Goal: Task Accomplishment & Management: Manage account settings

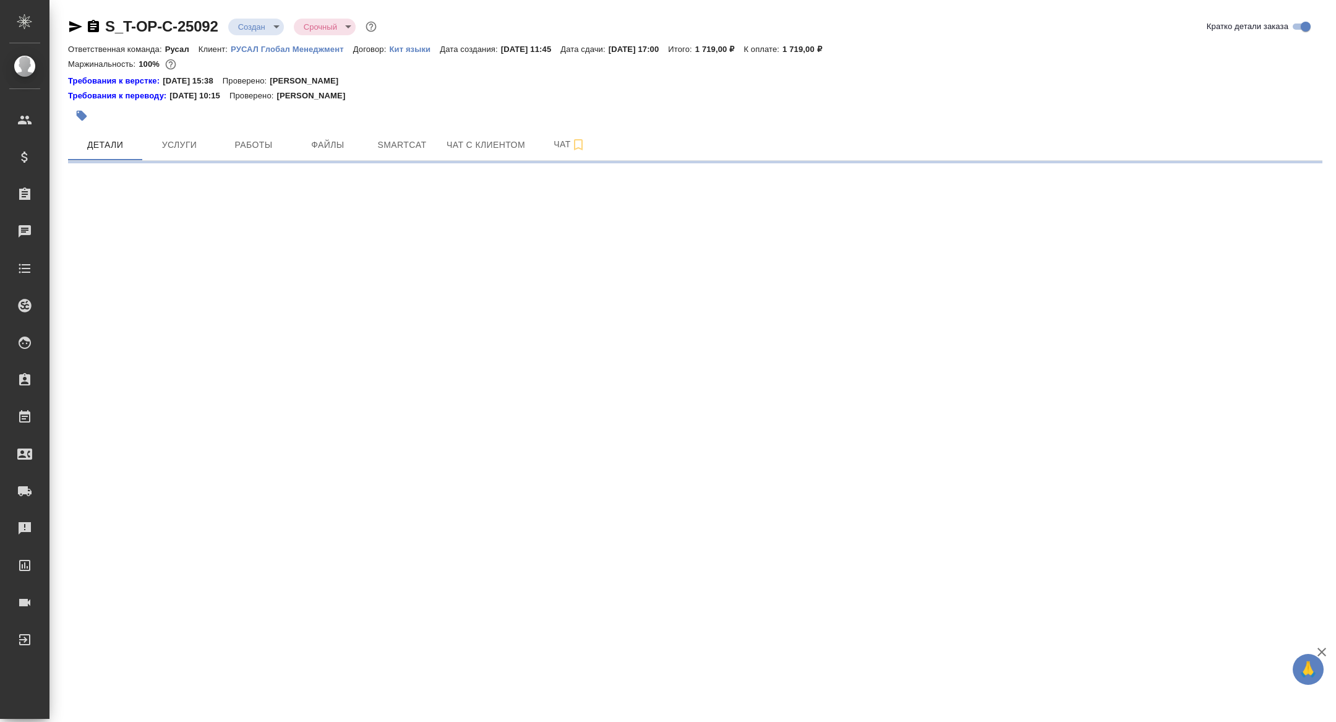
select select "RU"
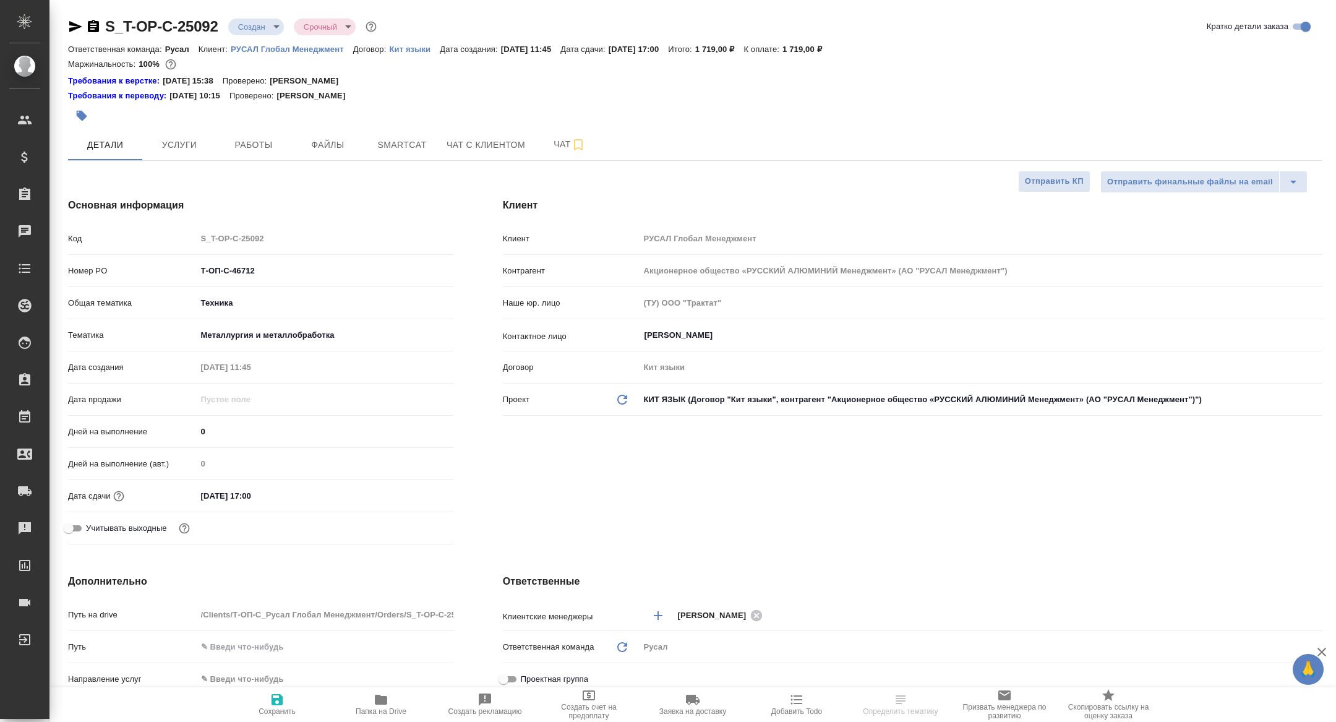
type textarea "x"
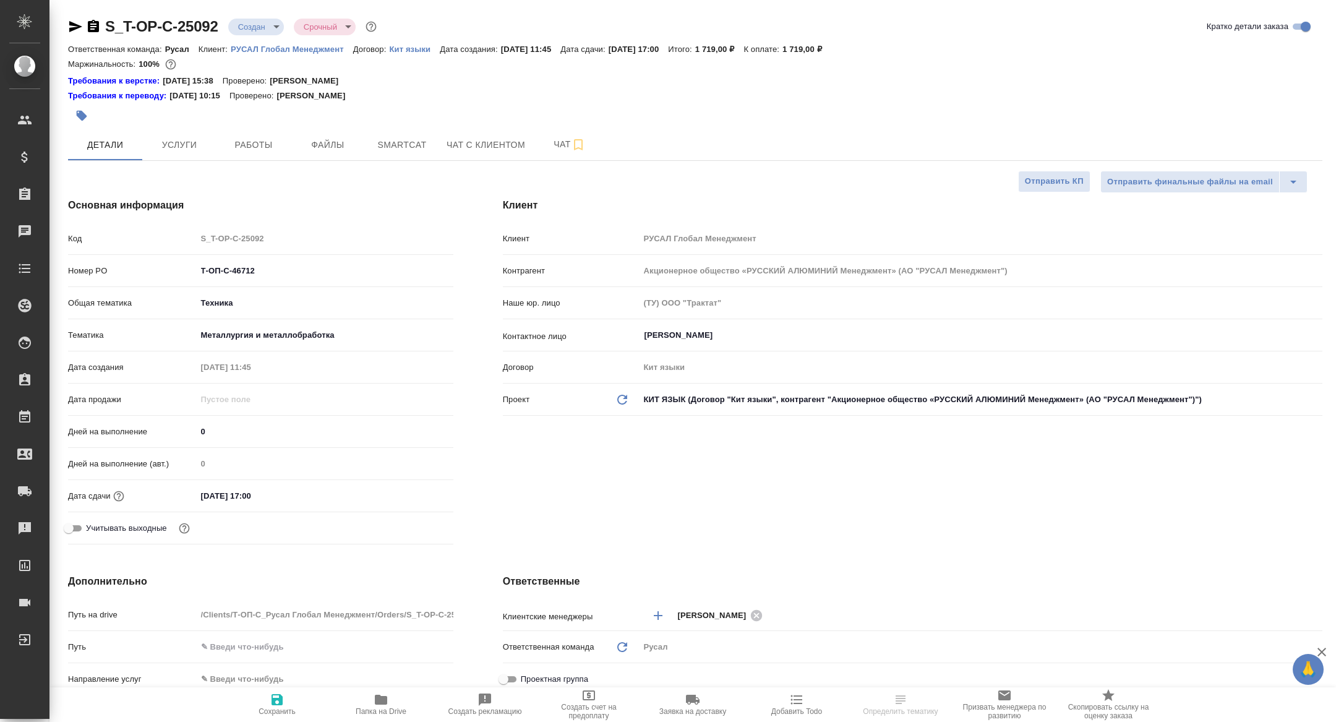
type textarea "x"
type input "[PERSON_NAME]"
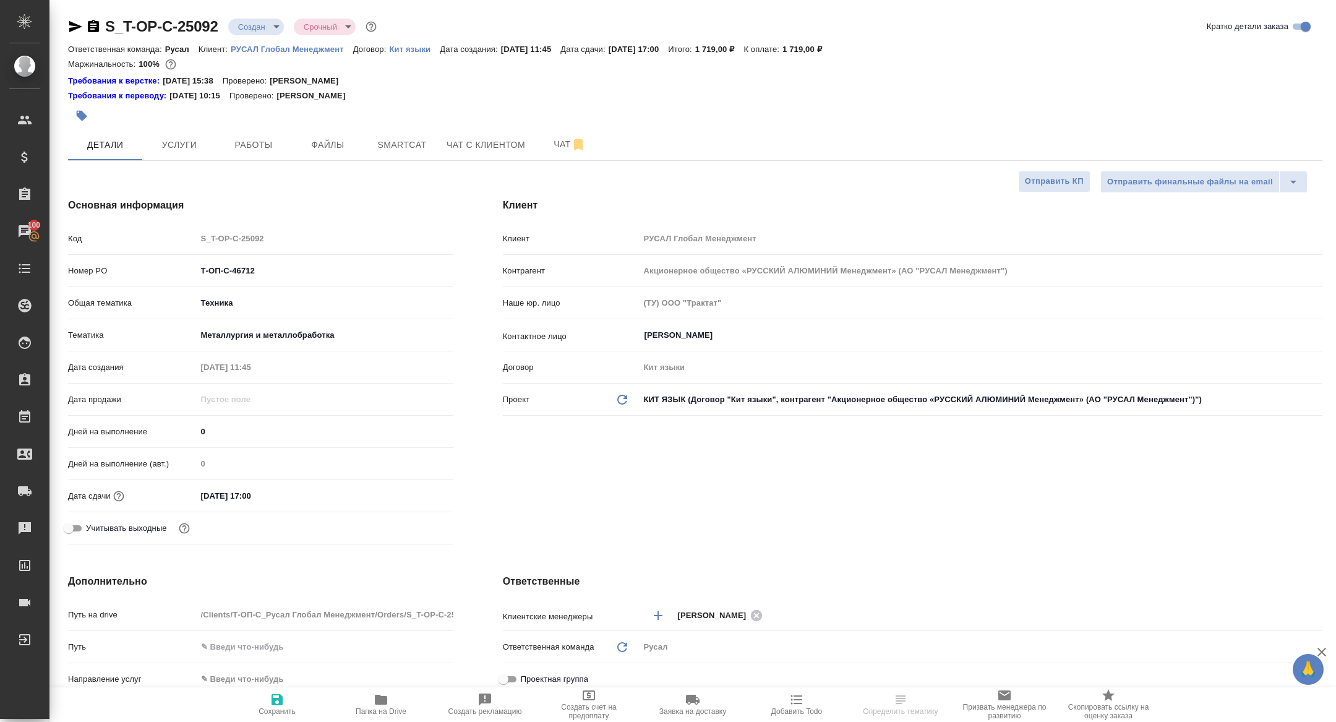
select select "RU"
type textarea "x"
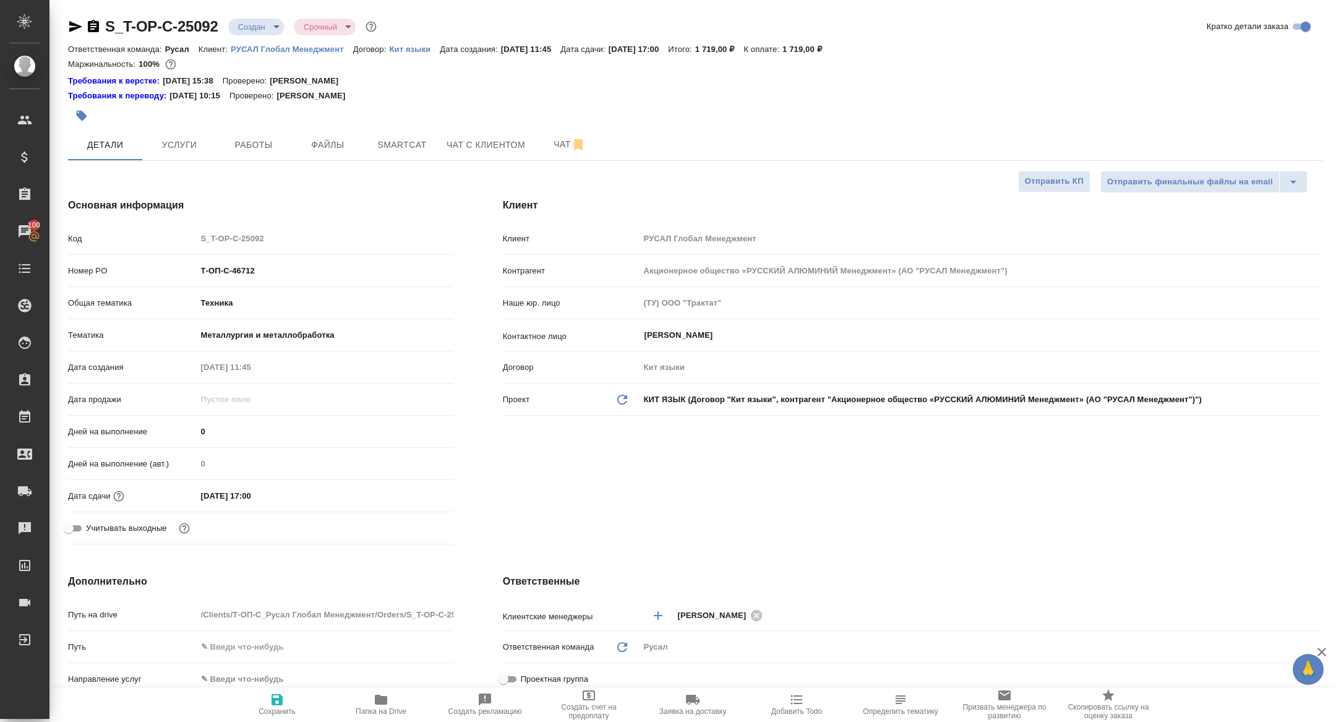
type textarea "x"
click at [363, 715] on span "Папка на Drive" at bounding box center [381, 711] width 51 height 9
type textarea "x"
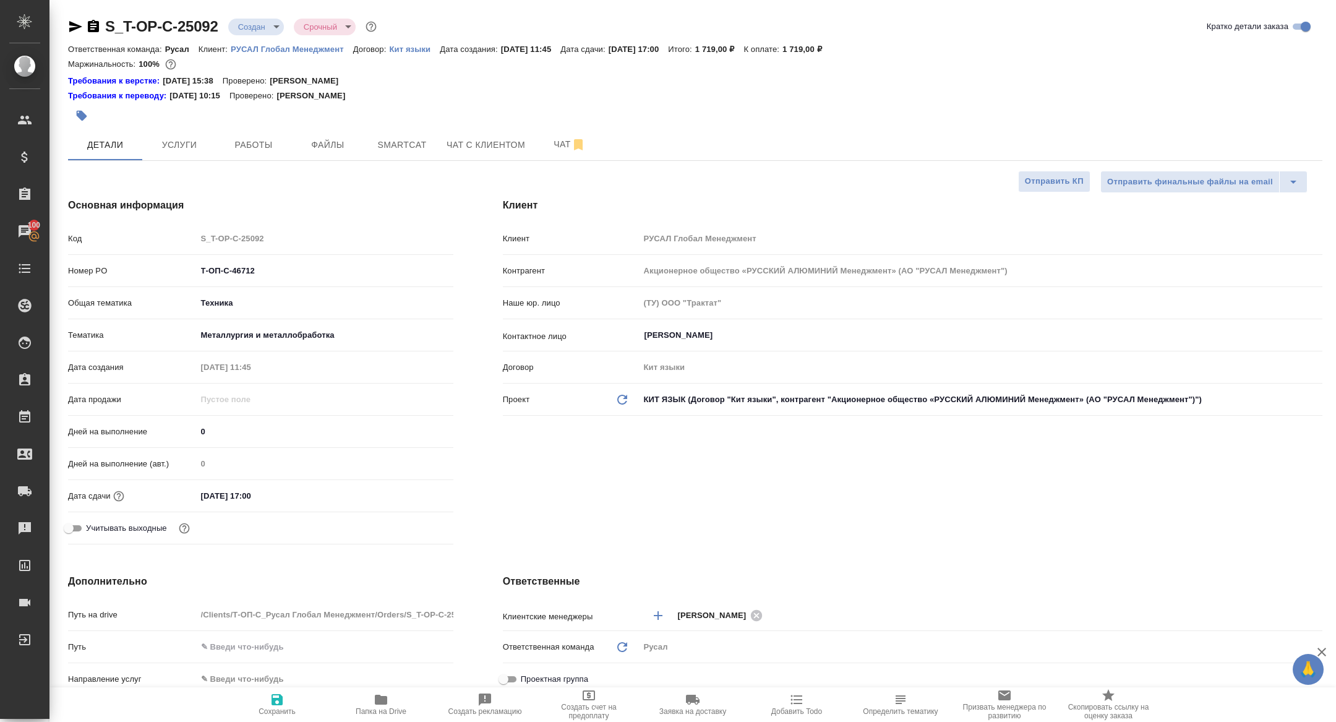
type textarea "x"
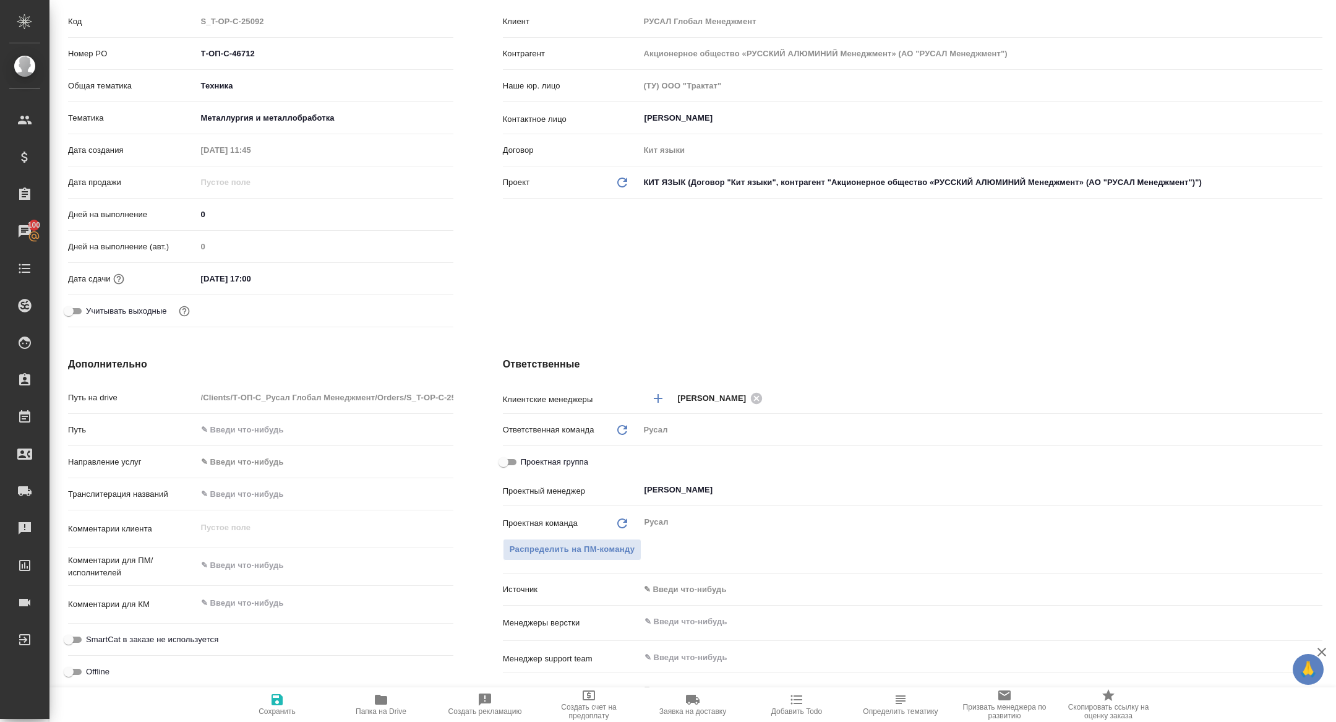
scroll to position [580, 0]
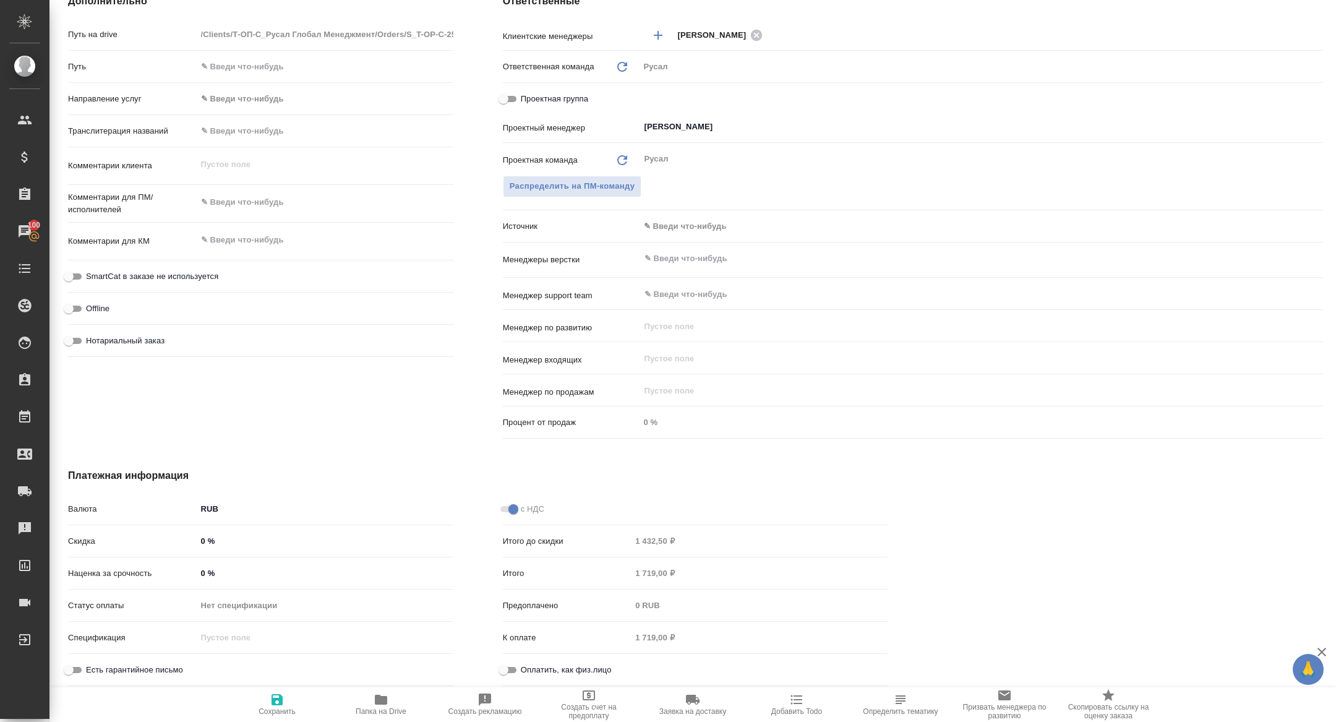
type textarea "x"
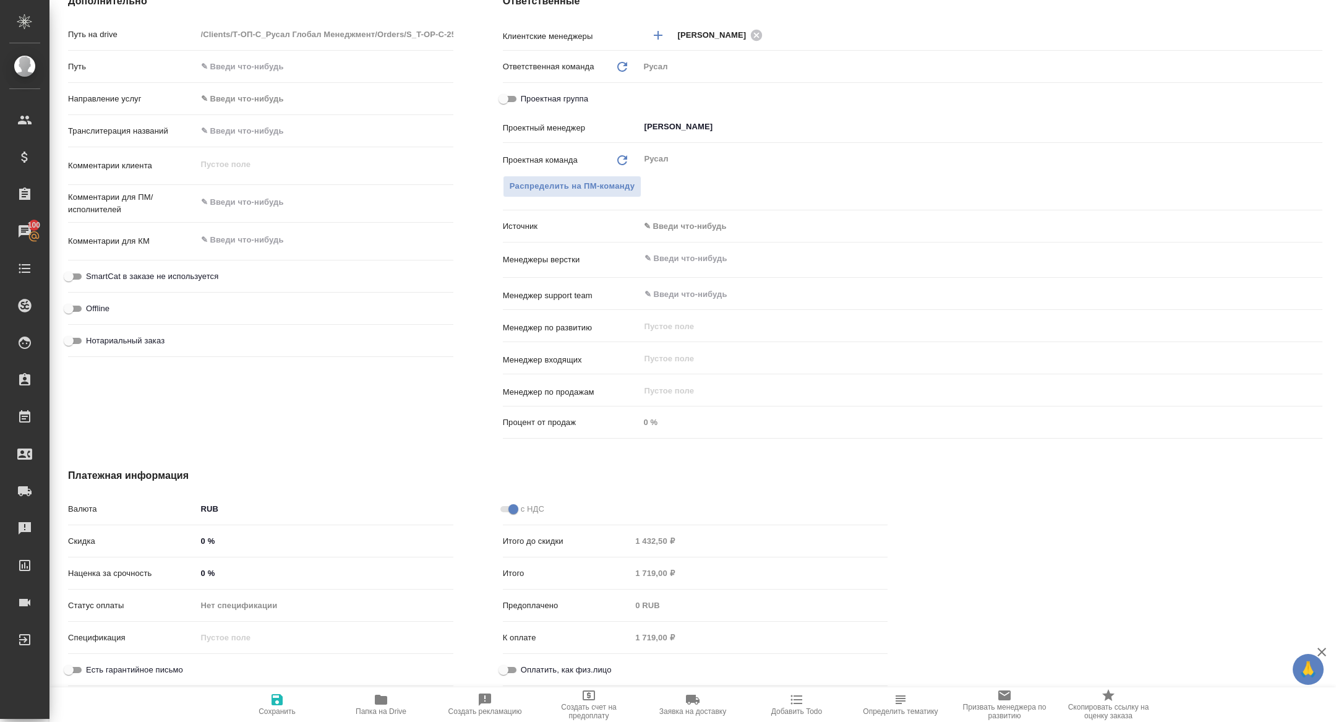
type textarea "x"
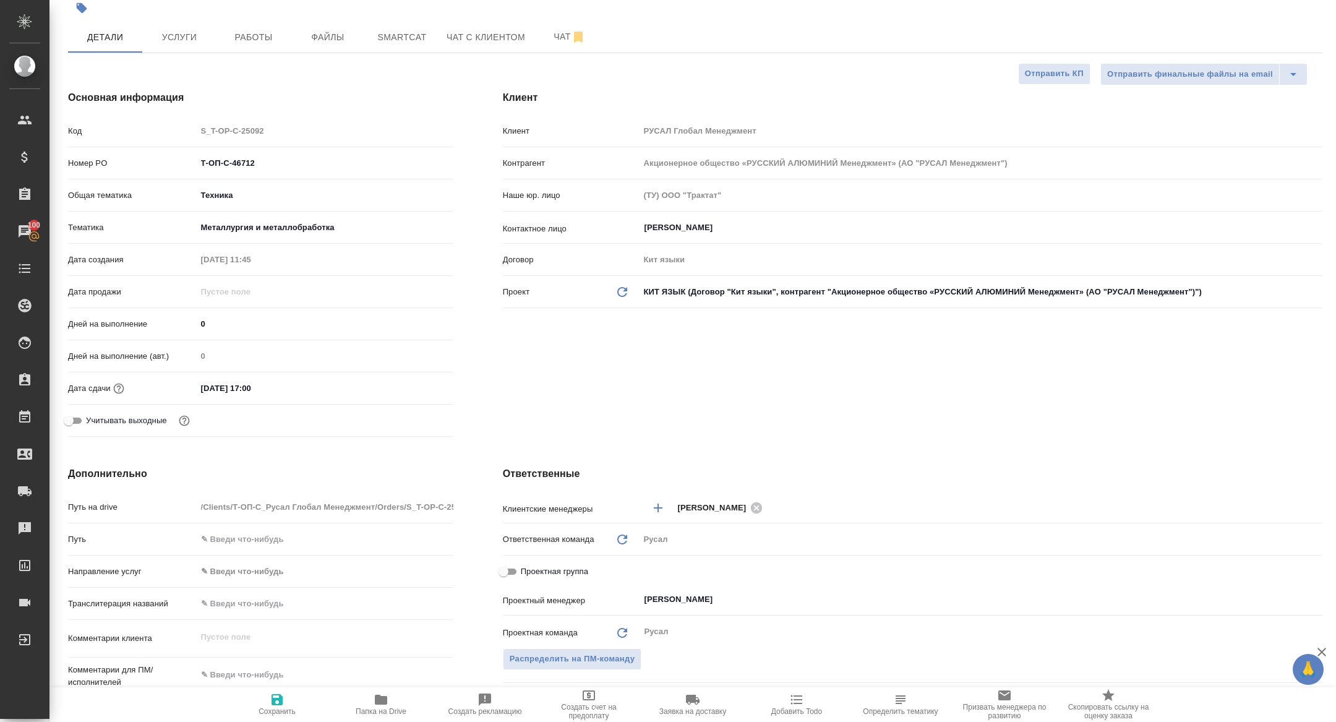
scroll to position [0, 0]
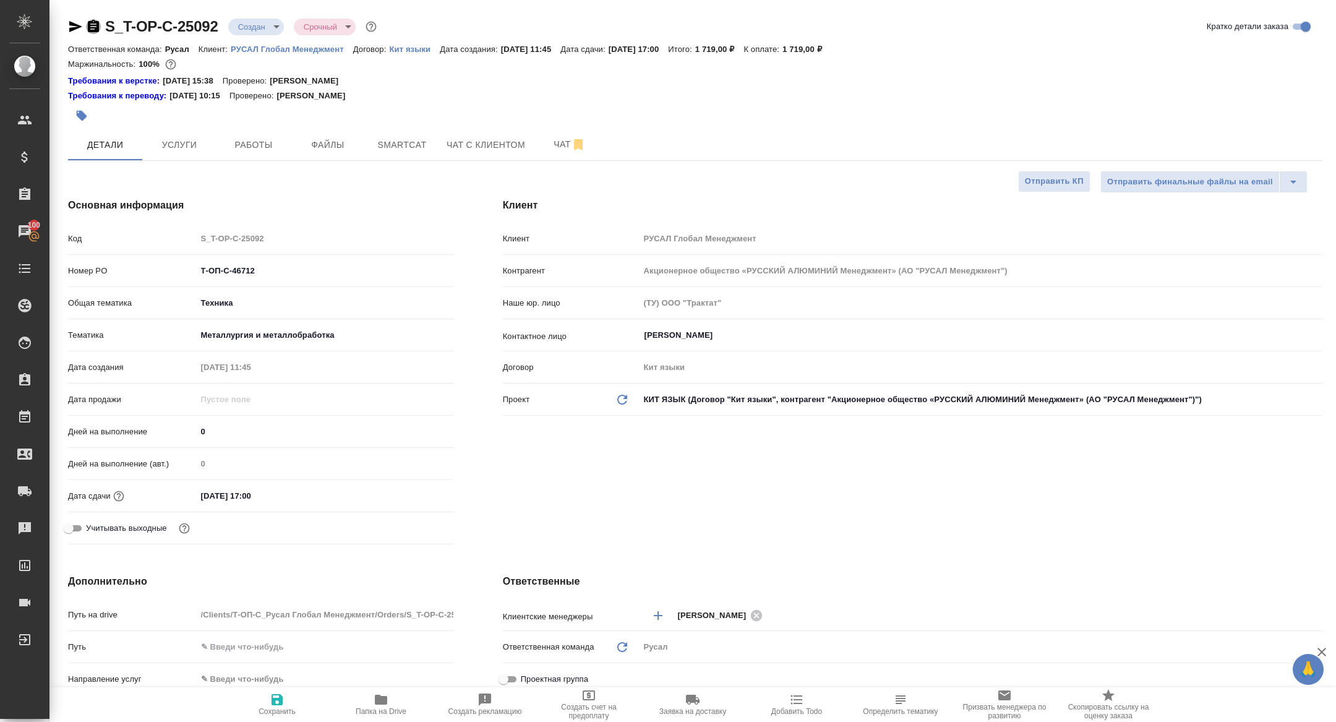
click at [94, 32] on icon "button" at bounding box center [93, 26] width 15 height 15
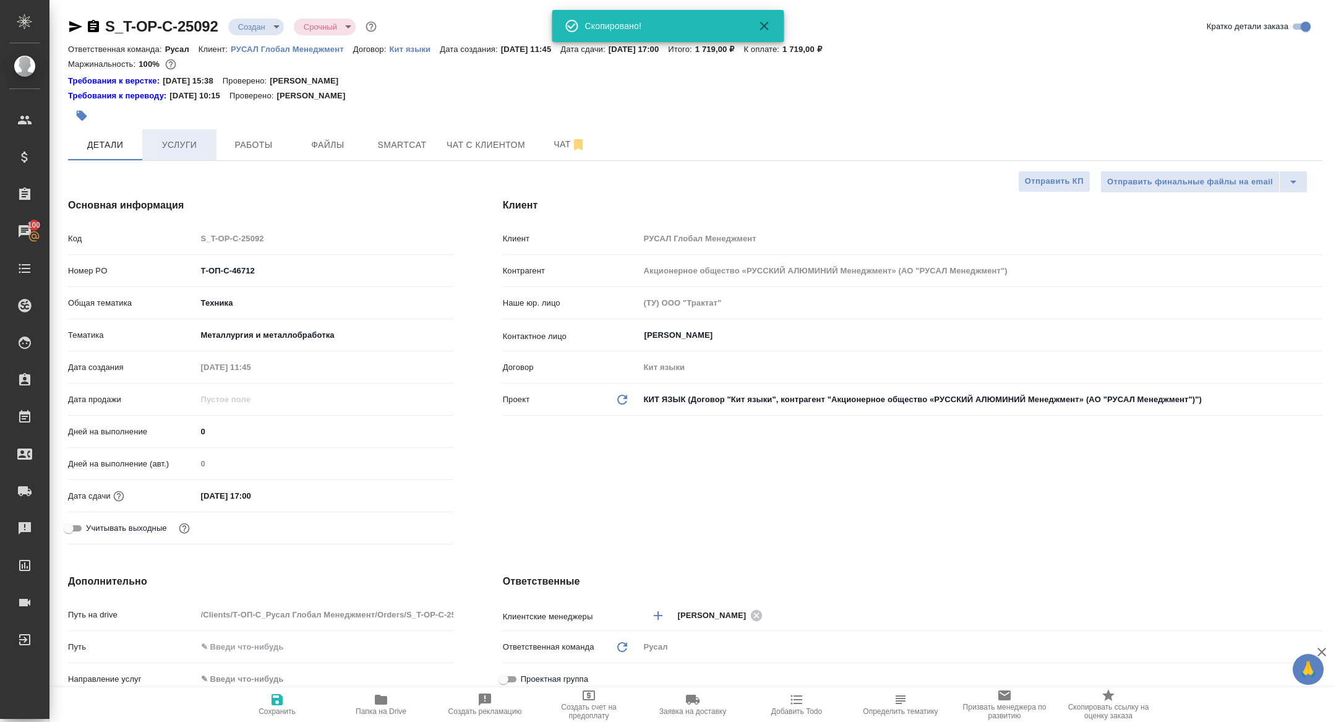
click at [186, 148] on span "Услуги" at bounding box center [179, 144] width 59 height 15
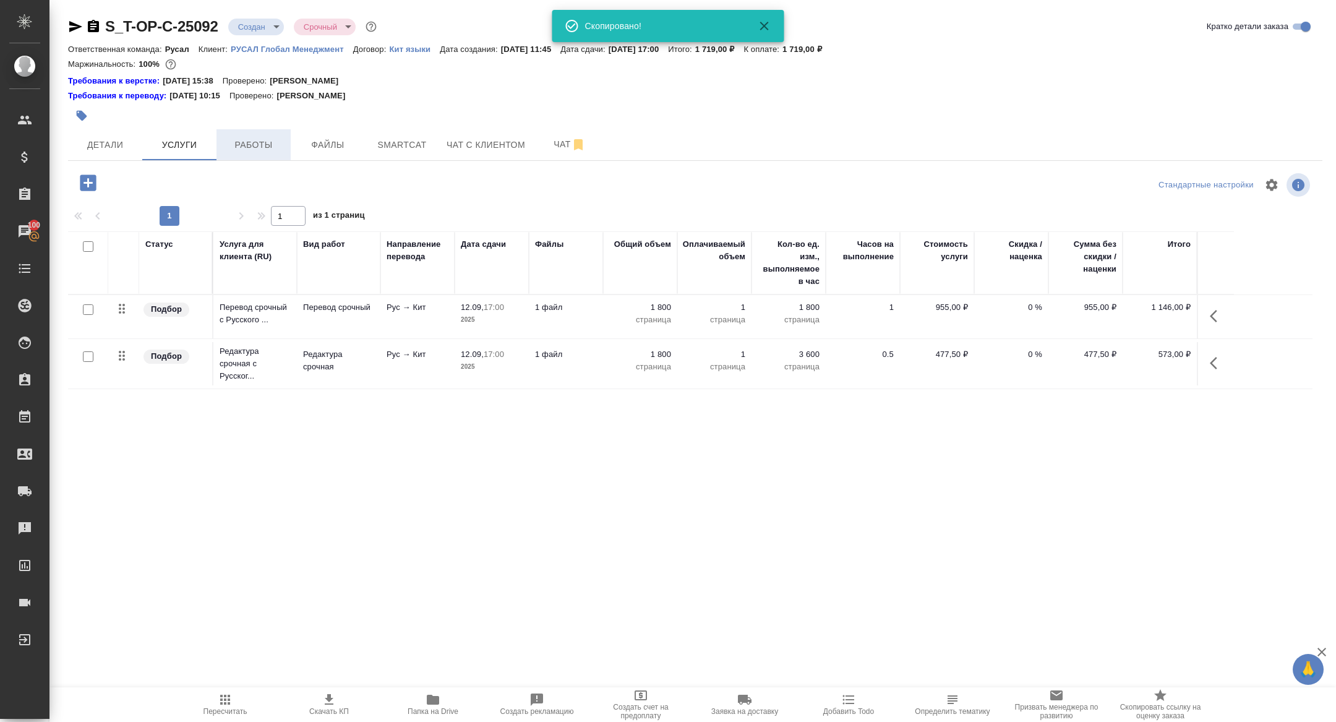
click at [280, 139] on span "Работы" at bounding box center [253, 144] width 59 height 15
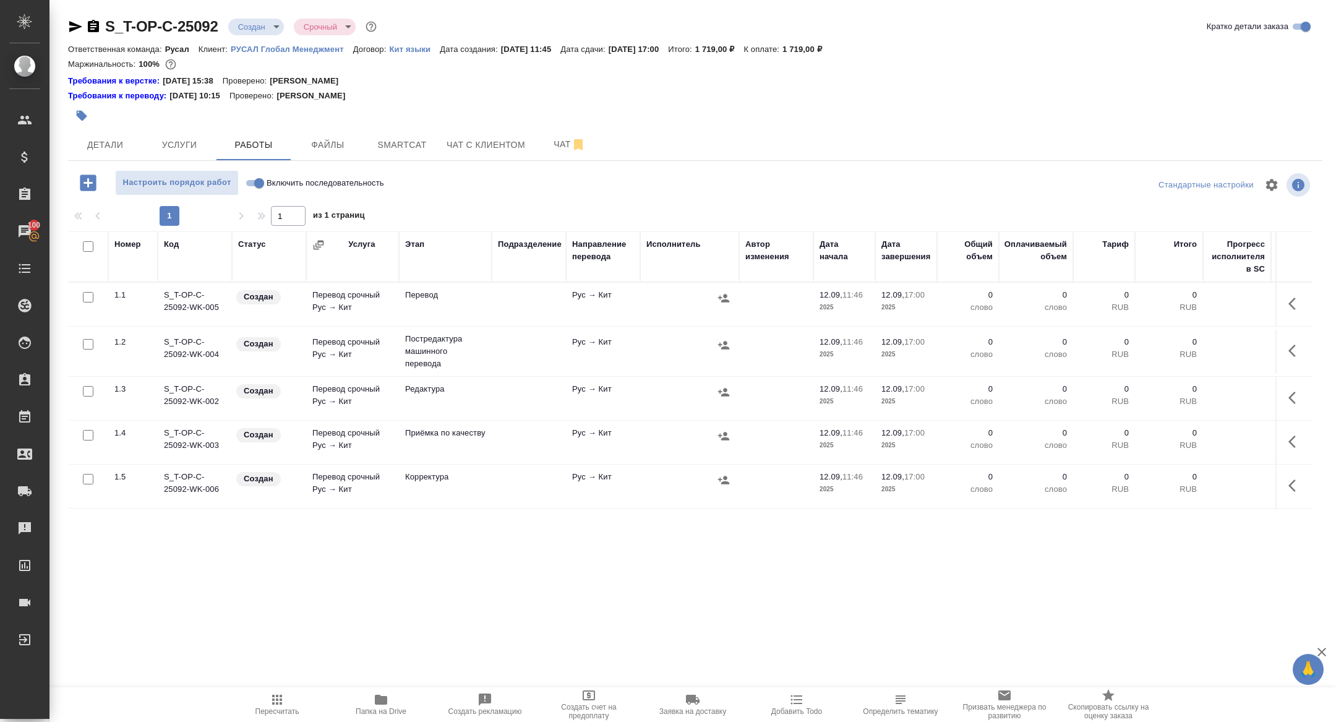
click at [255, 24] on body "🙏 .cls-1 fill:#fff; AWATERA Zhuravleva Alexandra Клиенты Спецификации Заказы 10…" at bounding box center [668, 361] width 1336 height 722
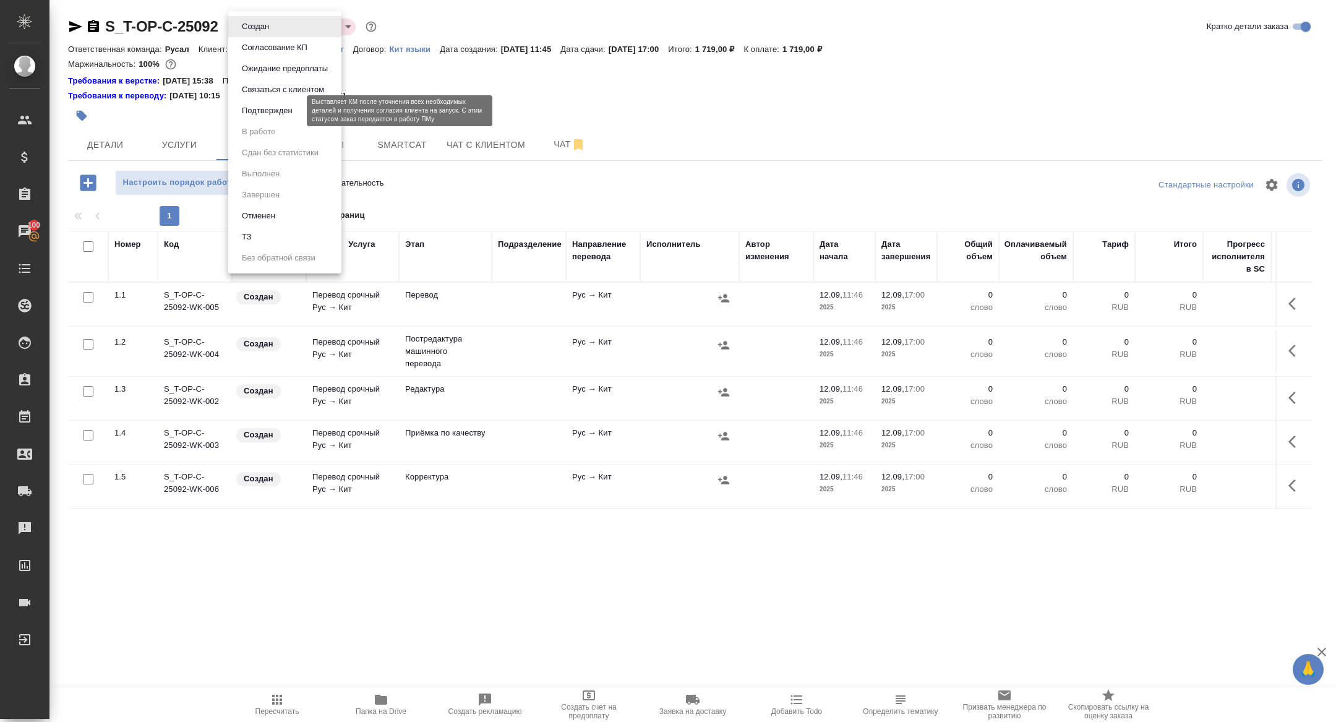
click at [255, 109] on button "Подтвержден" at bounding box center [267, 111] width 58 height 14
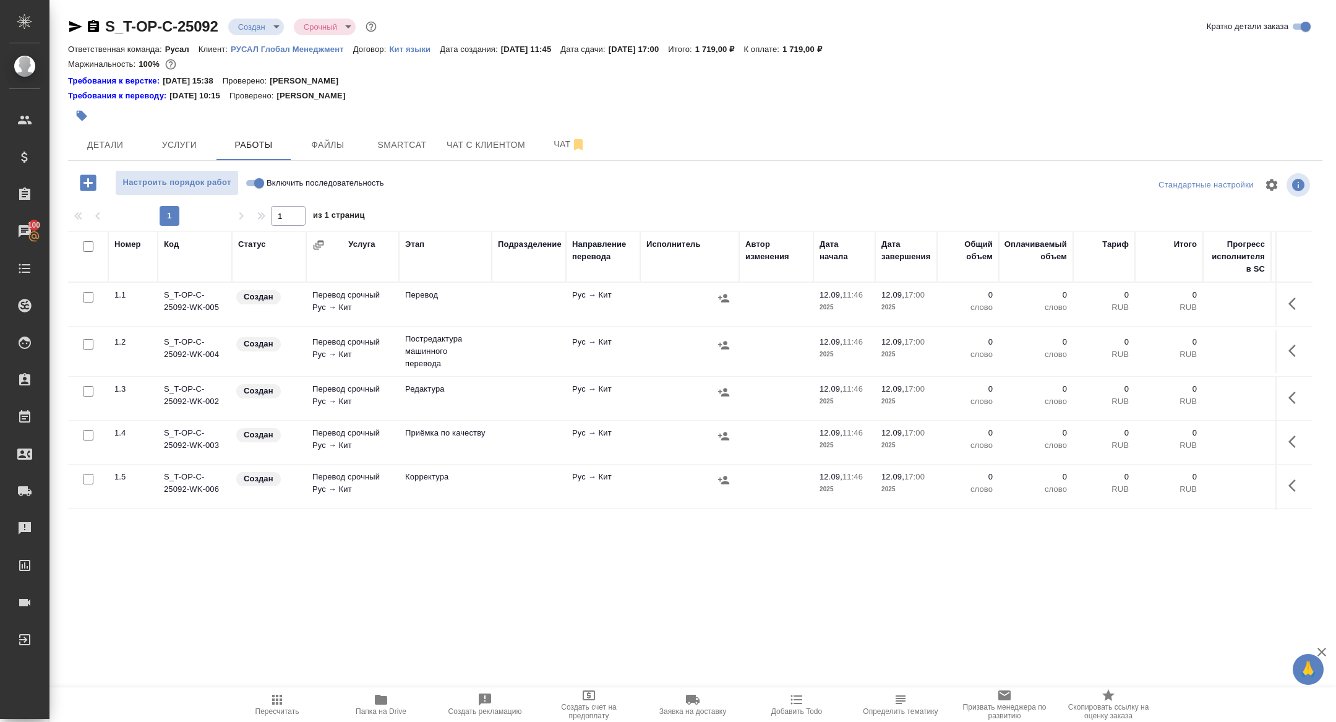
click at [86, 249] on input "checkbox" at bounding box center [88, 246] width 11 height 11
checkbox input "true"
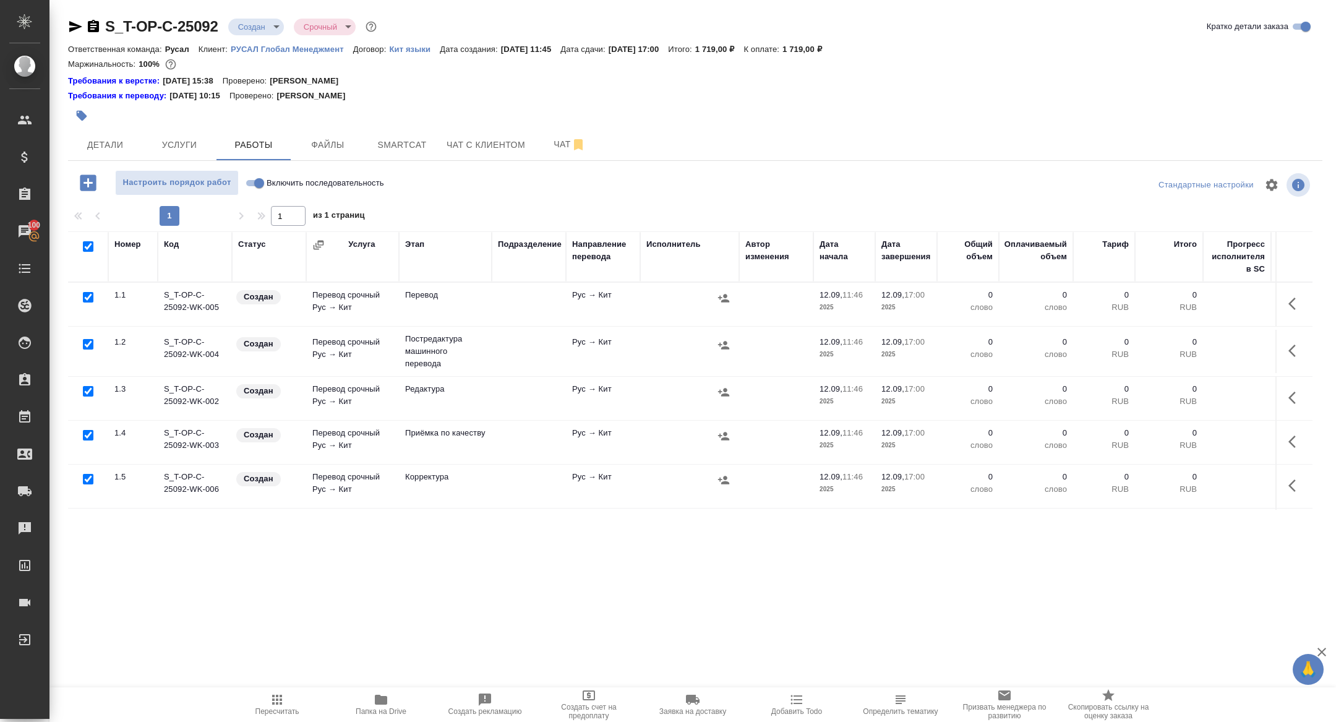
checkbox input "true"
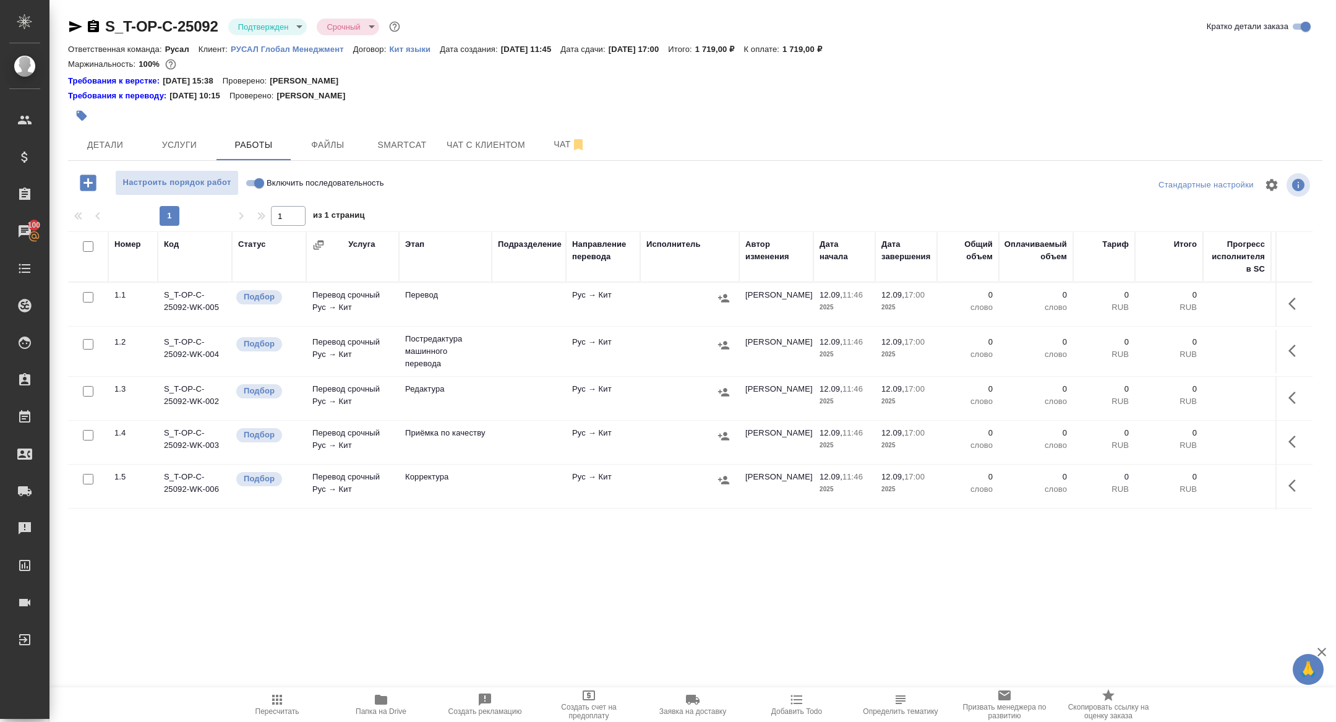
click at [87, 243] on input "checkbox" at bounding box center [88, 246] width 11 height 11
checkbox input "true"
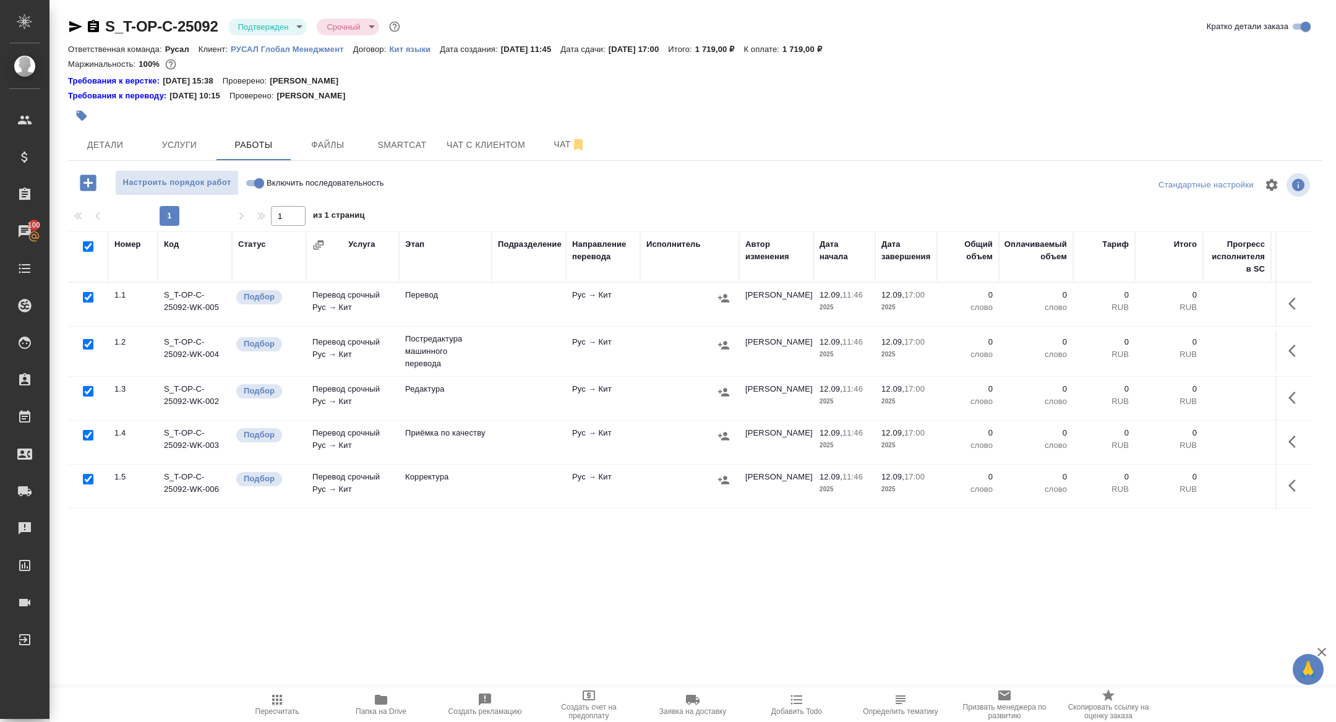
checkbox input "true"
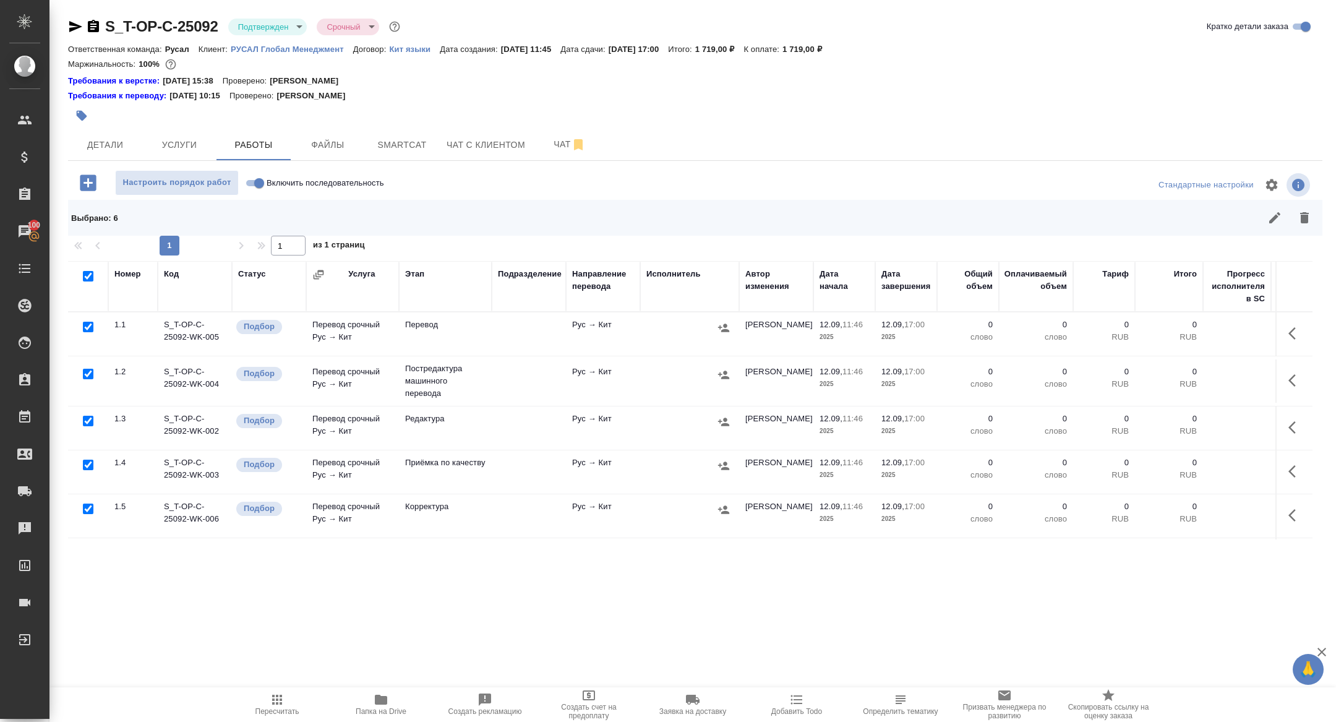
click at [86, 372] on input "checkbox" at bounding box center [88, 374] width 11 height 11
checkbox input "false"
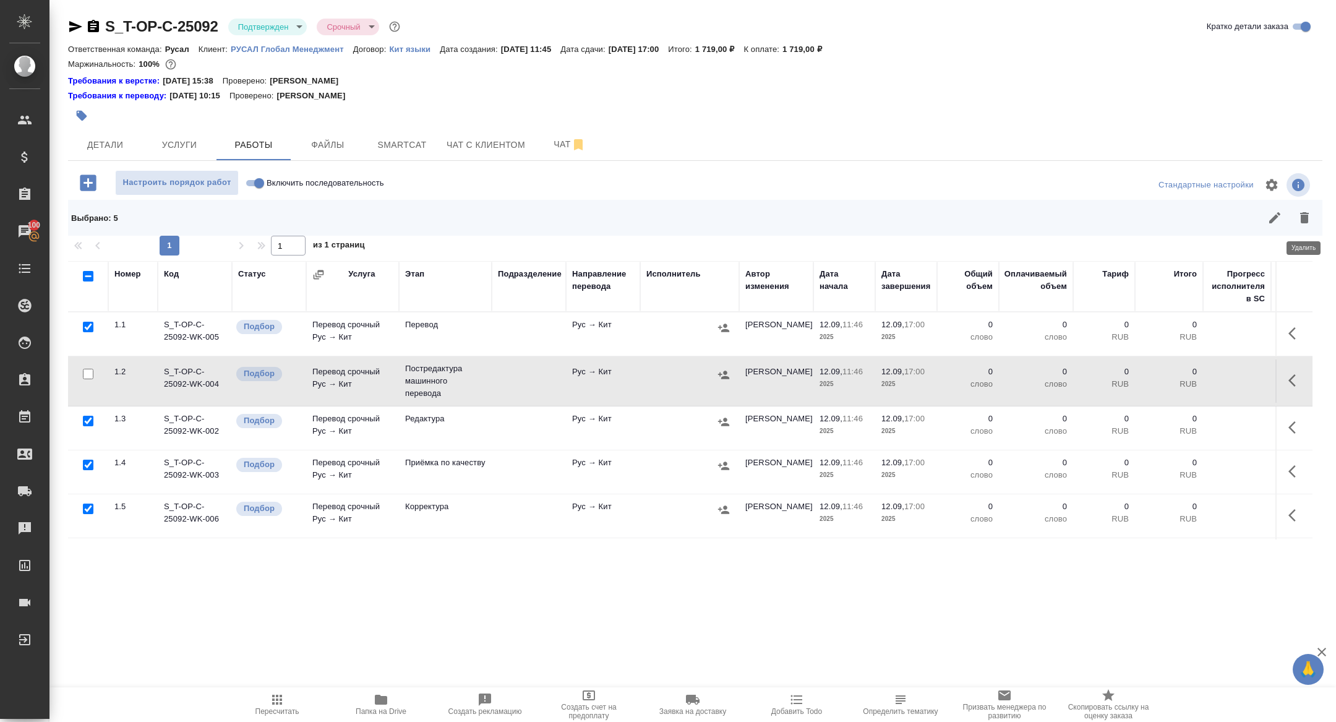
click at [1313, 218] on button "button" at bounding box center [1305, 218] width 30 height 30
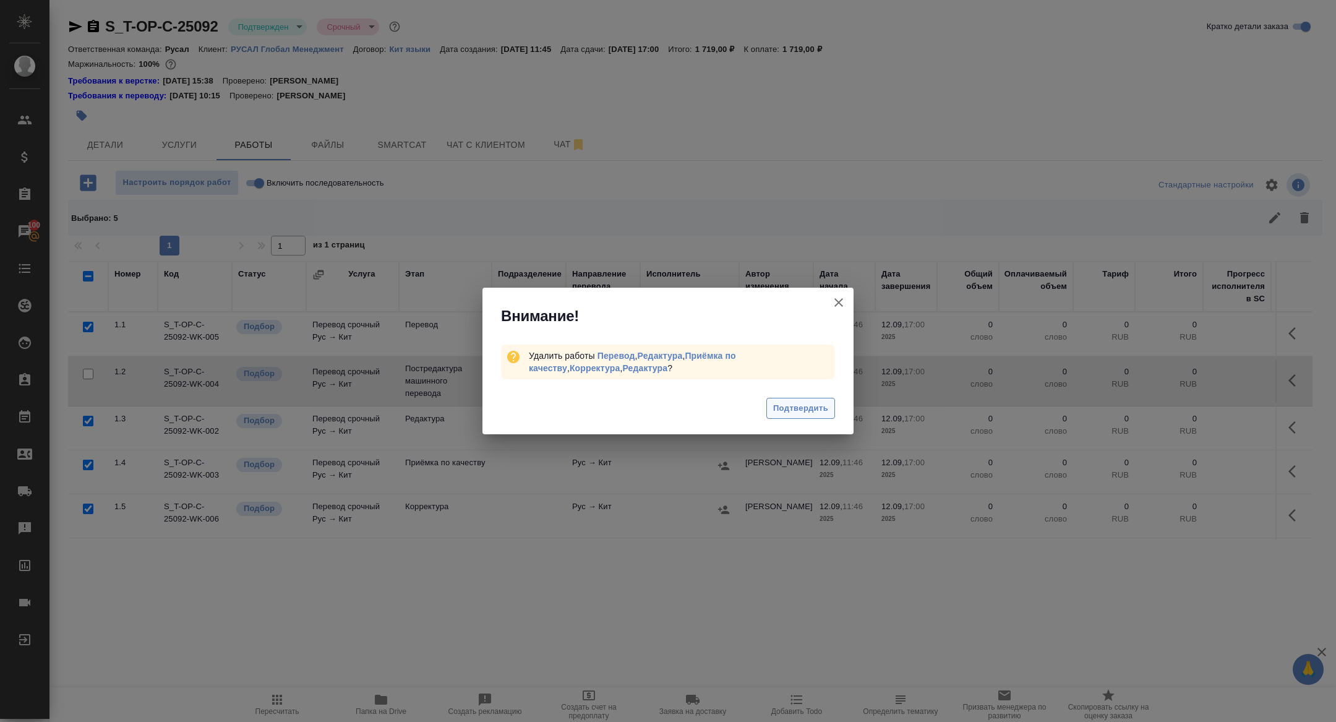
click at [823, 403] on span "Подтвердить" at bounding box center [800, 408] width 55 height 14
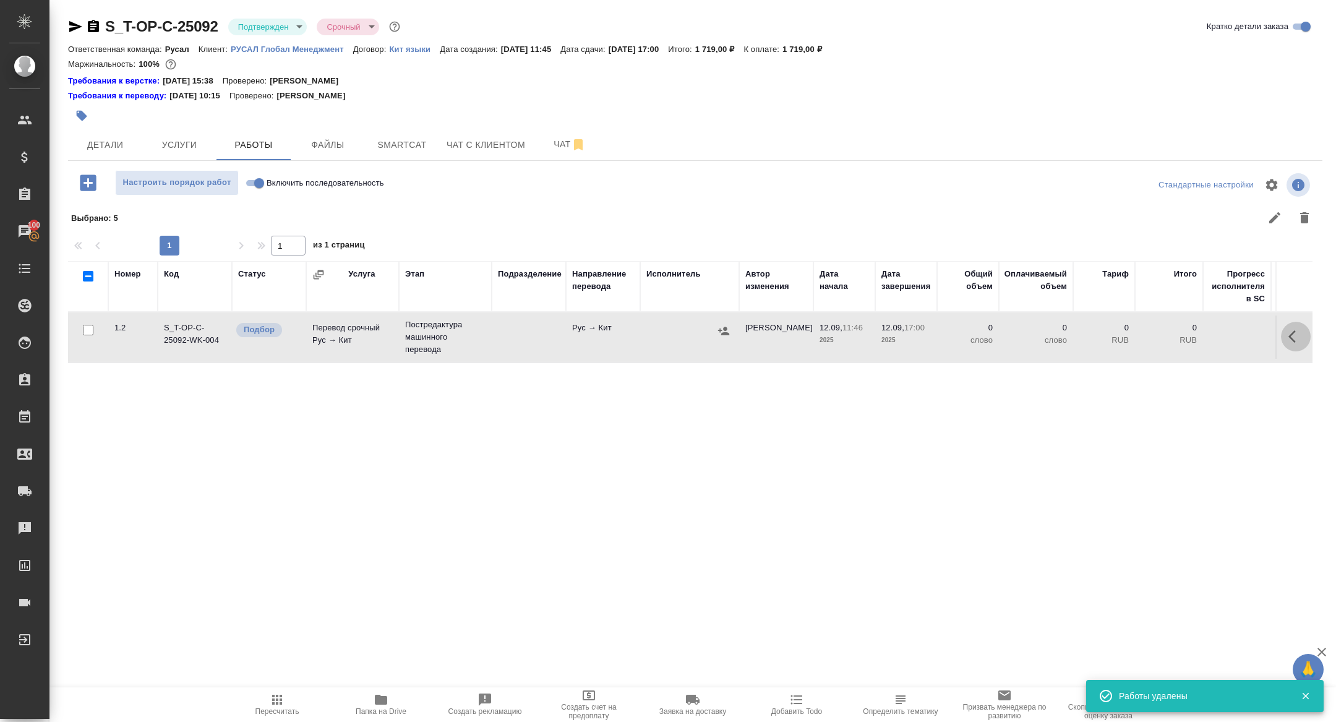
click at [1290, 338] on icon "button" at bounding box center [1296, 336] width 15 height 15
click at [1200, 332] on icon "button" at bounding box center [1205, 336] width 15 height 15
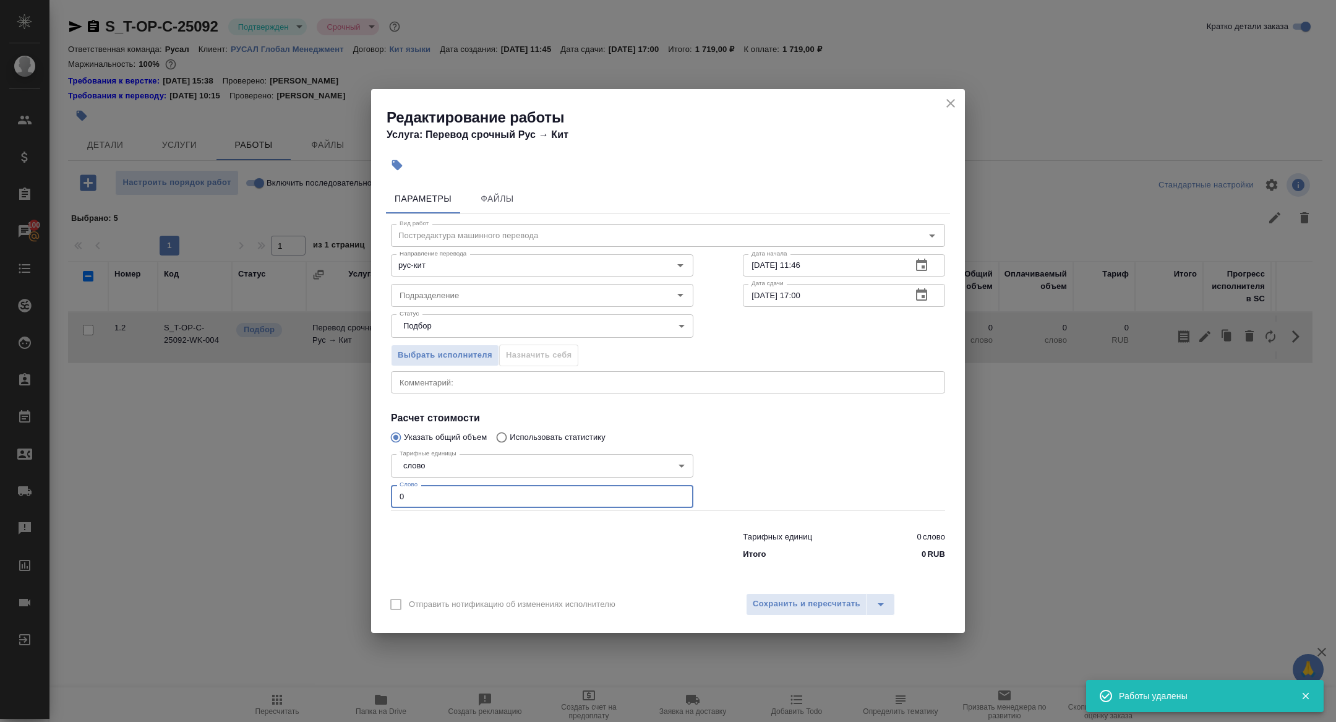
drag, startPoint x: 419, startPoint y: 492, endPoint x: 323, endPoint y: 487, distance: 96.6
click at [325, 489] on div "Редактирование работы Услуга: Перевод срочный Рус → Кит Параметры Файлы Вид раб…" at bounding box center [668, 361] width 1336 height 722
type input "180"
click at [787, 592] on div "Отправить нотификацию об изменениях исполнителю Сохранить и пересчитать" at bounding box center [668, 609] width 594 height 48
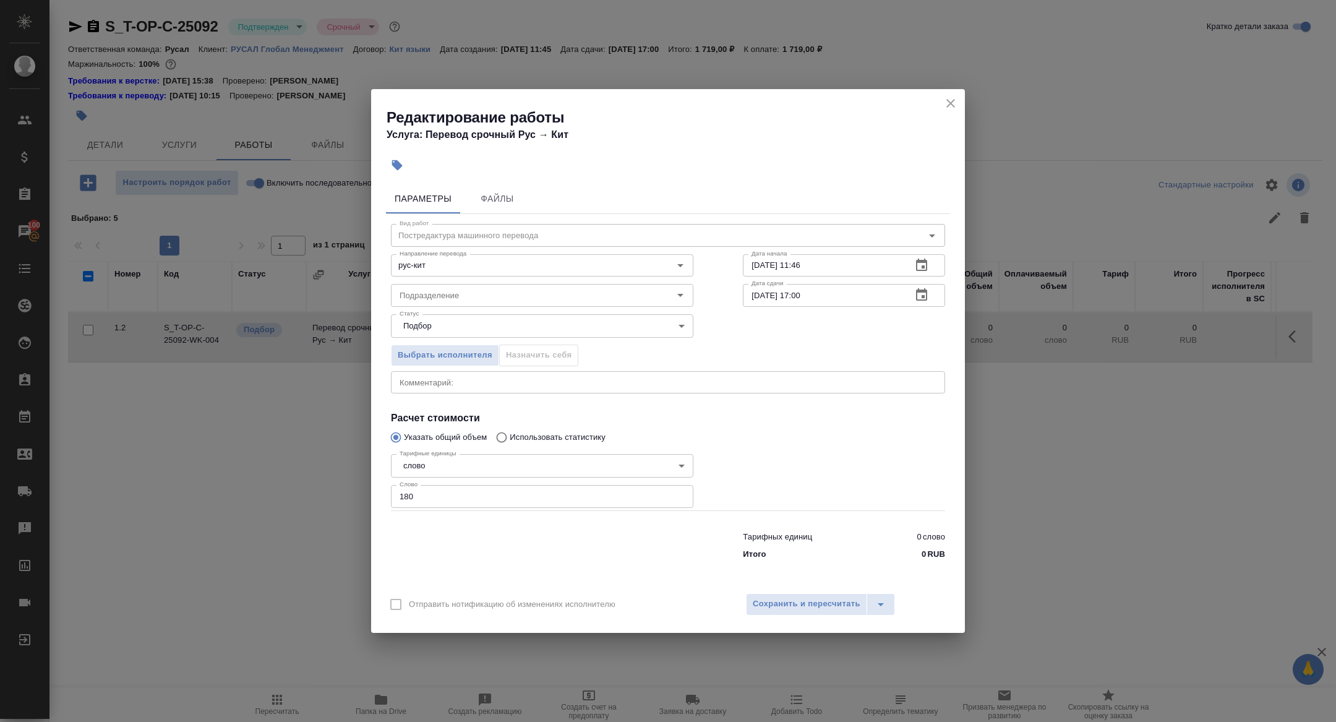
click at [927, 297] on icon "button" at bounding box center [921, 295] width 15 height 15
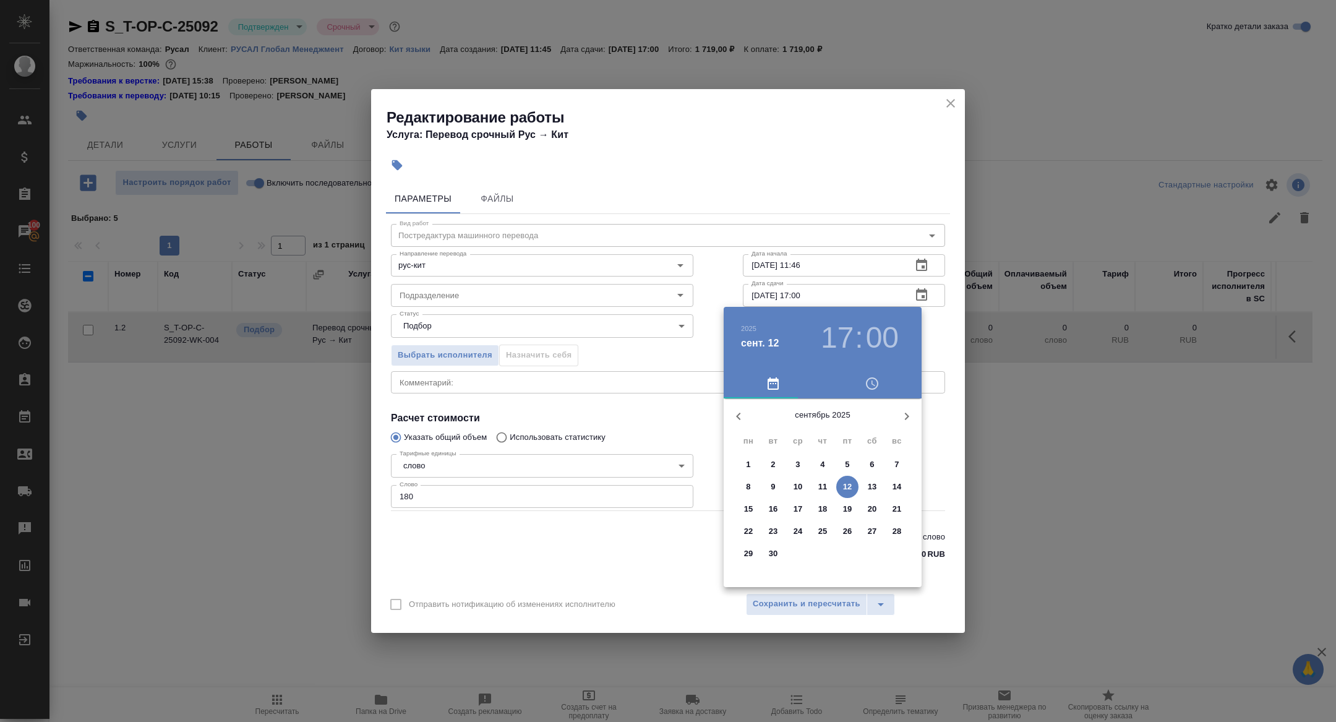
click at [840, 350] on h3 "17" at bounding box center [837, 337] width 33 height 35
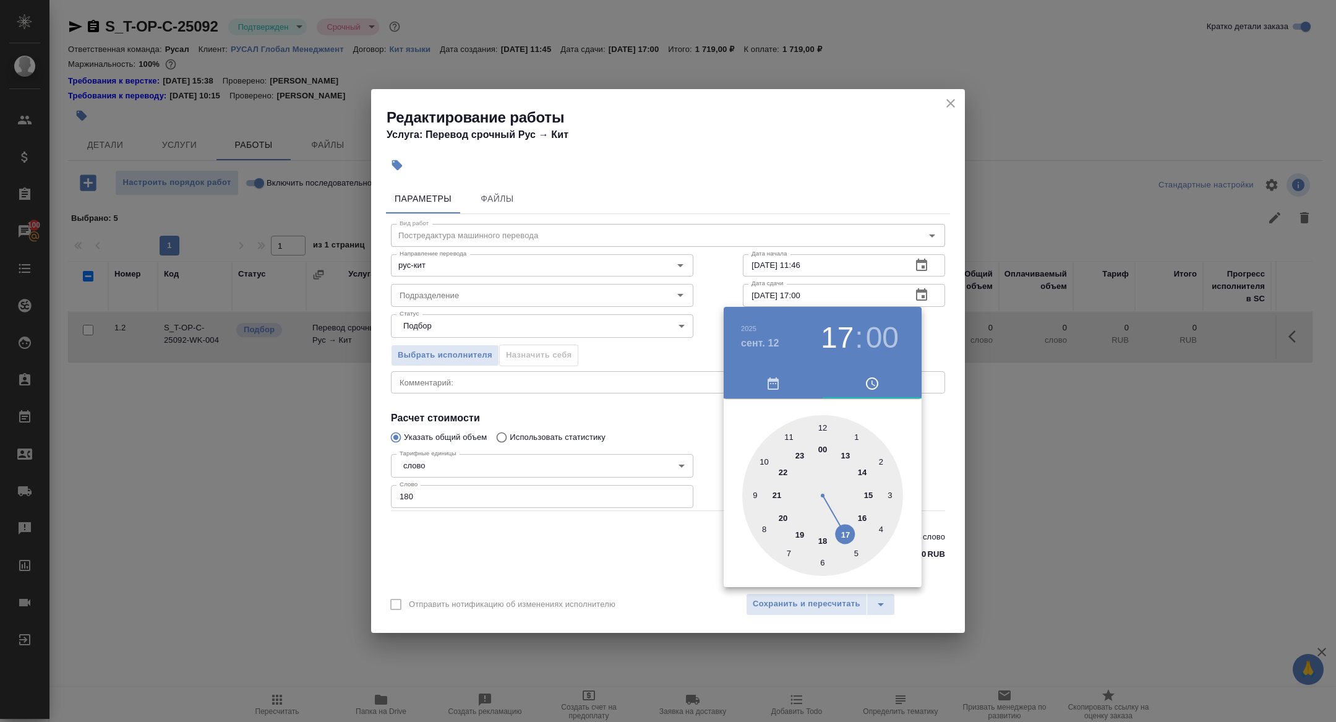
click at [863, 518] on div at bounding box center [822, 495] width 161 height 161
type input "12.09.2025 16:00"
click at [596, 470] on div at bounding box center [668, 361] width 1336 height 722
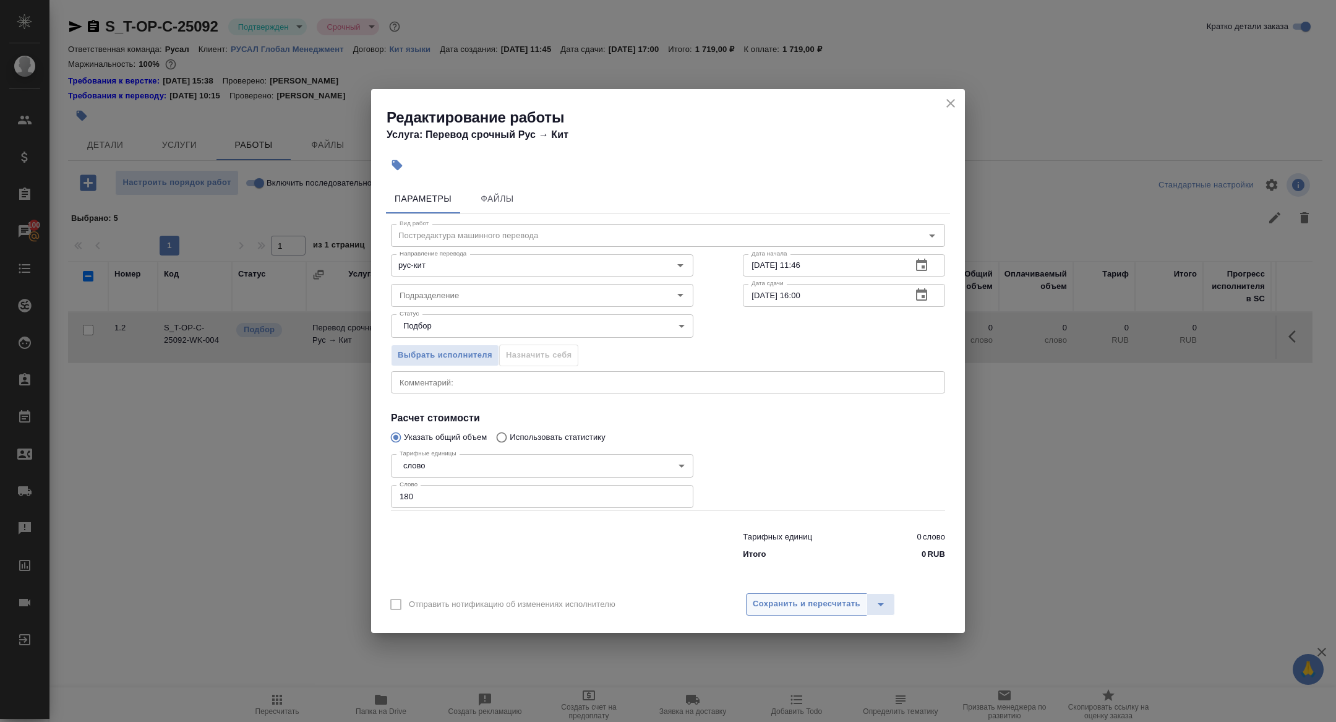
click at [800, 609] on span "Сохранить и пересчитать" at bounding box center [807, 604] width 108 height 14
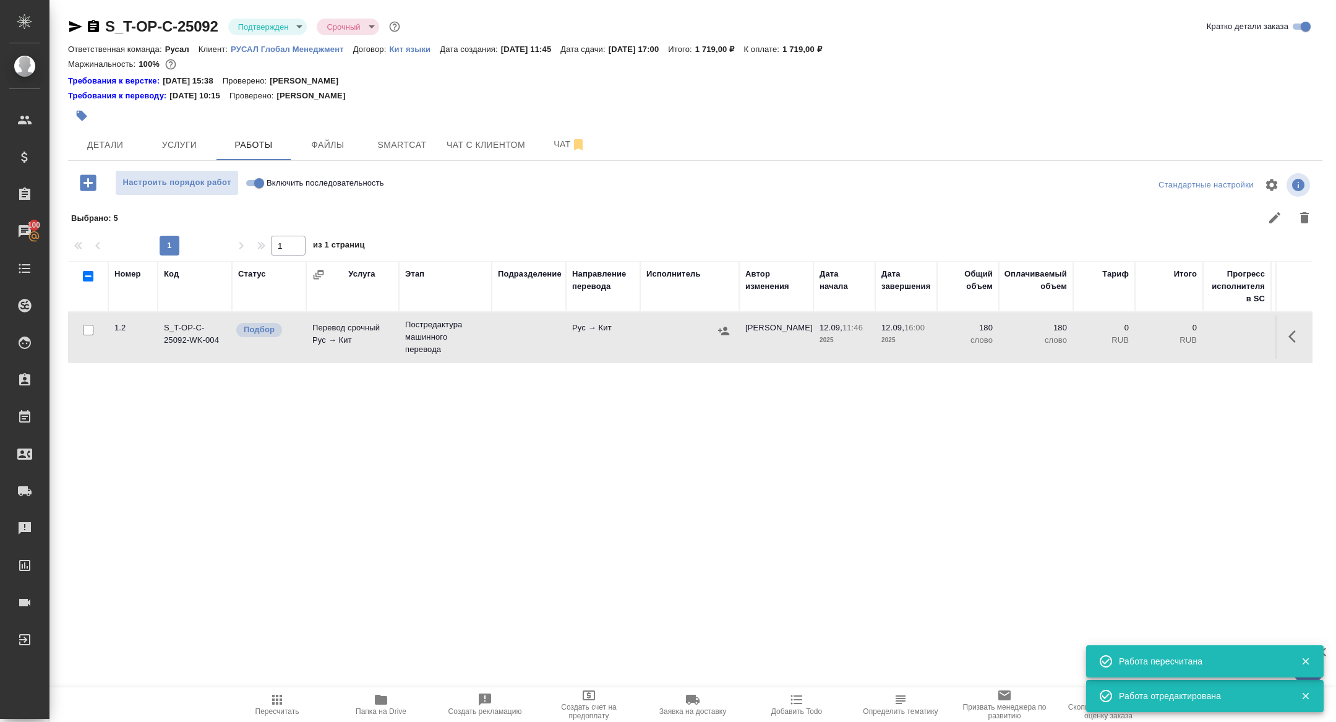
click at [330, 338] on td "Перевод срочный Рус → Кит" at bounding box center [352, 336] width 93 height 43
click at [276, 19] on body "🙏 .cls-1 fill:#fff; AWATERA Zhuravleva Alexandra Клиенты Спецификации Заказы 10…" at bounding box center [668, 361] width 1336 height 722
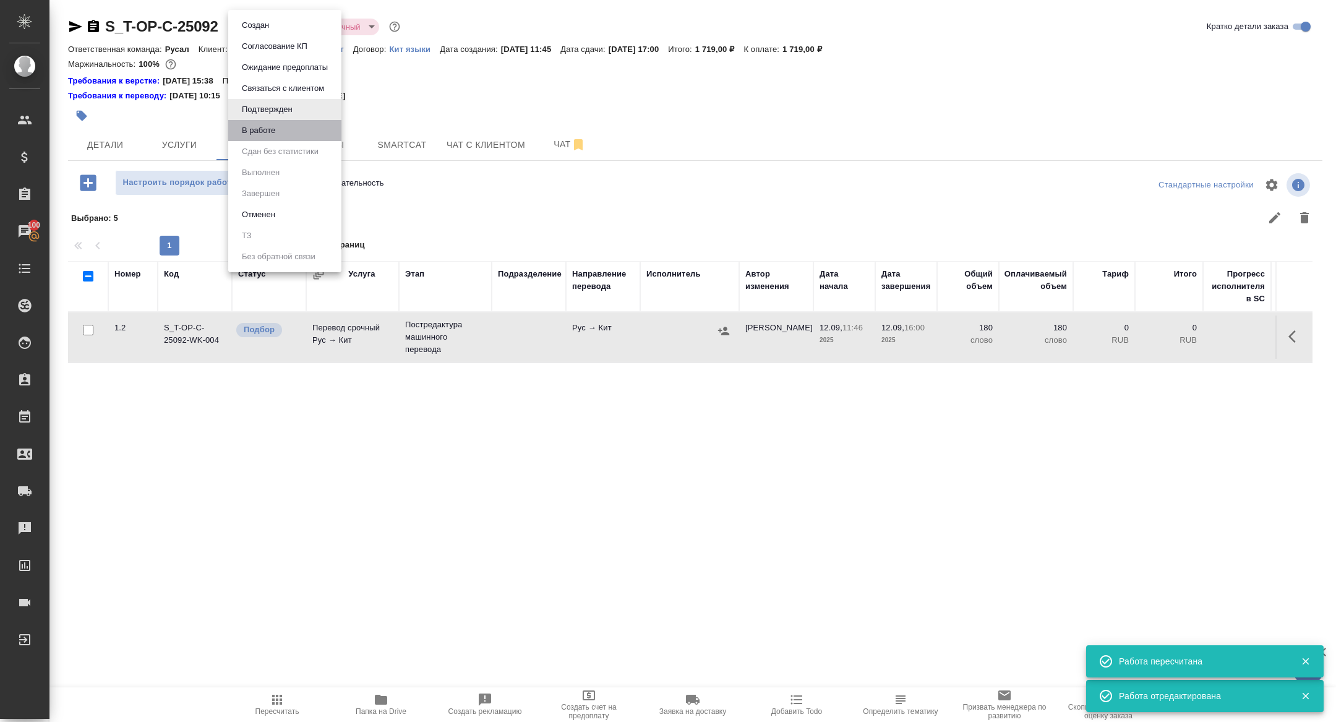
click at [295, 139] on li "В работе" at bounding box center [284, 130] width 113 height 21
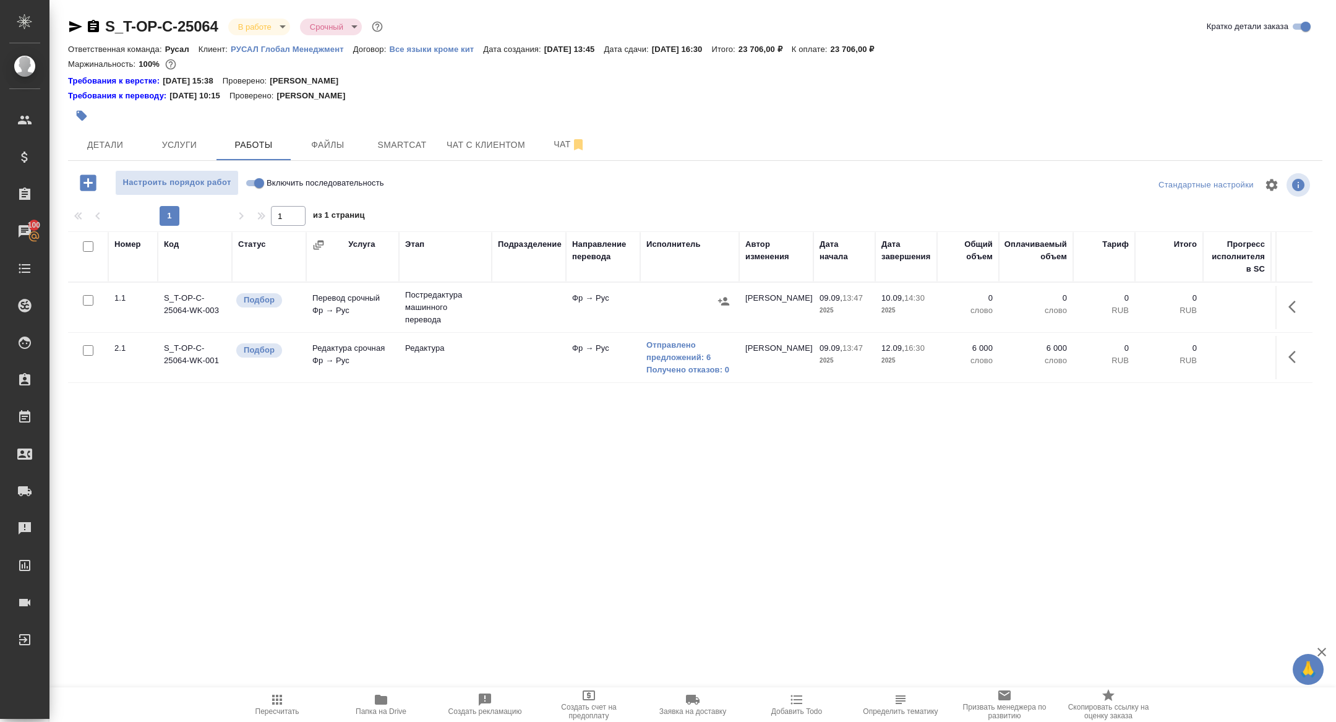
click at [84, 187] on icon "button" at bounding box center [88, 182] width 16 height 16
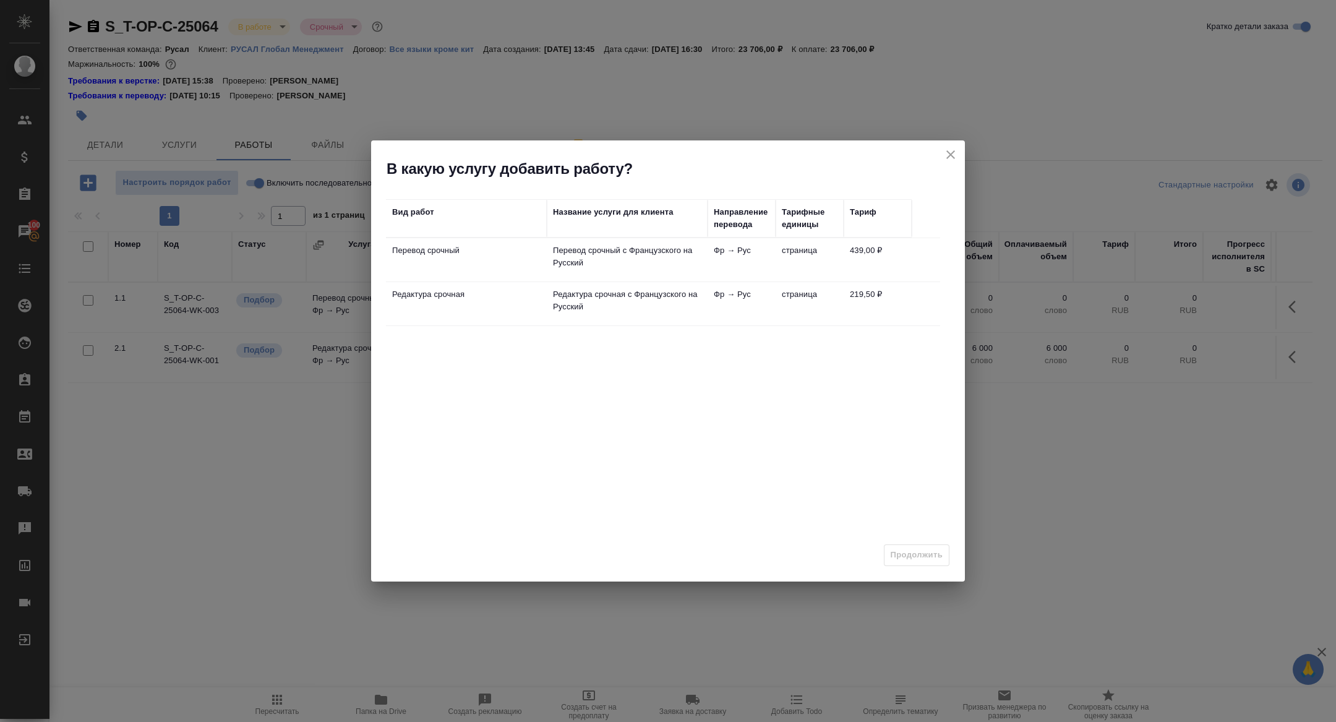
click at [938, 158] on div "В какую услугу добавить работу?" at bounding box center [668, 159] width 594 height 38
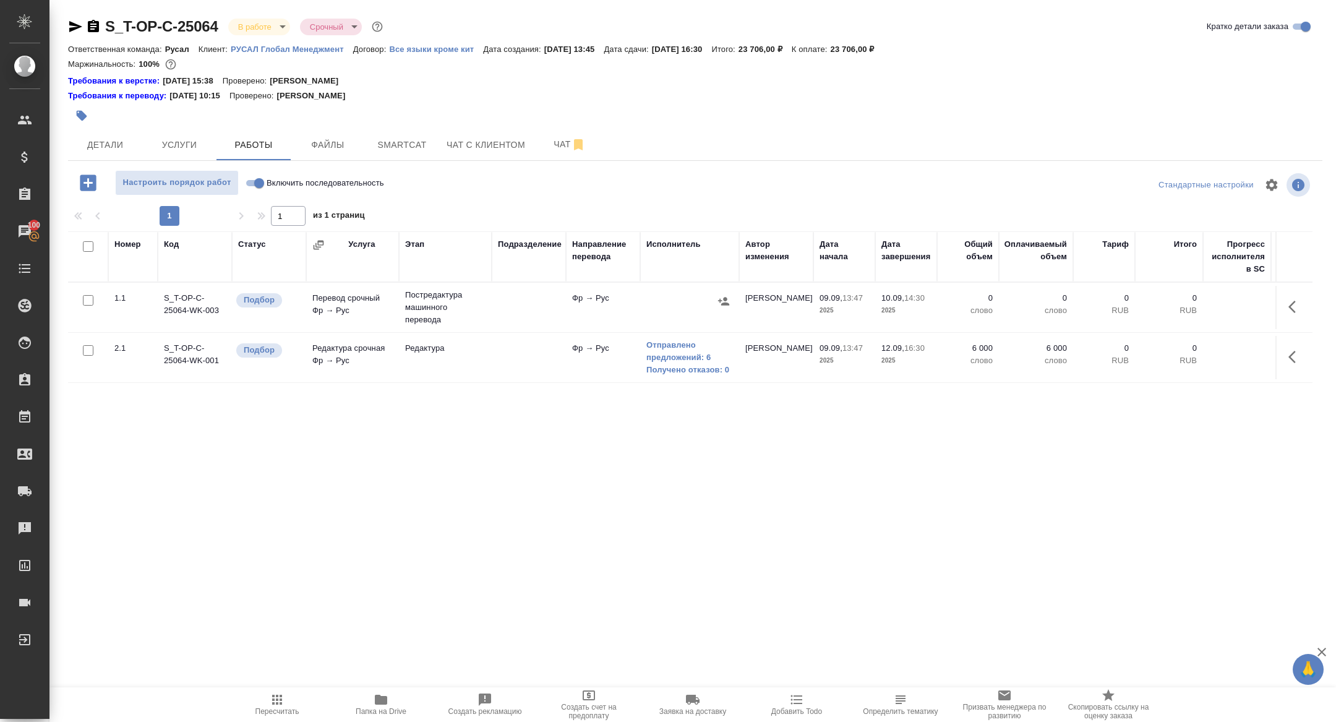
click at [88, 187] on icon "button" at bounding box center [88, 182] width 16 height 16
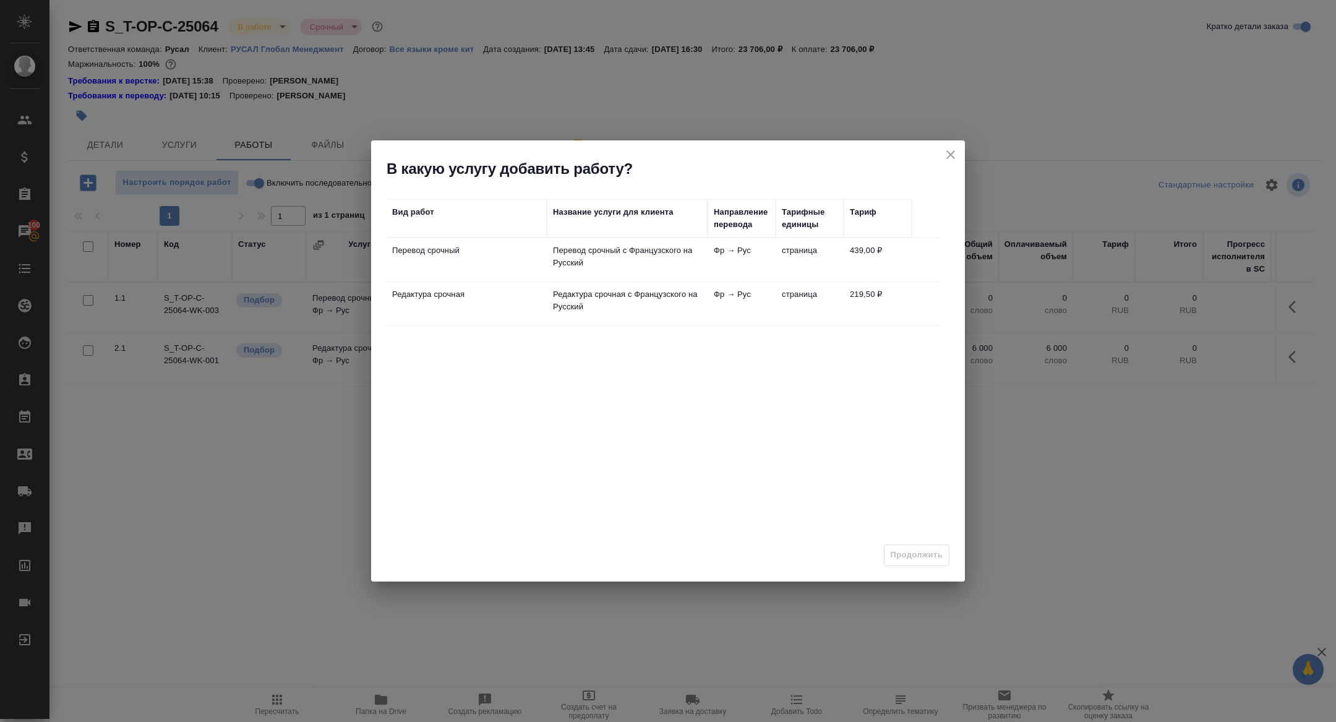
click at [431, 293] on p "Редактура срочная" at bounding box center [466, 294] width 148 height 12
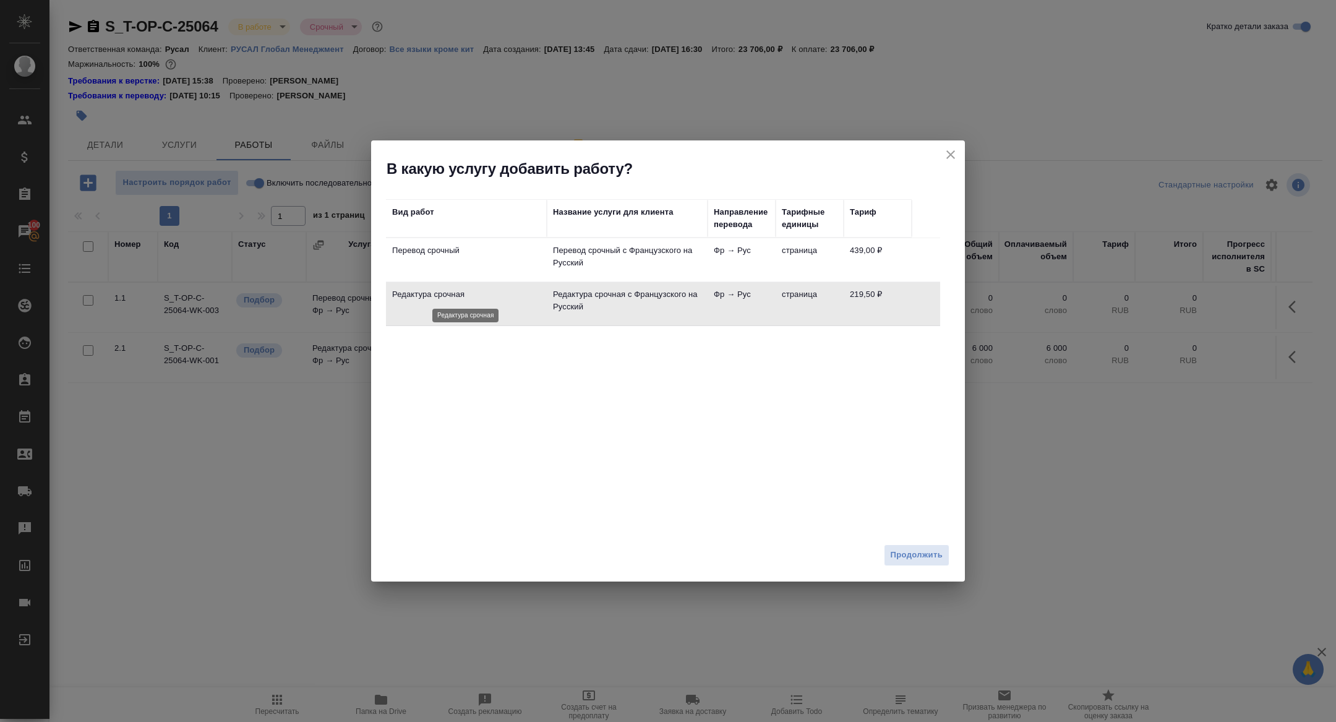
click at [431, 293] on p "Редактура срочная" at bounding box center [466, 294] width 148 height 12
click at [899, 554] on span "Продолжить" at bounding box center [917, 555] width 52 height 14
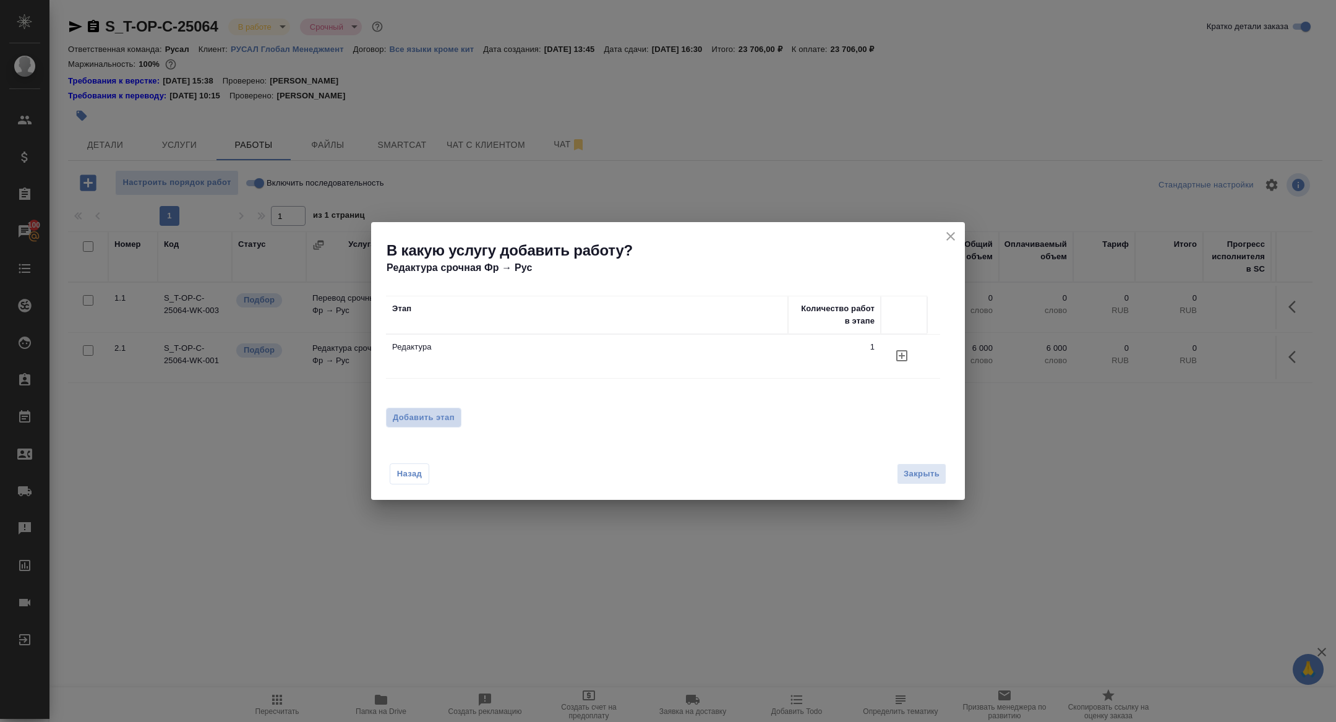
click at [446, 411] on span "Добавить этап" at bounding box center [424, 417] width 62 height 12
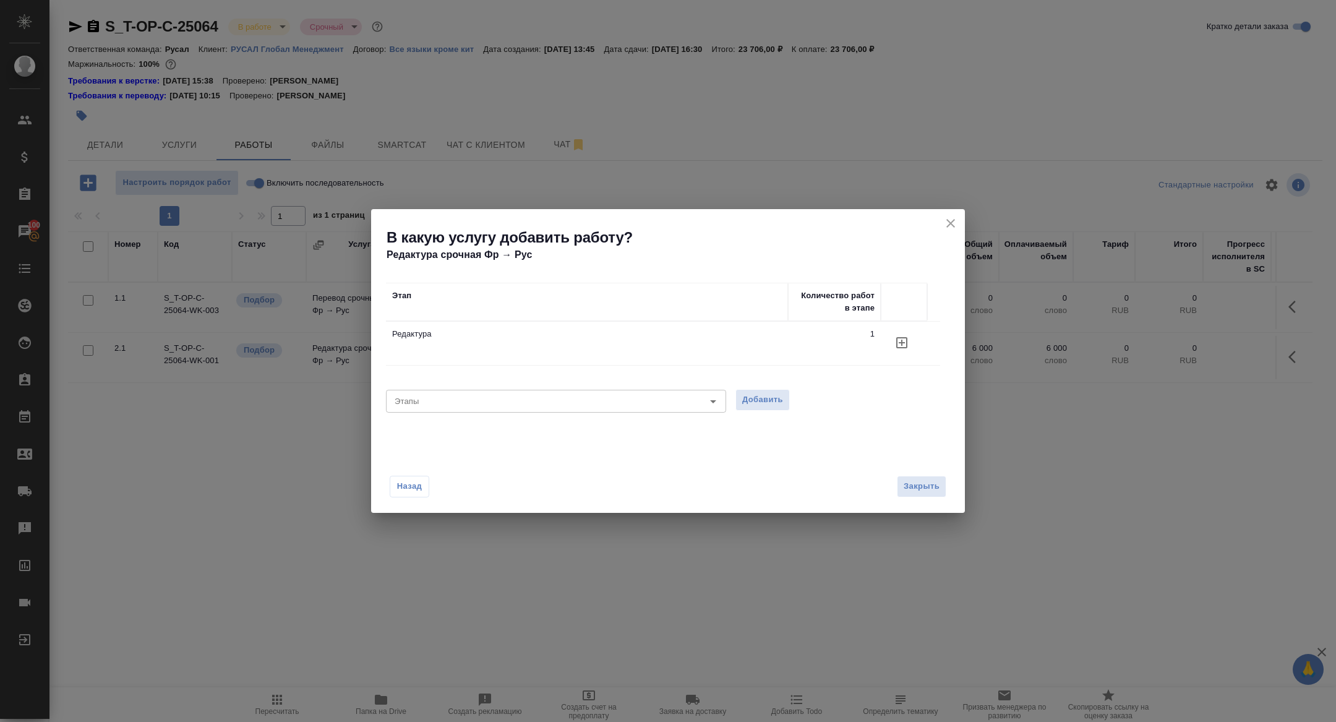
click at [957, 221] on icon "close" at bounding box center [950, 223] width 15 height 15
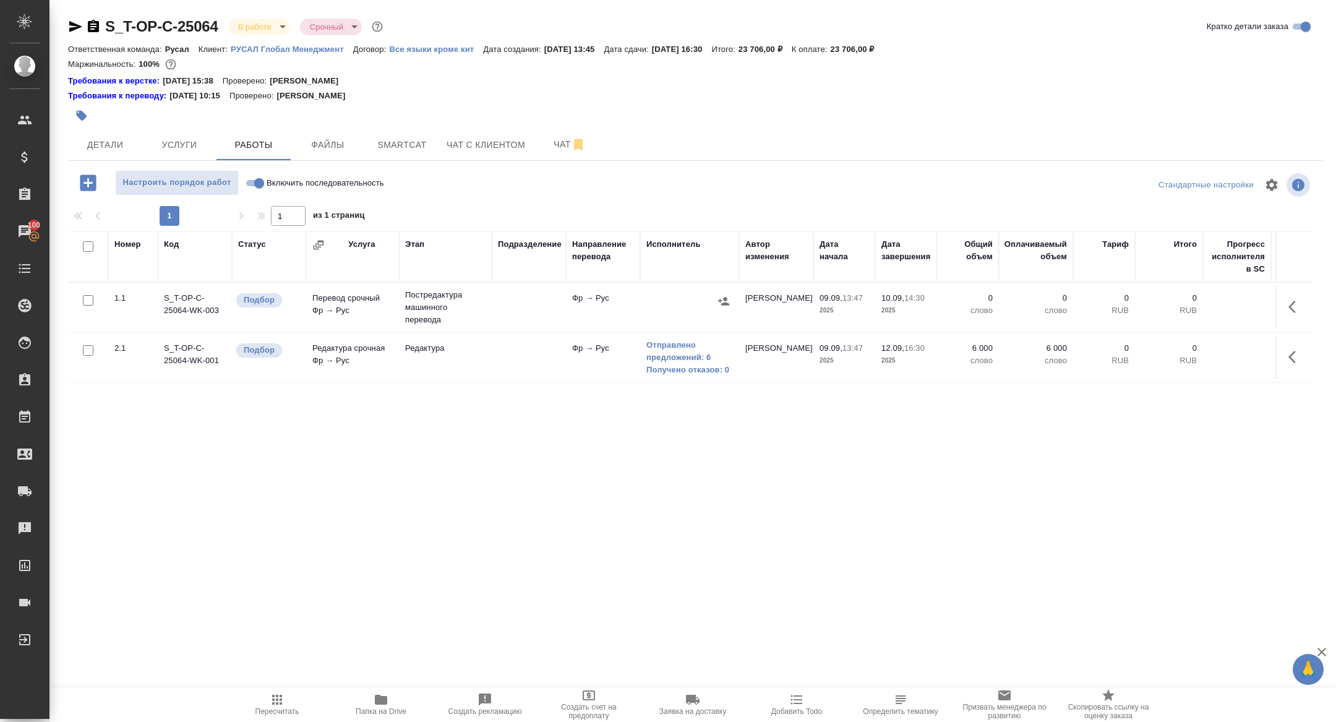
click at [95, 179] on icon "button" at bounding box center [88, 182] width 16 height 16
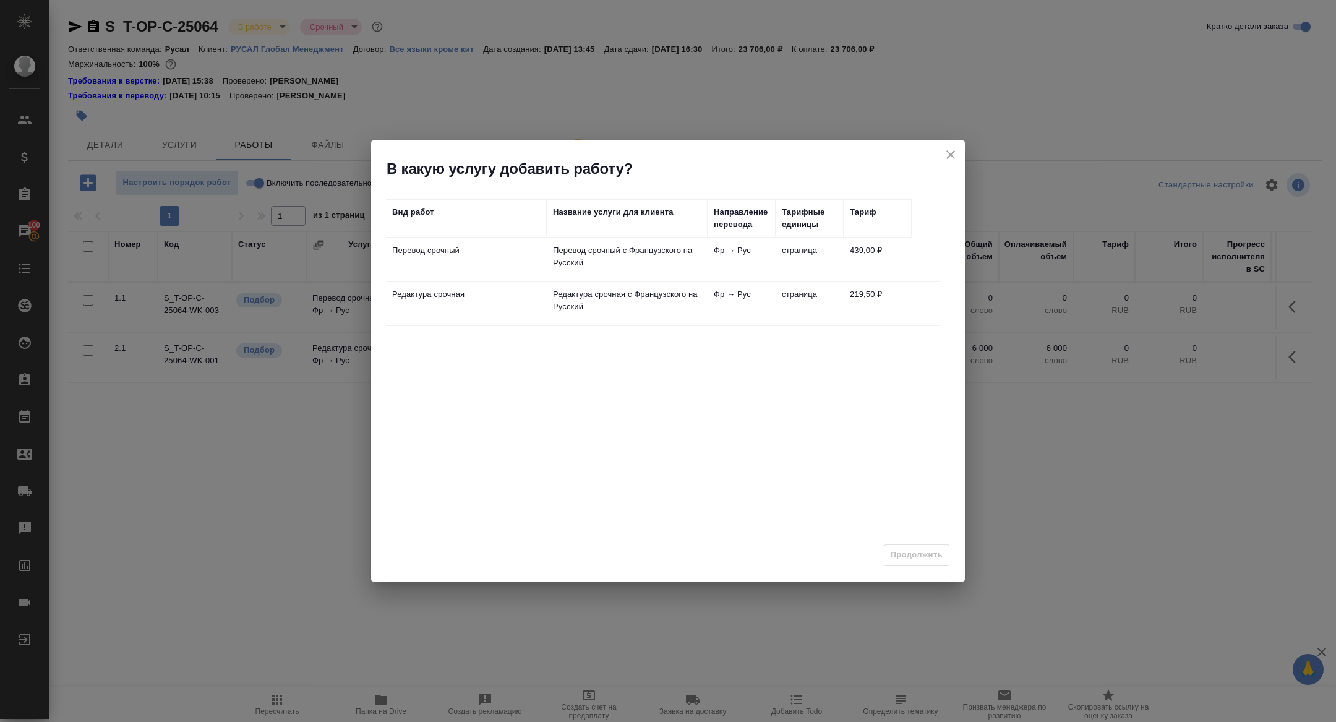
click at [437, 255] on p "Перевод срочный" at bounding box center [466, 250] width 148 height 12
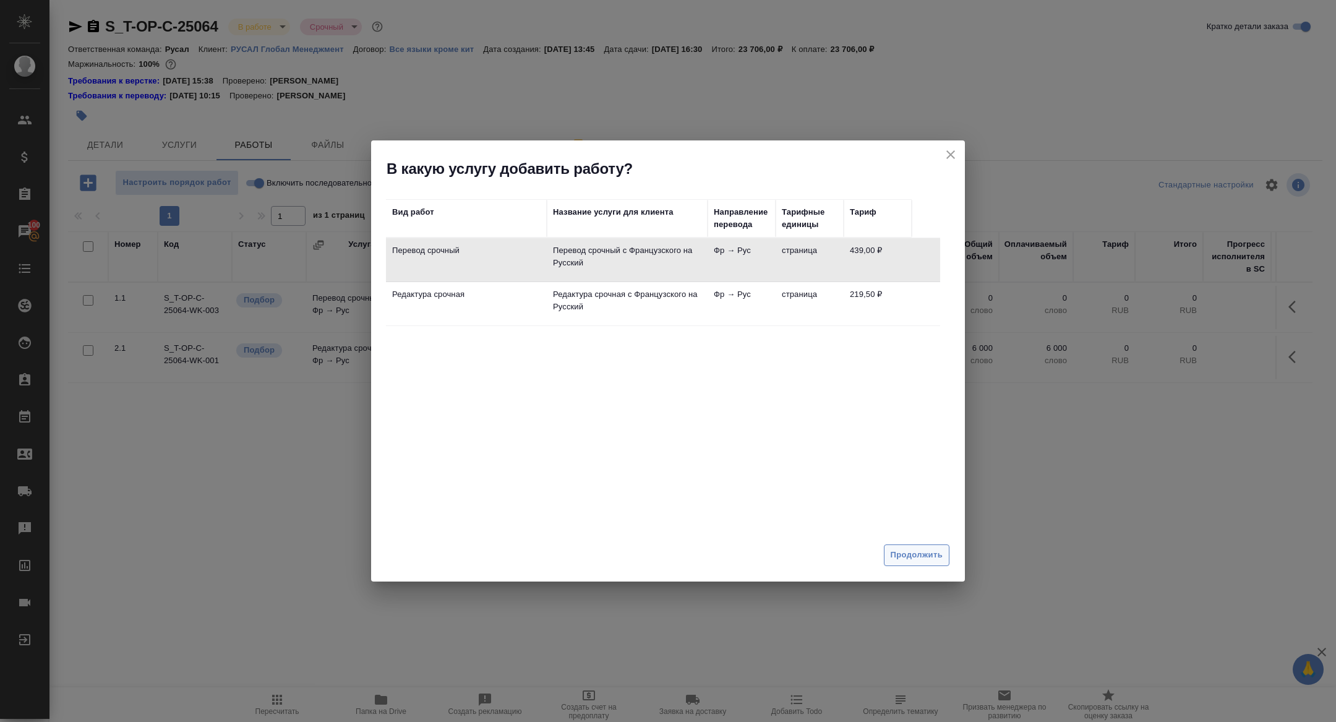
click at [897, 545] on button "Продолжить" at bounding box center [917, 555] width 66 height 22
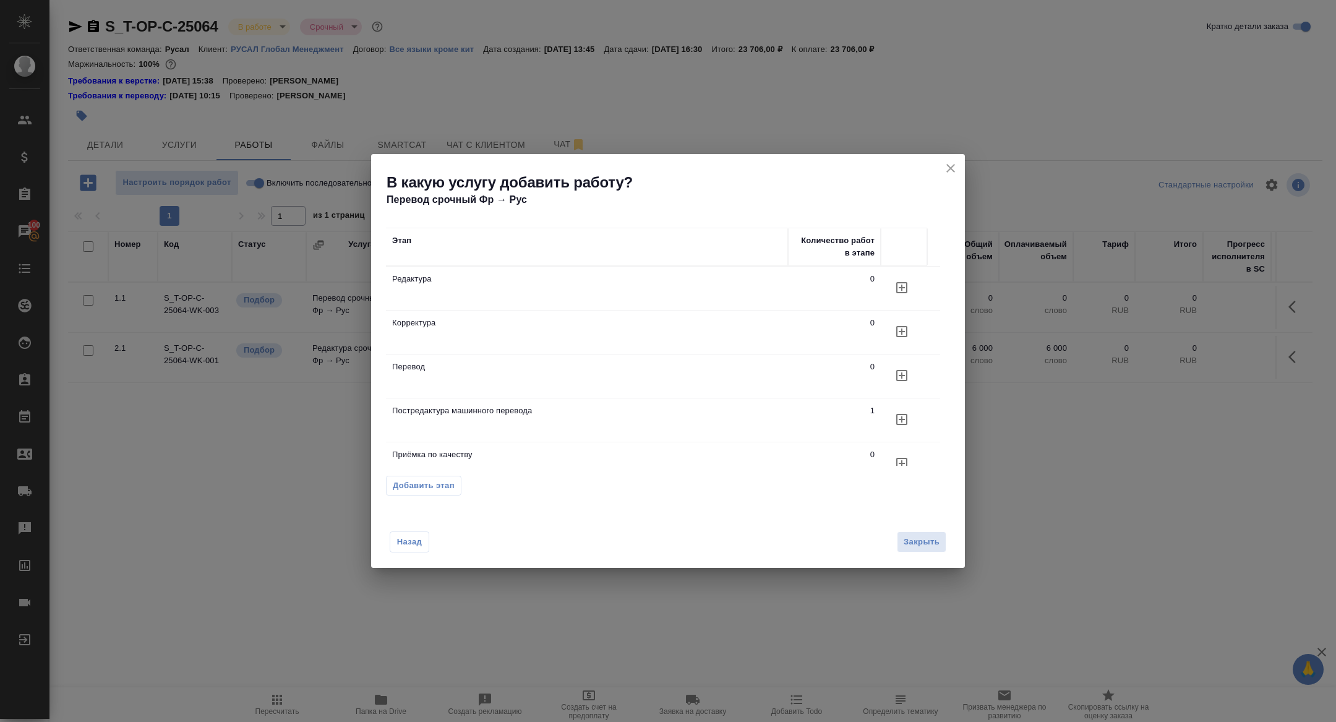
click at [901, 335] on icon "button" at bounding box center [901, 331] width 11 height 11
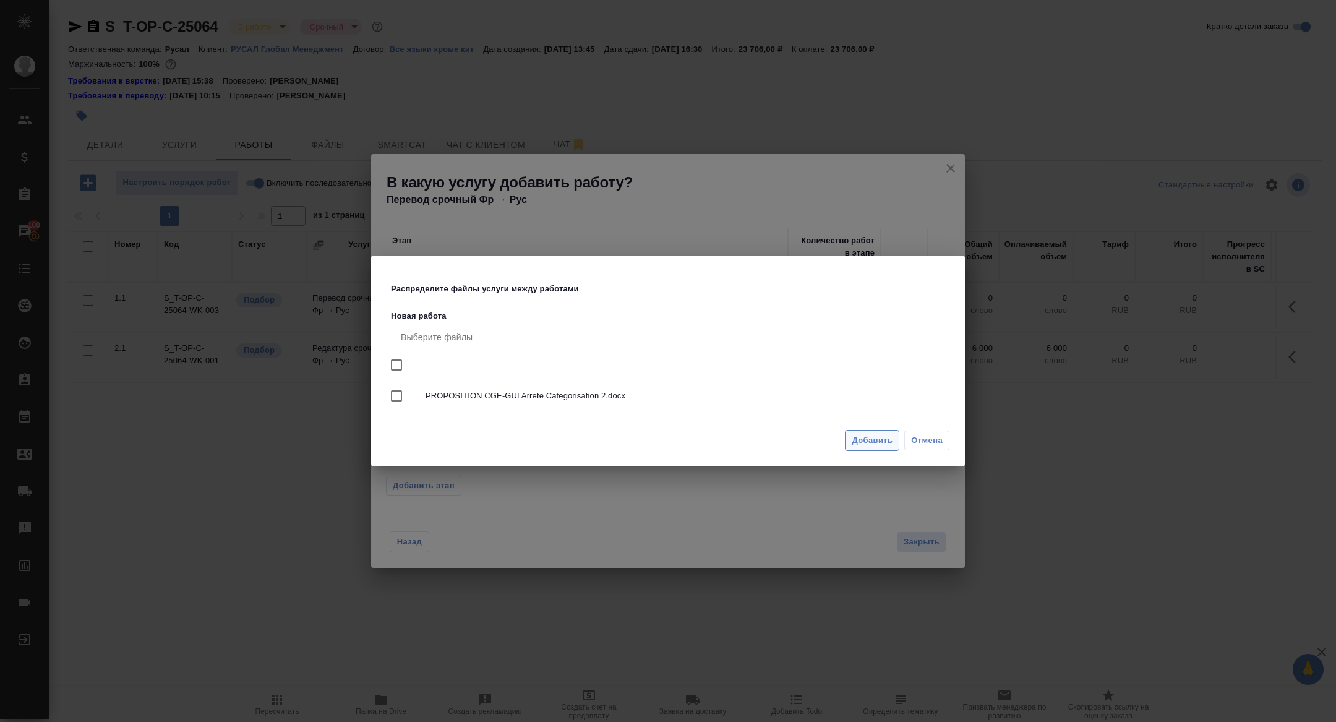
click at [874, 447] on button "Добавить" at bounding box center [872, 441] width 54 height 22
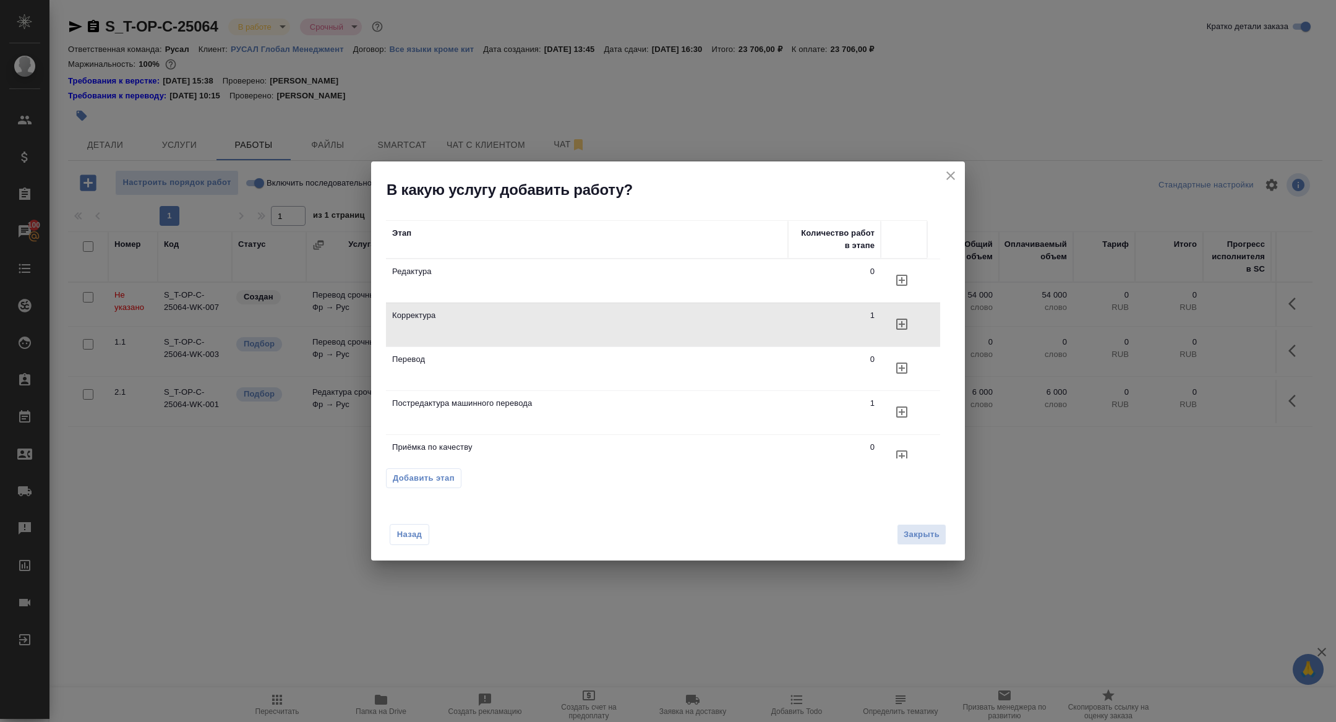
click at [950, 184] on button "close" at bounding box center [951, 175] width 19 height 19
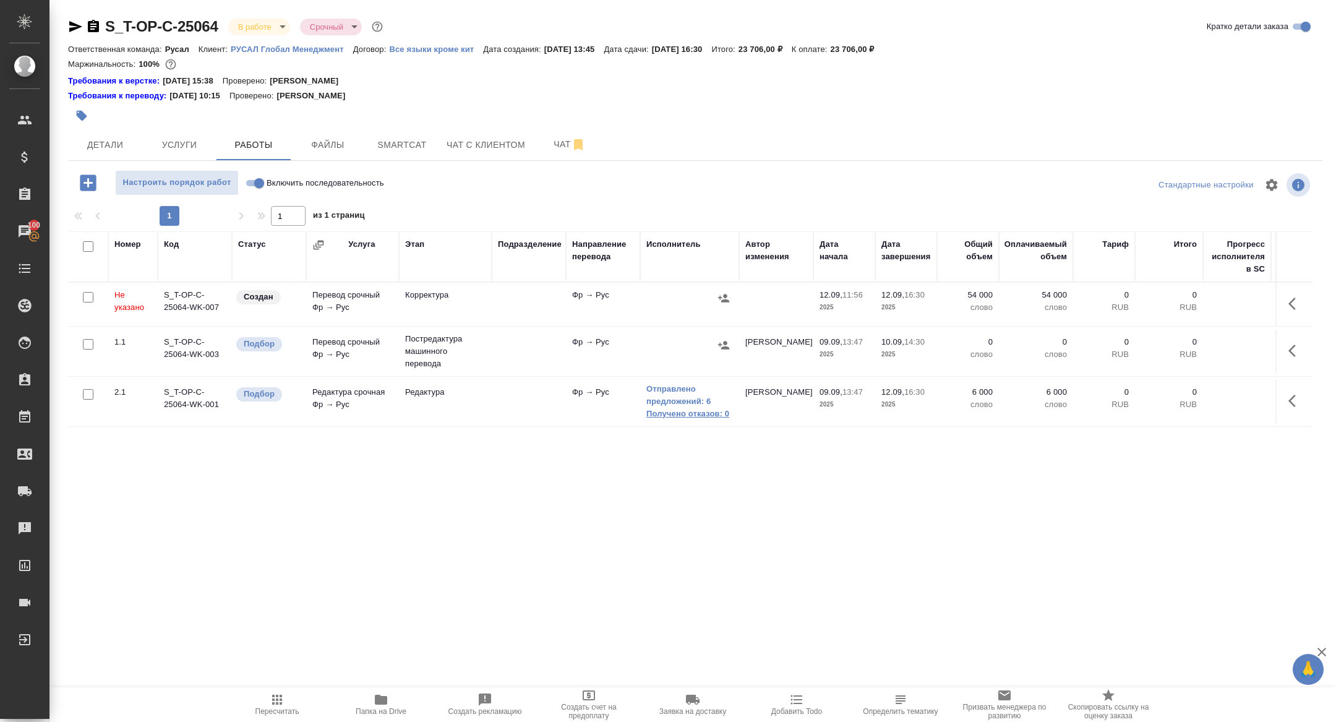
click at [680, 412] on link "Получено отказов: 0" at bounding box center [689, 414] width 87 height 12
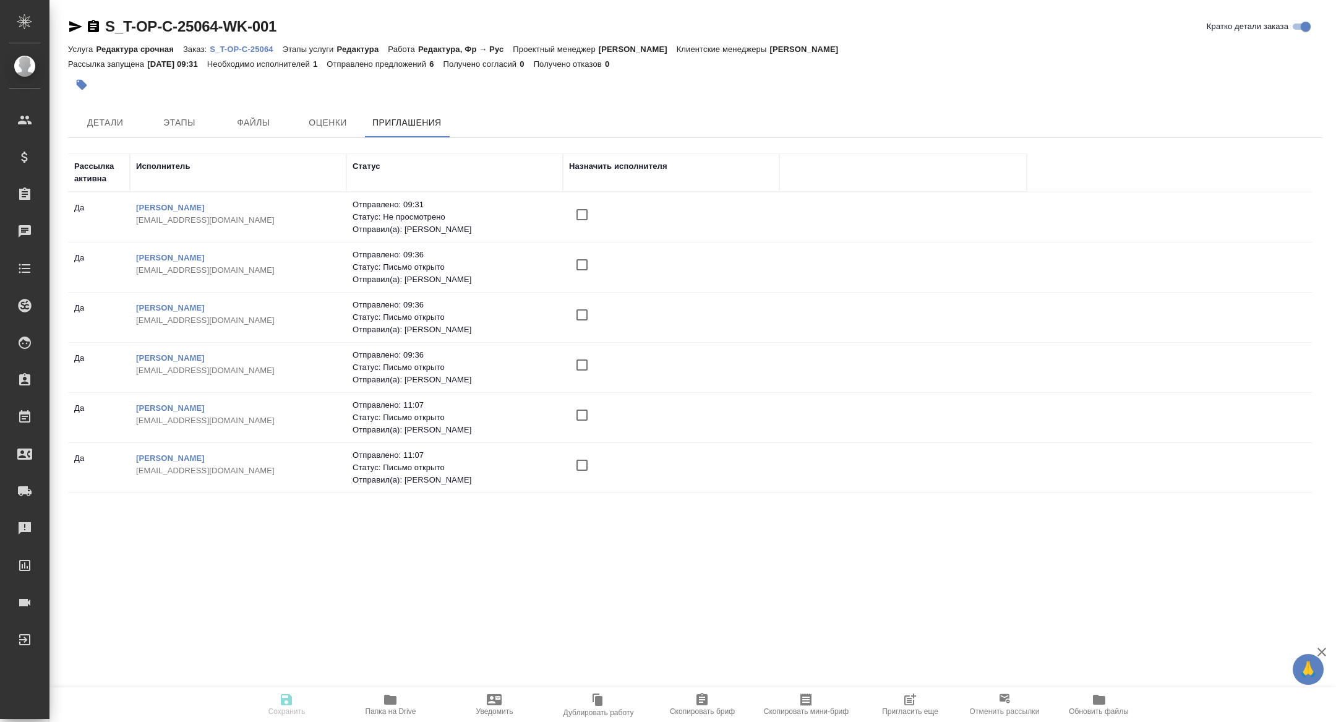
click at [914, 711] on span "Пригласить еще" at bounding box center [910, 711] width 56 height 9
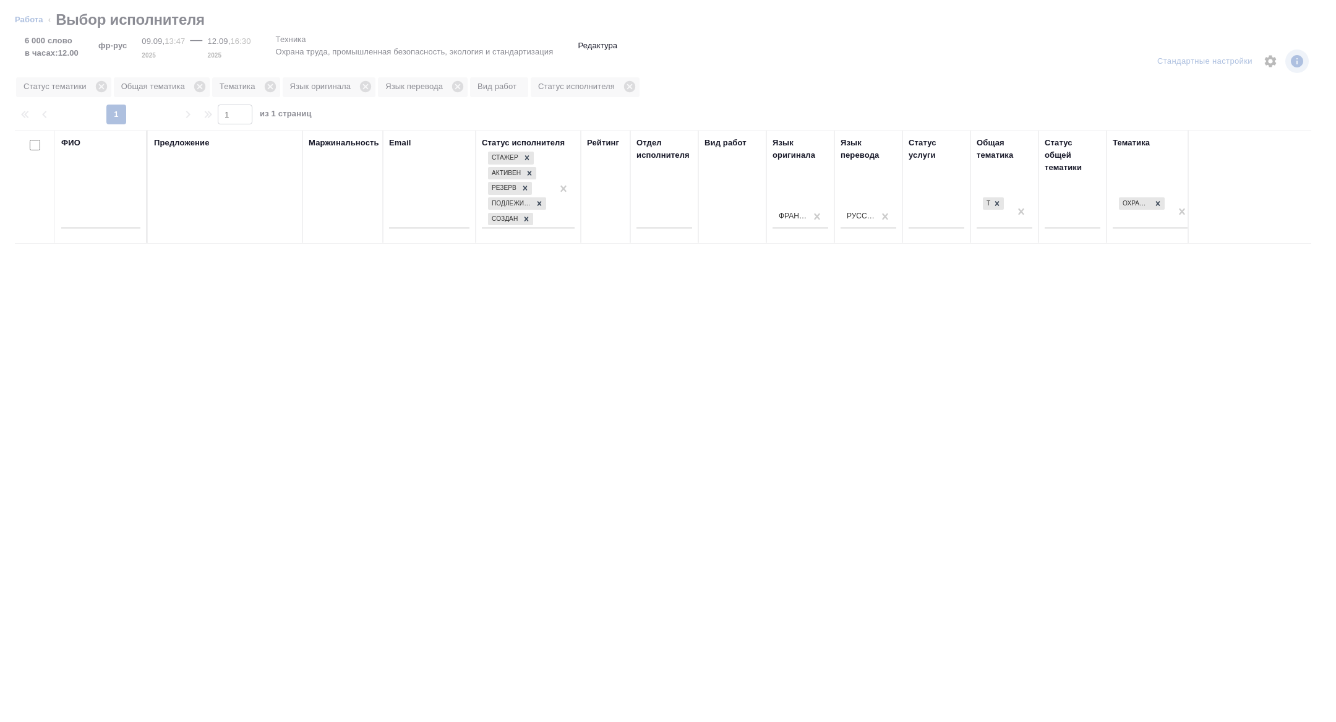
click at [98, 197] on div "ФИО" at bounding box center [100, 187] width 79 height 100
click at [97, 212] on div at bounding box center [100, 222] width 79 height 30
click at [105, 222] on input "text" at bounding box center [100, 220] width 79 height 15
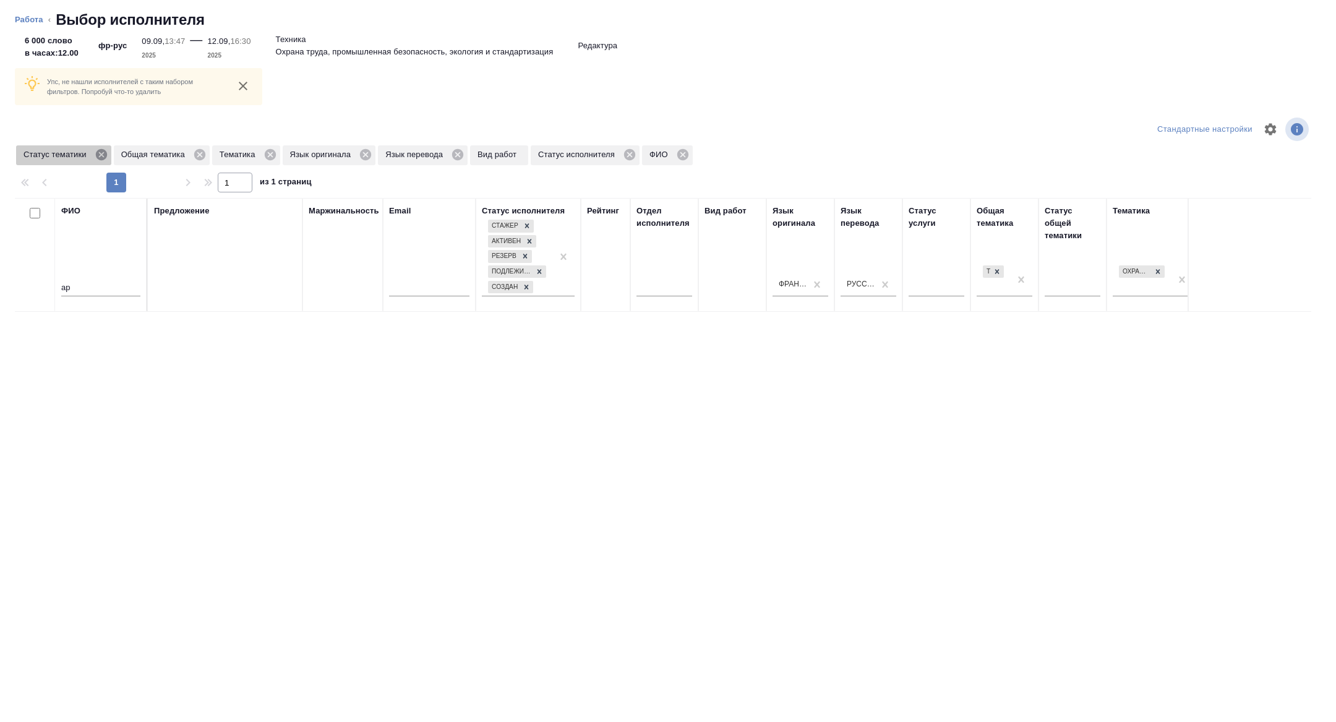
click at [101, 153] on icon at bounding box center [100, 154] width 11 height 11
click at [175, 155] on icon at bounding box center [173, 155] width 14 height 14
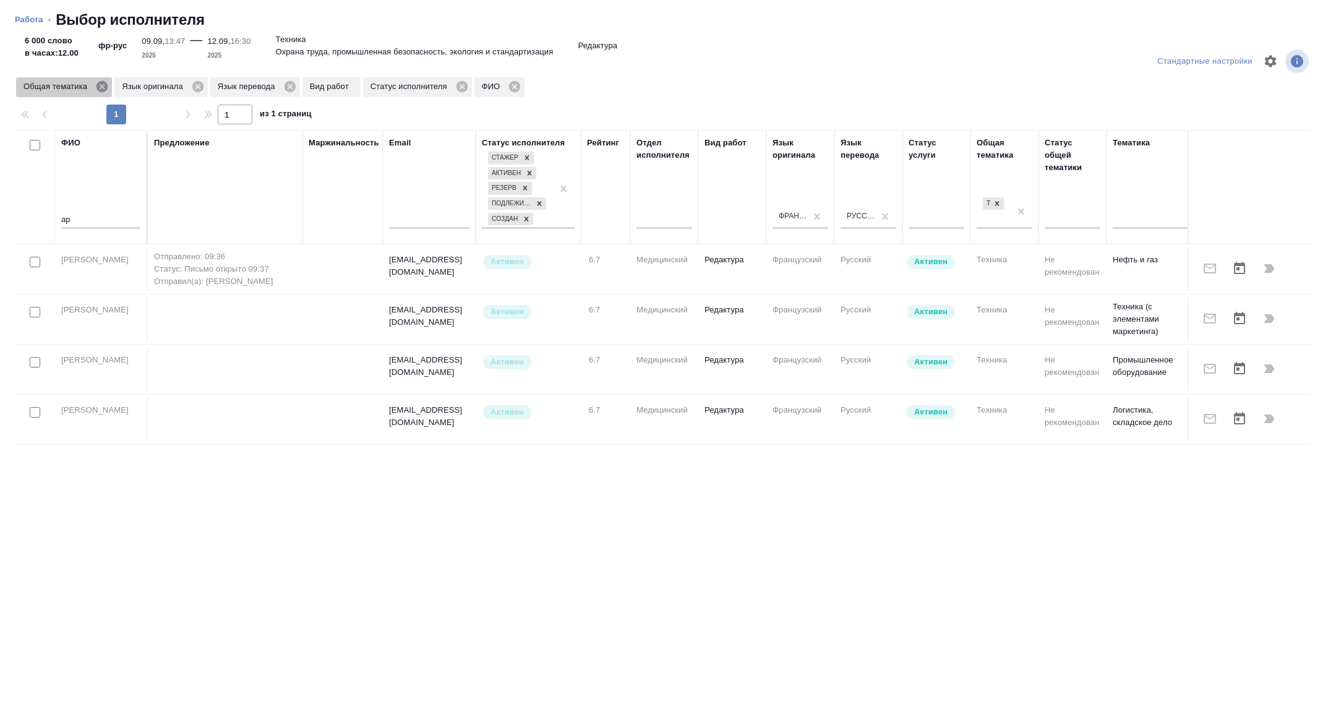
click at [109, 88] on icon at bounding box center [102, 87] width 14 height 14
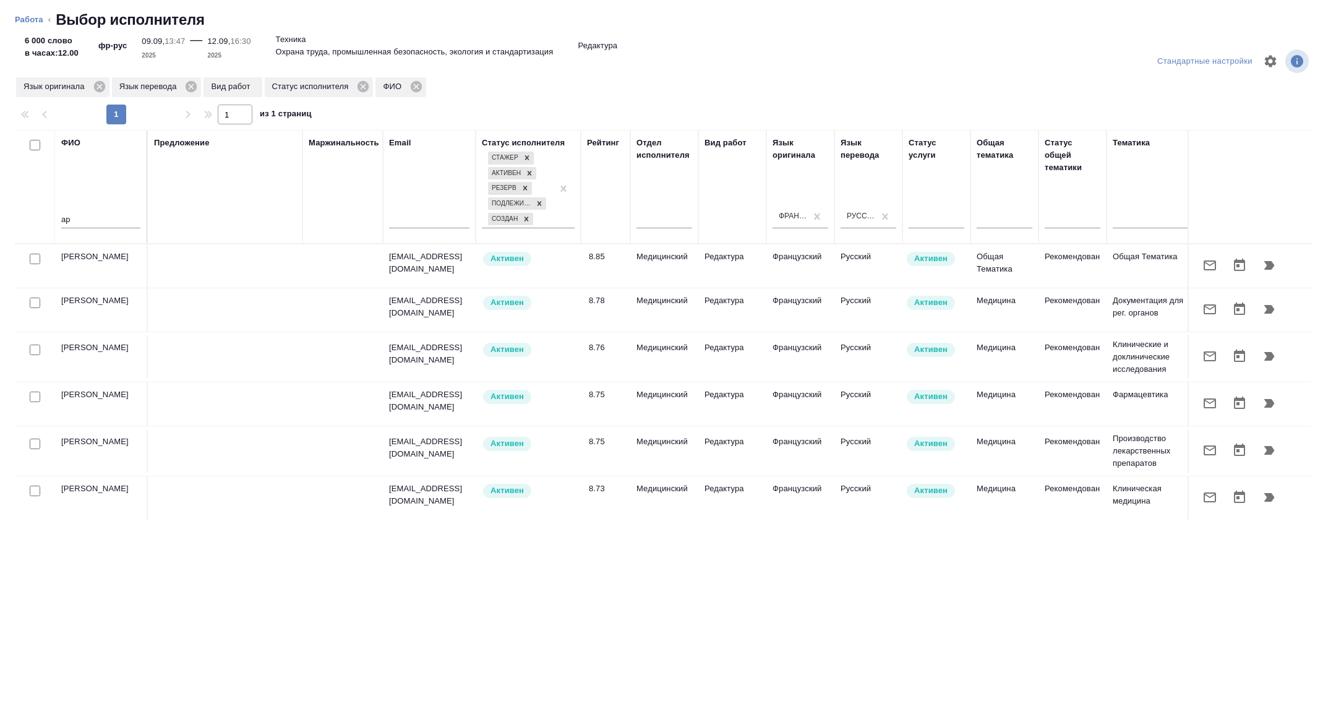
scroll to position [123, 0]
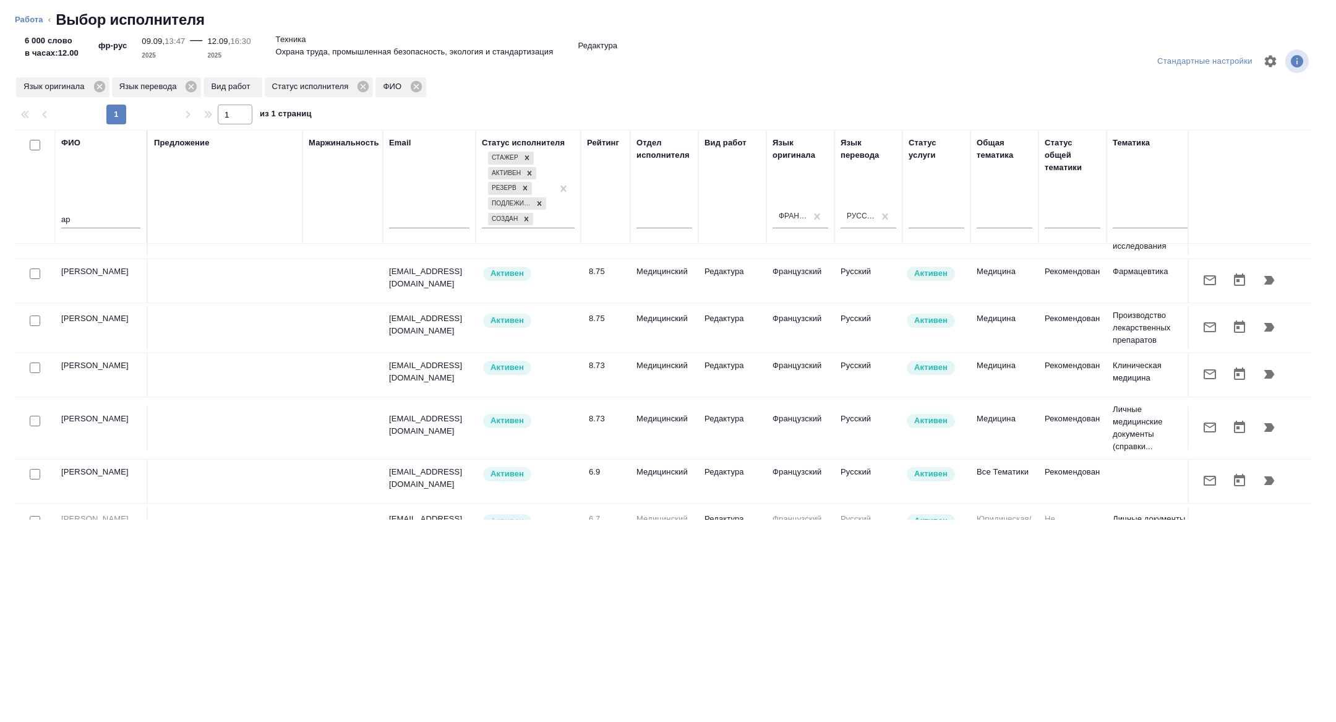
click at [93, 223] on input "ар" at bounding box center [100, 220] width 79 height 15
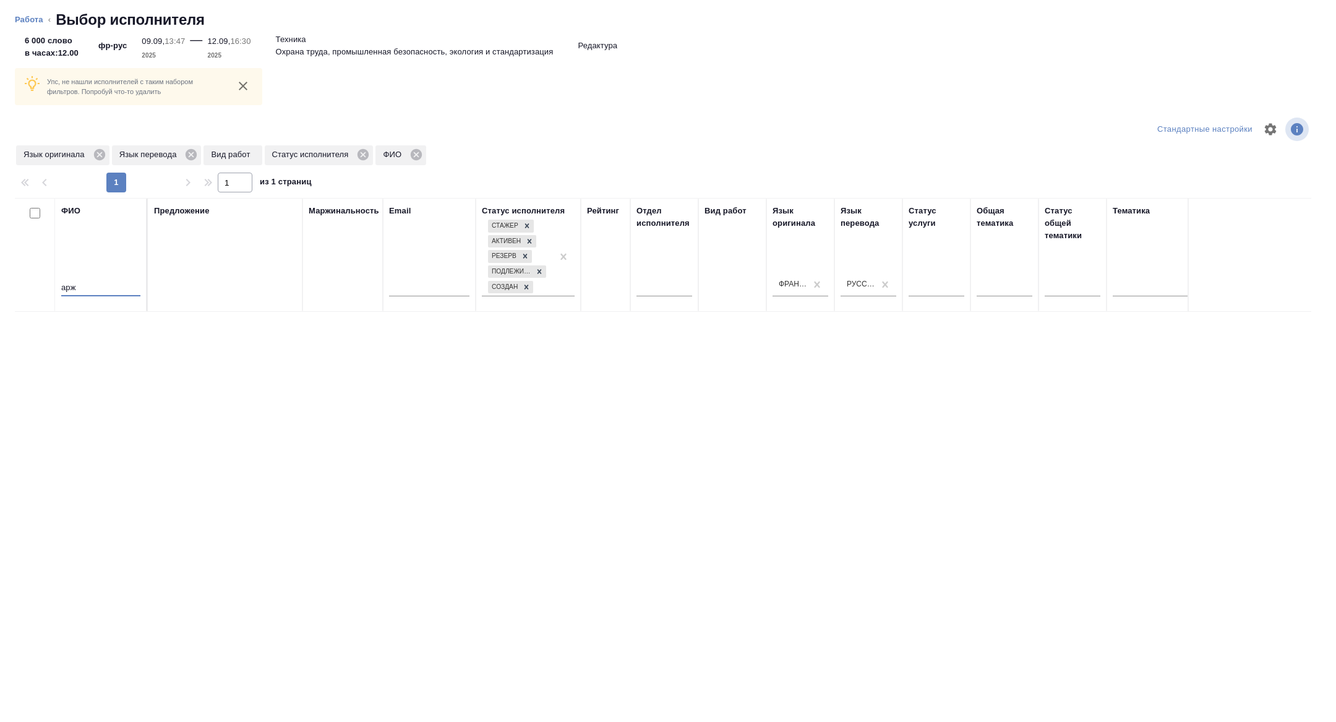
scroll to position [0, 0]
type input "арж"
click at [100, 152] on icon at bounding box center [98, 154] width 11 height 11
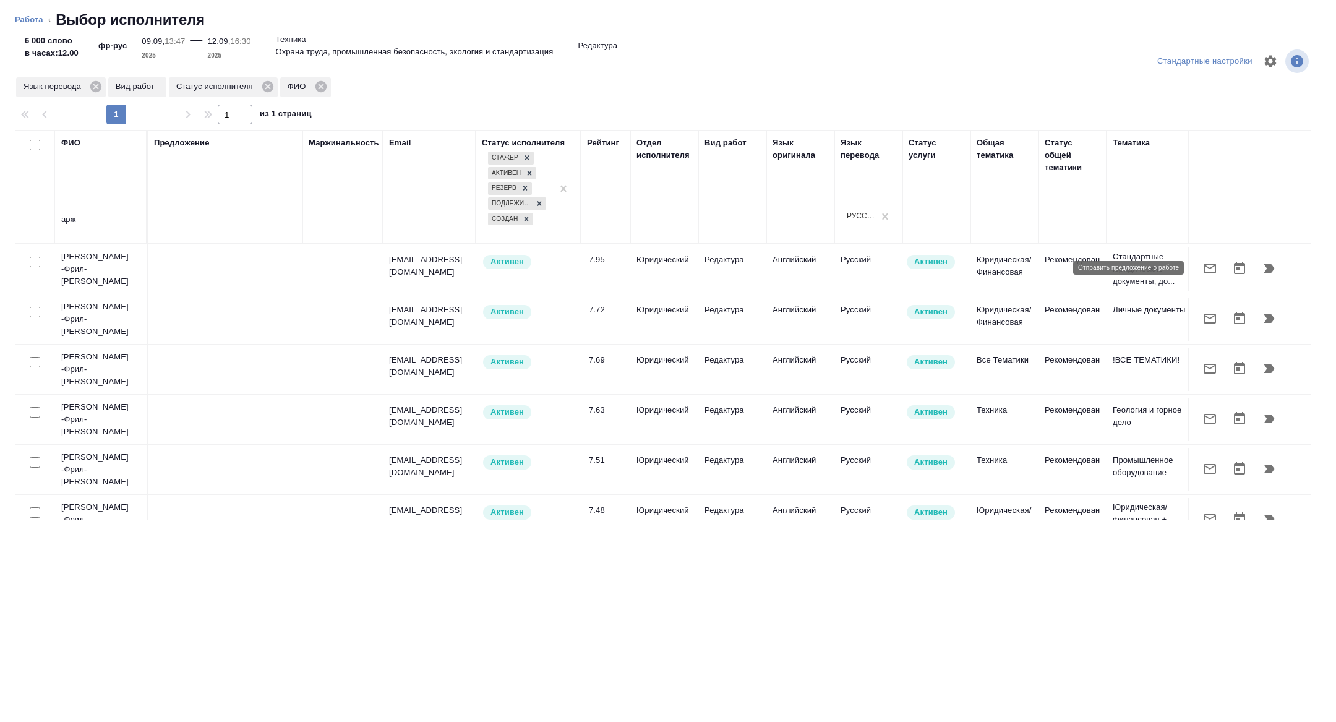
click at [1206, 266] on icon "button" at bounding box center [1210, 268] width 15 height 15
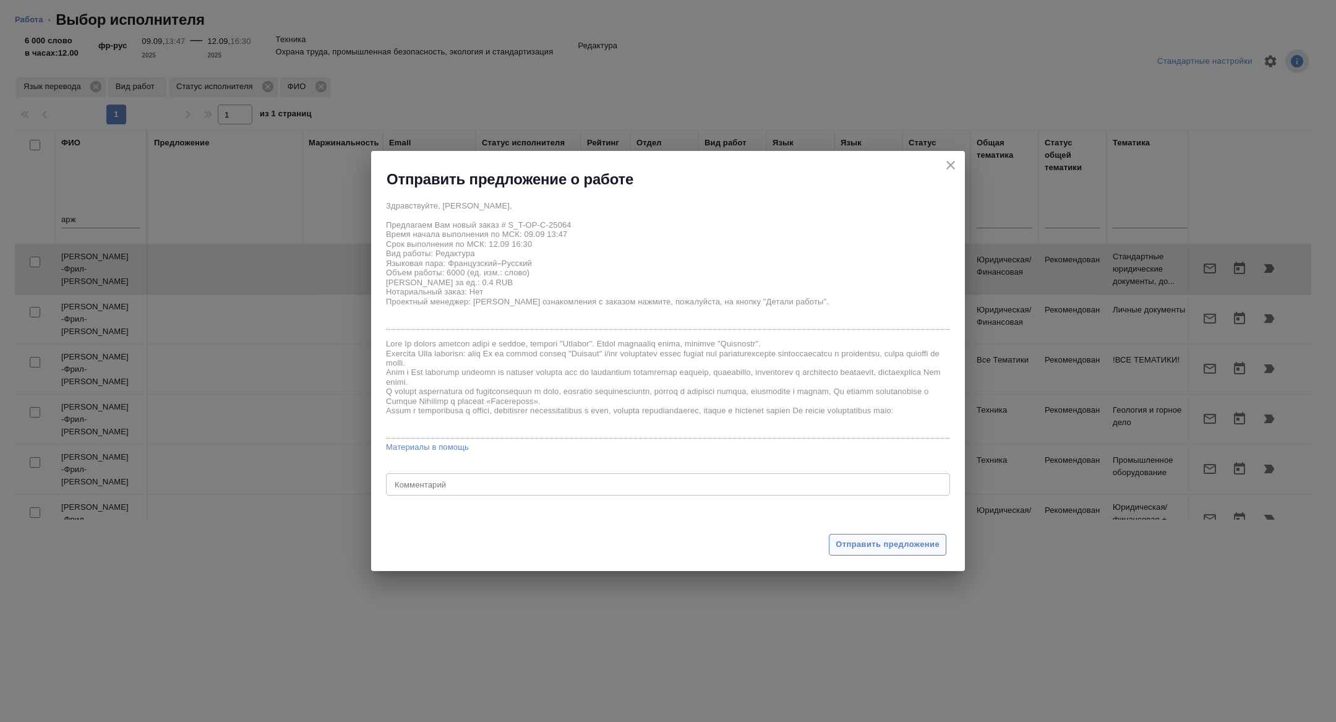
click at [881, 534] on button "Отправить предложение" at bounding box center [888, 545] width 118 height 22
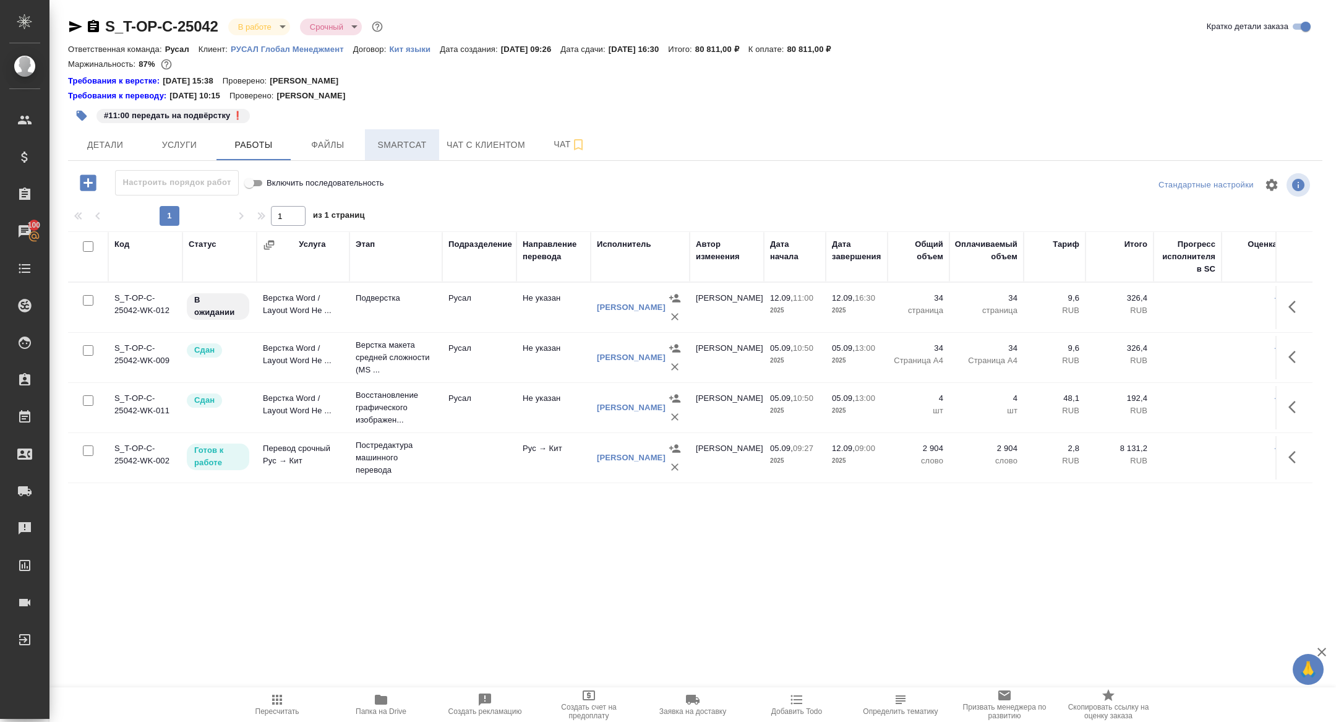
click at [405, 140] on span "Smartcat" at bounding box center [401, 144] width 59 height 15
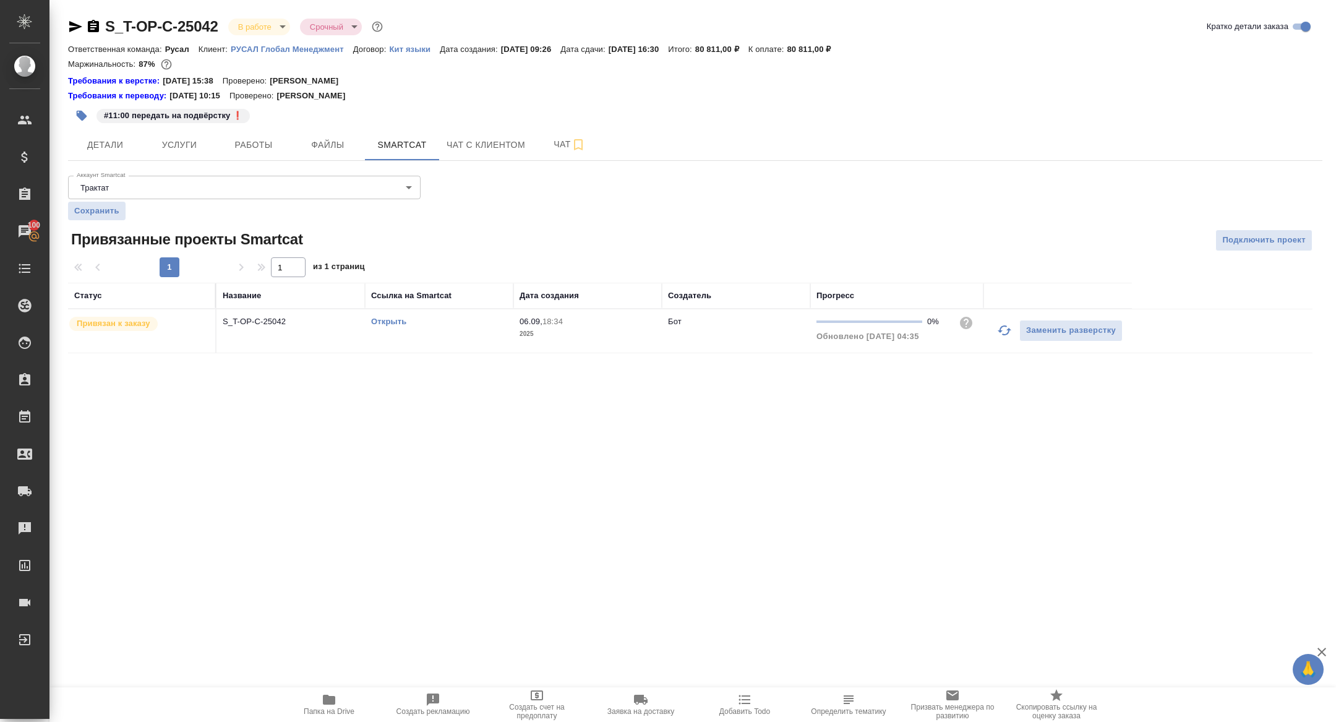
click at [400, 320] on link "Открыть" at bounding box center [388, 321] width 35 height 9
click at [327, 711] on span "Папка на Drive" at bounding box center [329, 711] width 51 height 9
click at [255, 150] on span "Работы" at bounding box center [253, 144] width 59 height 15
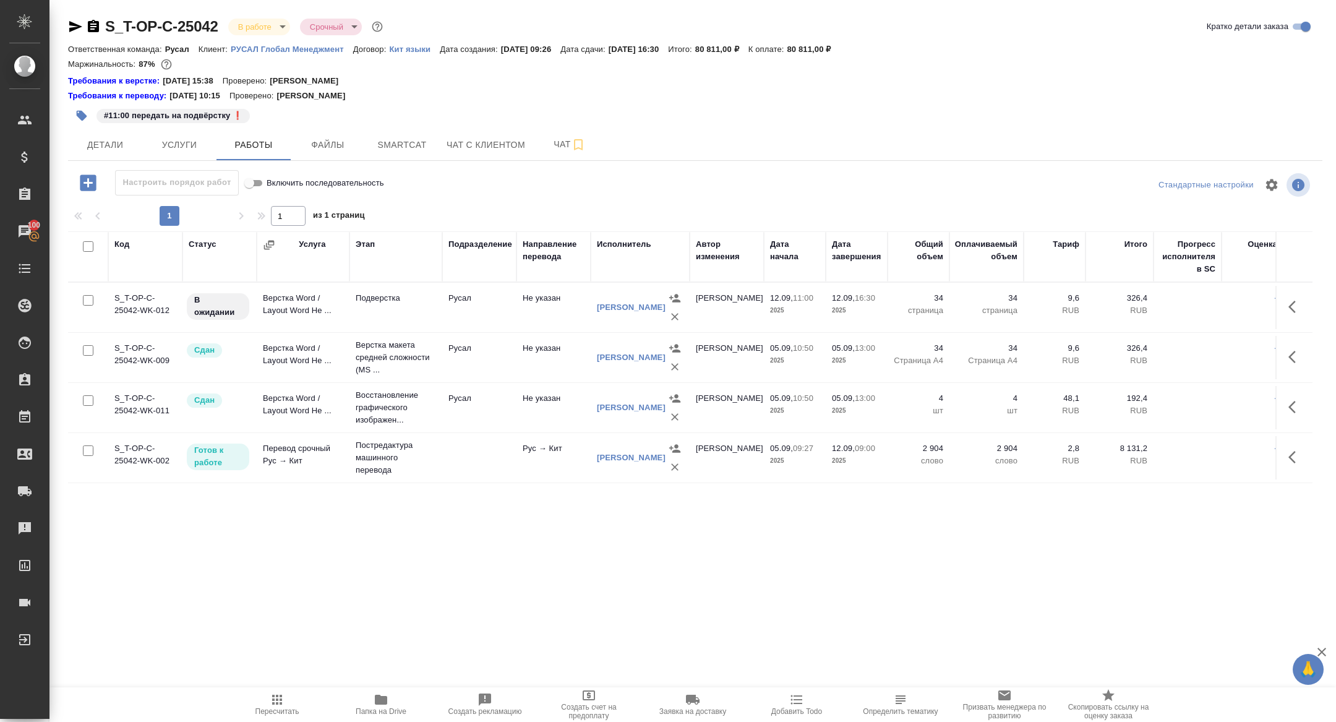
click at [1296, 307] on icon "button" at bounding box center [1296, 306] width 15 height 15
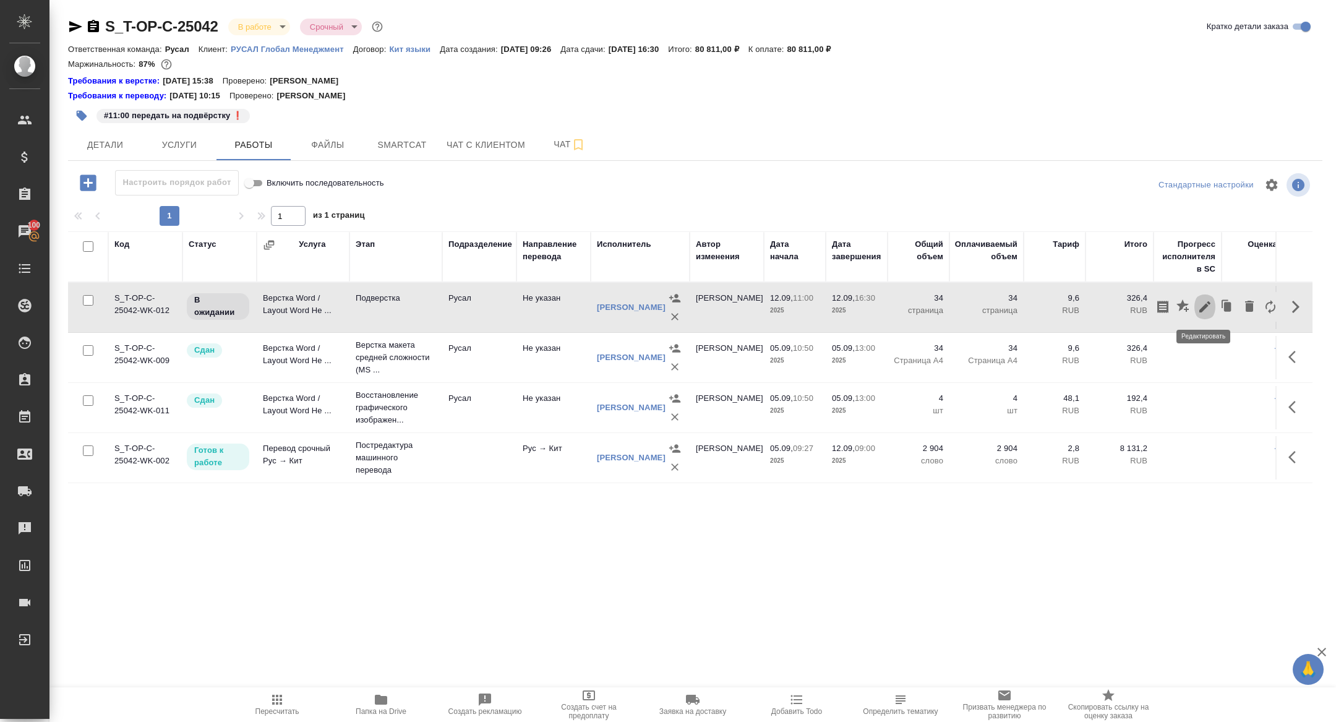
click at [1206, 301] on icon "button" at bounding box center [1205, 306] width 15 height 15
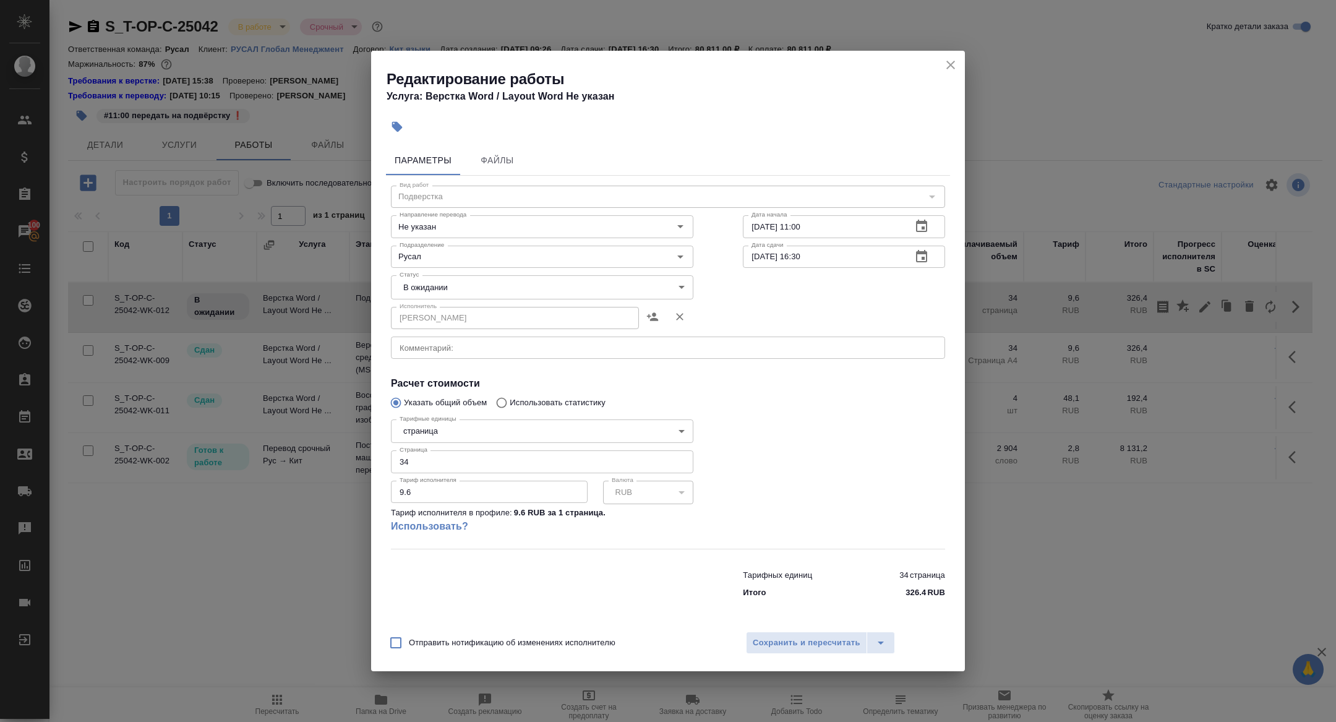
click at [434, 339] on div "x Комментарий:" at bounding box center [668, 348] width 554 height 22
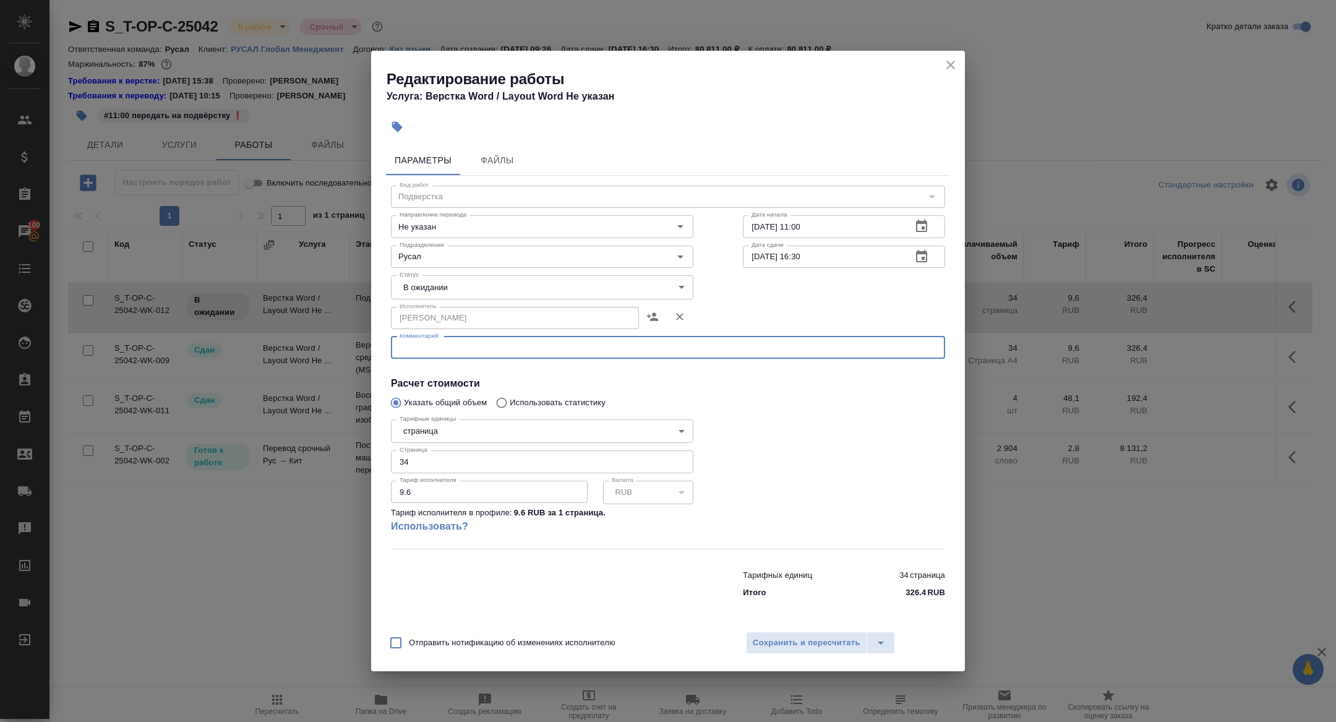
paste textarea "[URL][DOMAIN_NAME]"
type textarea "[URL][DOMAIN_NAME]"
click at [427, 284] on body "🙏 .cls-1 fill:#fff; AWATERA [PERSON_NAME] Спецификации Заказы 100 Чаты Todo Про…" at bounding box center [668, 361] width 1336 height 722
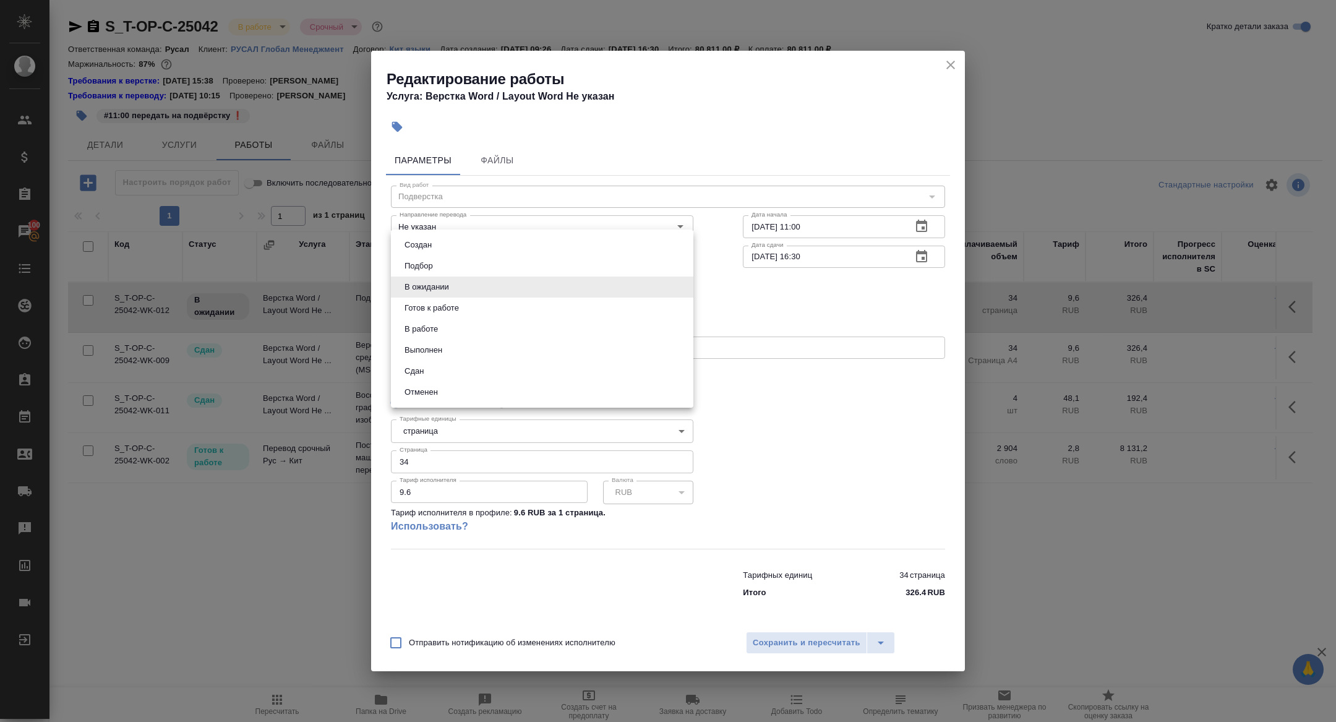
click at [423, 309] on button "Готов к работе" at bounding box center [432, 308] width 62 height 14
type input "readyForWork"
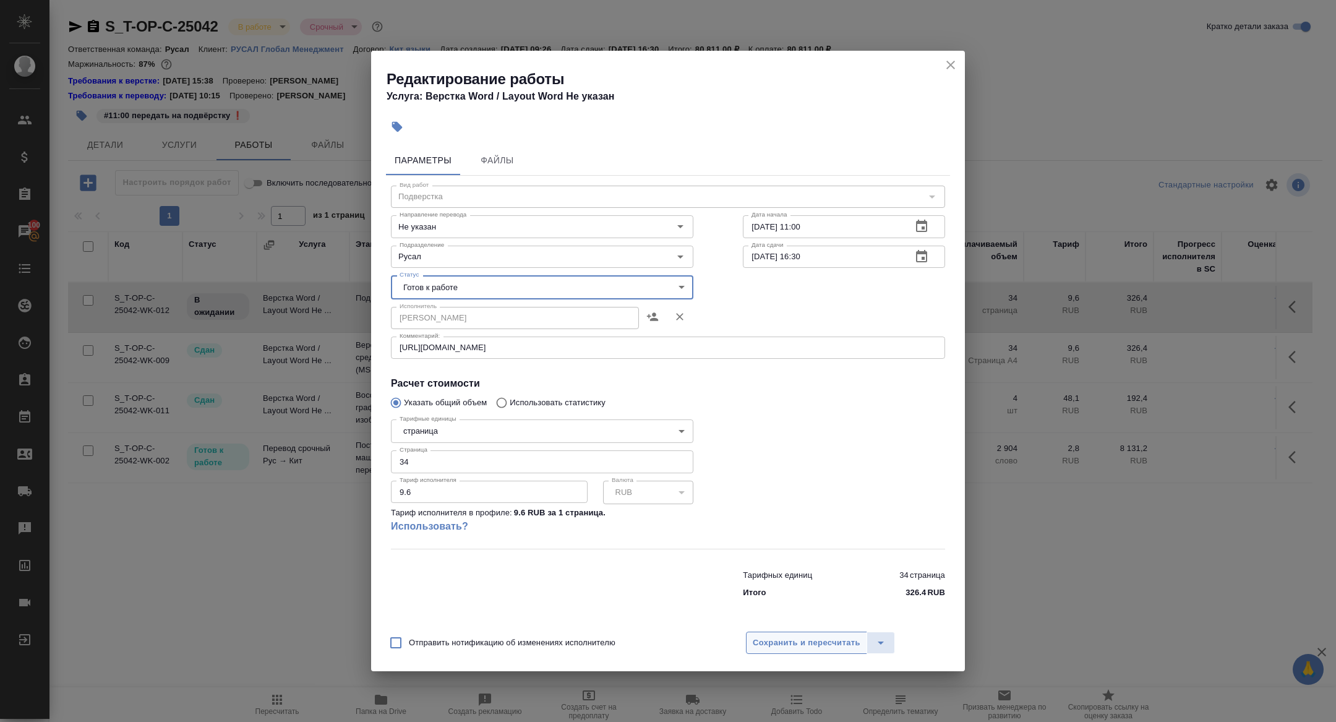
click at [770, 644] on span "Сохранить и пересчитать" at bounding box center [807, 643] width 108 height 14
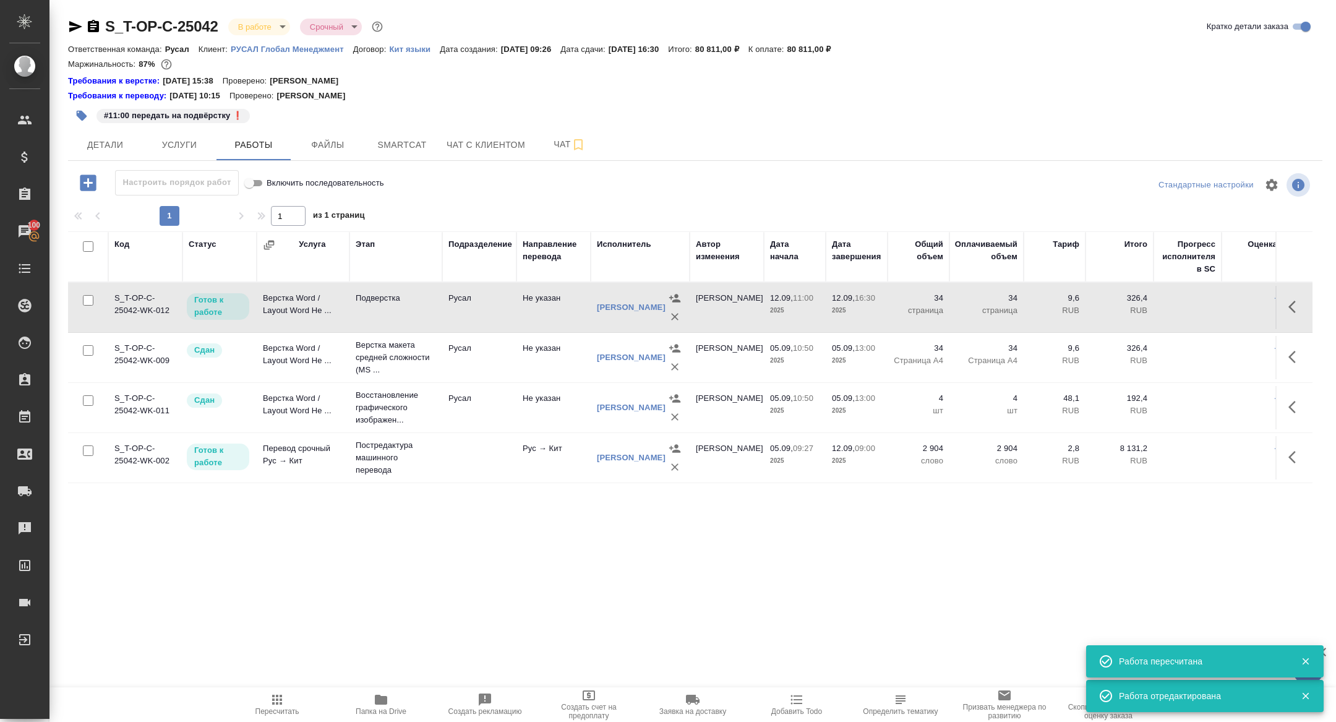
click at [270, 296] on td "Верстка Word / Layout Word Не ..." at bounding box center [303, 307] width 93 height 43
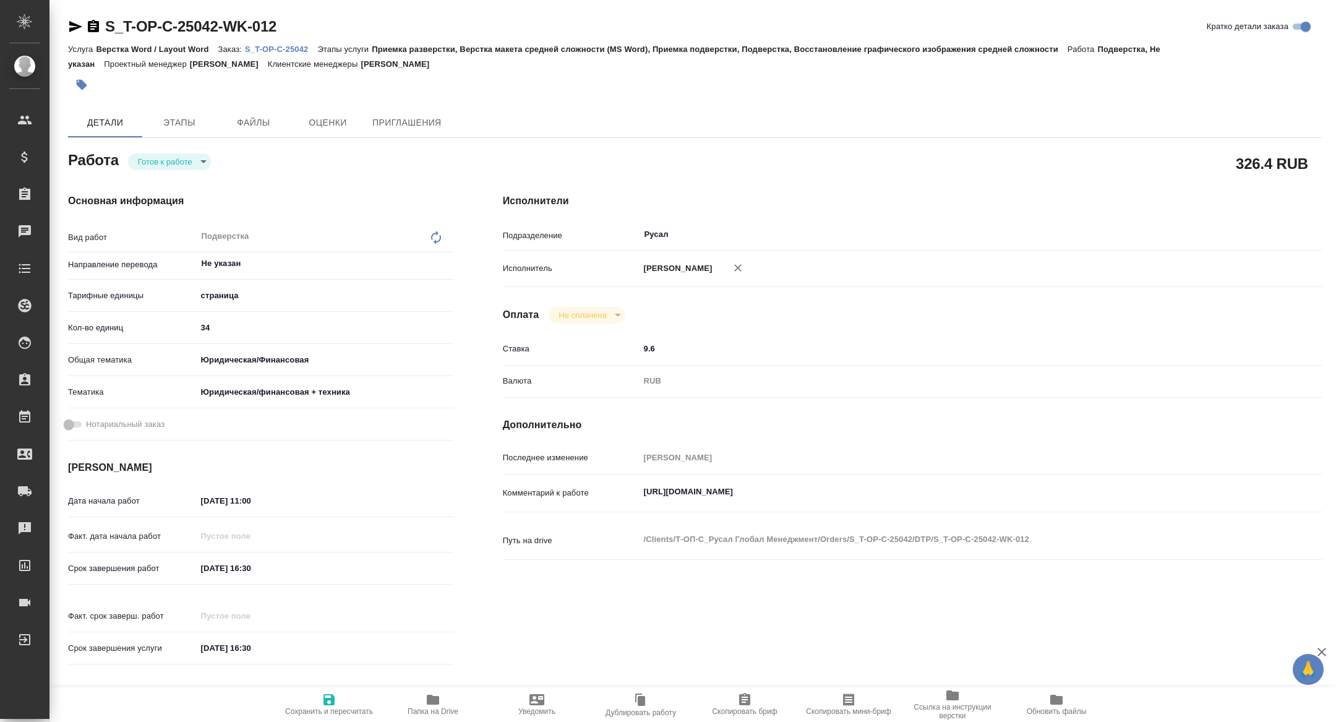
type textarea "x"
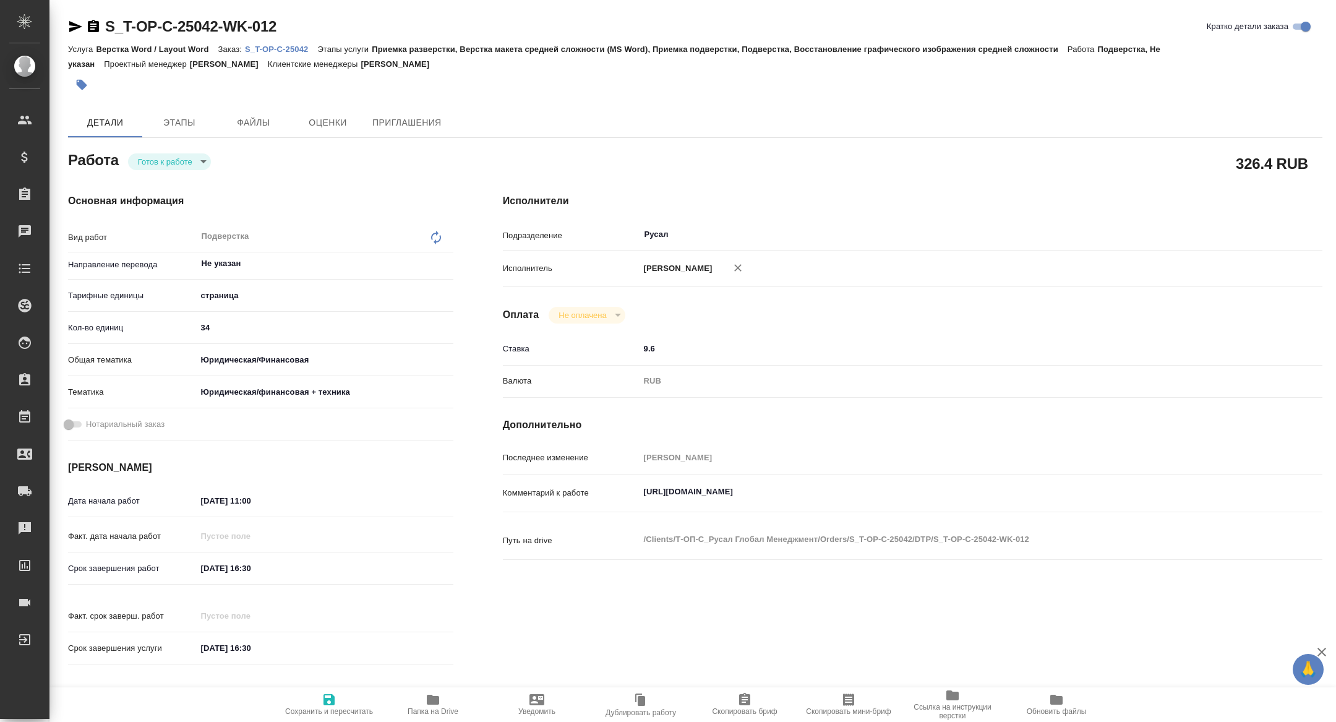
click at [77, 22] on icon "button" at bounding box center [75, 26] width 15 height 15
type textarea "x"
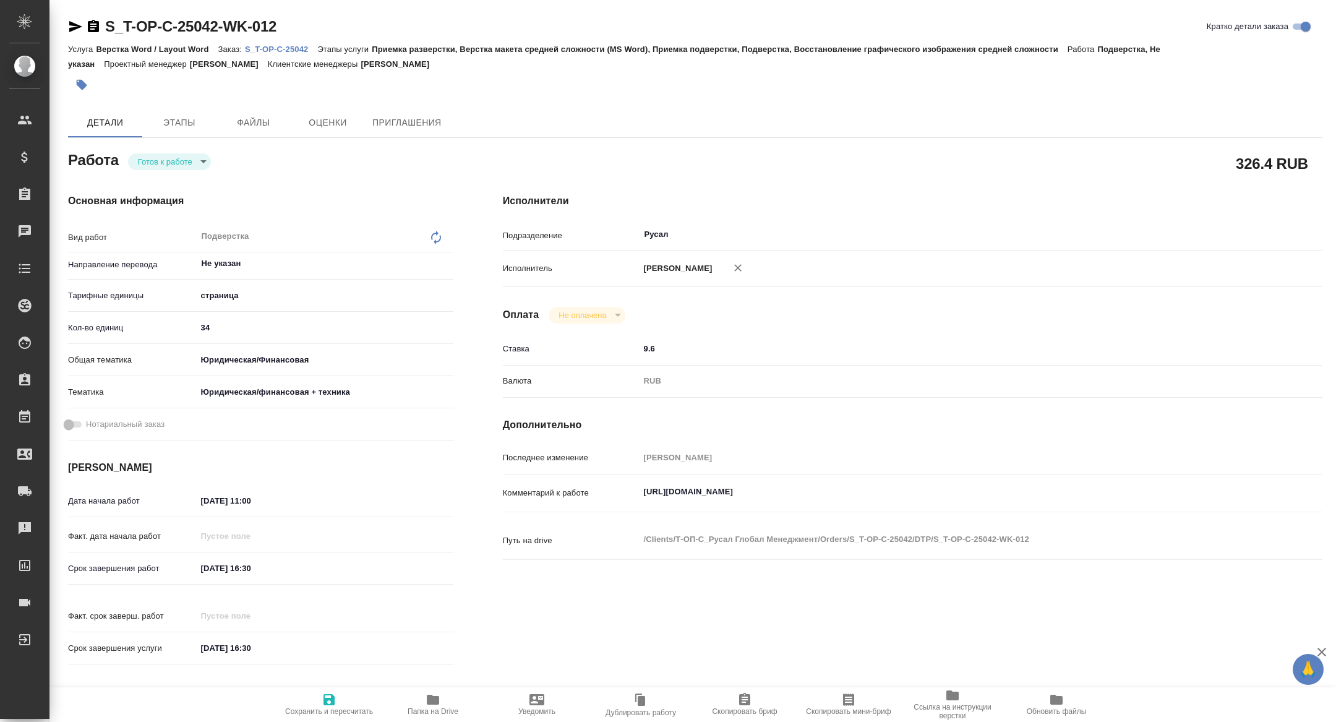
type textarea "x"
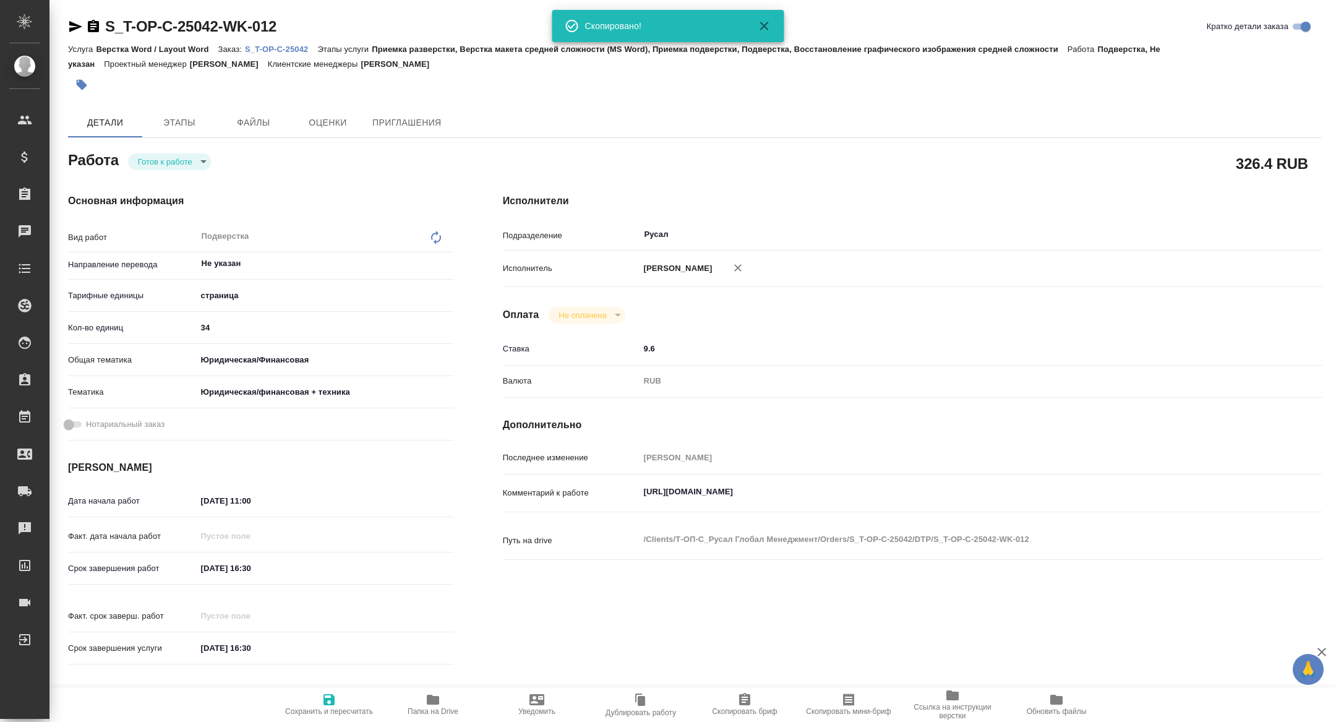
type textarea "x"
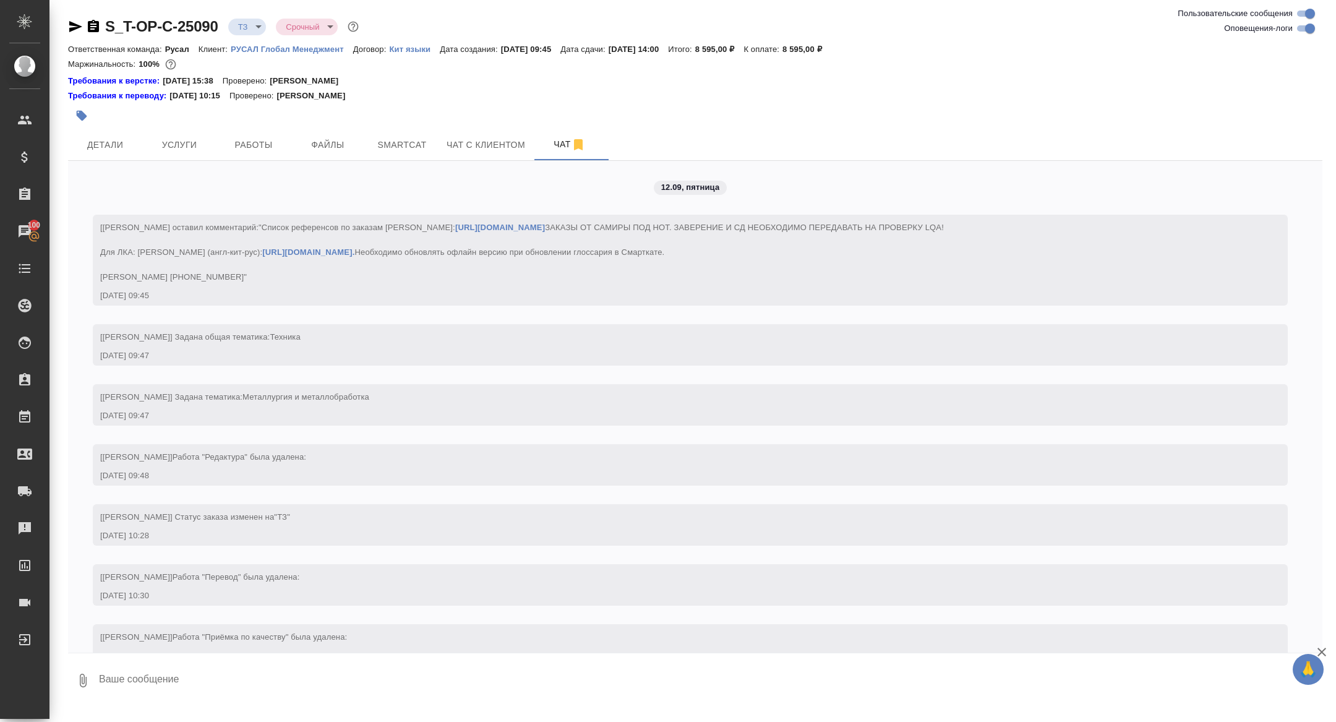
scroll to position [592, 0]
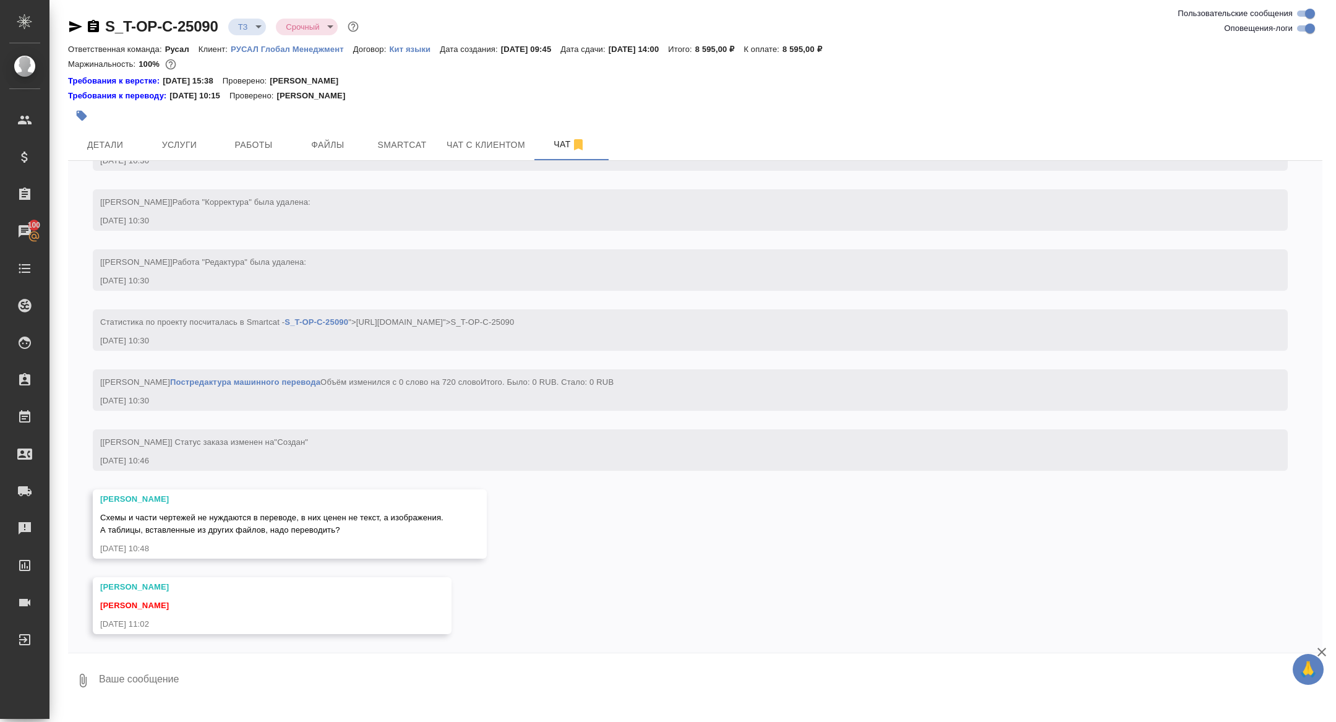
click at [188, 679] on textarea at bounding box center [710, 680] width 1225 height 42
type textarea "отбой пока"
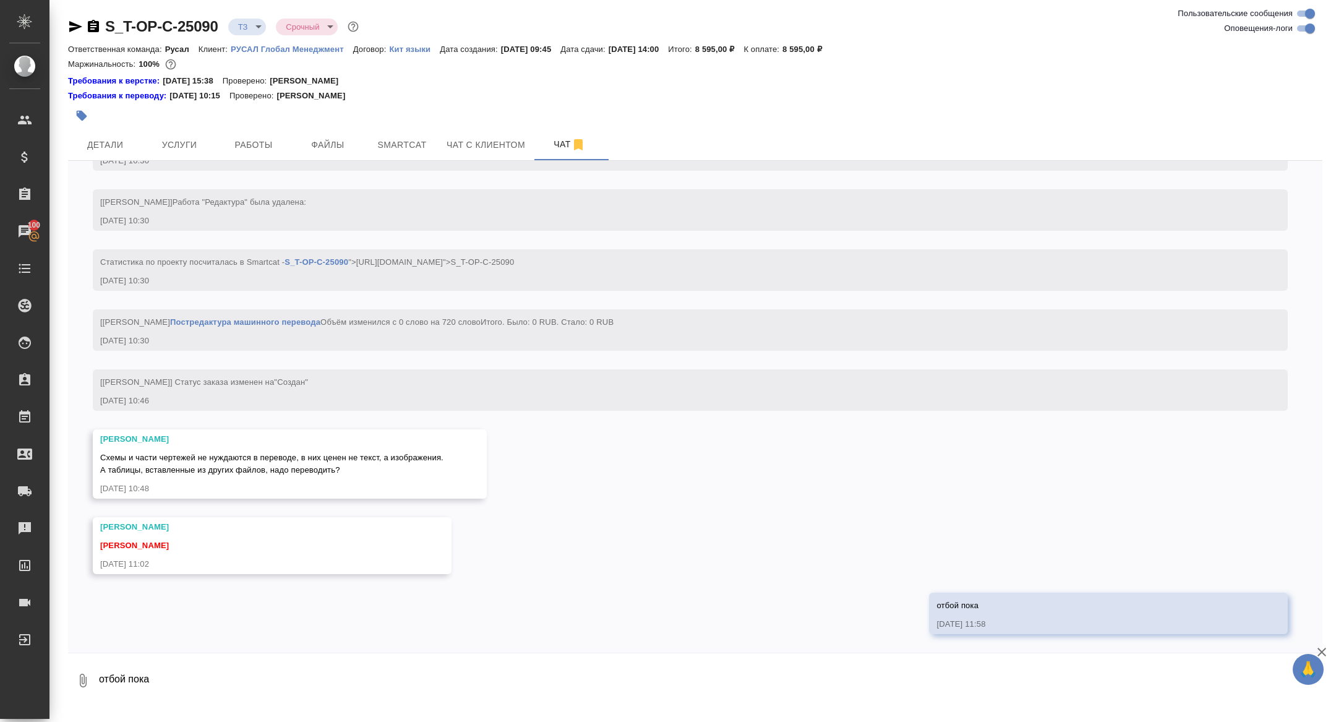
scroll to position [651, 0]
click at [253, 137] on span "Работы" at bounding box center [253, 144] width 59 height 15
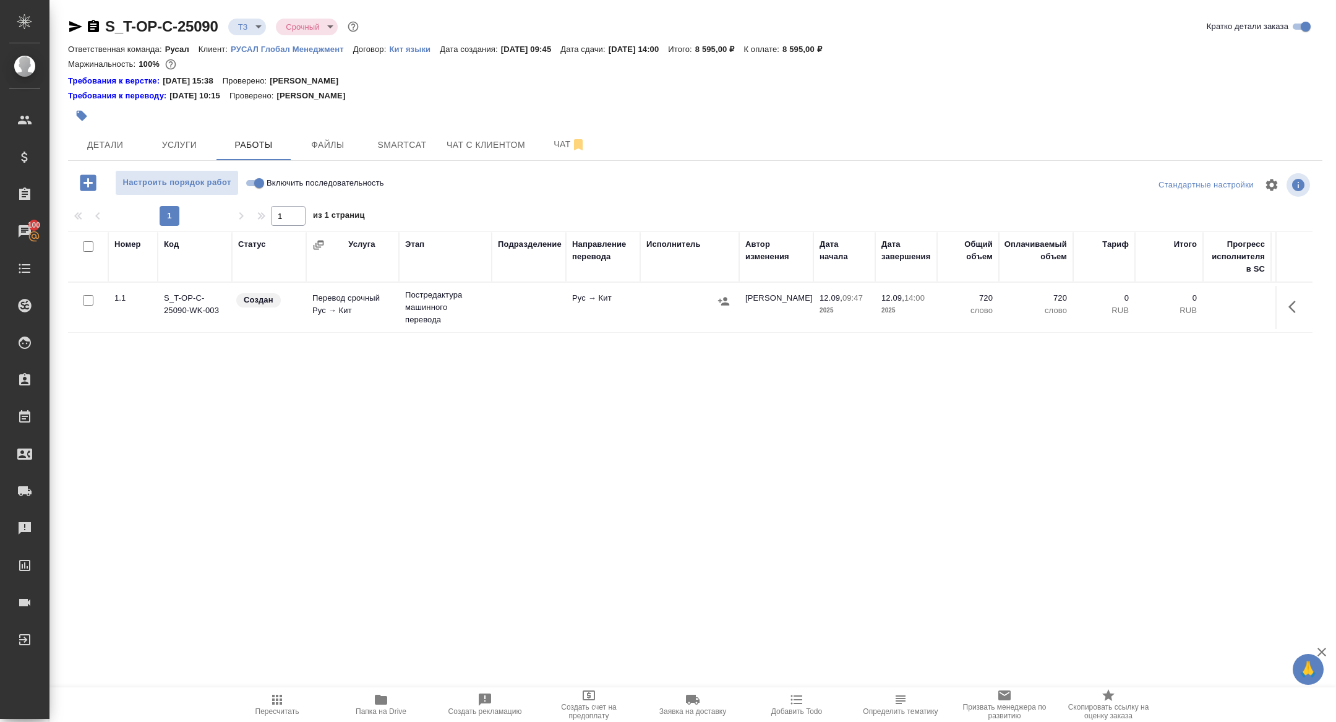
click at [243, 28] on body "🙏 .cls-1 fill:#fff; AWATERA [PERSON_NAME] Спецификации Заказы 100 Чаты Todo Про…" at bounding box center [668, 361] width 1336 height 722
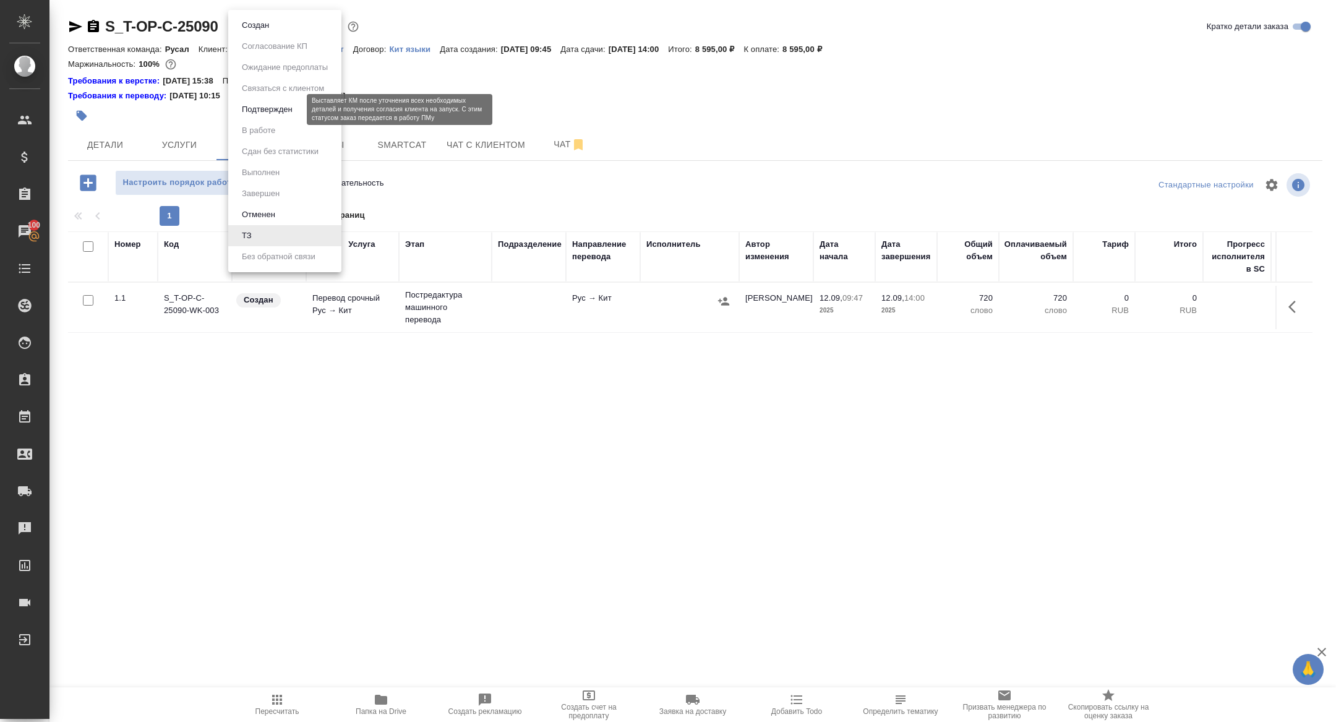
click at [265, 111] on button "Подтвержден" at bounding box center [267, 110] width 58 height 14
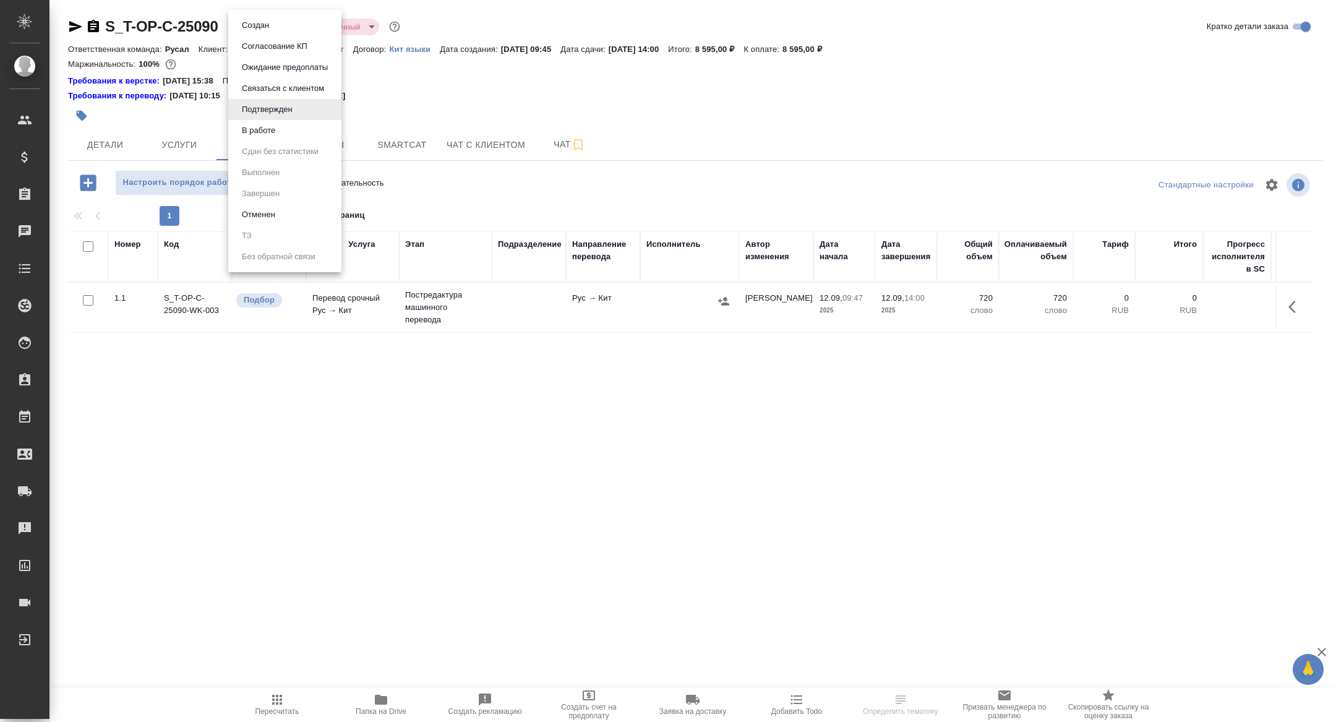
click at [273, 29] on body "🙏 .cls-1 fill:#fff; AWATERA Zhuravleva Alexandra Клиенты Спецификации Заказы Ча…" at bounding box center [668, 361] width 1336 height 722
click at [265, 138] on li "В работе" at bounding box center [284, 130] width 113 height 21
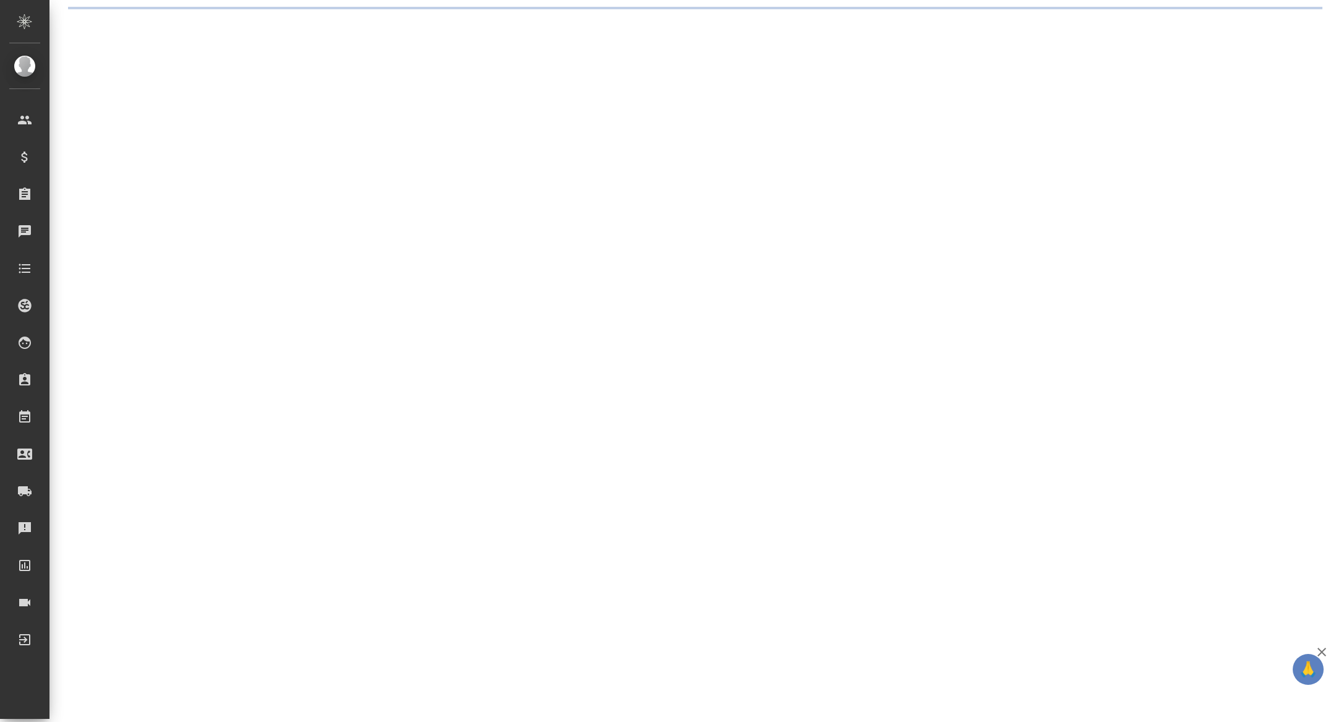
select select "RU"
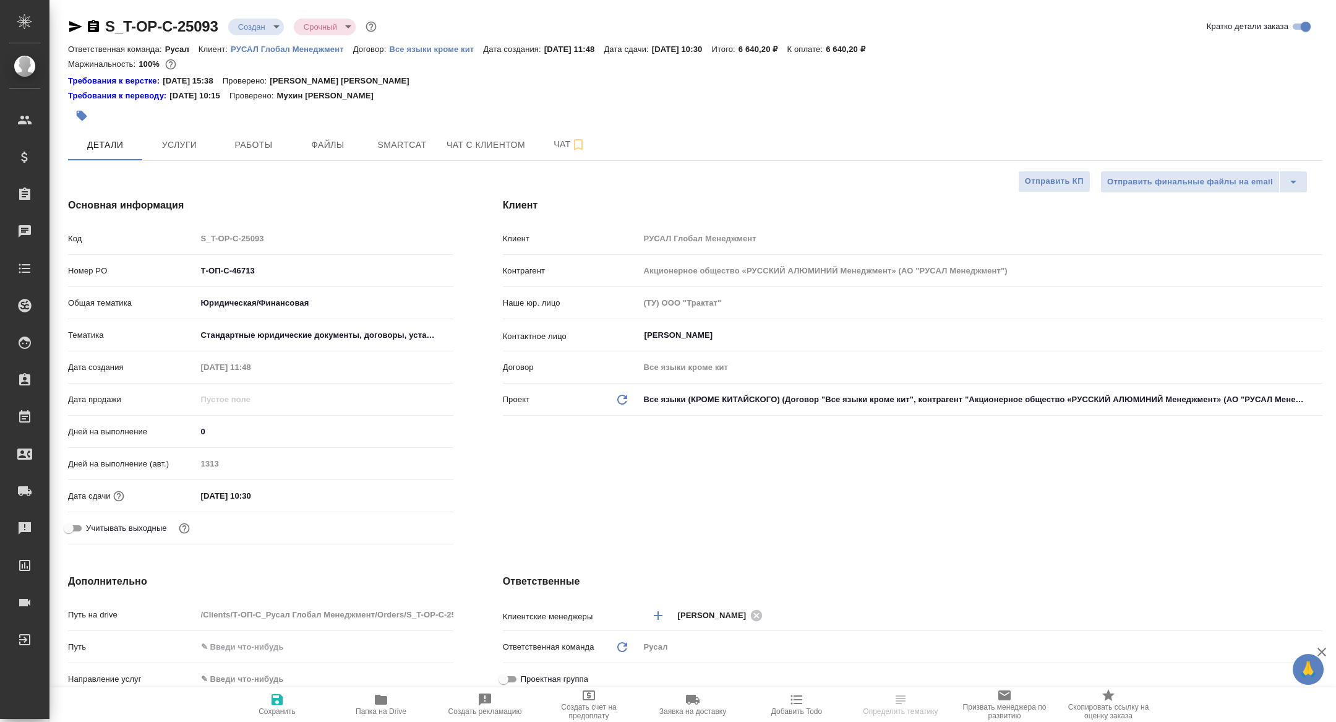
type textarea "x"
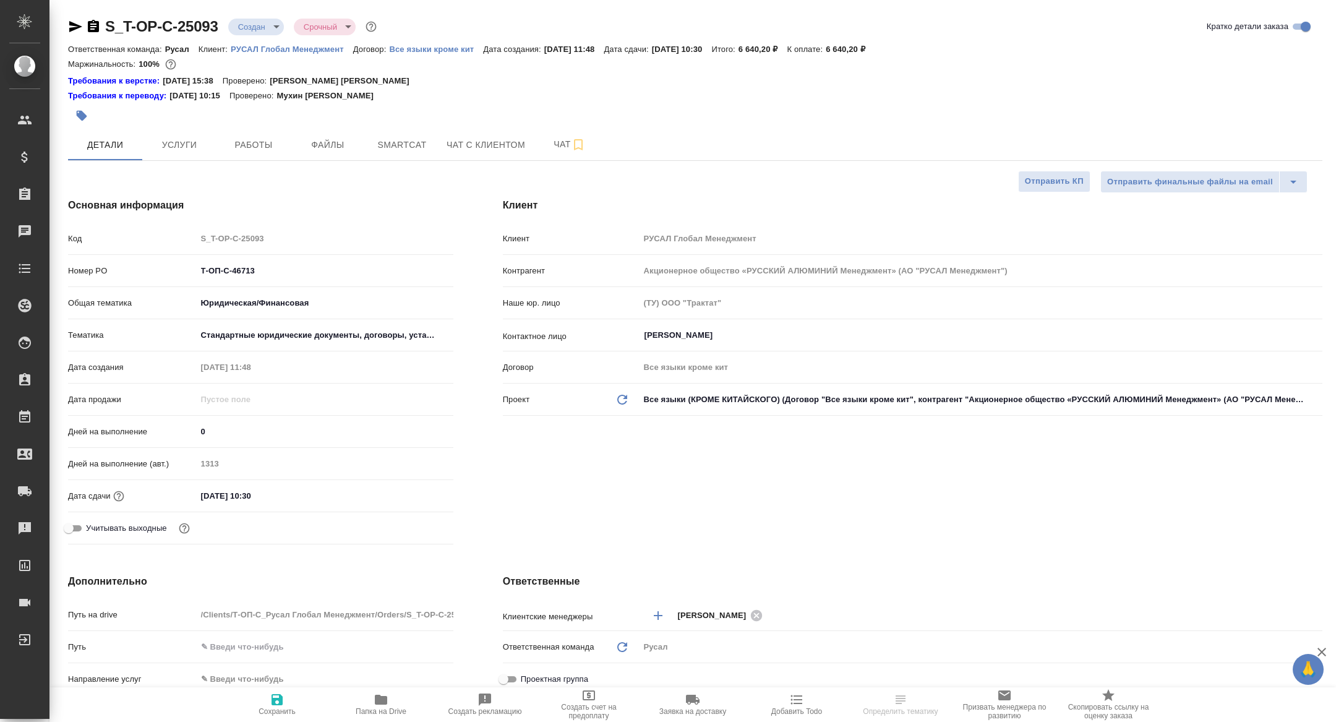
type textarea "x"
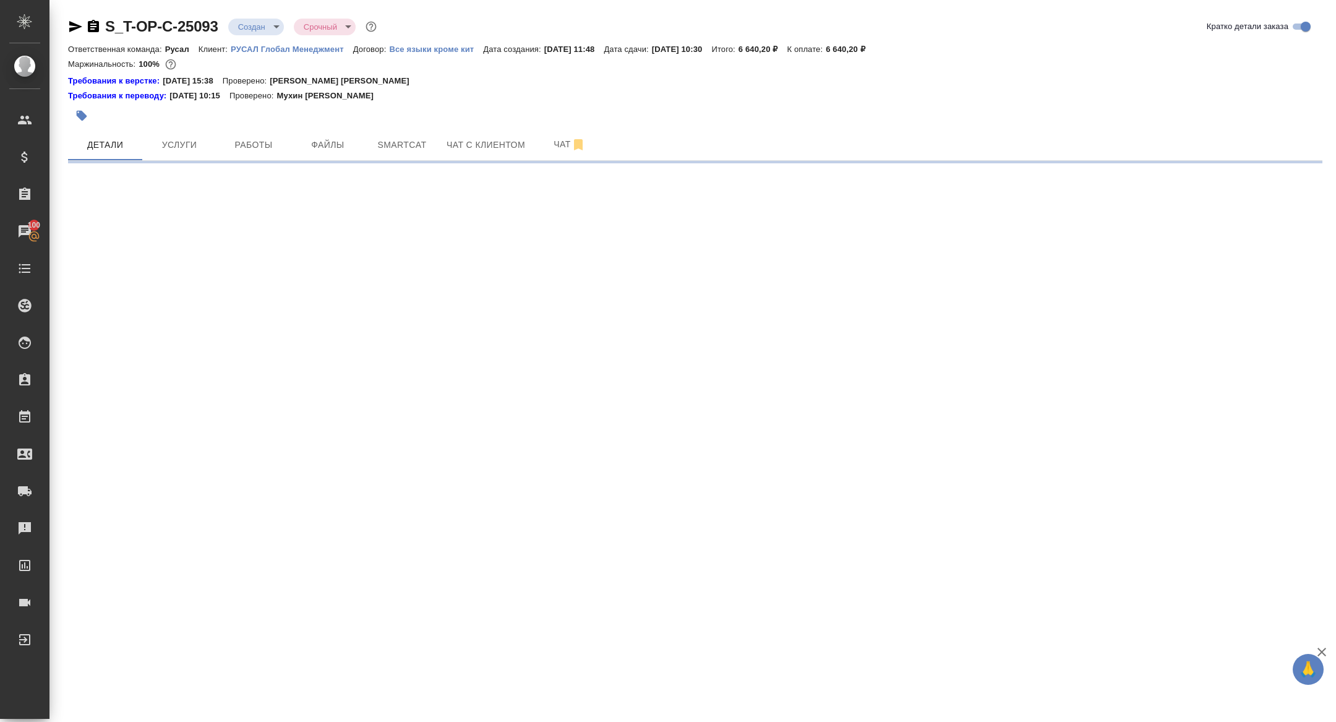
select select "RU"
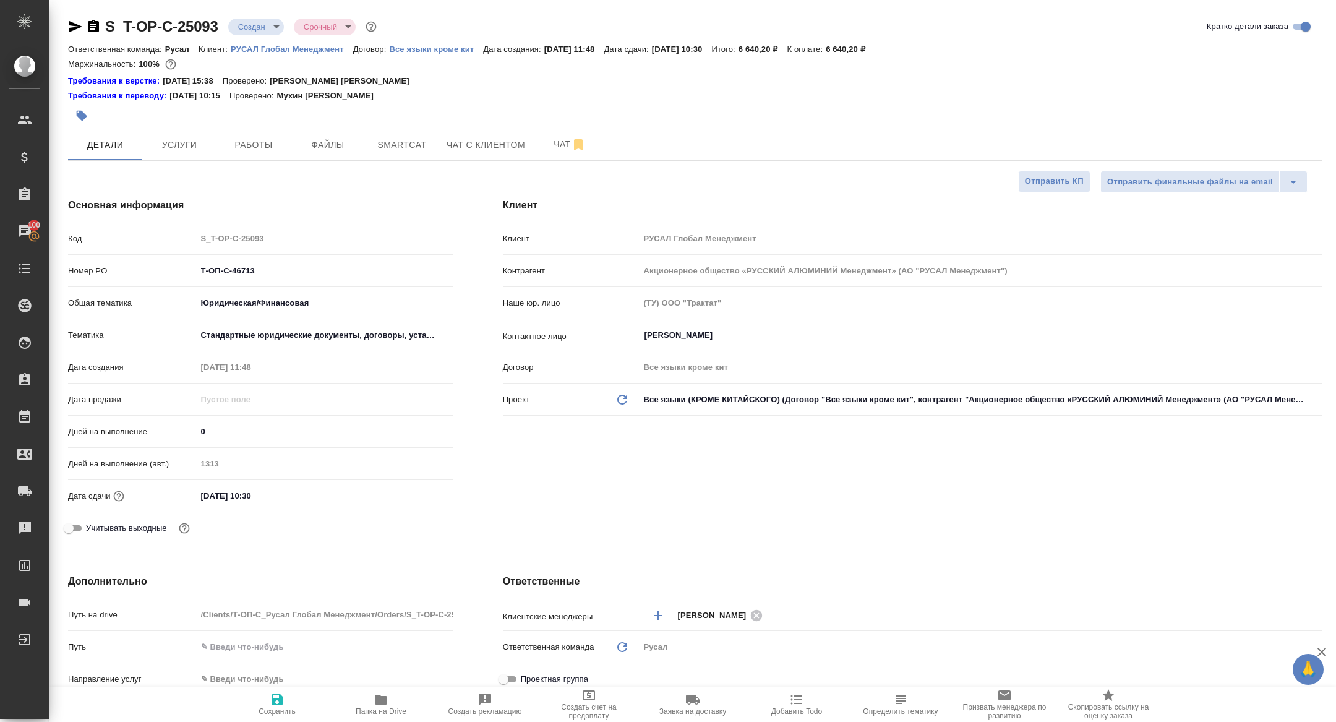
type textarea "x"
click at [263, 141] on span "Работы" at bounding box center [253, 144] width 59 height 15
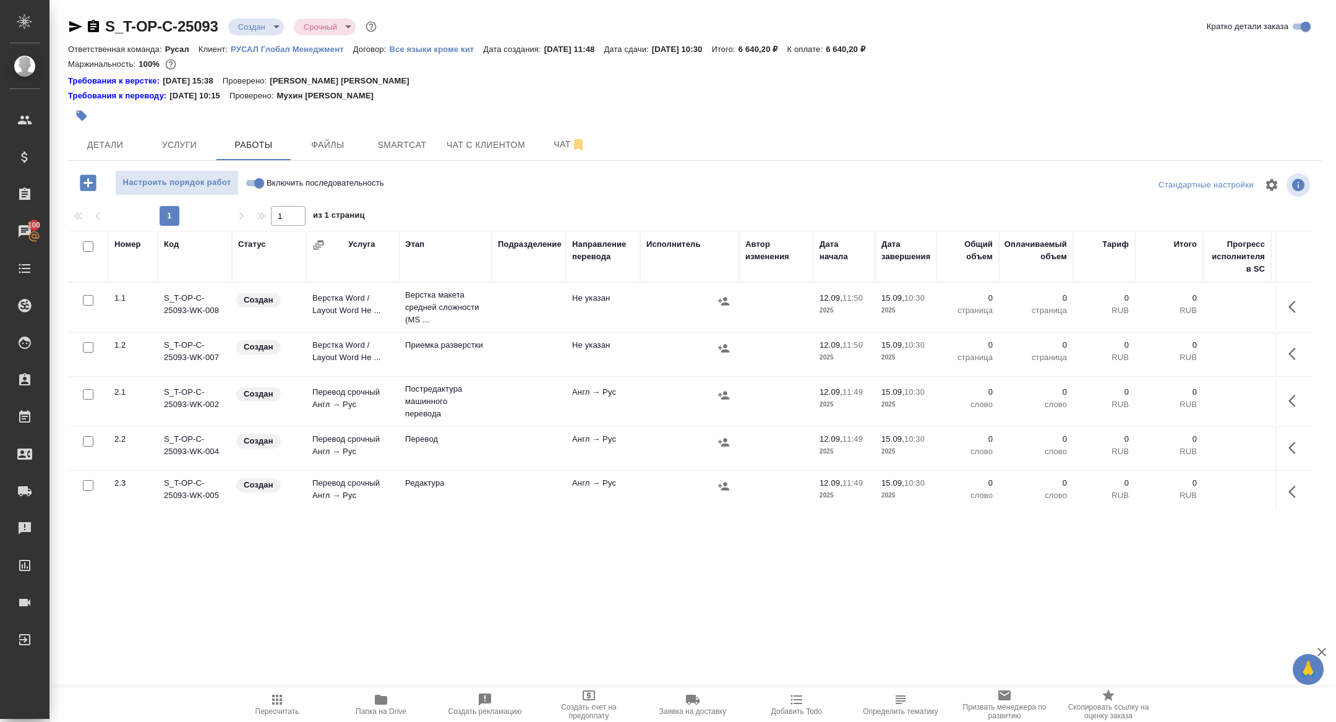
click at [382, 710] on span "Папка на Drive" at bounding box center [381, 711] width 51 height 9
click at [550, 142] on span "Чат" at bounding box center [569, 144] width 59 height 15
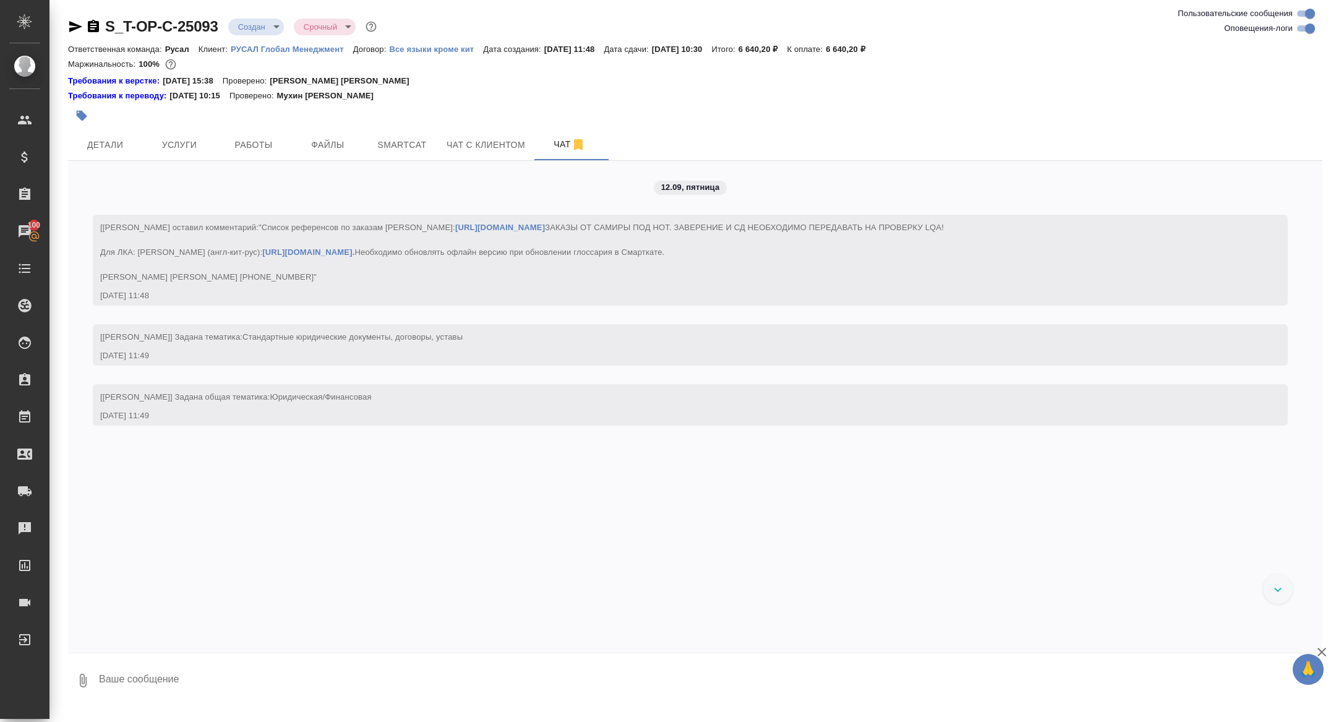
click at [260, 28] on body "🙏 .cls-1 fill:#fff; AWATERA Zhuravleva Alexandra Клиенты Спецификации Заказы 10…" at bounding box center [668, 361] width 1336 height 722
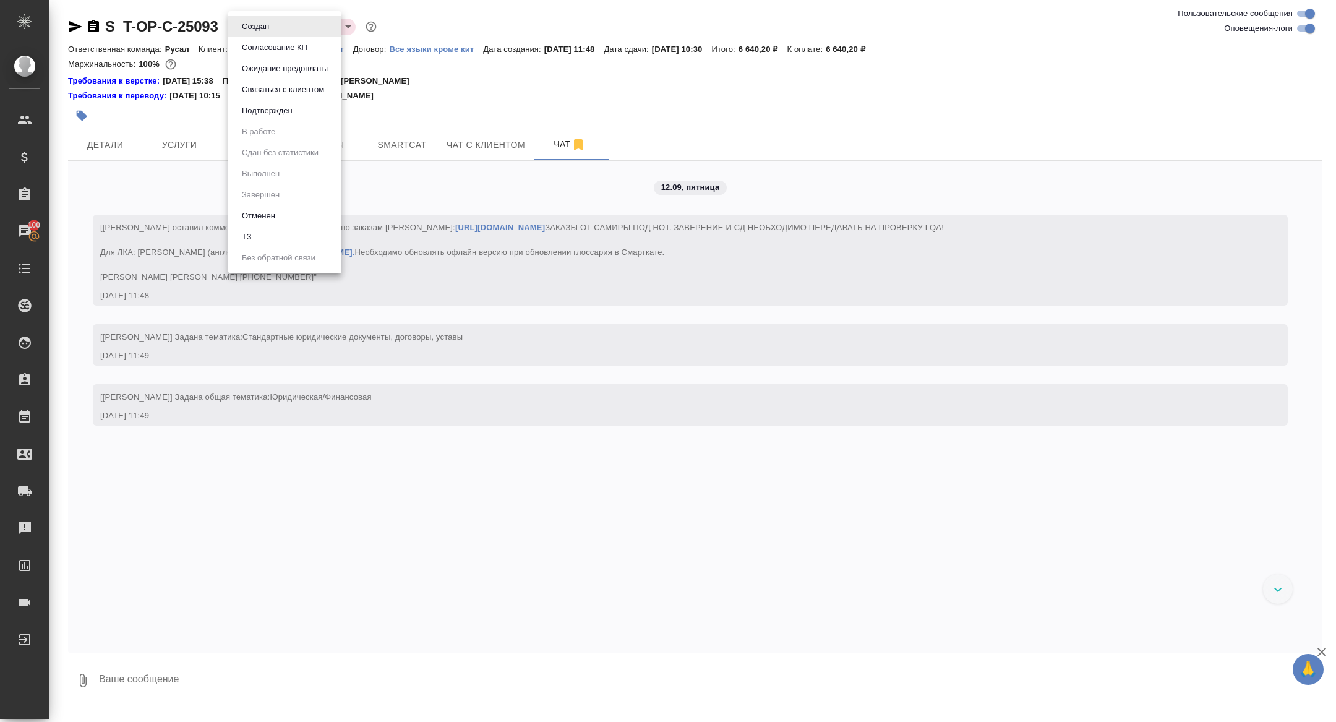
click at [257, 237] on li "ТЗ" at bounding box center [284, 236] width 113 height 21
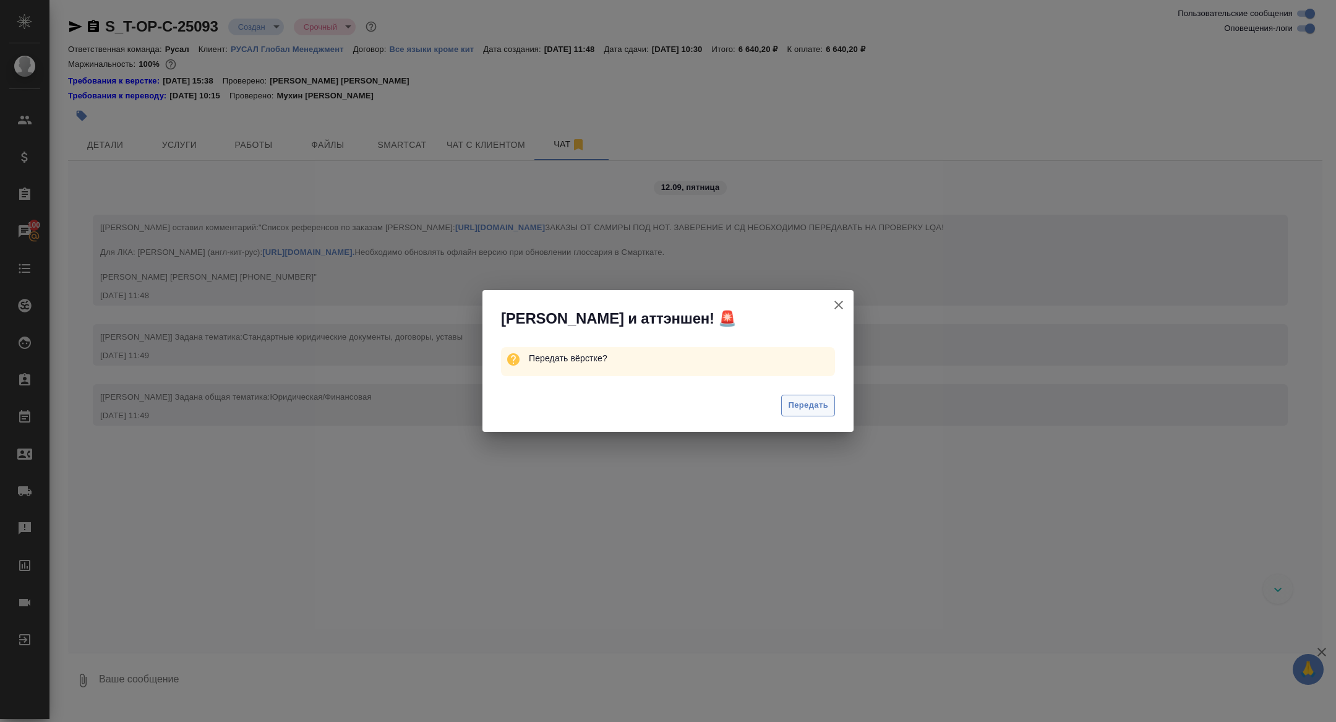
click at [787, 397] on button "Передать" at bounding box center [808, 406] width 54 height 22
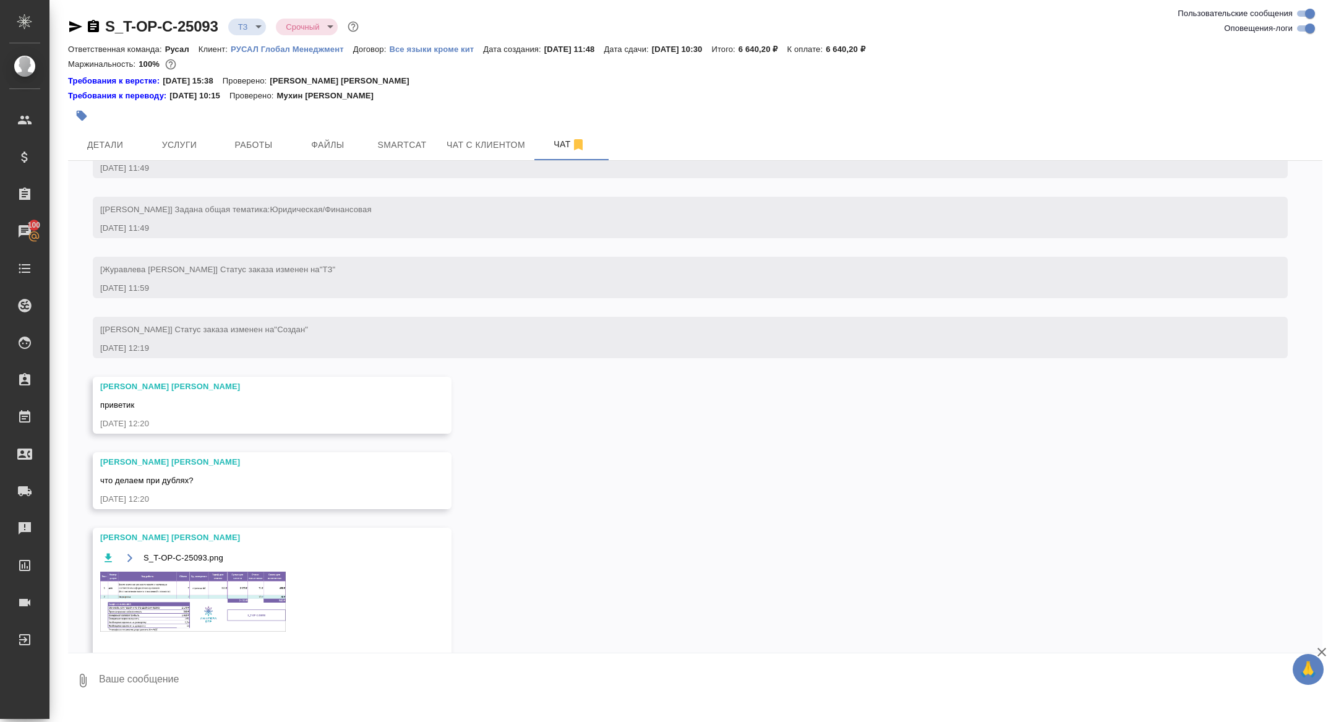
scroll to position [247, 0]
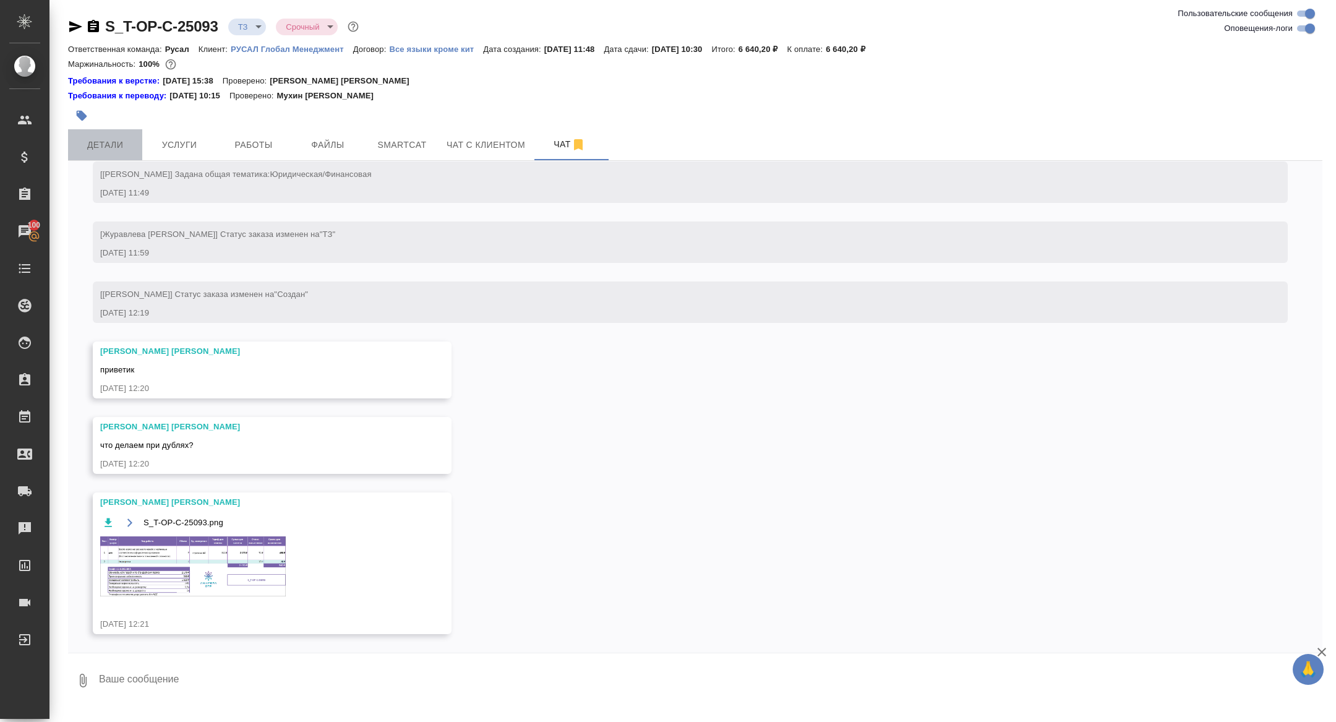
click at [97, 143] on span "Детали" at bounding box center [104, 144] width 59 height 15
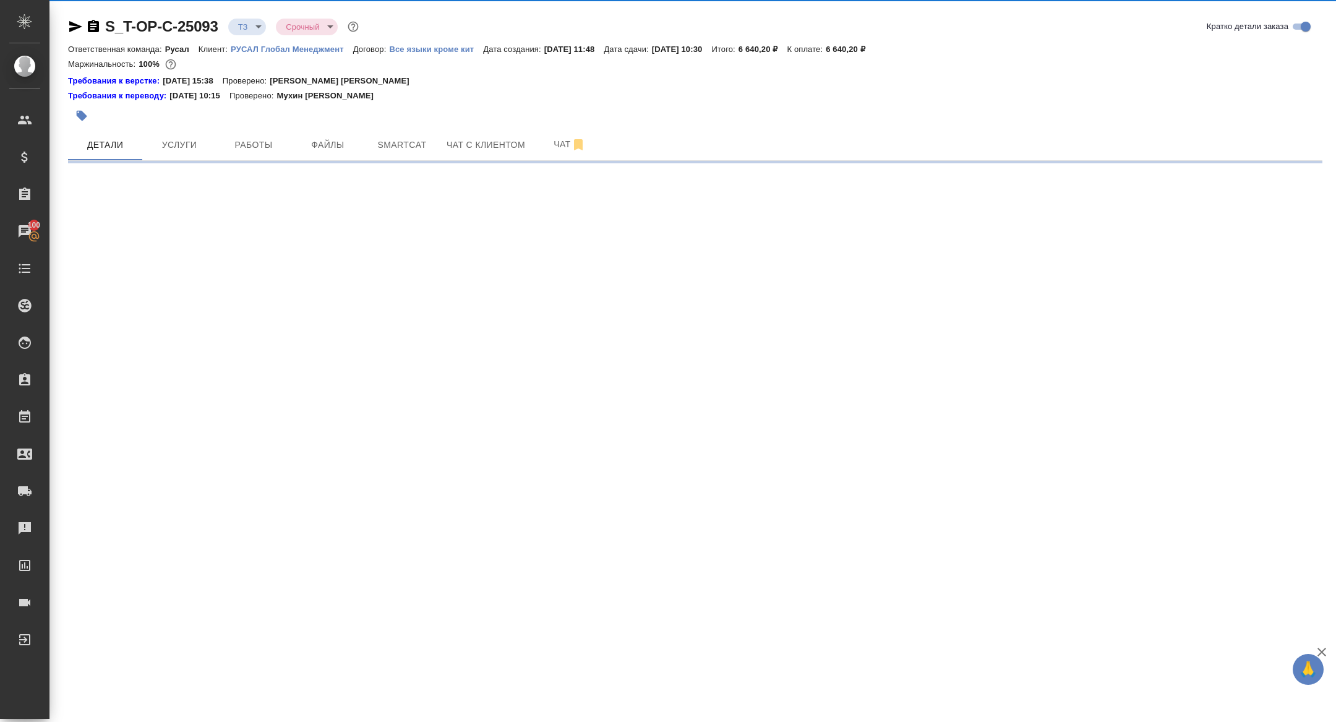
select select "RU"
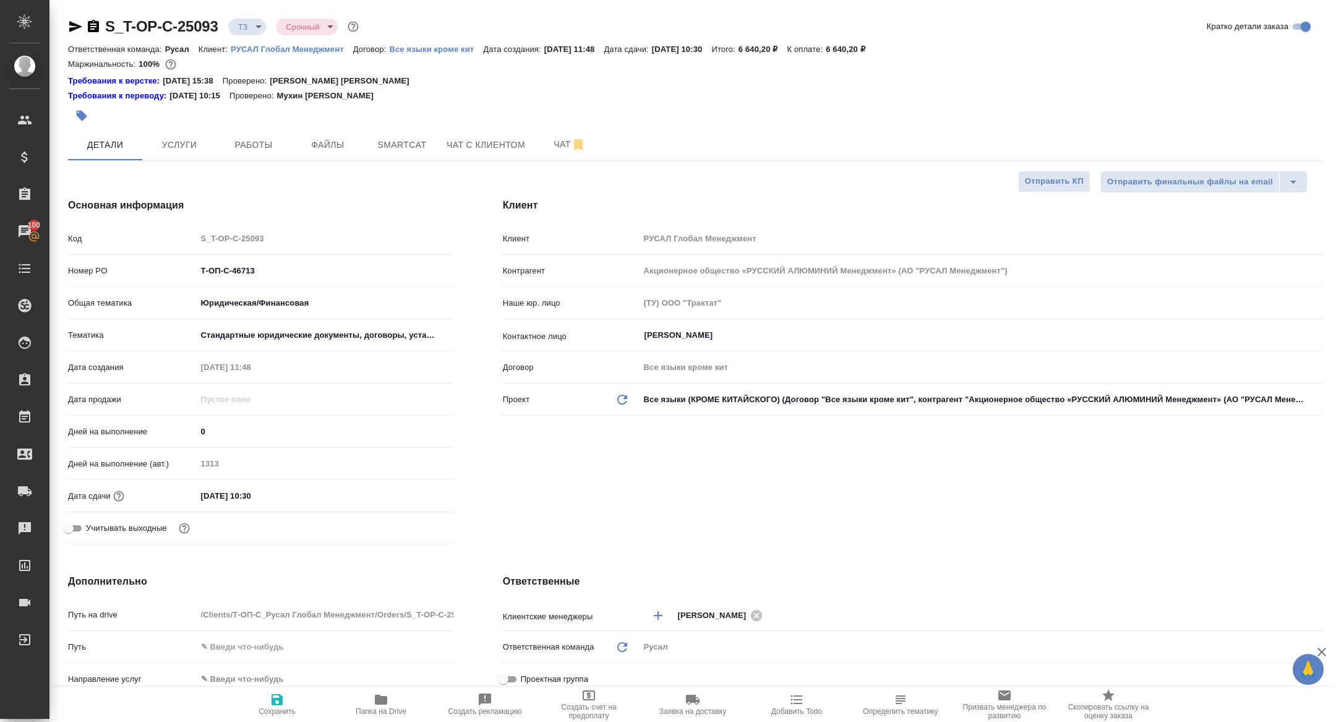
type textarea "x"
click at [379, 695] on icon "button" at bounding box center [381, 700] width 12 height 10
type textarea "x"
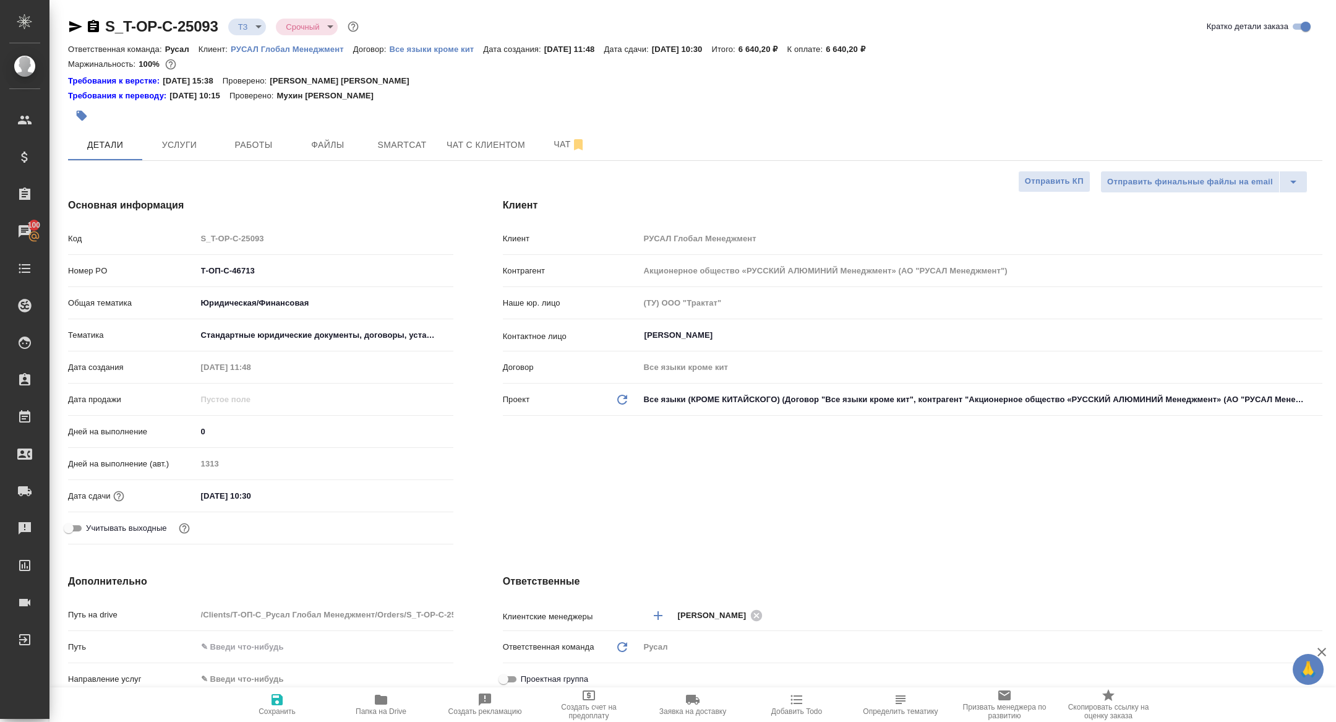
type textarea "x"
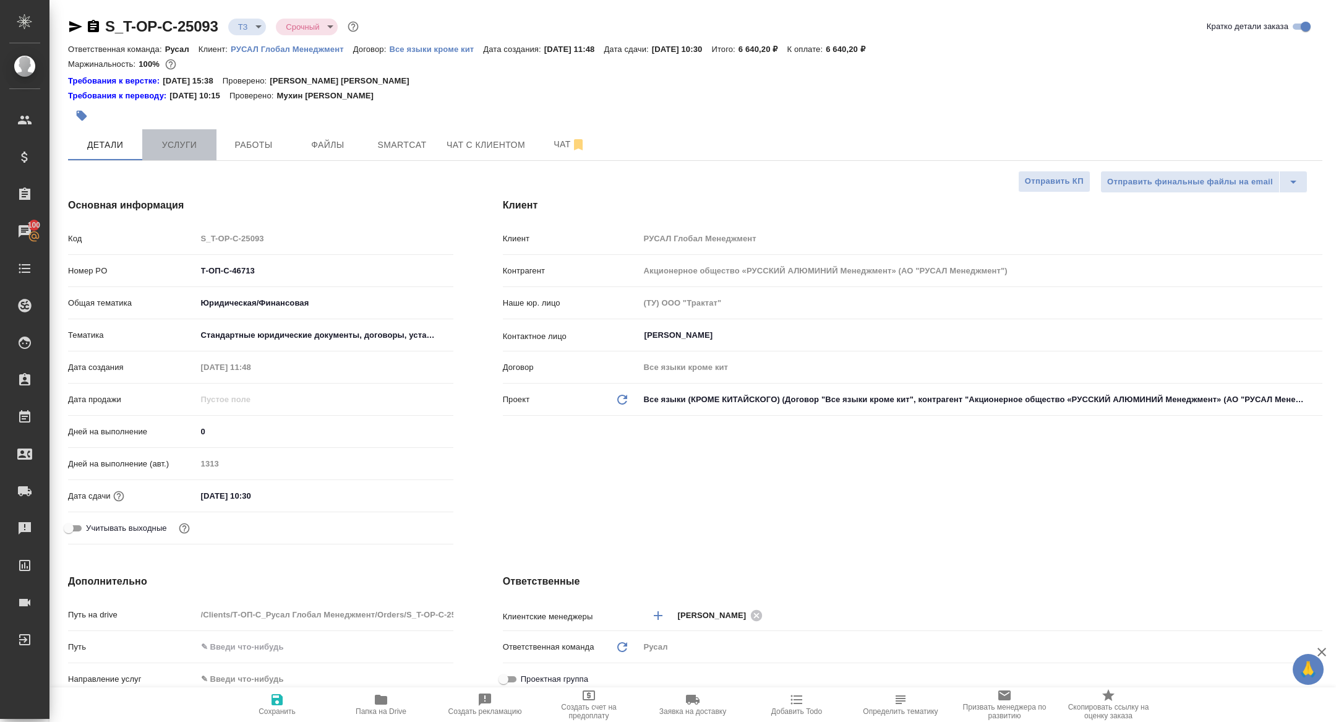
click at [184, 144] on span "Услуги" at bounding box center [179, 144] width 59 height 15
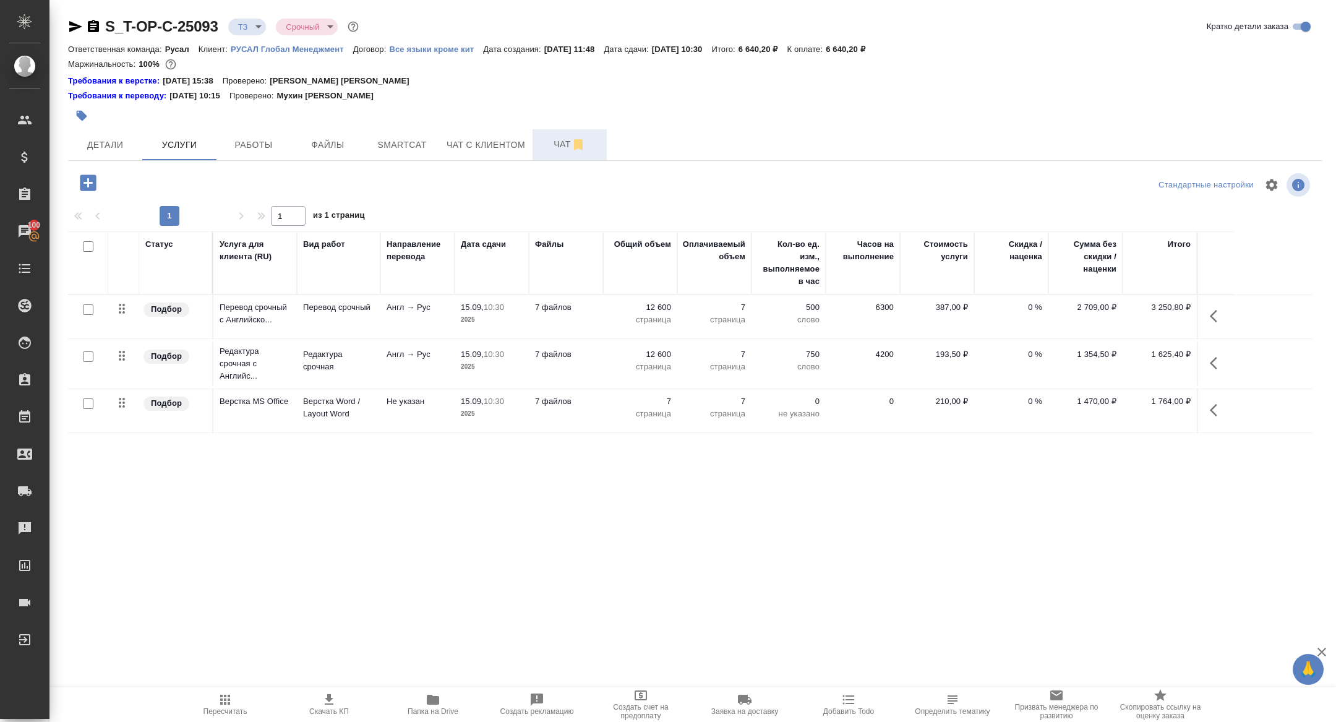
click at [561, 133] on button "Чат" at bounding box center [570, 144] width 74 height 31
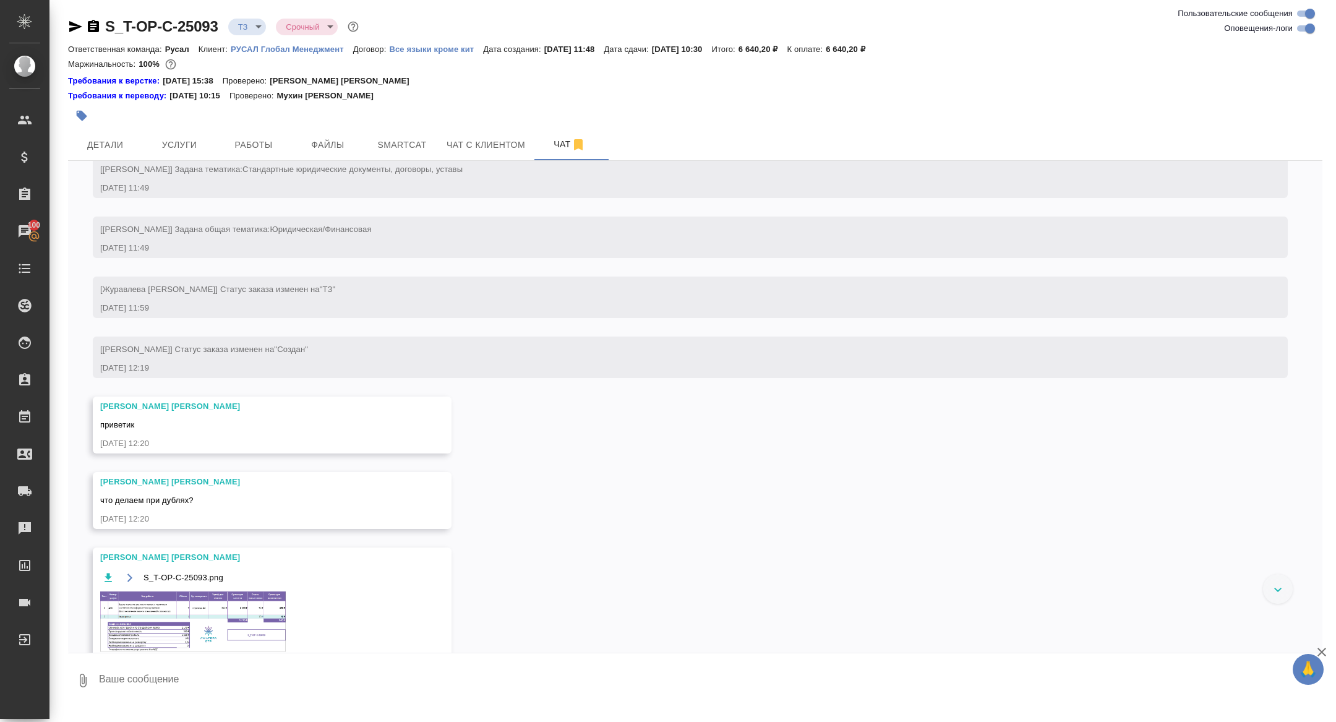
scroll to position [247, 0]
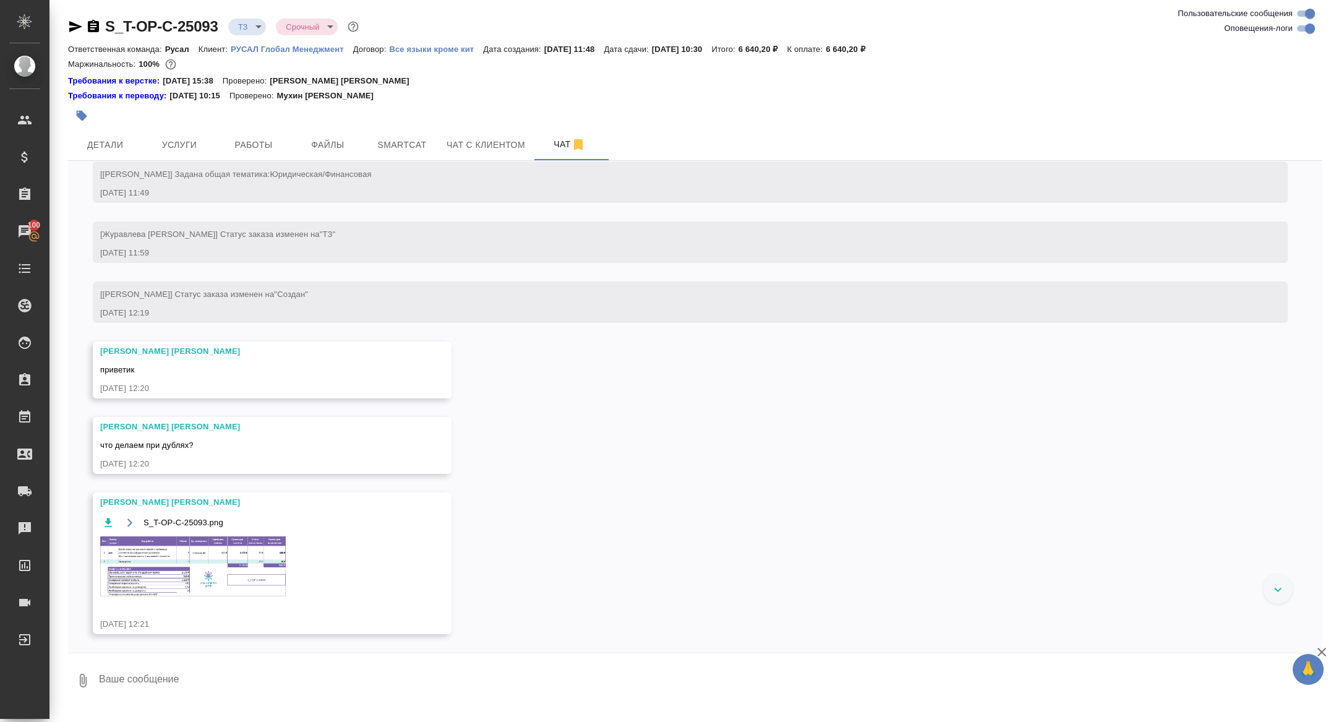
click at [249, 673] on textarea at bounding box center [710, 680] width 1225 height 42
type textarea "достаем англ будем переводить на рус"
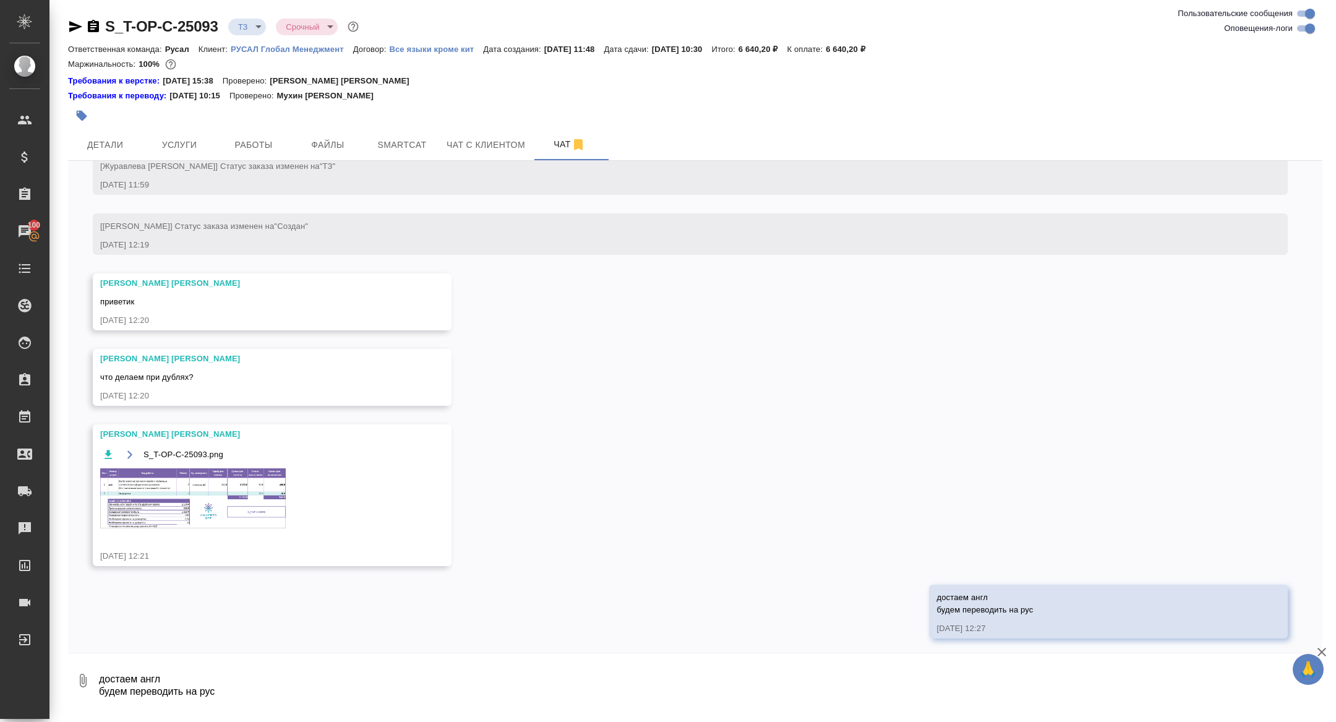
scroll to position [319, 0]
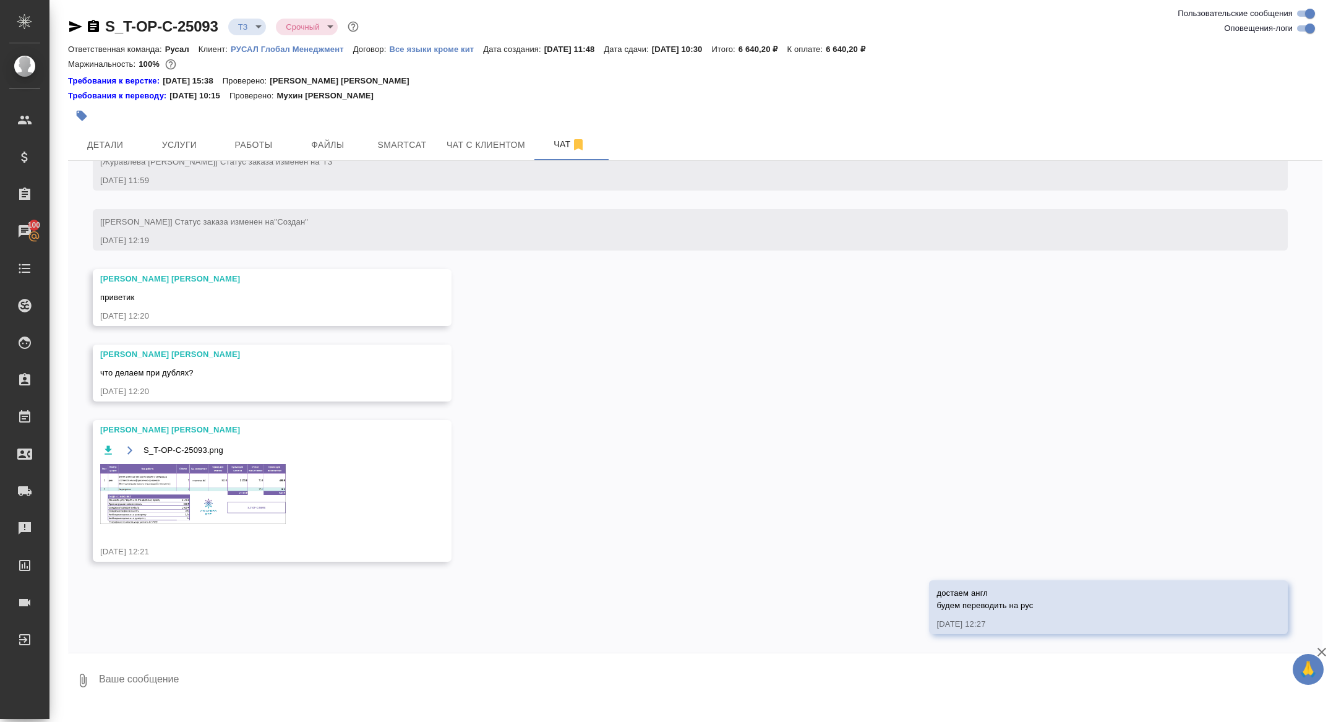
click at [206, 496] on img at bounding box center [193, 494] width 186 height 60
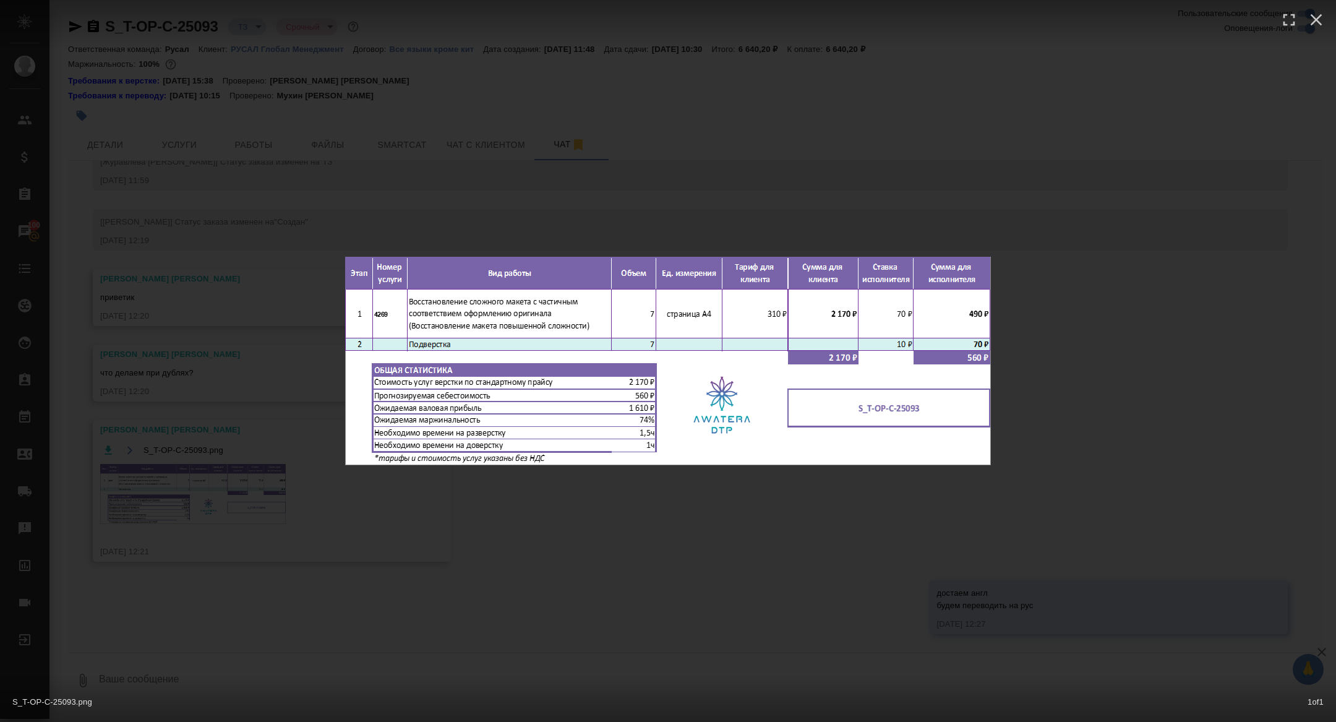
click at [206, 496] on div "S_T-OP-C-25093.png 1 of 1" at bounding box center [668, 361] width 1336 height 722
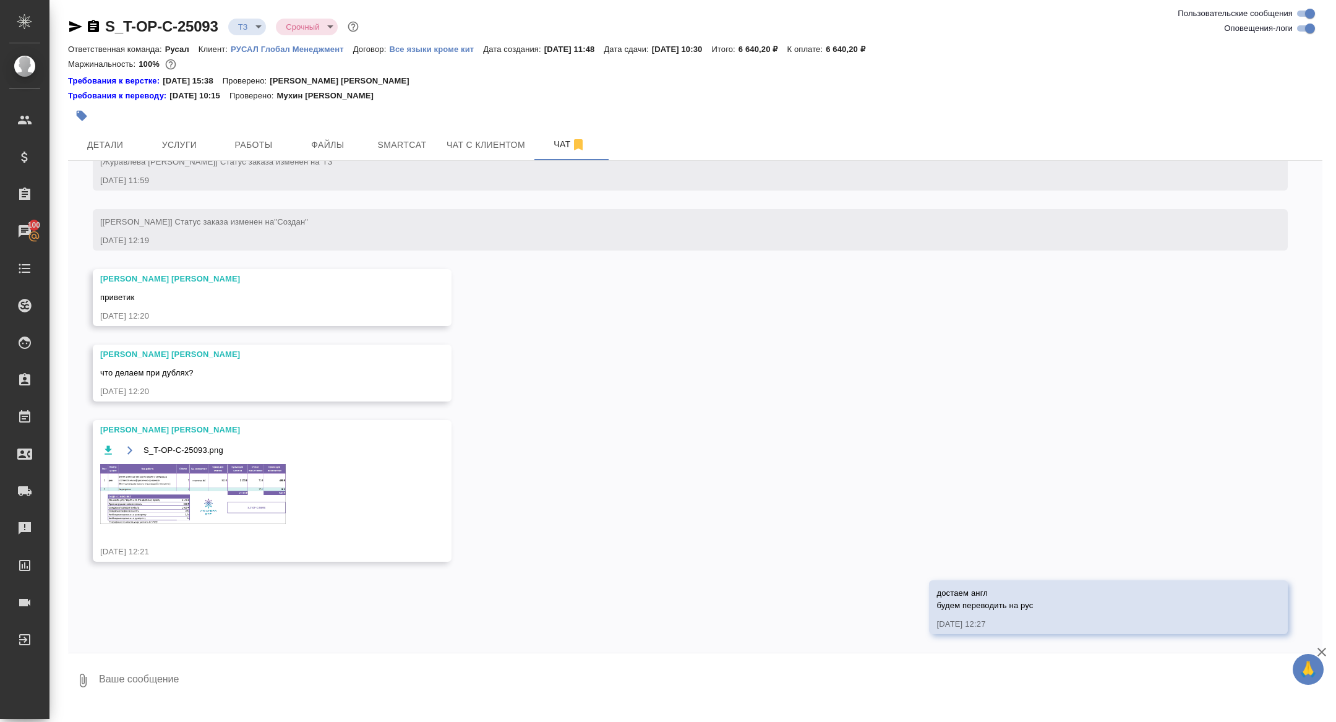
click at [206, 494] on img at bounding box center [193, 494] width 186 height 60
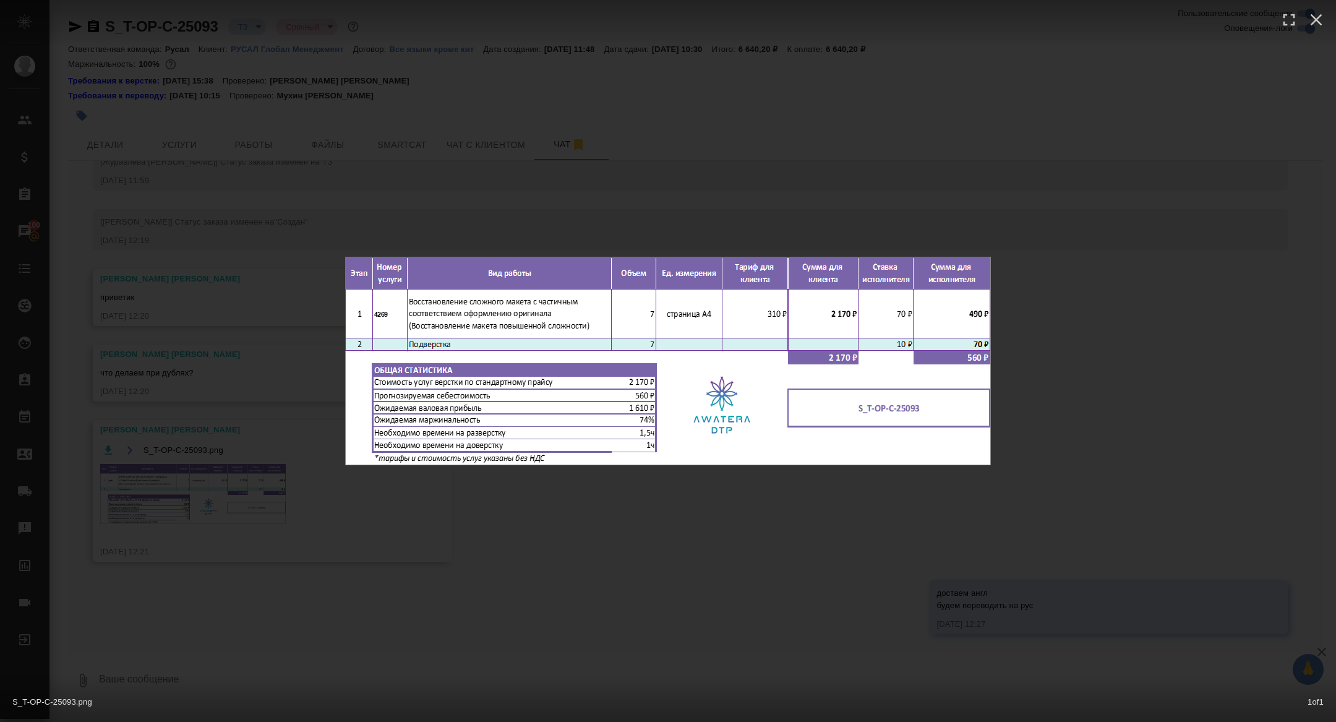
click at [206, 494] on div "S_T-OP-C-25093.png 1 of 1" at bounding box center [668, 361] width 1336 height 722
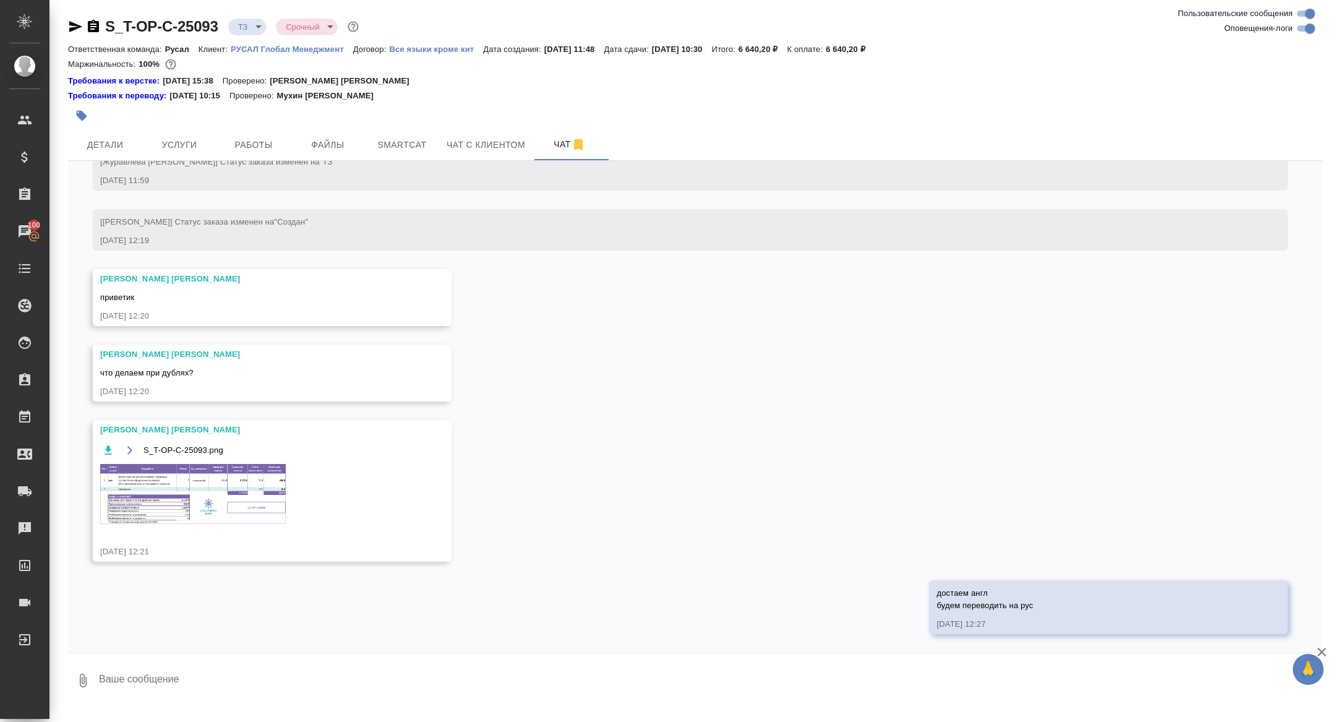
click at [206, 494] on img at bounding box center [193, 494] width 186 height 60
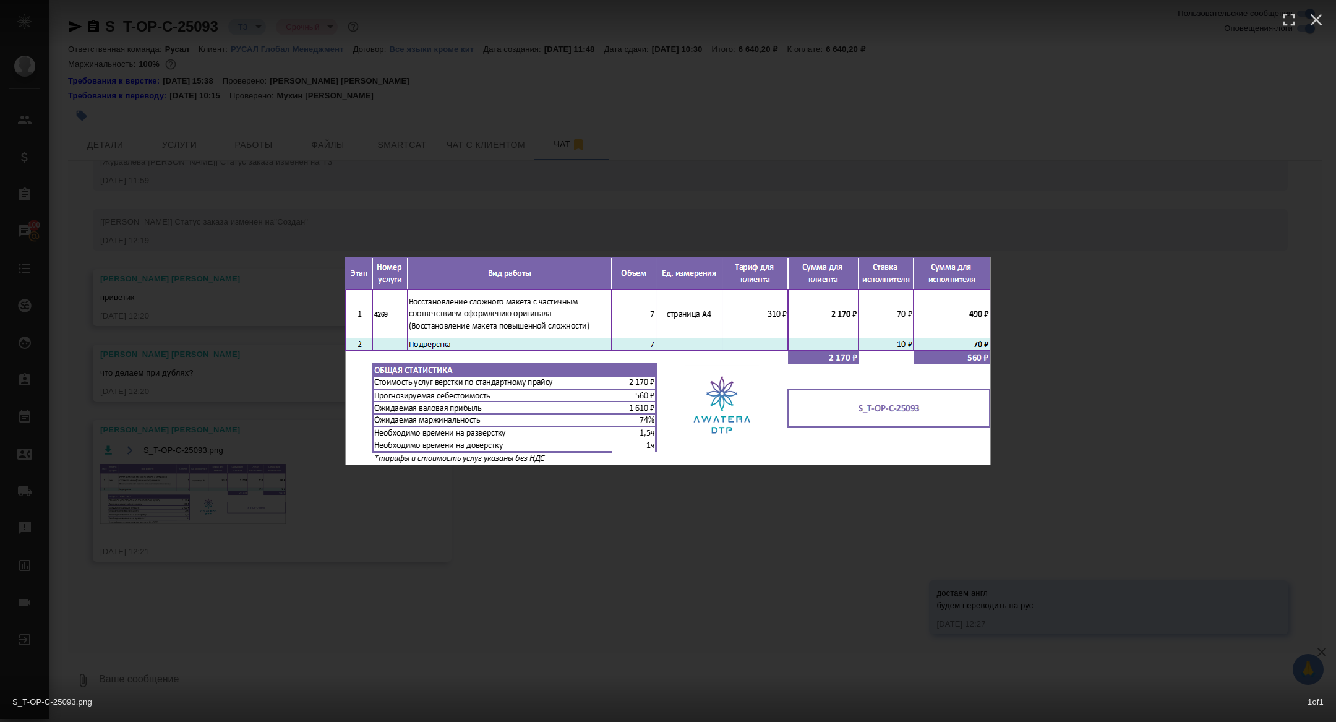
click at [206, 494] on div "S_T-OP-C-25093.png 1 of 1" at bounding box center [668, 361] width 1336 height 722
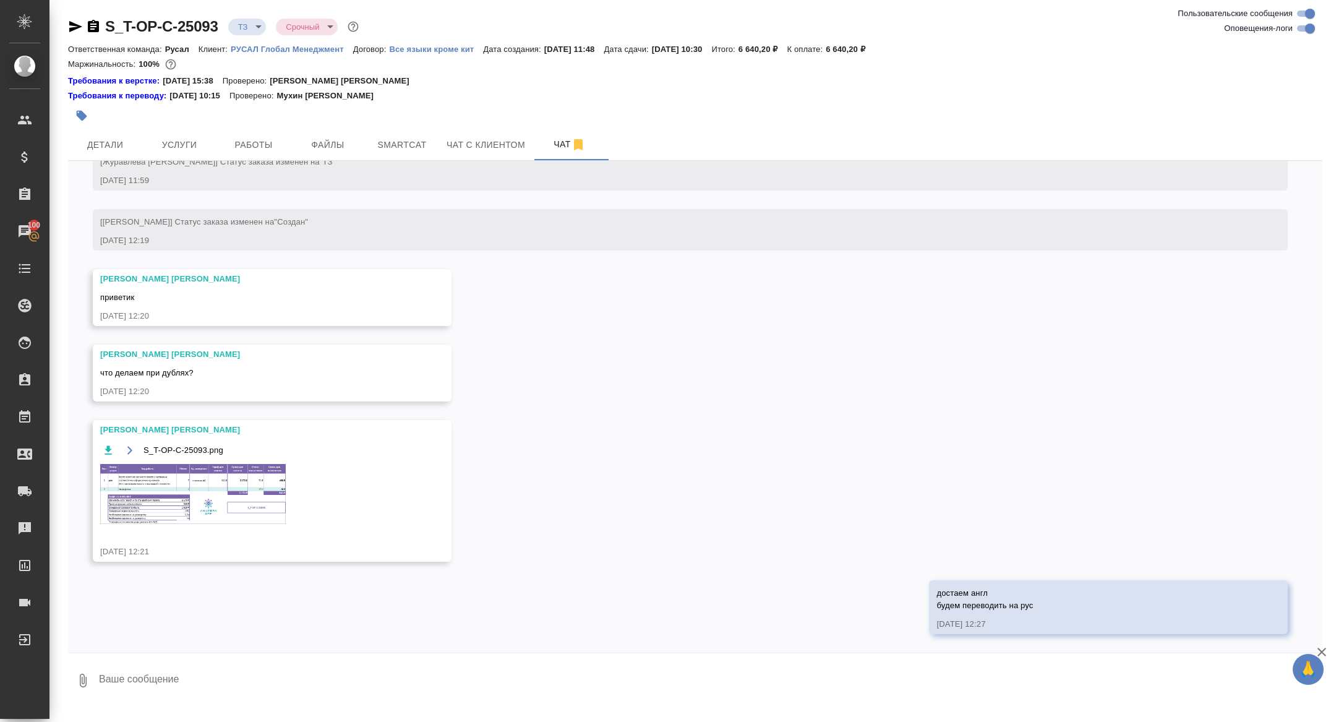
click at [225, 125] on div at bounding box center [486, 115] width 836 height 27
click at [238, 135] on button "Работы" at bounding box center [254, 144] width 74 height 31
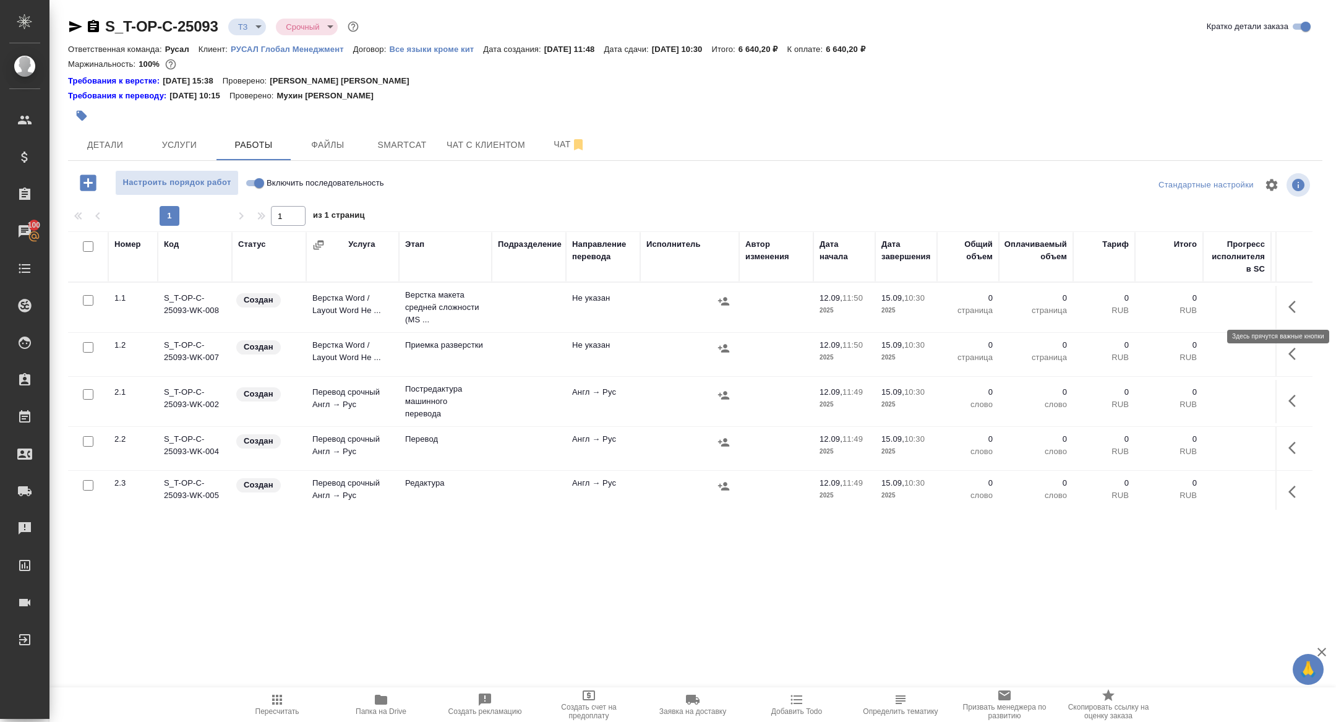
click at [1286, 306] on button "button" at bounding box center [1296, 307] width 30 height 30
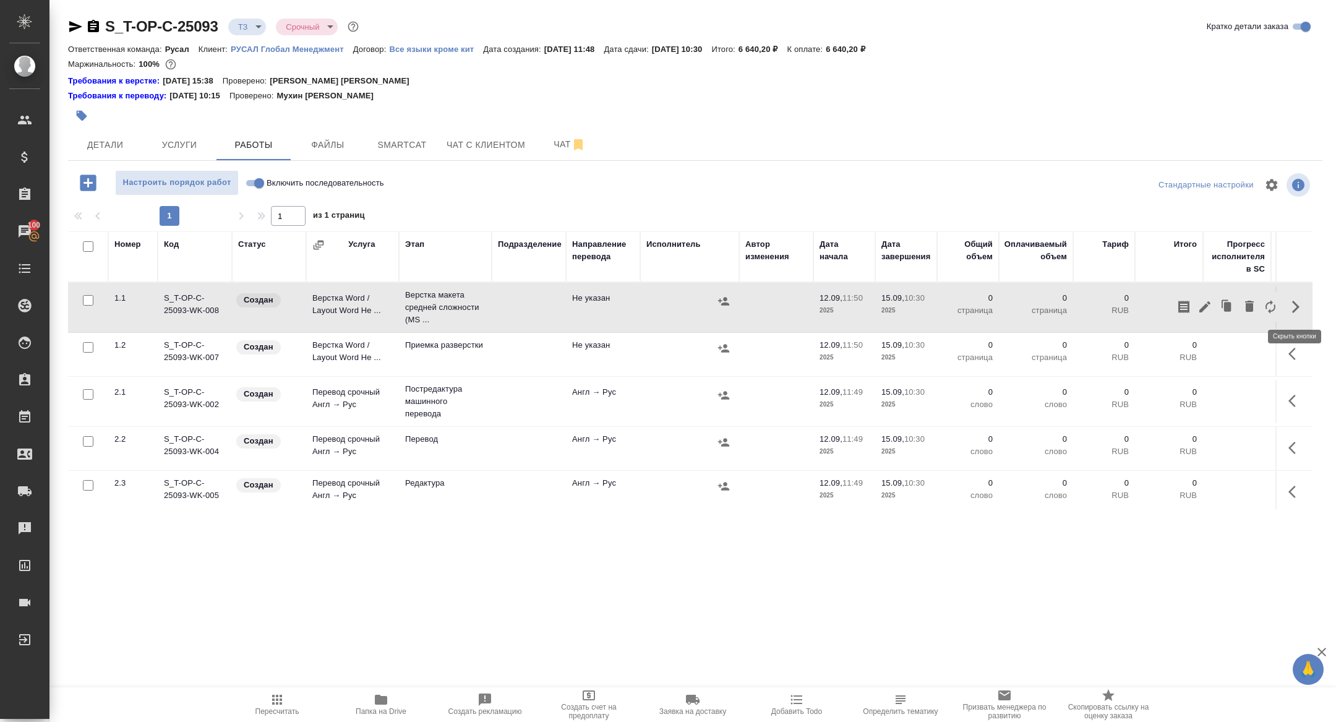
click at [1274, 309] on icon "button" at bounding box center [1271, 307] width 10 height 14
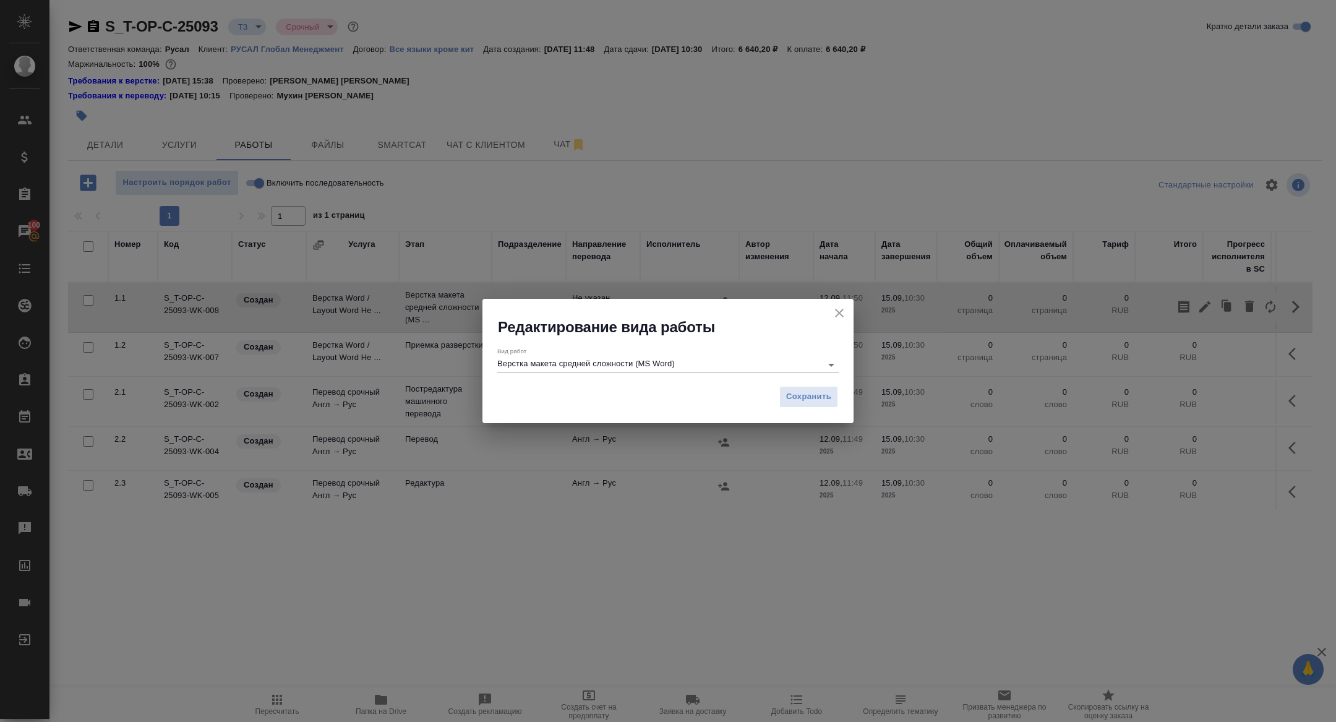
click at [706, 359] on input "Верстка макета средней сложности (MS Word)" at bounding box center [656, 364] width 318 height 15
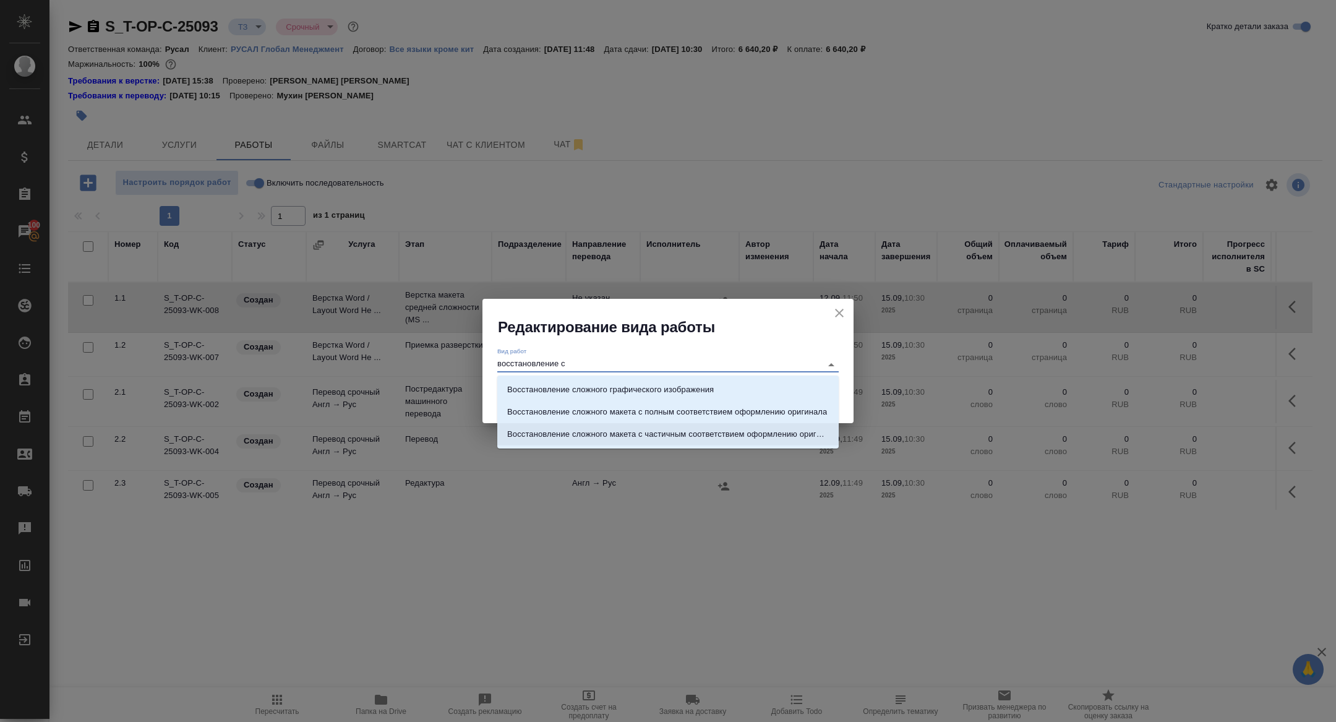
click at [752, 434] on p "Восстановление сложного макета с частичным соответствием оформлению оригинала" at bounding box center [668, 434] width 322 height 12
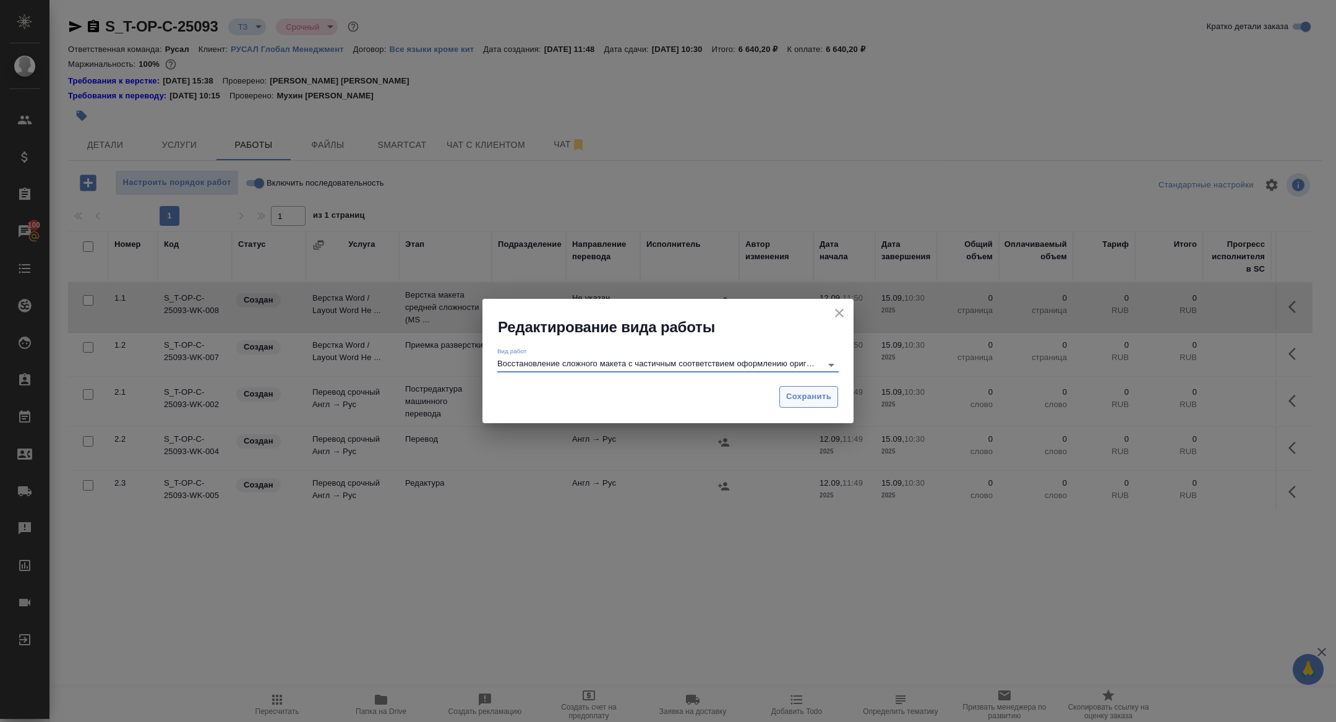
type input "Восстановление сложного макета с частичным соответствием оформлению оригинала"
click at [801, 403] on span "Сохранить" at bounding box center [808, 397] width 45 height 14
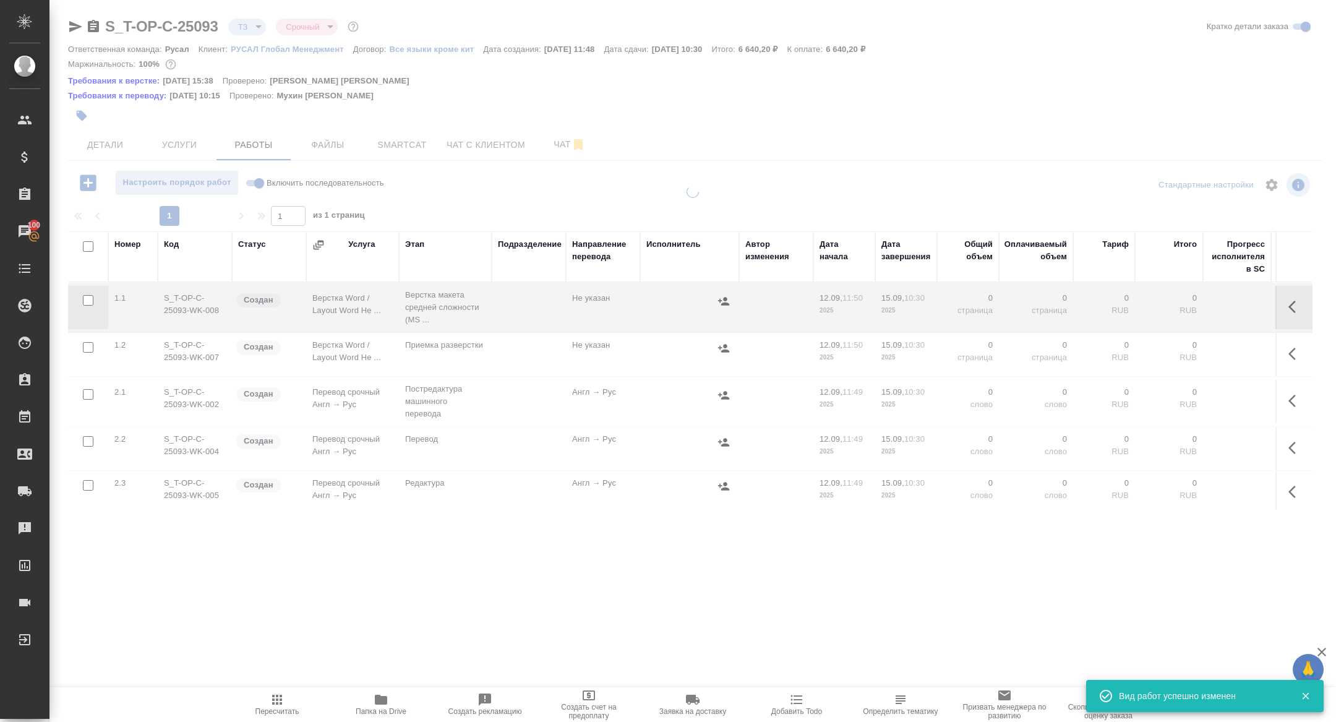
type input "new"
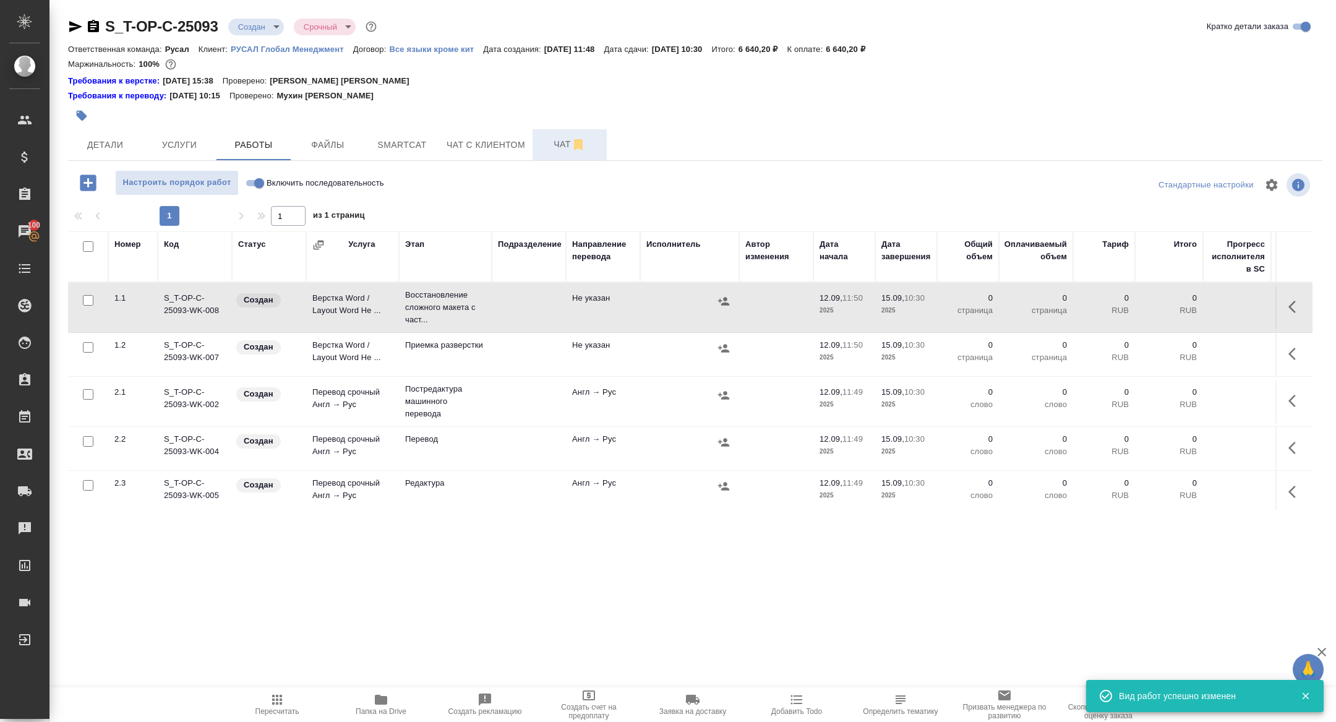
click at [570, 137] on span "Чат" at bounding box center [569, 144] width 59 height 15
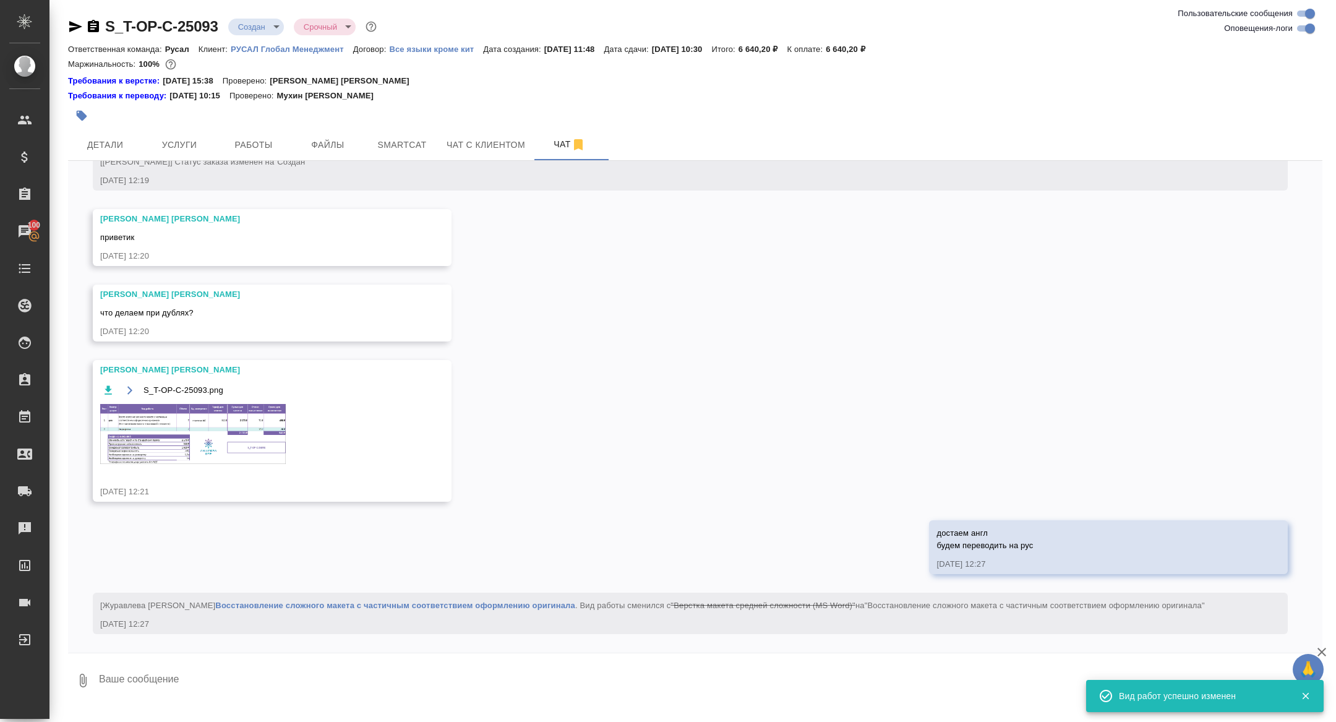
scroll to position [379, 0]
click at [238, 427] on img at bounding box center [193, 434] width 186 height 60
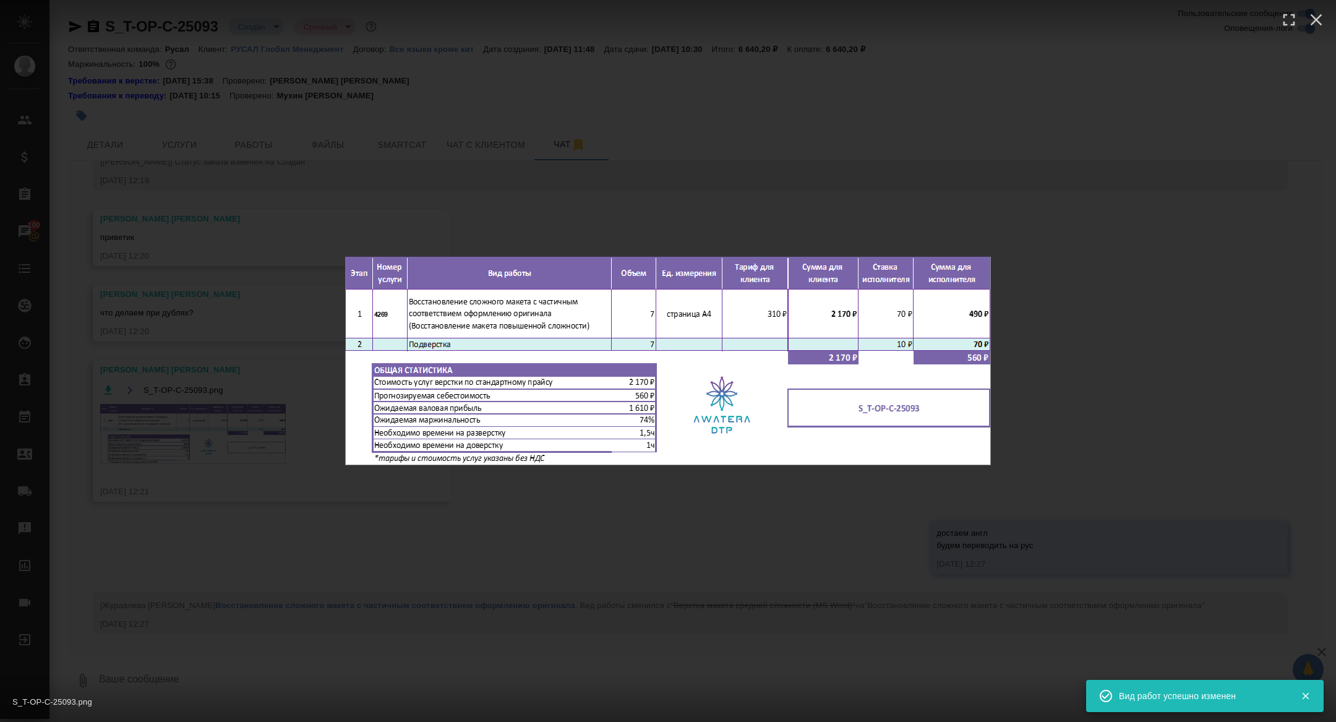
click at [194, 412] on div "S_T-OP-C-25093.png 1 of 1" at bounding box center [668, 361] width 1336 height 722
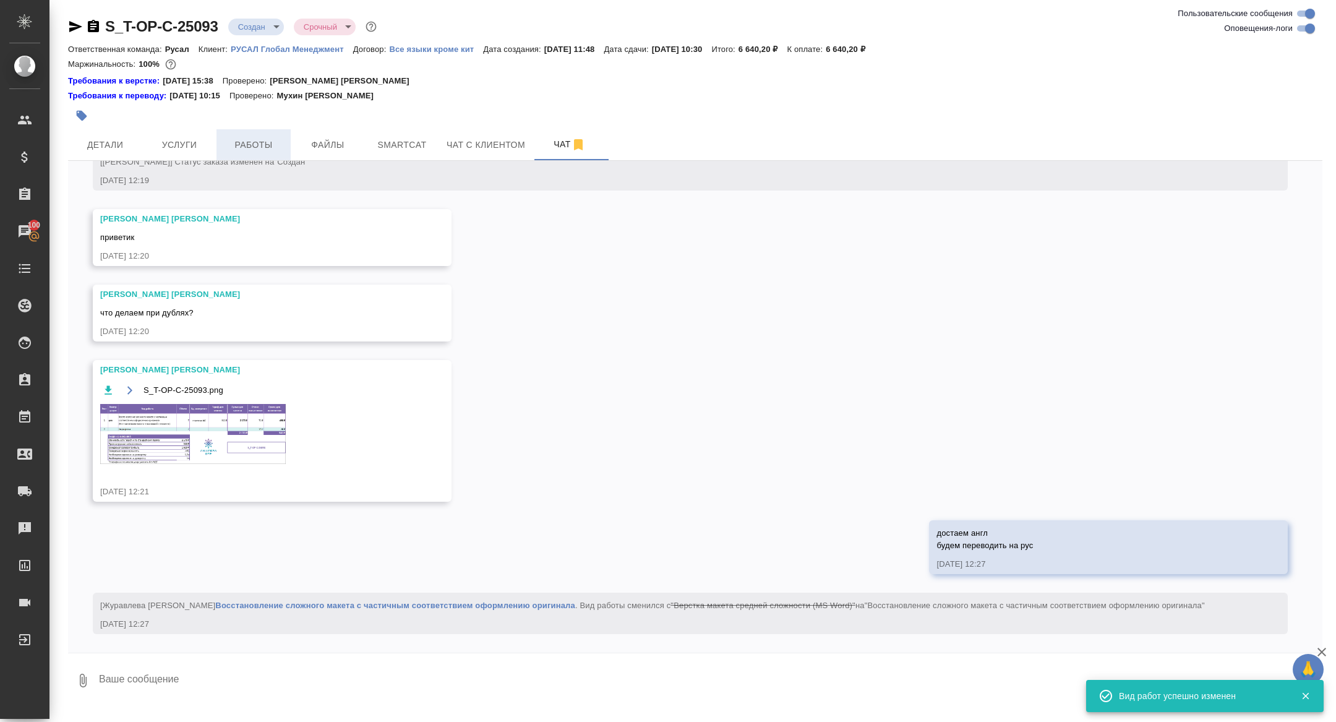
click at [259, 139] on span "Работы" at bounding box center [253, 144] width 59 height 15
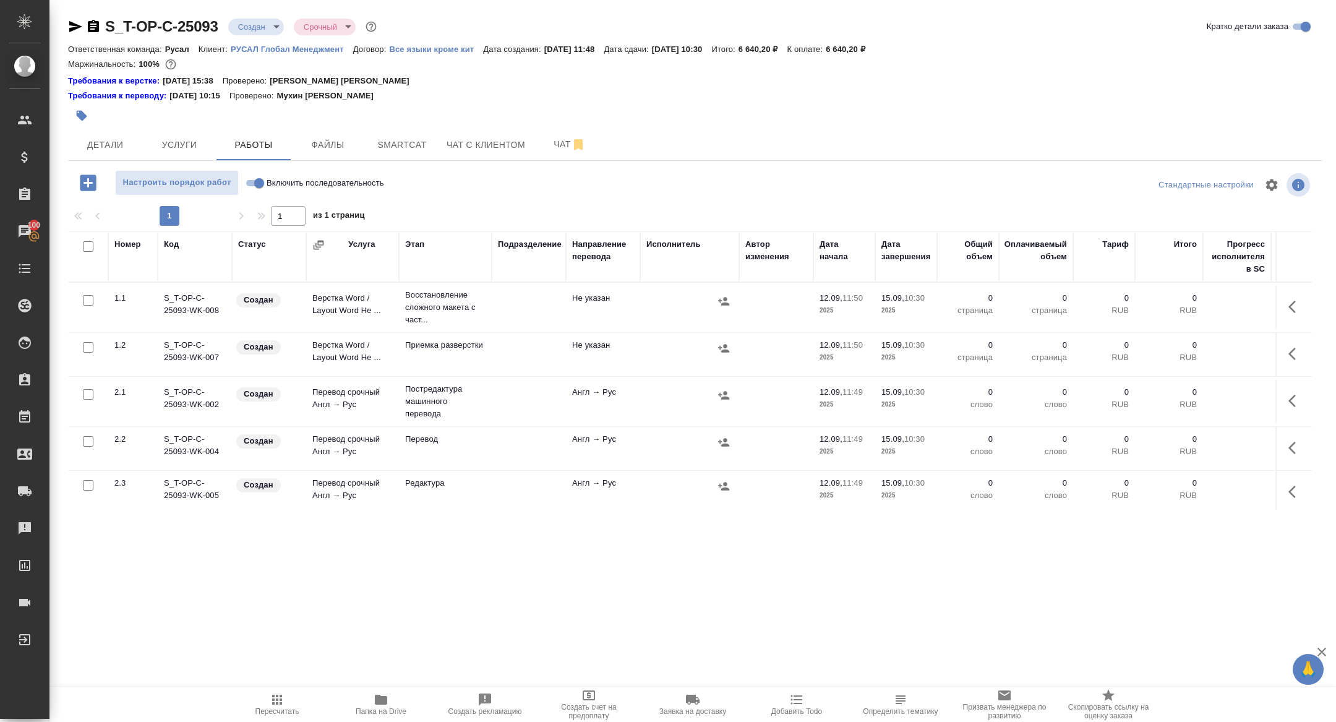
click at [1294, 298] on button "button" at bounding box center [1296, 307] width 30 height 30
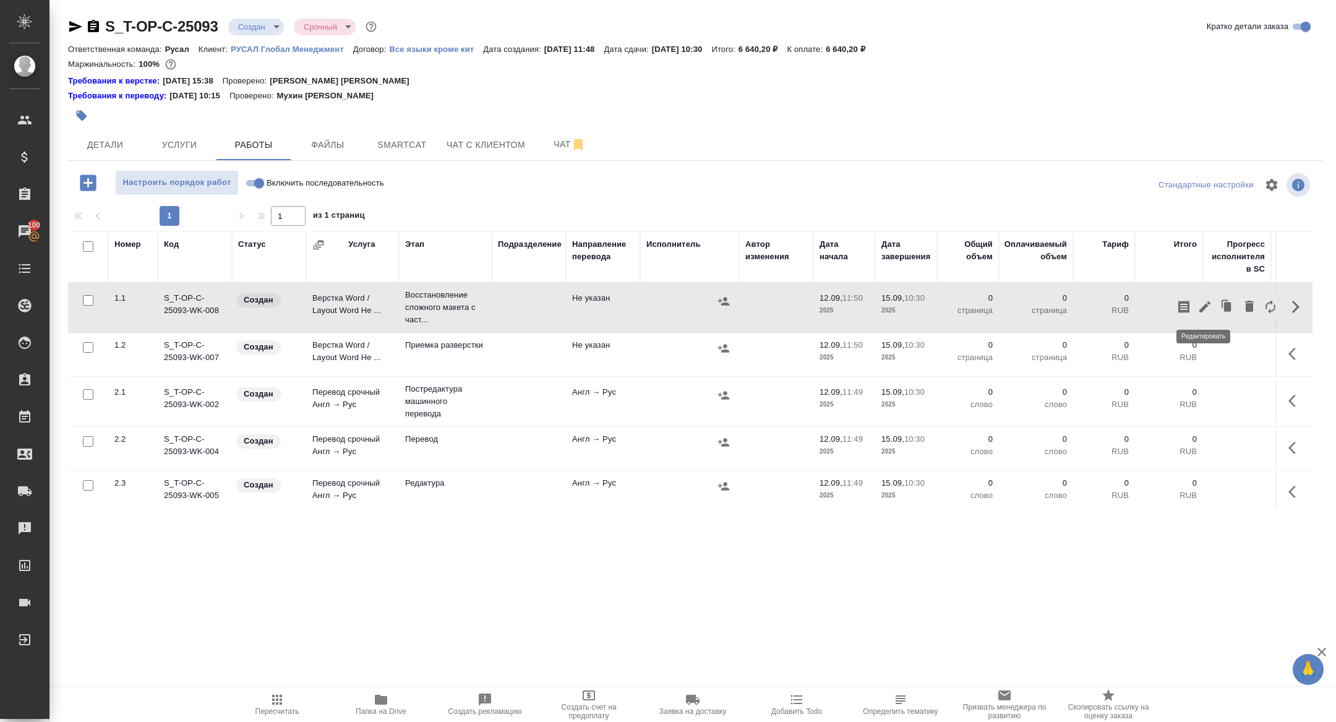
click at [1209, 305] on icon "button" at bounding box center [1205, 306] width 15 height 15
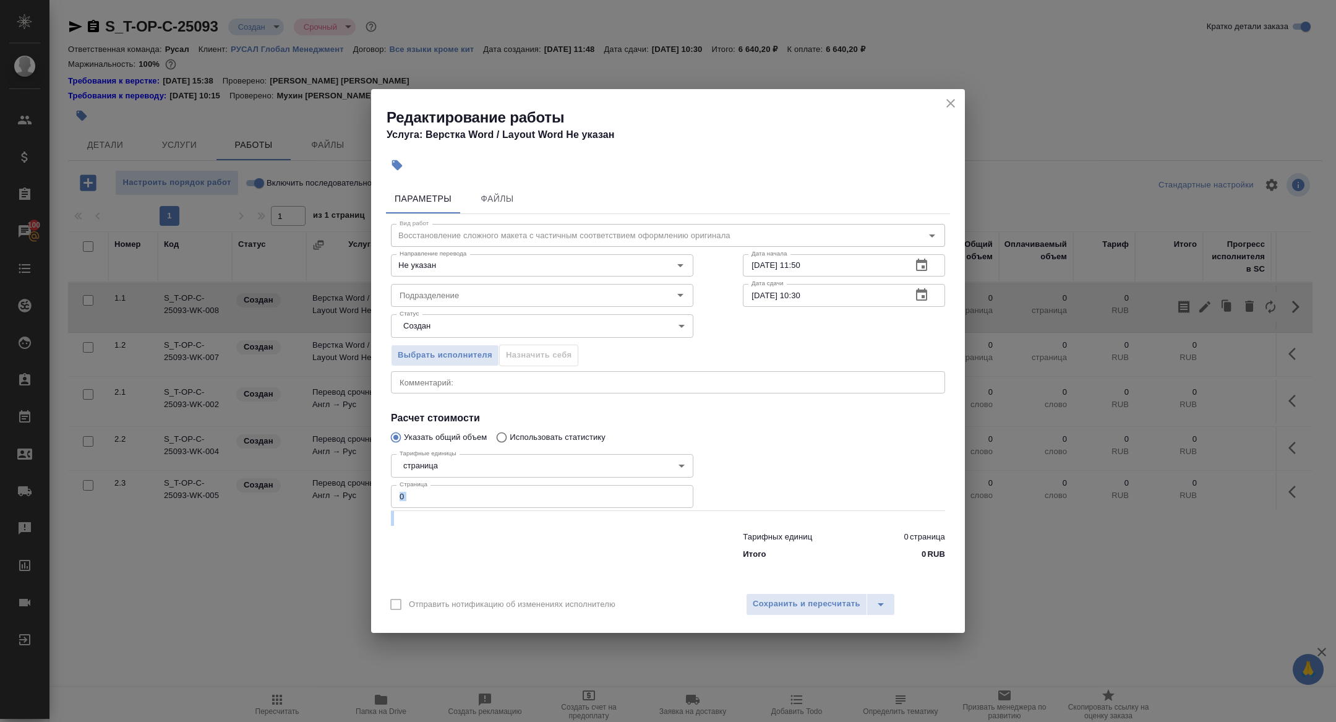
drag, startPoint x: 424, startPoint y: 508, endPoint x: 402, endPoint y: 489, distance: 28.9
click at [402, 489] on div "Вид работ Восстановление сложного макета с частичным соответствием оформлению о…" at bounding box center [668, 389] width 564 height 351
drag, startPoint x: 421, startPoint y: 496, endPoint x: 352, endPoint y: 494, distance: 68.7
click at [352, 494] on div "Редактирование работы Услуга: Верстка Word / Layout Word Не указан Параметры Фа…" at bounding box center [668, 361] width 1336 height 722
type input "7"
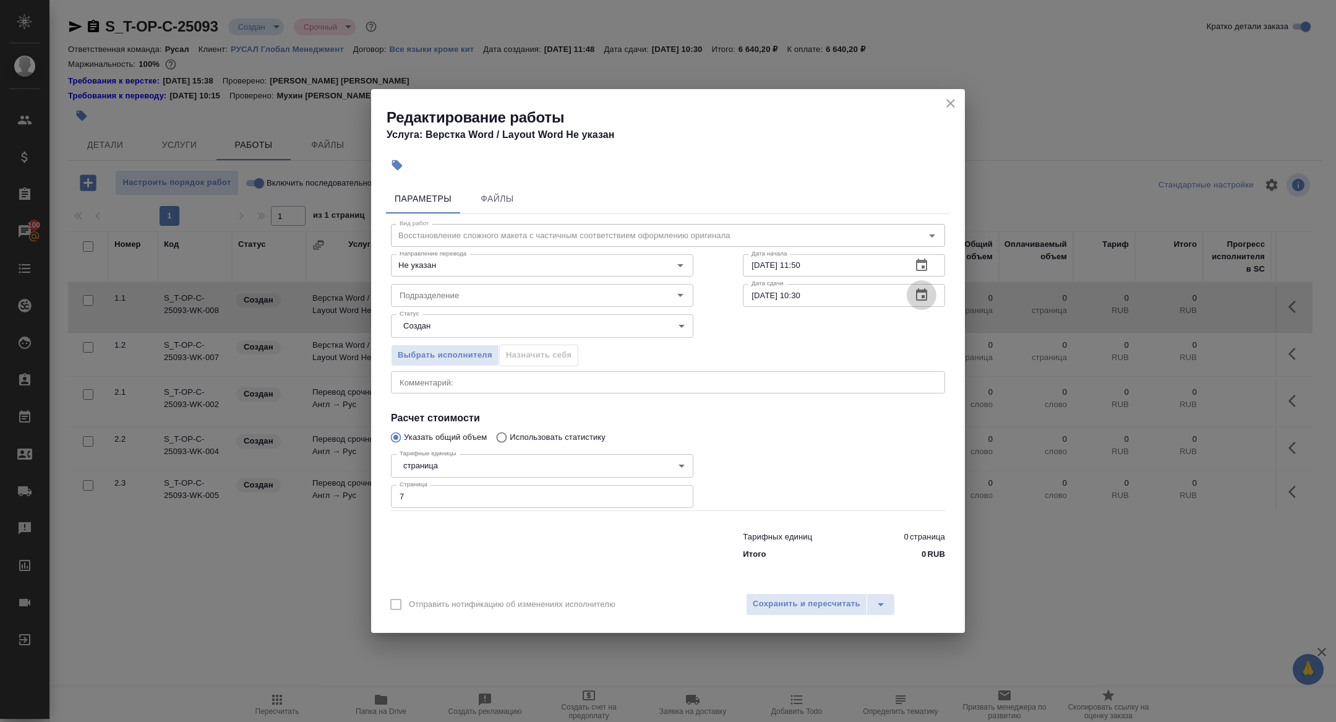
click at [918, 296] on icon "button" at bounding box center [921, 295] width 15 height 15
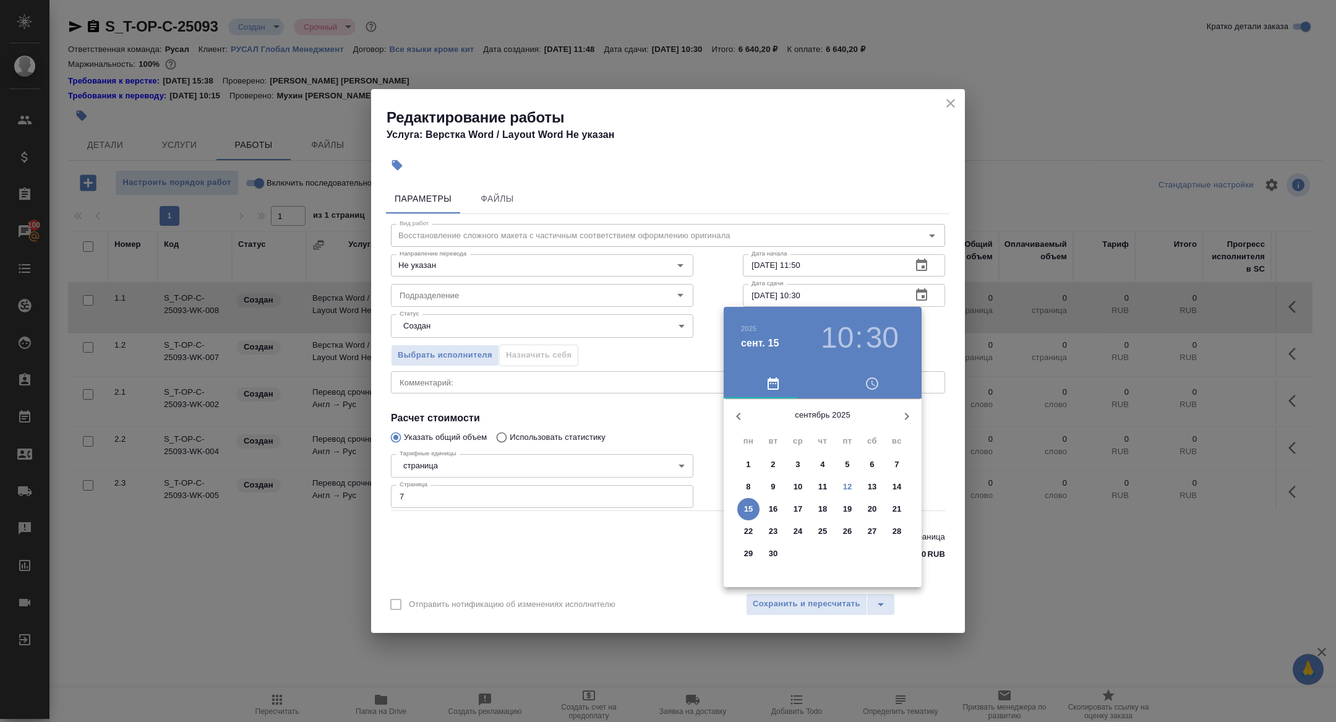
click at [848, 492] on p "12" at bounding box center [847, 487] width 9 height 12
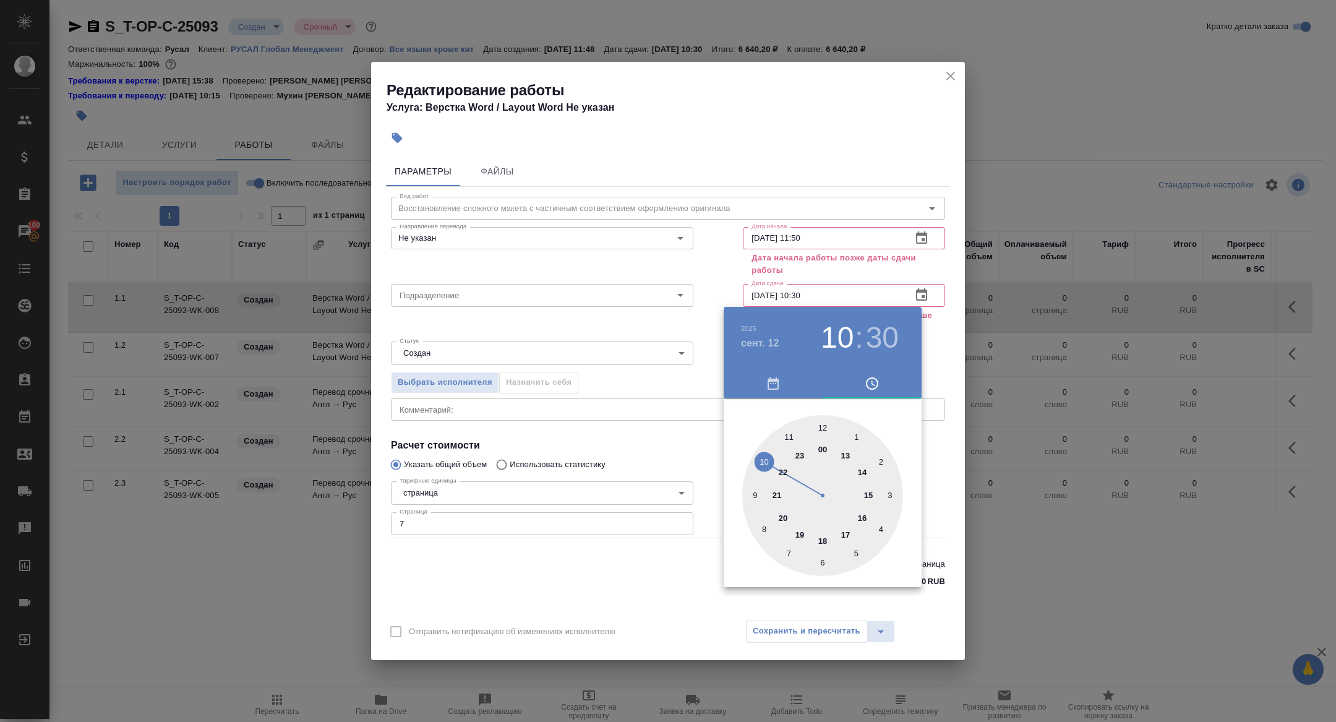
click at [863, 468] on div at bounding box center [822, 495] width 161 height 161
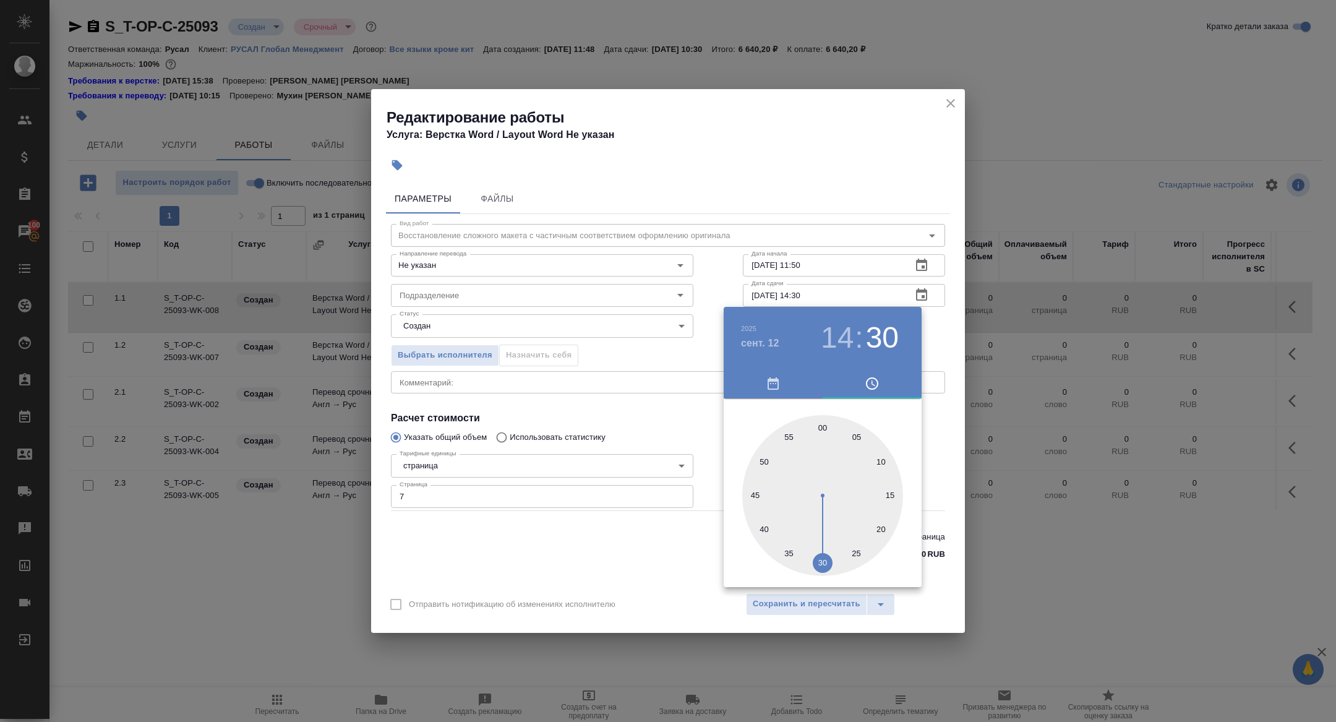
click at [825, 424] on div at bounding box center [822, 495] width 161 height 161
type input "12.09.2025 14:00"
click at [615, 381] on div at bounding box center [668, 361] width 1336 height 722
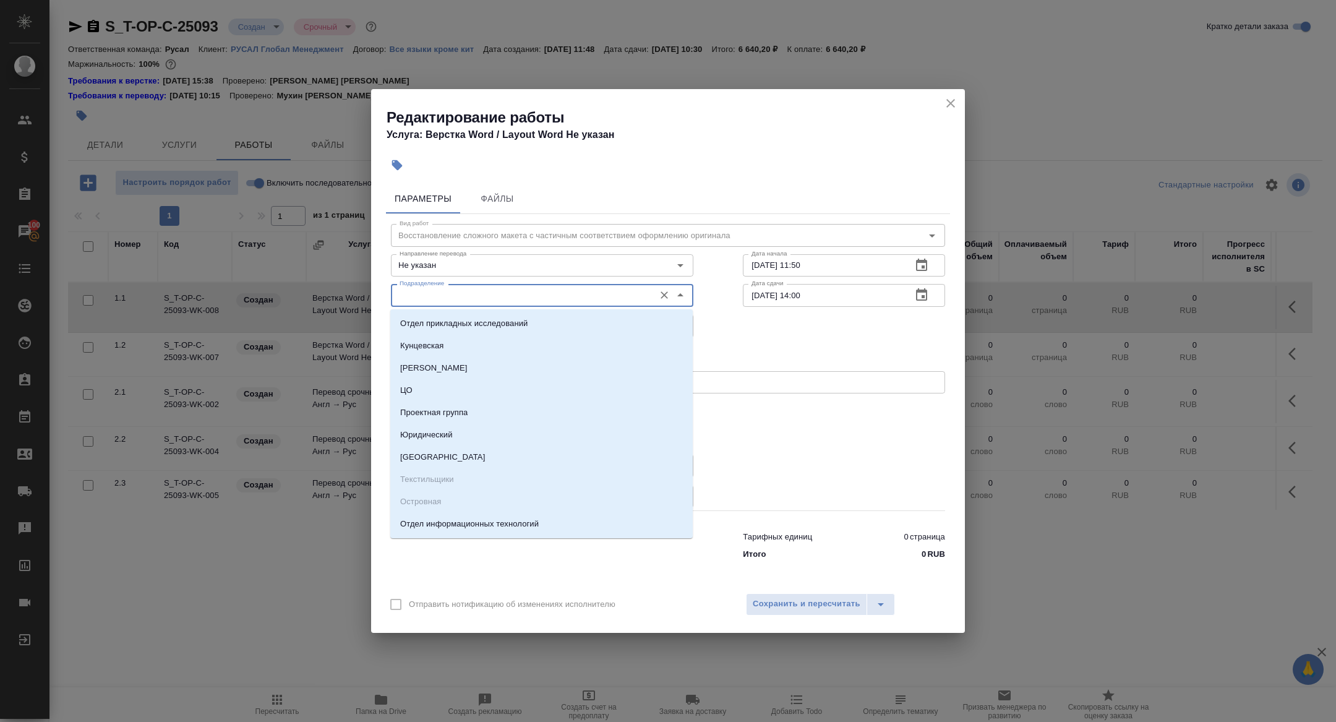
click at [467, 292] on input "Подразделение" at bounding box center [522, 295] width 254 height 15
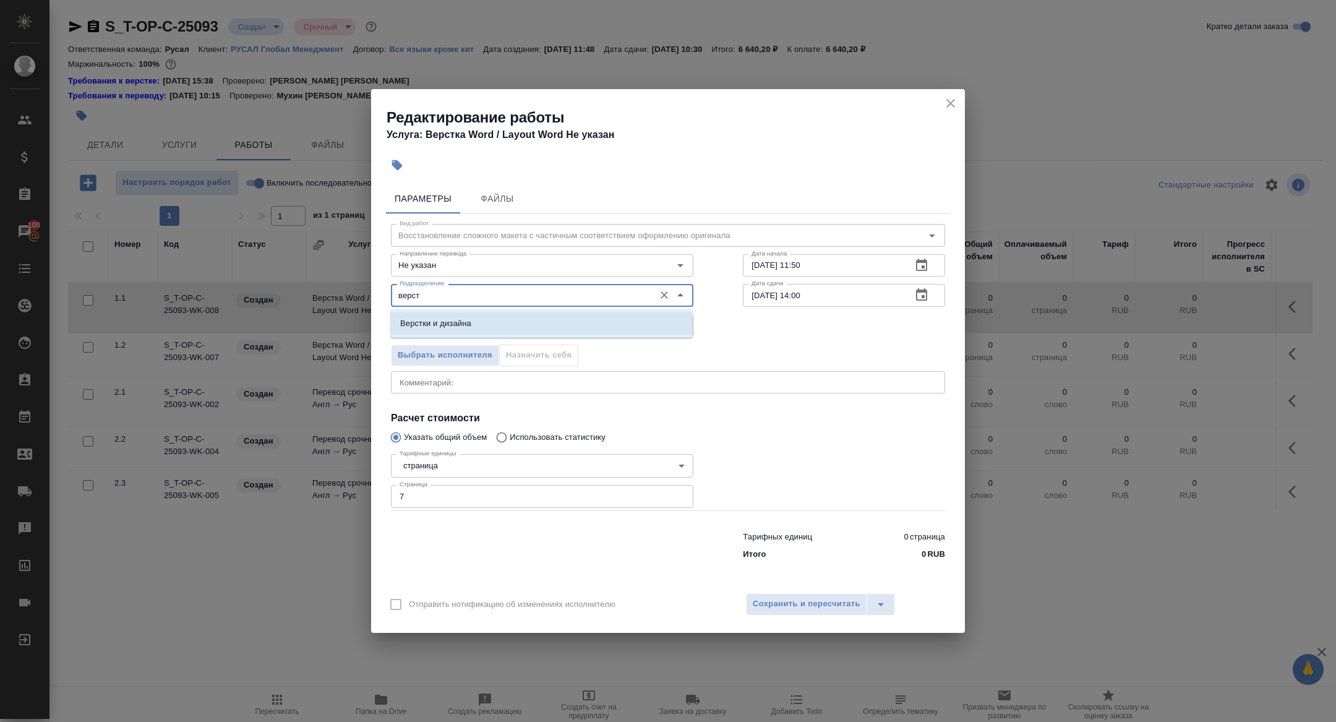
click at [465, 322] on p "Верстки и дизайна" at bounding box center [435, 323] width 71 height 12
type input "Верстки и дизайна"
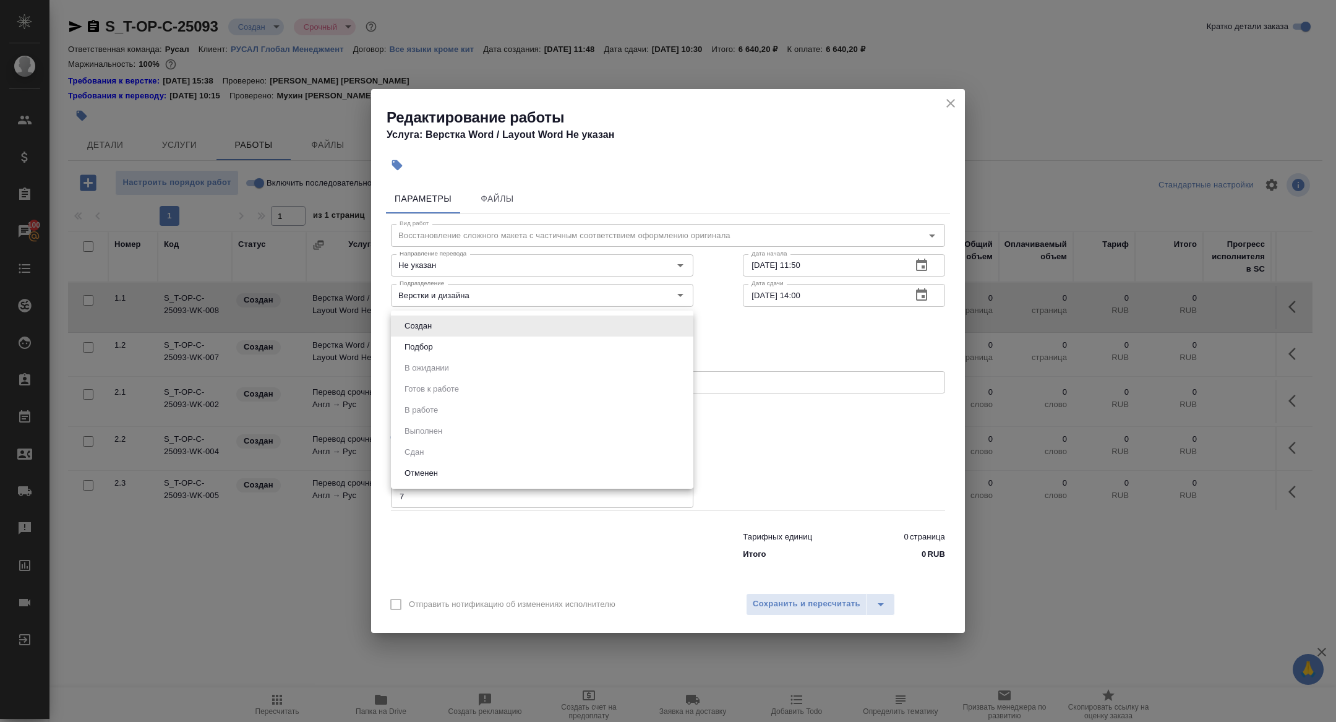
click at [430, 330] on body "🙏 .cls-1 fill:#fff; AWATERA Zhuravleva Alexandra Клиенты Спецификации Заказы 10…" at bounding box center [668, 361] width 1336 height 722
click at [424, 348] on button "Подбор" at bounding box center [419, 347] width 36 height 14
type input "recruiting"
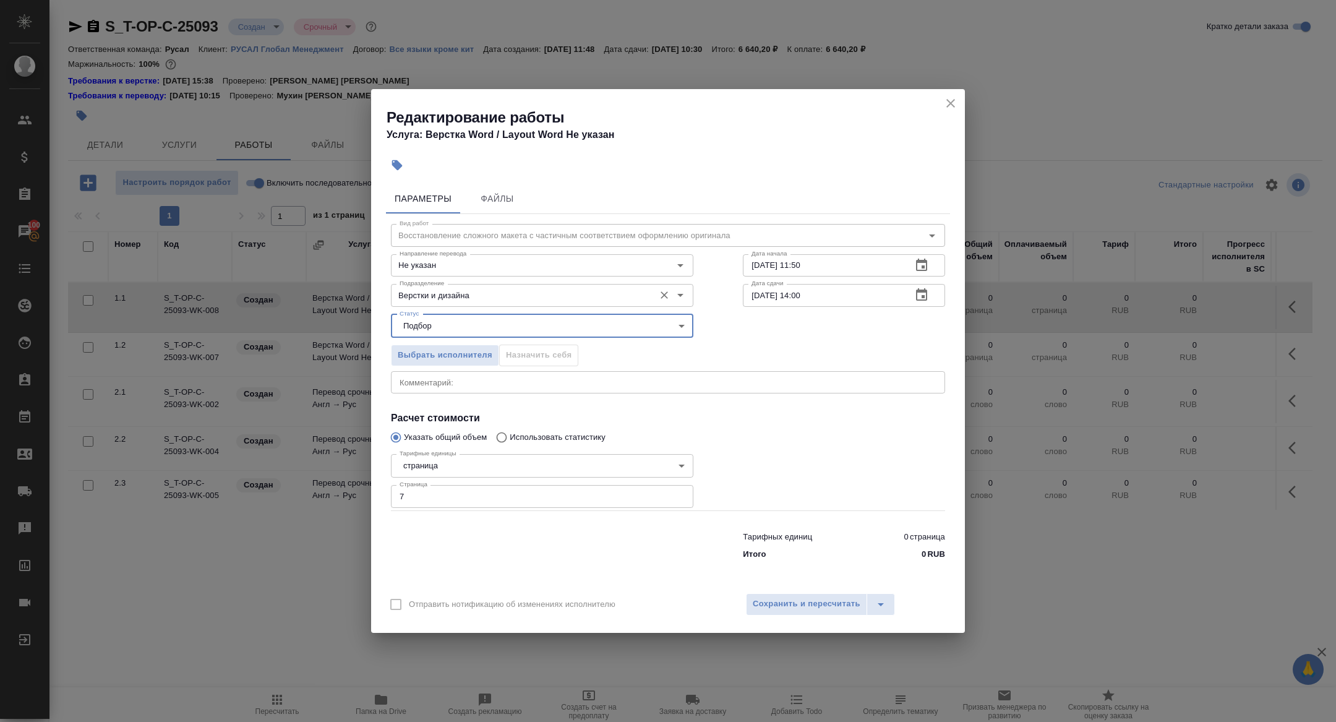
click at [439, 295] on input "Верстки и дизайна" at bounding box center [522, 295] width 254 height 15
click at [477, 327] on li "Русал" at bounding box center [541, 323] width 303 height 22
type input "Русал"
click at [837, 609] on span "Сохранить и пересчитать" at bounding box center [807, 604] width 108 height 14
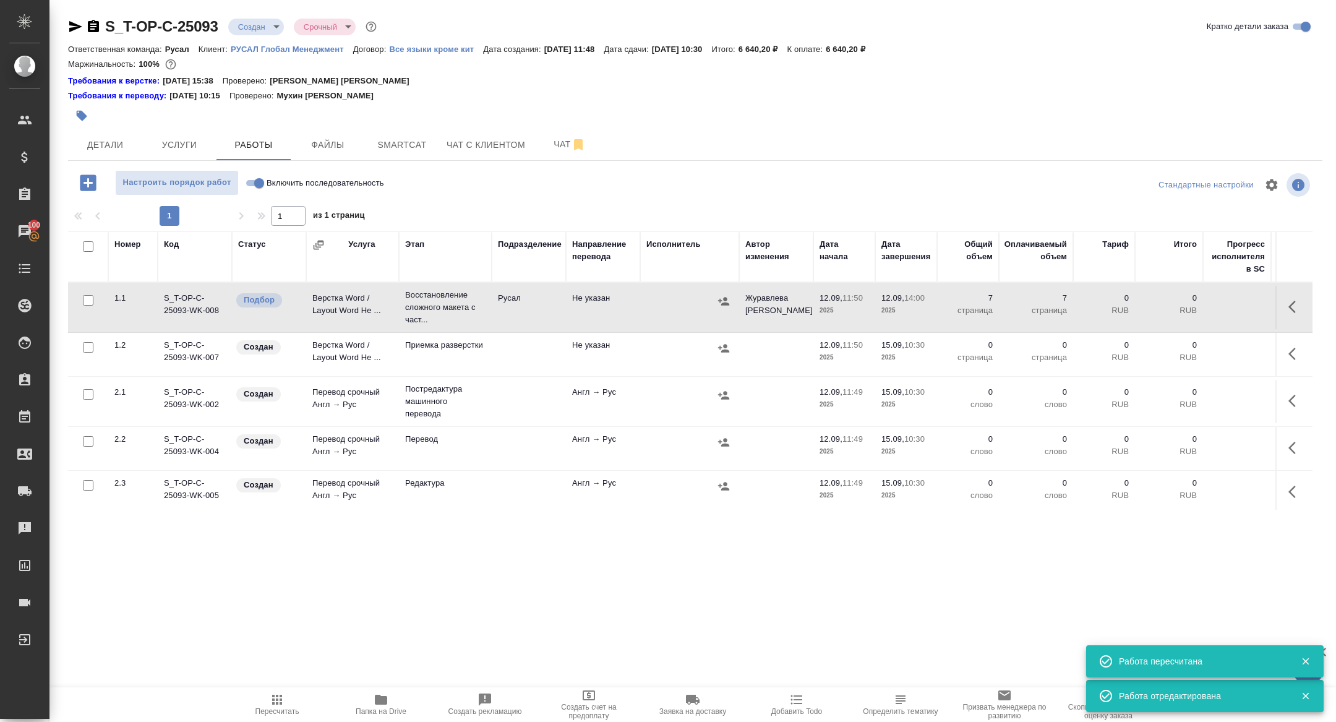
click at [255, 183] on input "Включить последовательность" at bounding box center [259, 183] width 45 height 15
checkbox input "true"
click at [252, 25] on body "🙏 .cls-1 fill:#fff; AWATERA Zhuravleva Alexandra Клиенты Спецификации Заказы 10…" at bounding box center [668, 361] width 1336 height 722
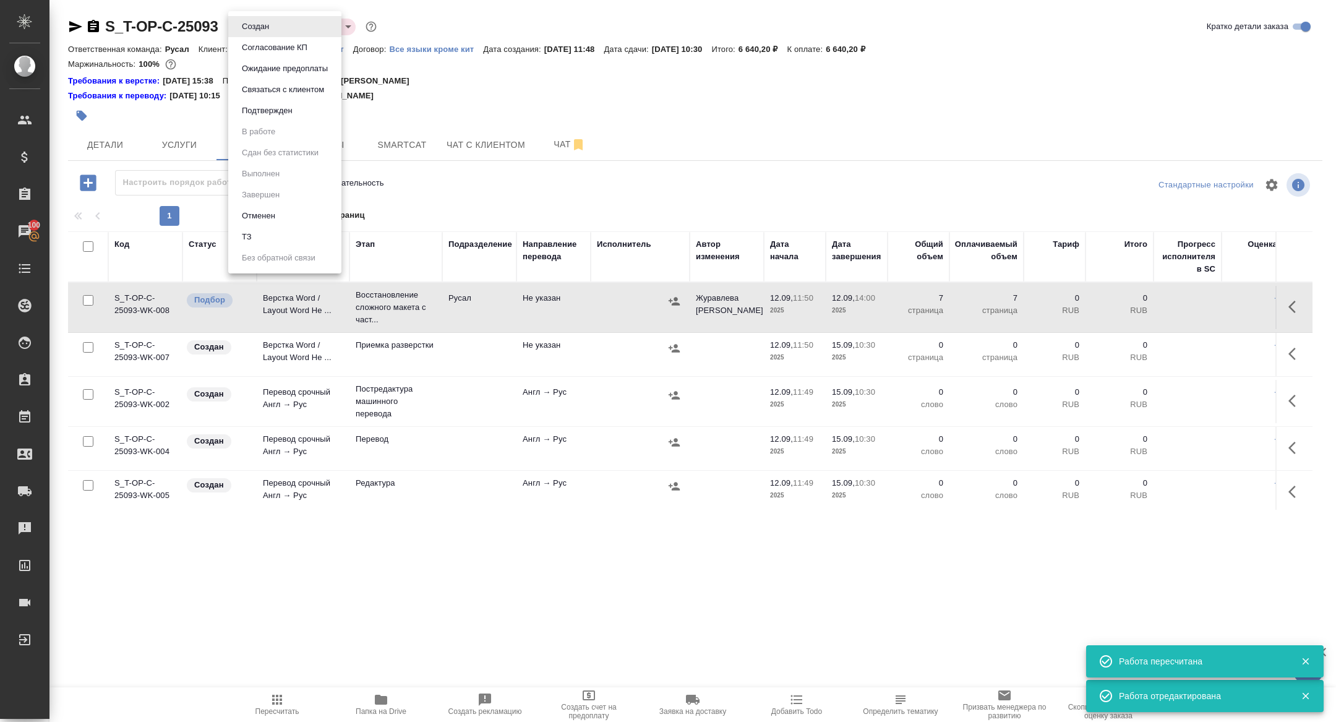
click at [254, 109] on button "Подтвержден" at bounding box center [267, 111] width 58 height 14
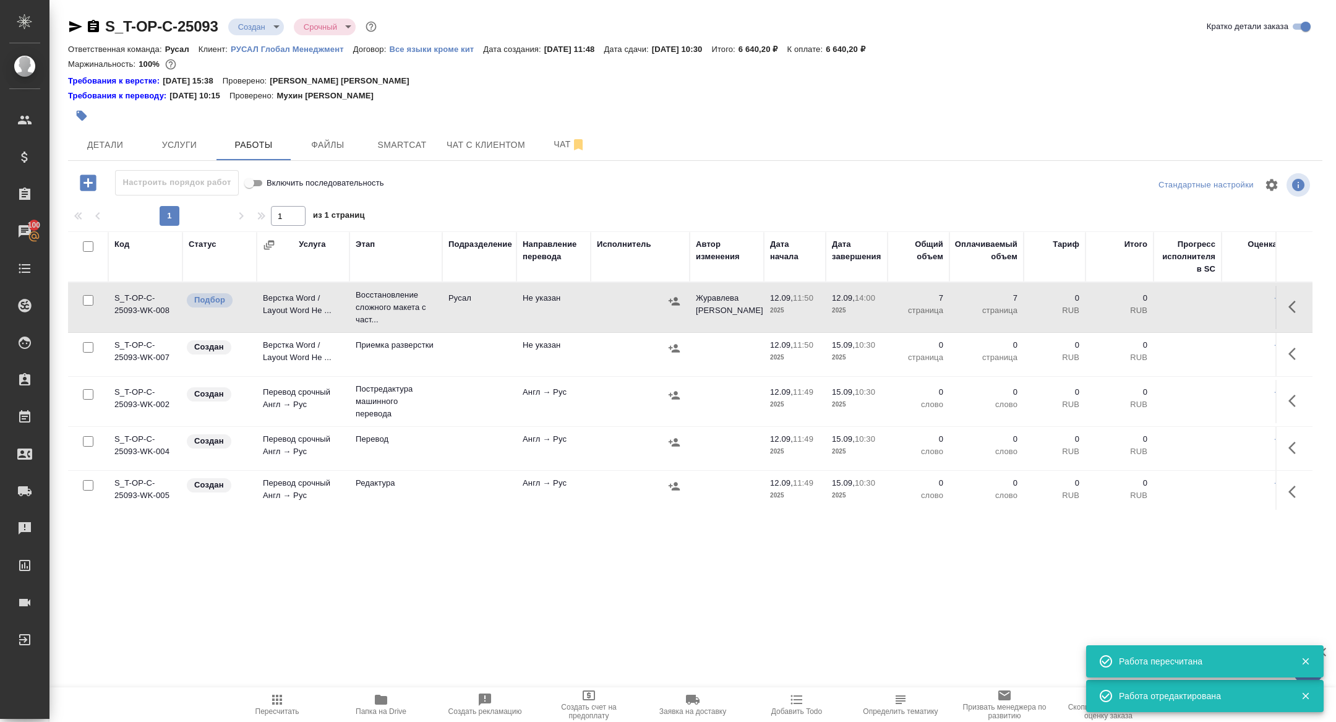
click at [1298, 304] on icon "button" at bounding box center [1296, 306] width 15 height 15
click at [1201, 310] on icon "button" at bounding box center [1205, 306] width 11 height 11
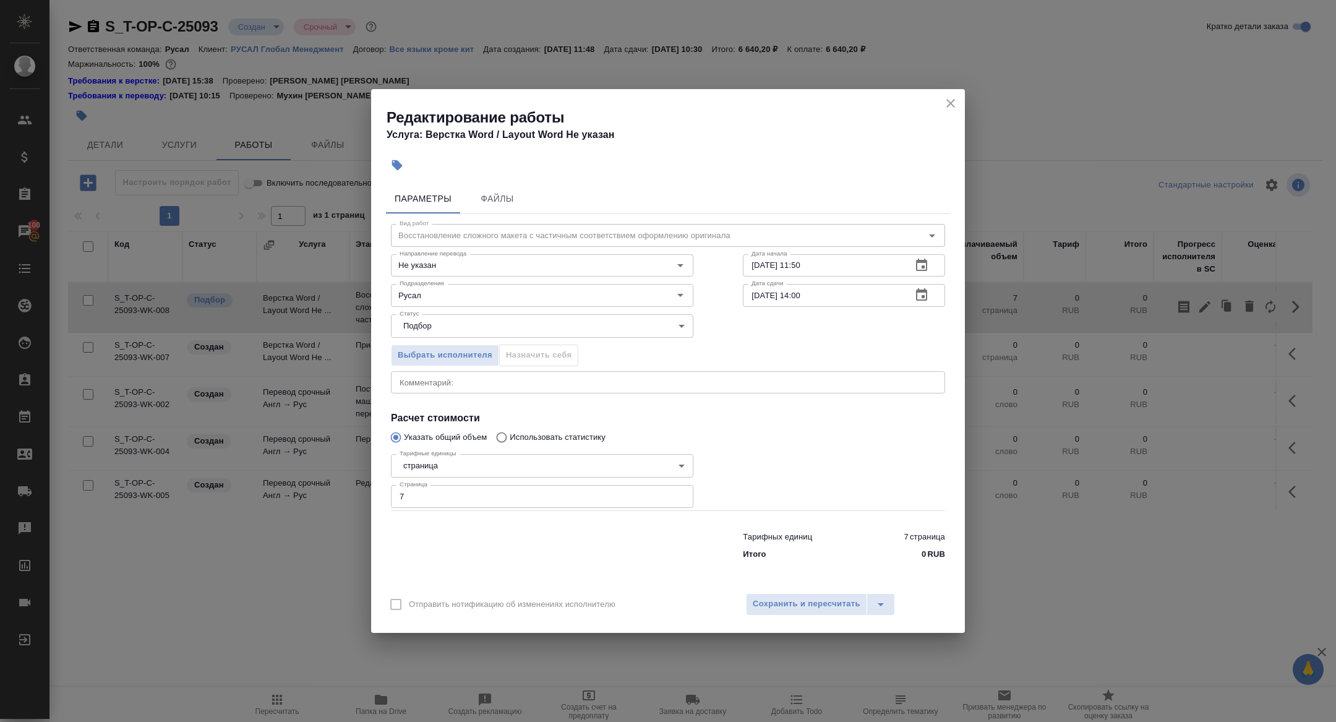
click at [491, 393] on div "Вид работ Восстановление сложного макета с частичным соответствием оформлению о…" at bounding box center [668, 389] width 564 height 351
click at [476, 379] on textarea at bounding box center [668, 381] width 537 height 9
type textarea "а"
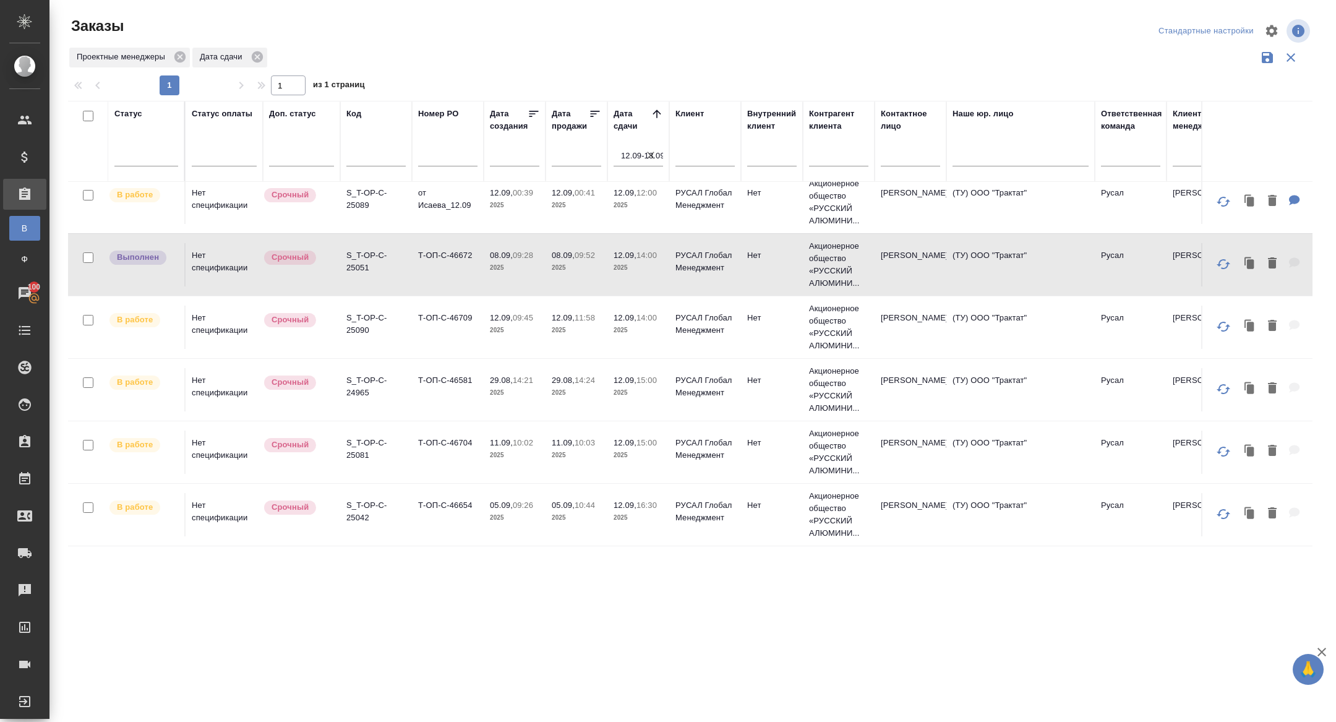
scroll to position [518, 0]
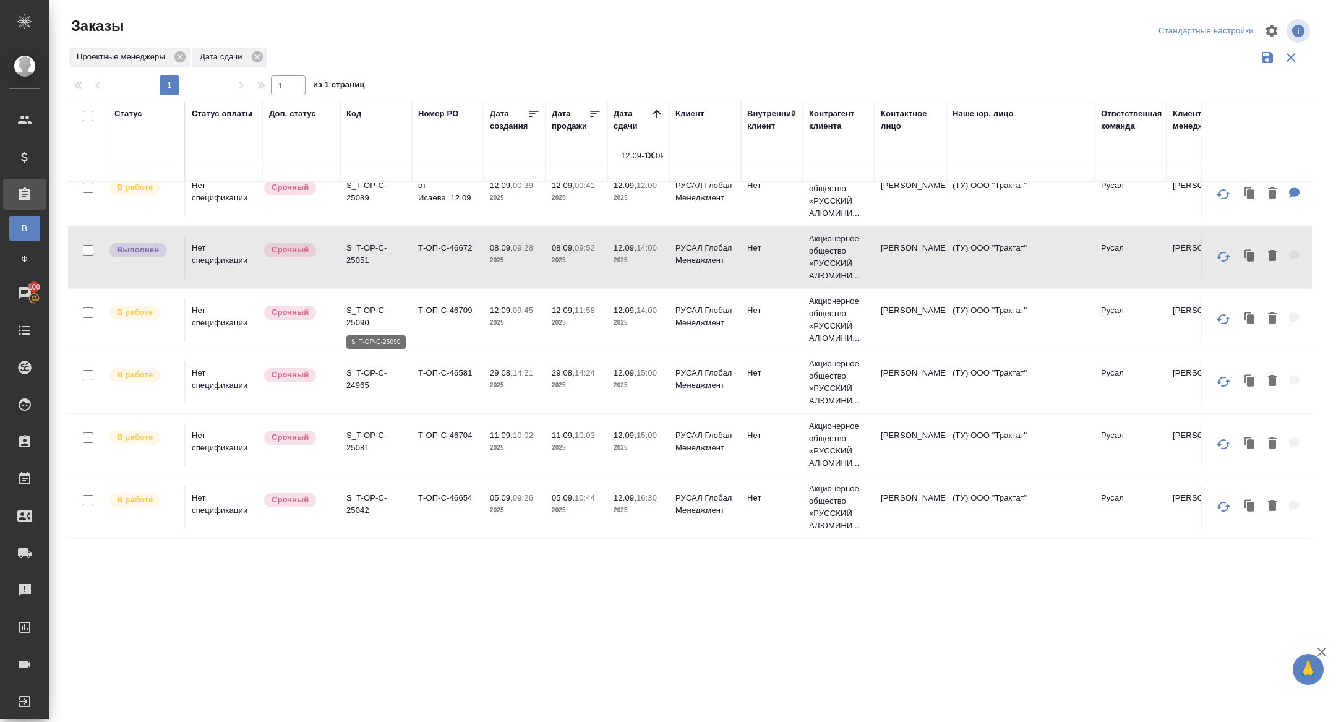
click at [358, 314] on p "S_T-OP-C-25090" at bounding box center [375, 316] width 59 height 25
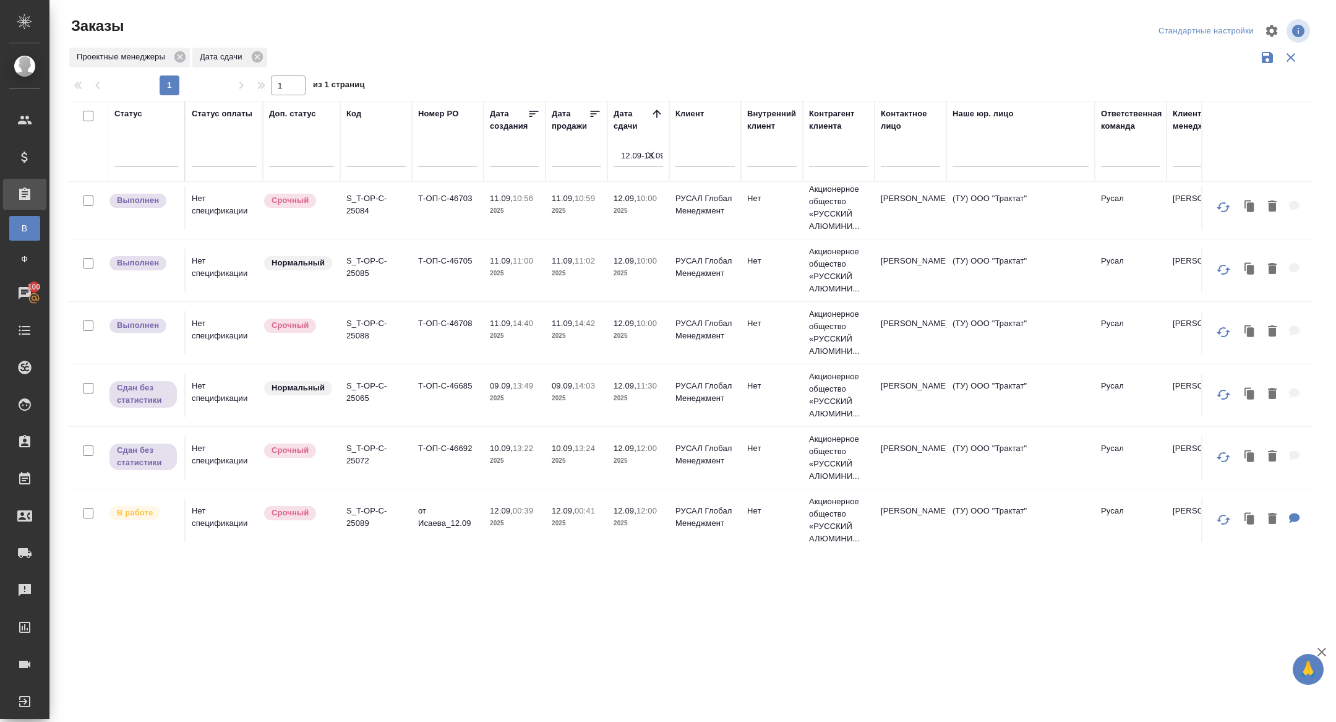
scroll to position [199, 0]
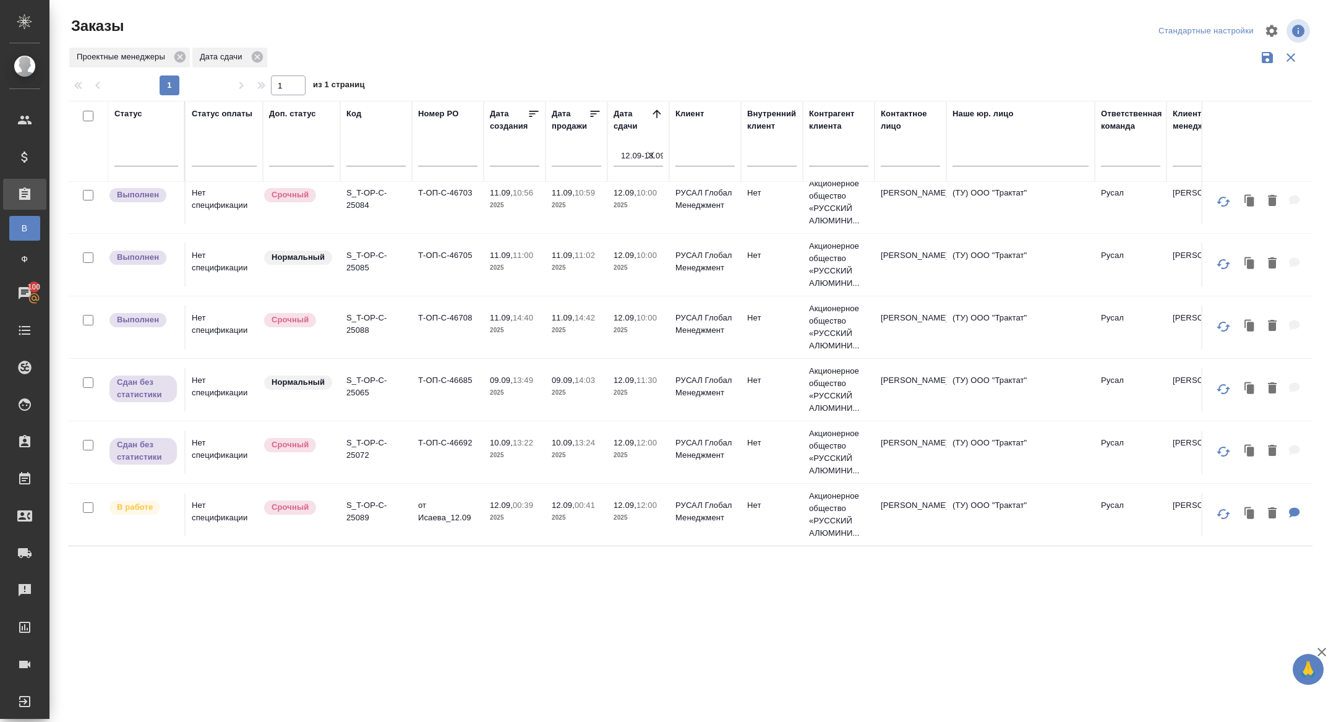
click at [359, 502] on p "S_T-OP-C-25089" at bounding box center [375, 511] width 59 height 25
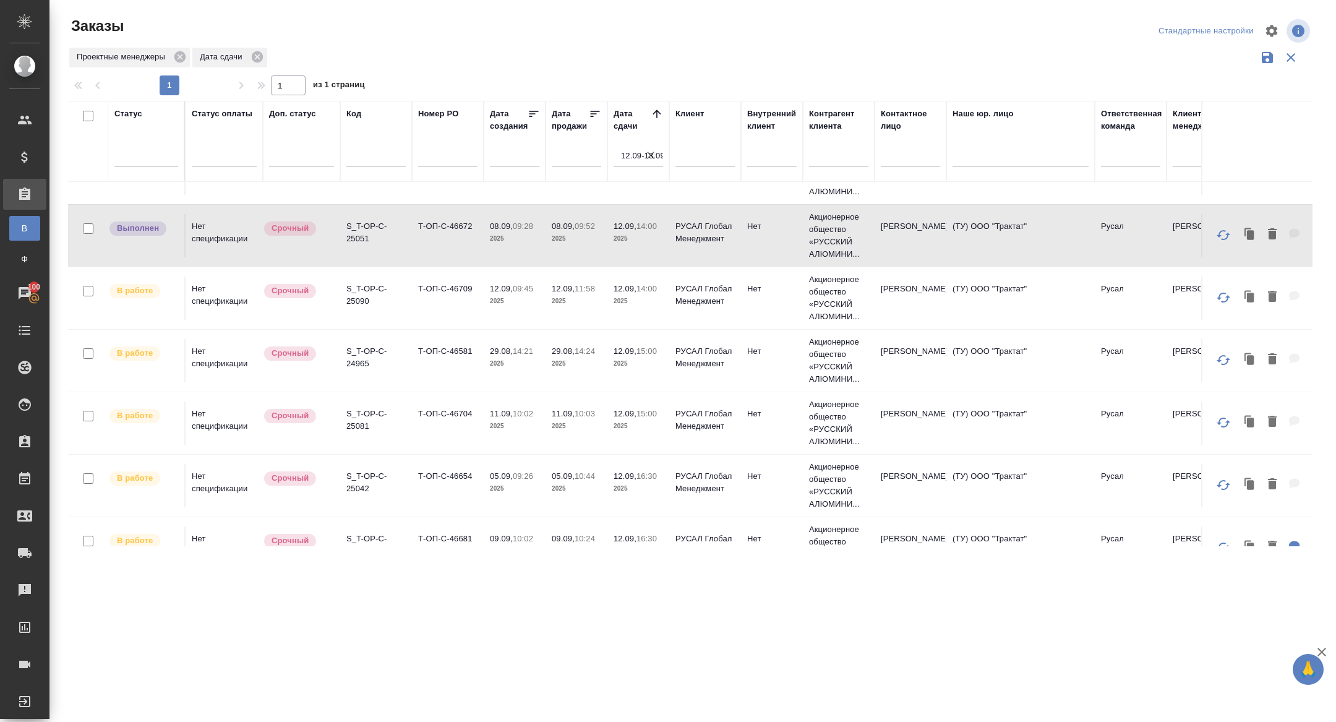
scroll to position [531, 0]
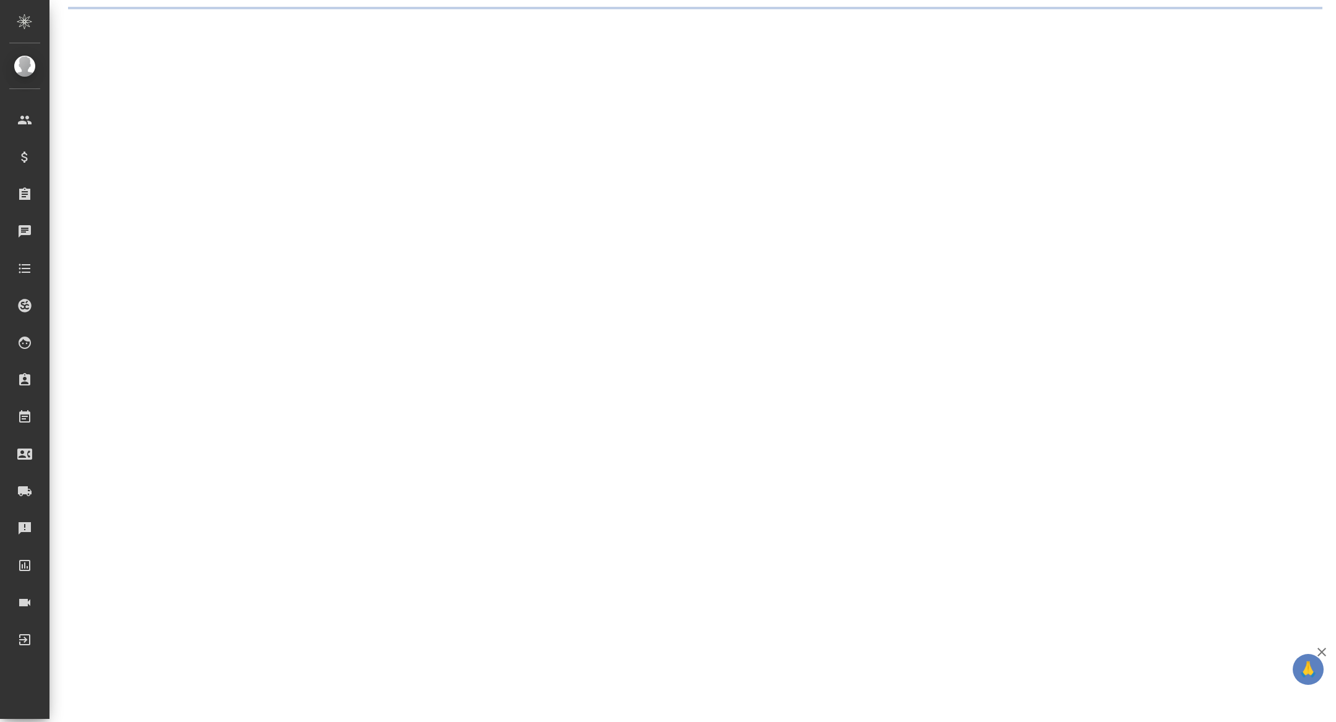
select select "RU"
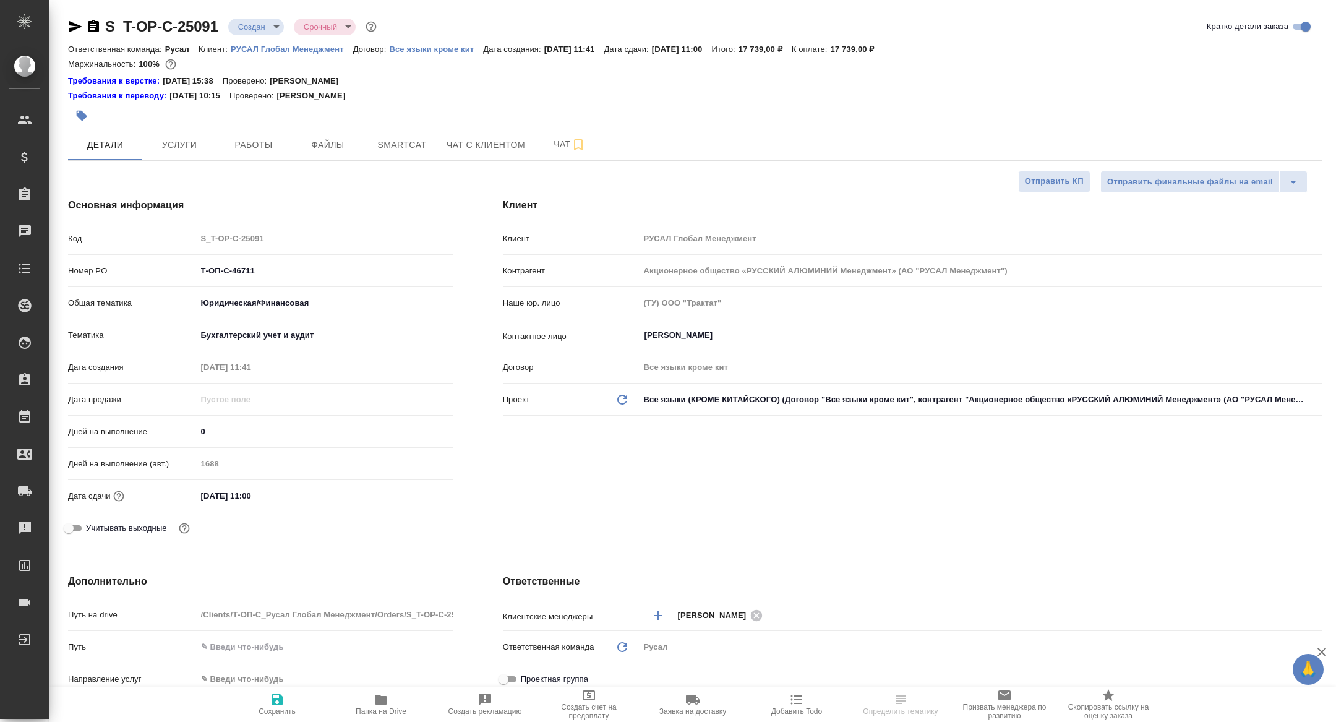
type textarea "x"
select select "RU"
type textarea "x"
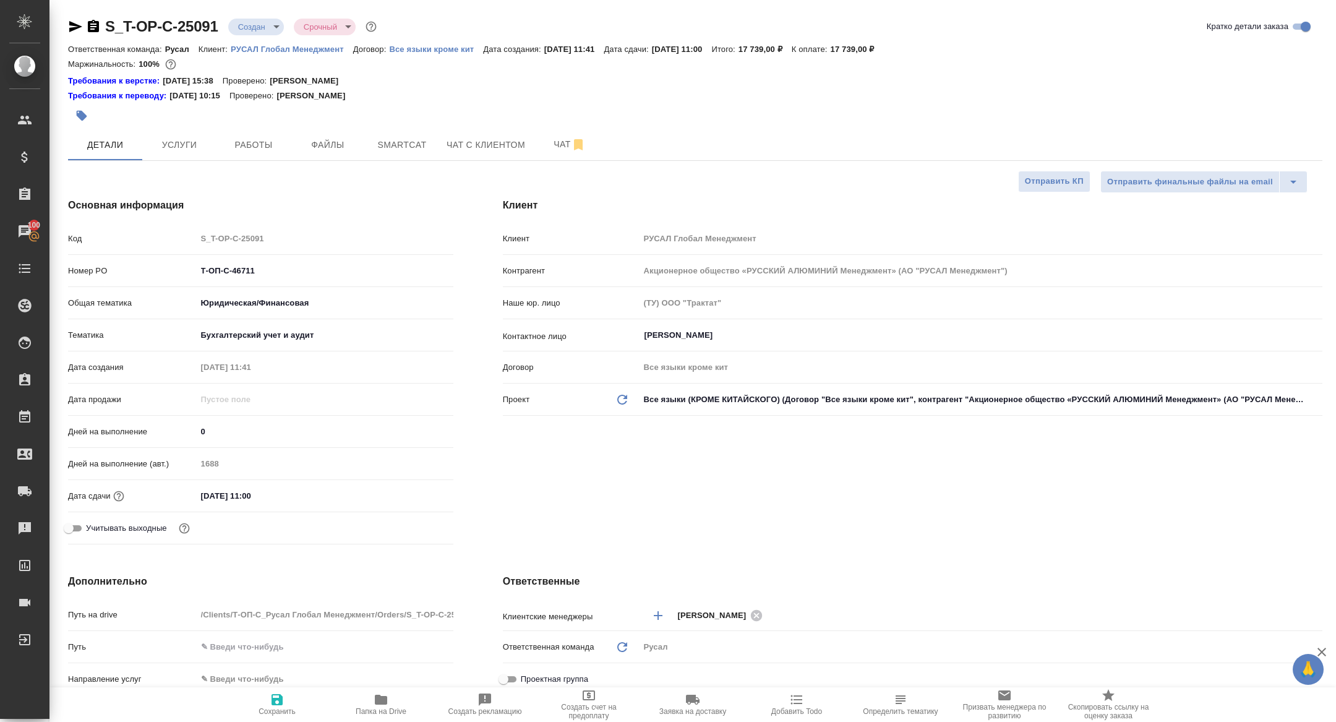
type textarea "x"
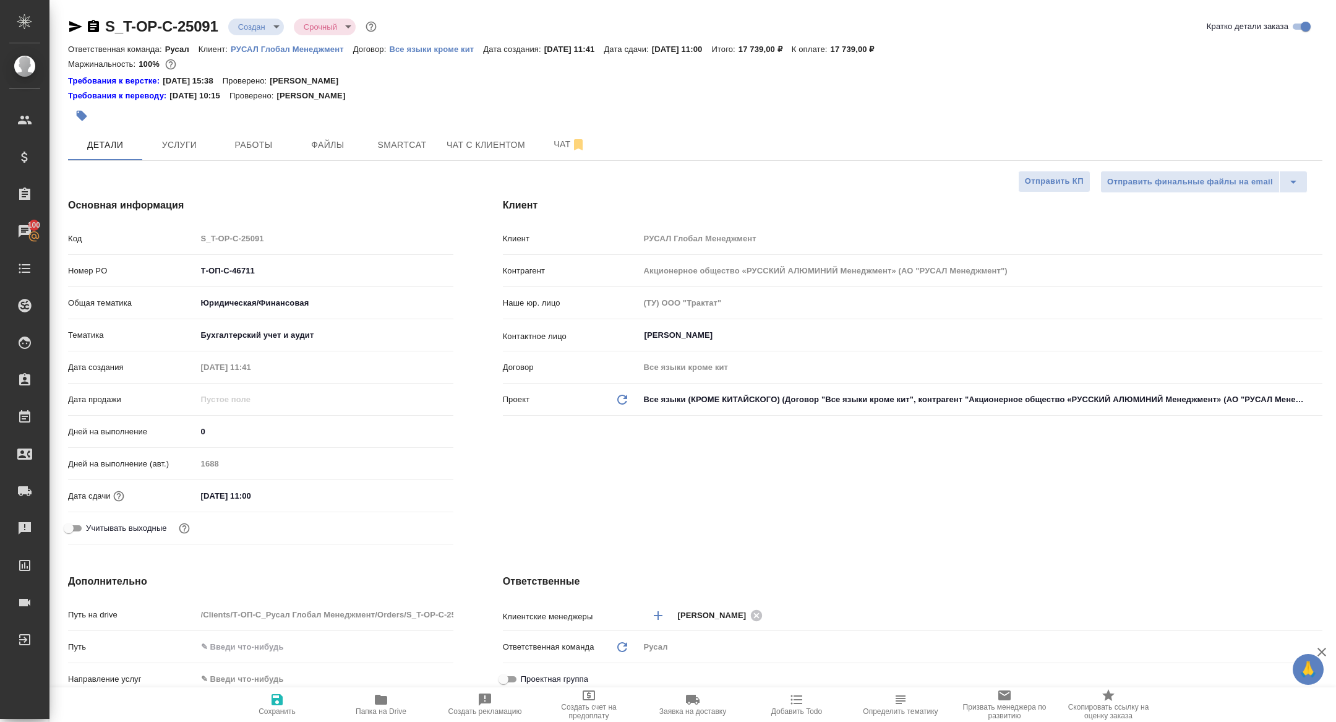
click at [388, 711] on span "Папка на Drive" at bounding box center [381, 711] width 51 height 9
type textarea "x"
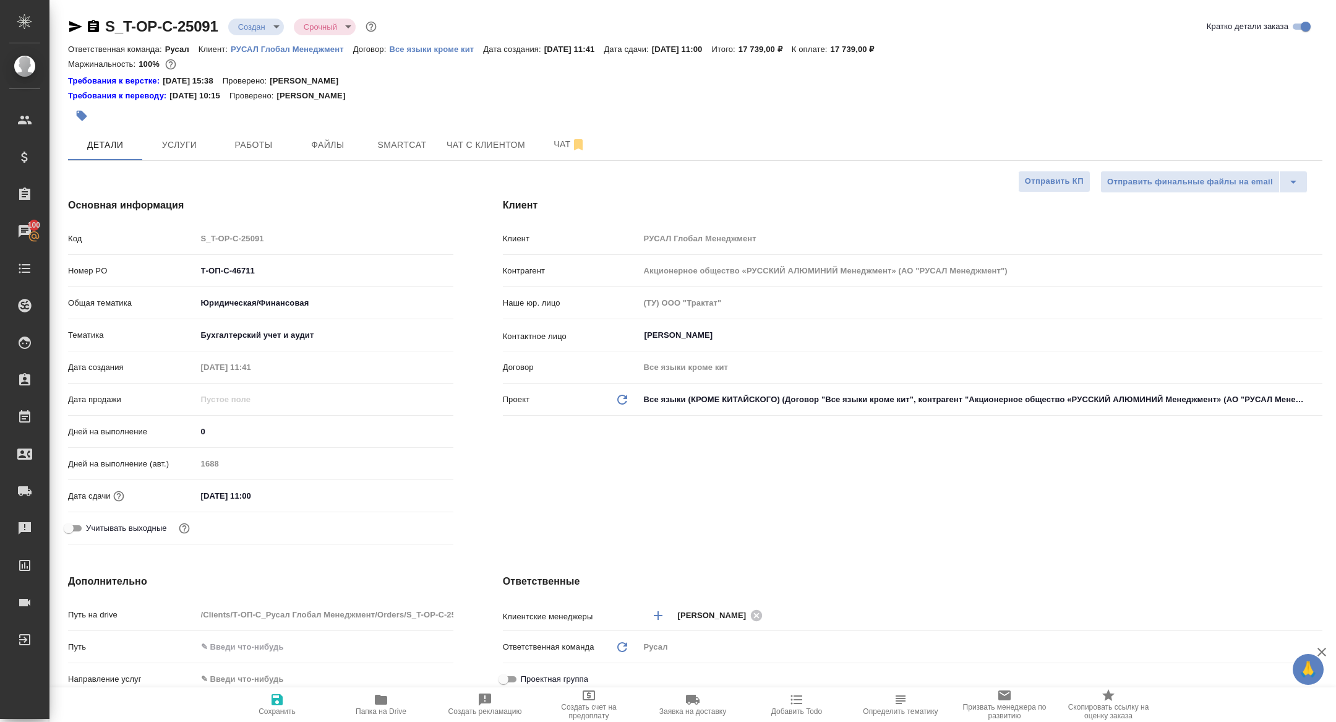
type textarea "x"
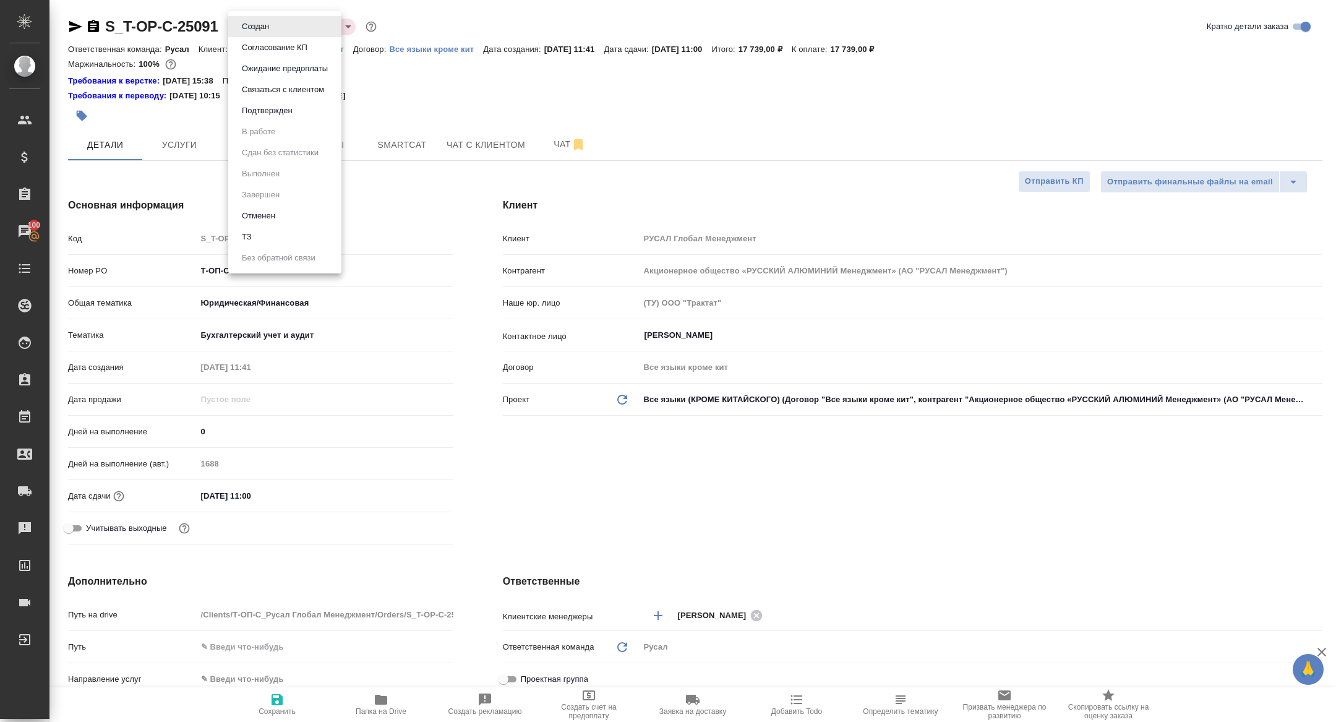
click at [256, 28] on body "🙏 .cls-1 fill:#fff; AWATERA Zhuravleva Alexandra Клиенты Спецификации Заказы 10…" at bounding box center [668, 361] width 1336 height 722
click at [255, 232] on button "ТЗ" at bounding box center [246, 237] width 17 height 14
type textarea "x"
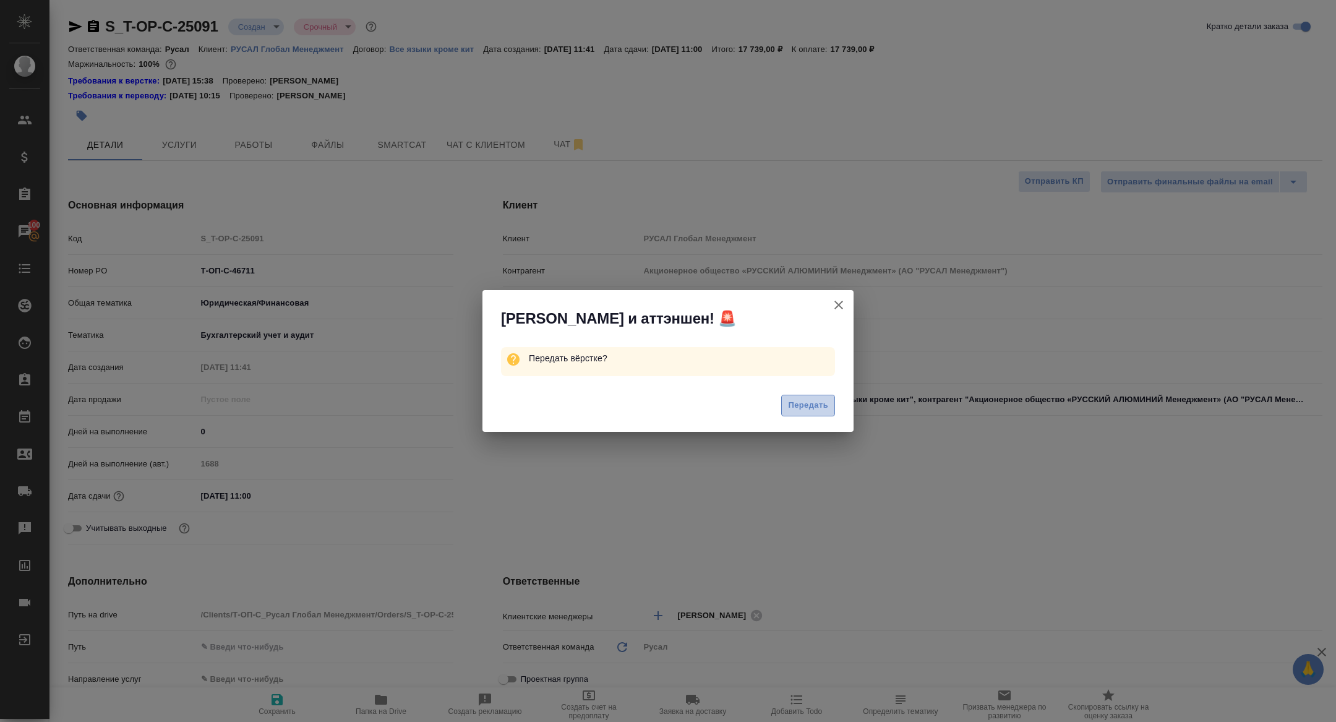
click at [792, 411] on span "Передать" at bounding box center [808, 405] width 40 height 14
type textarea "x"
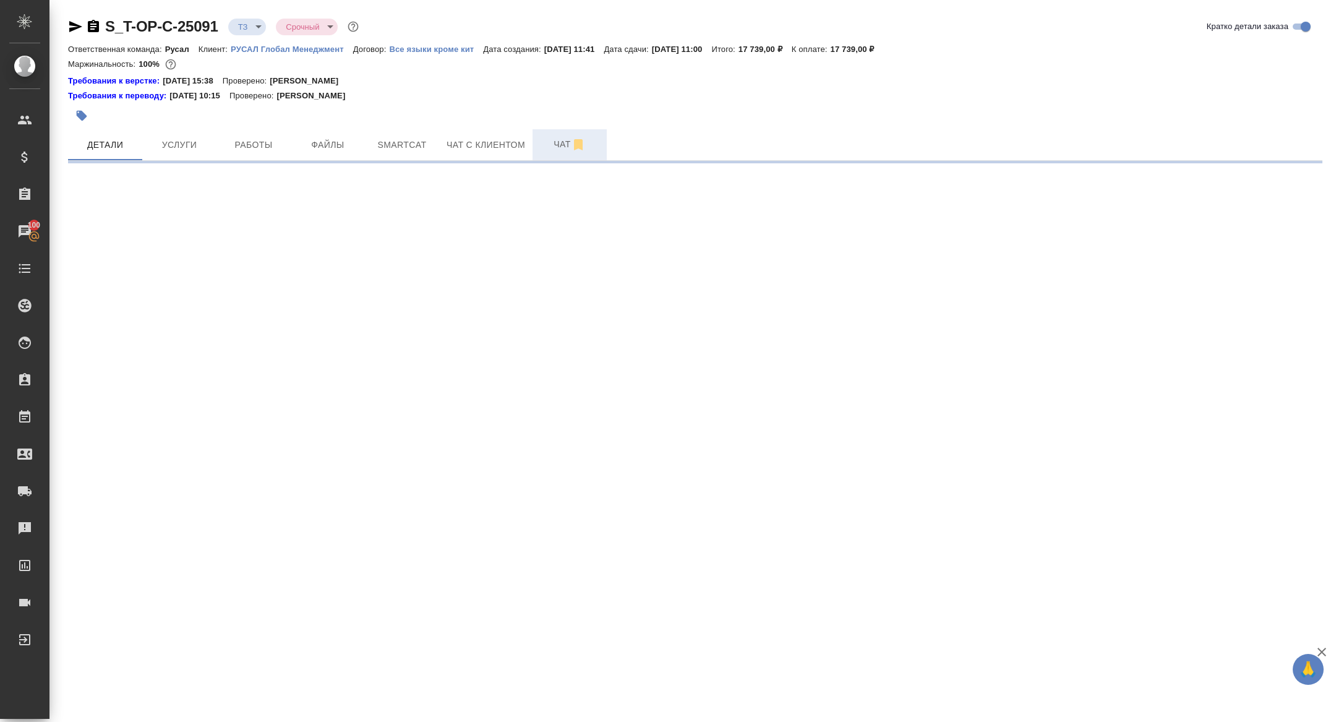
click at [554, 143] on span "Чат" at bounding box center [569, 144] width 59 height 15
select select "RU"
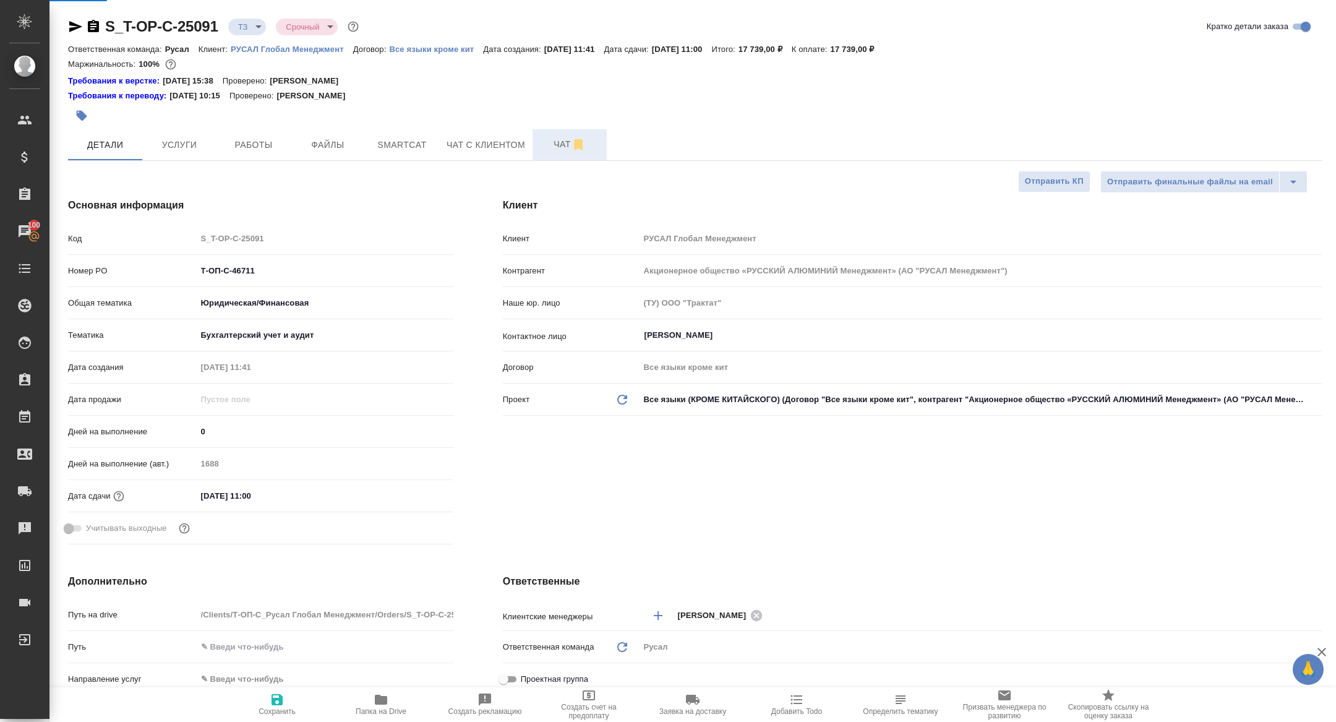
type textarea "x"
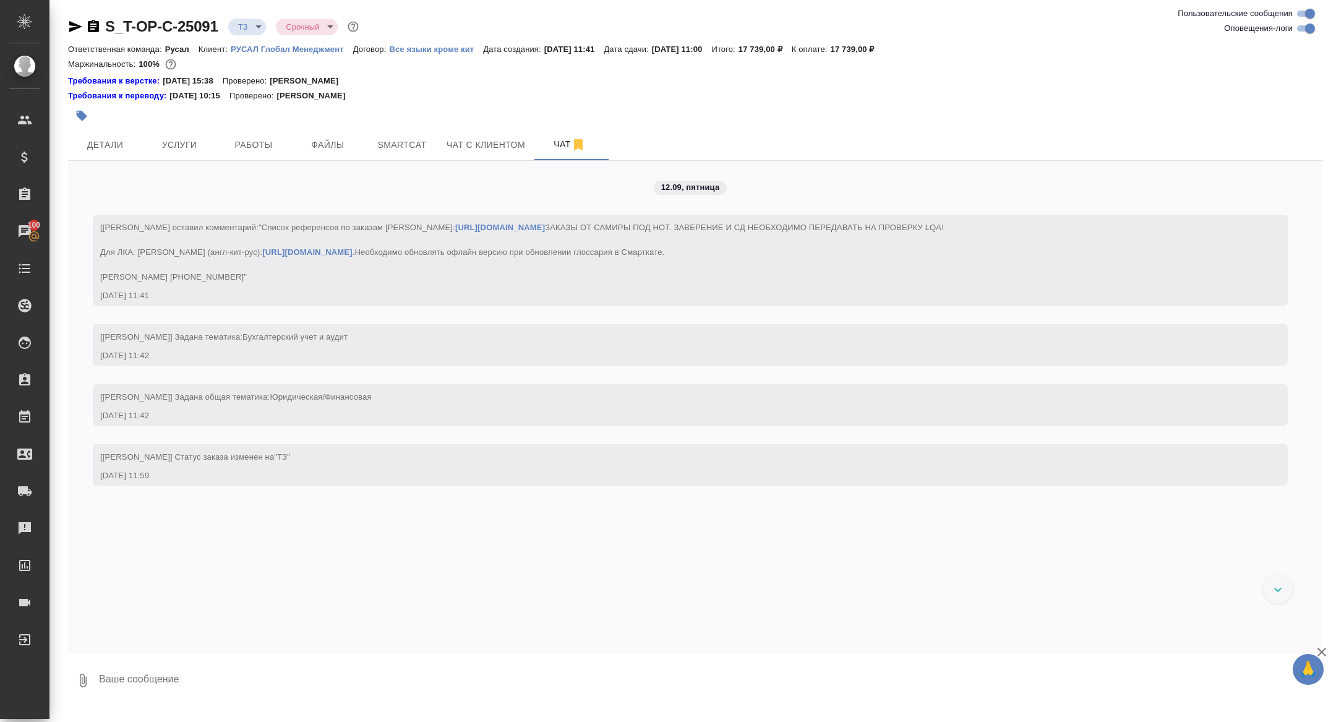
click at [182, 692] on textarea at bounding box center [710, 680] width 1225 height 42
type textarea "англ и яп в разные файлы"
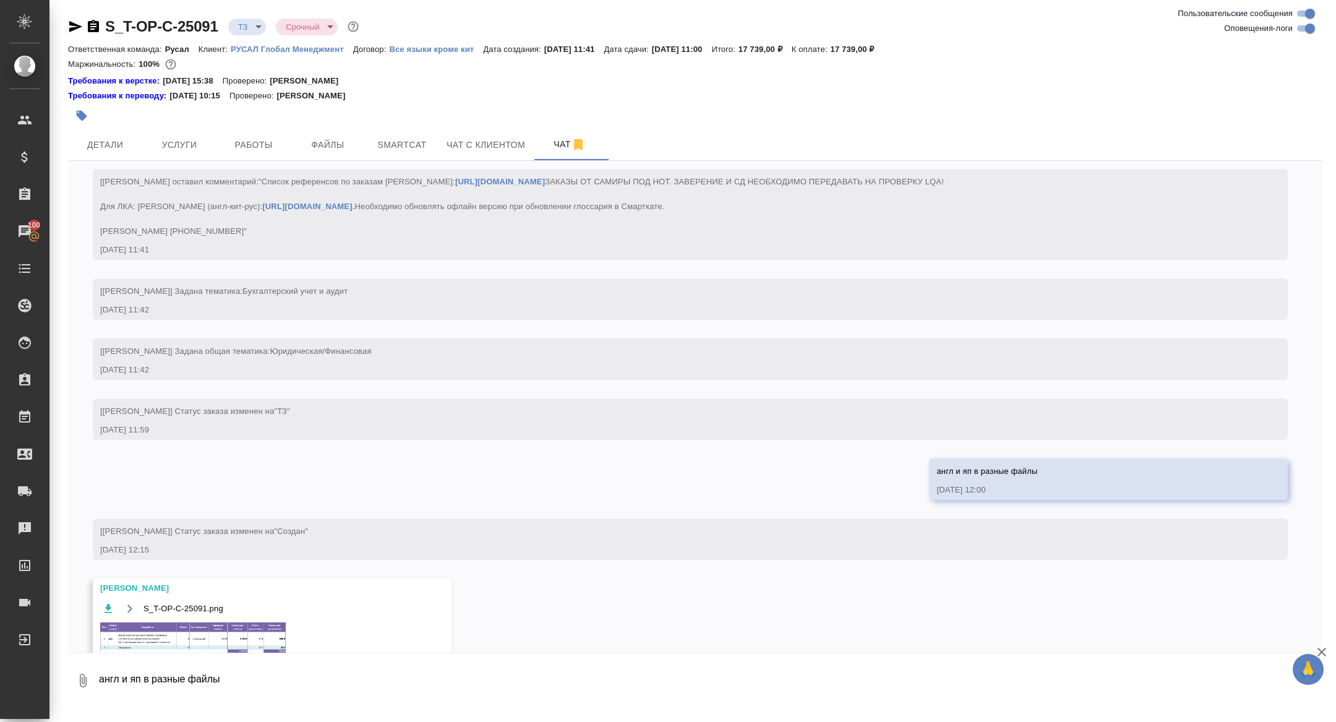
scroll to position [97, 0]
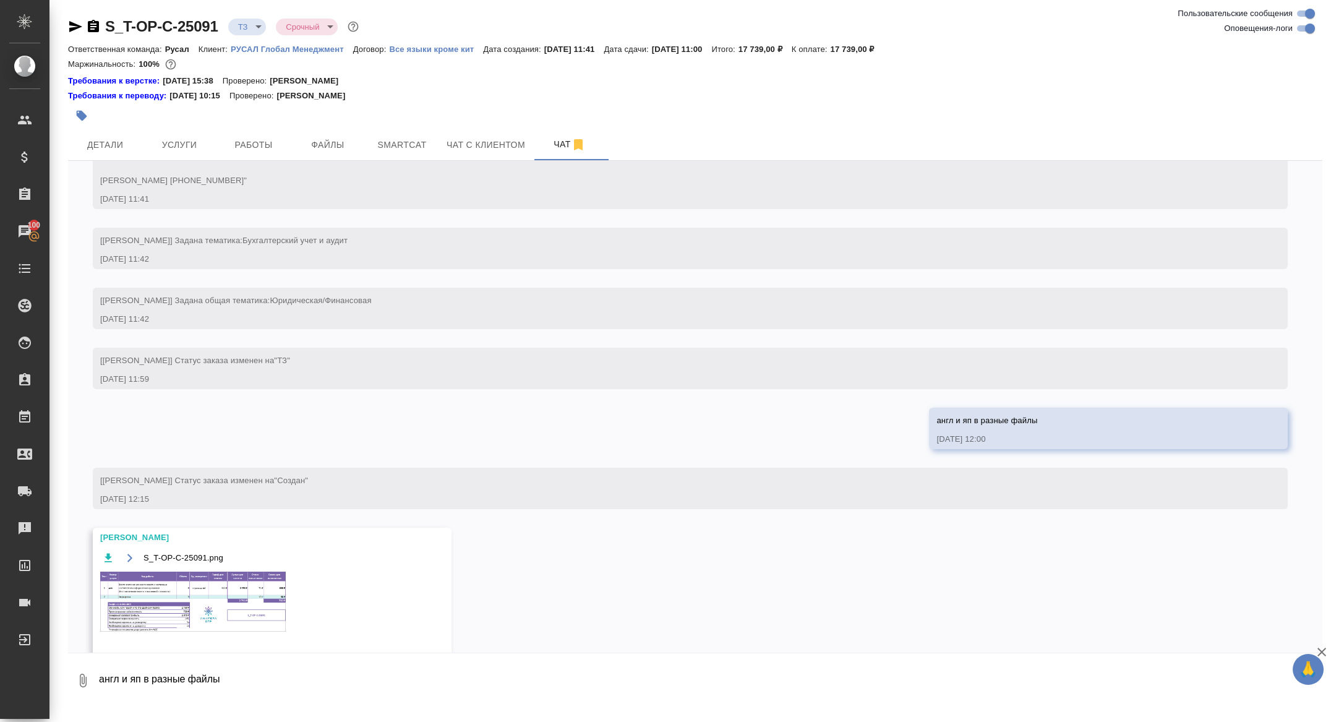
click at [238, 606] on img at bounding box center [193, 602] width 186 height 60
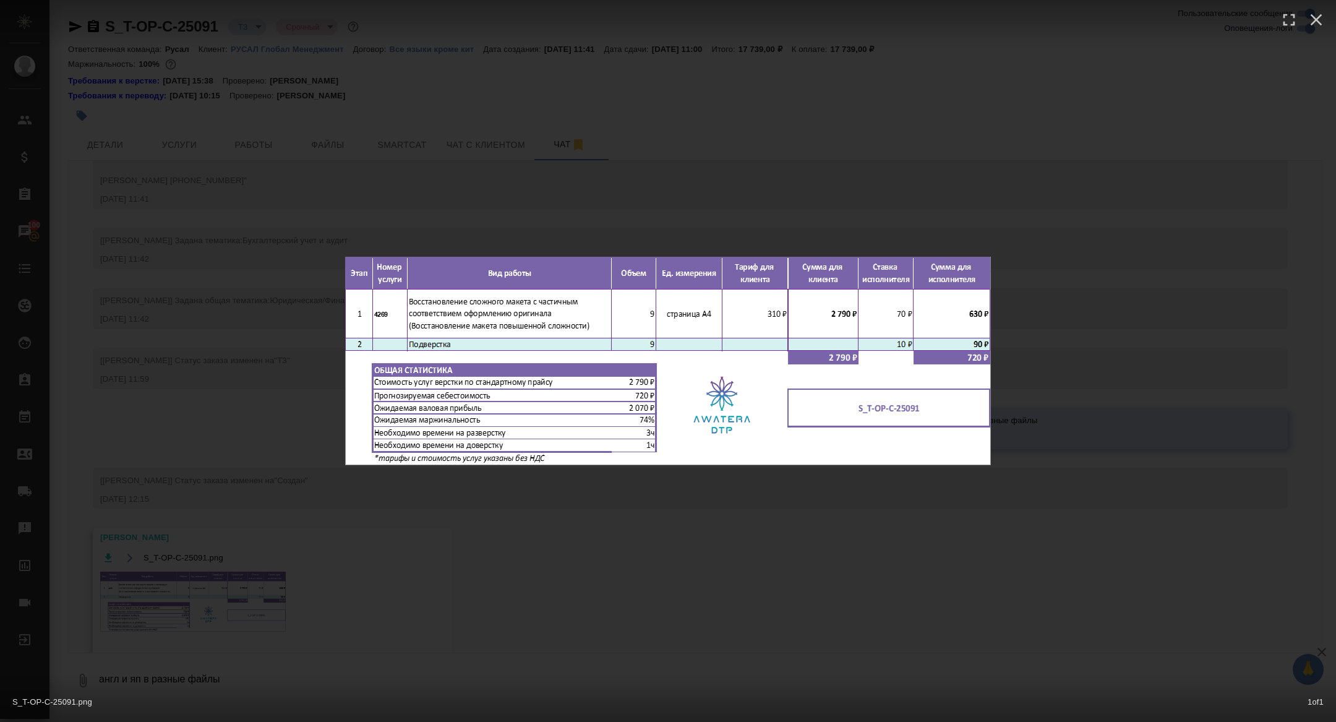
click at [238, 606] on div "S_T-OP-C-25091.png 1 of 1" at bounding box center [668, 361] width 1336 height 722
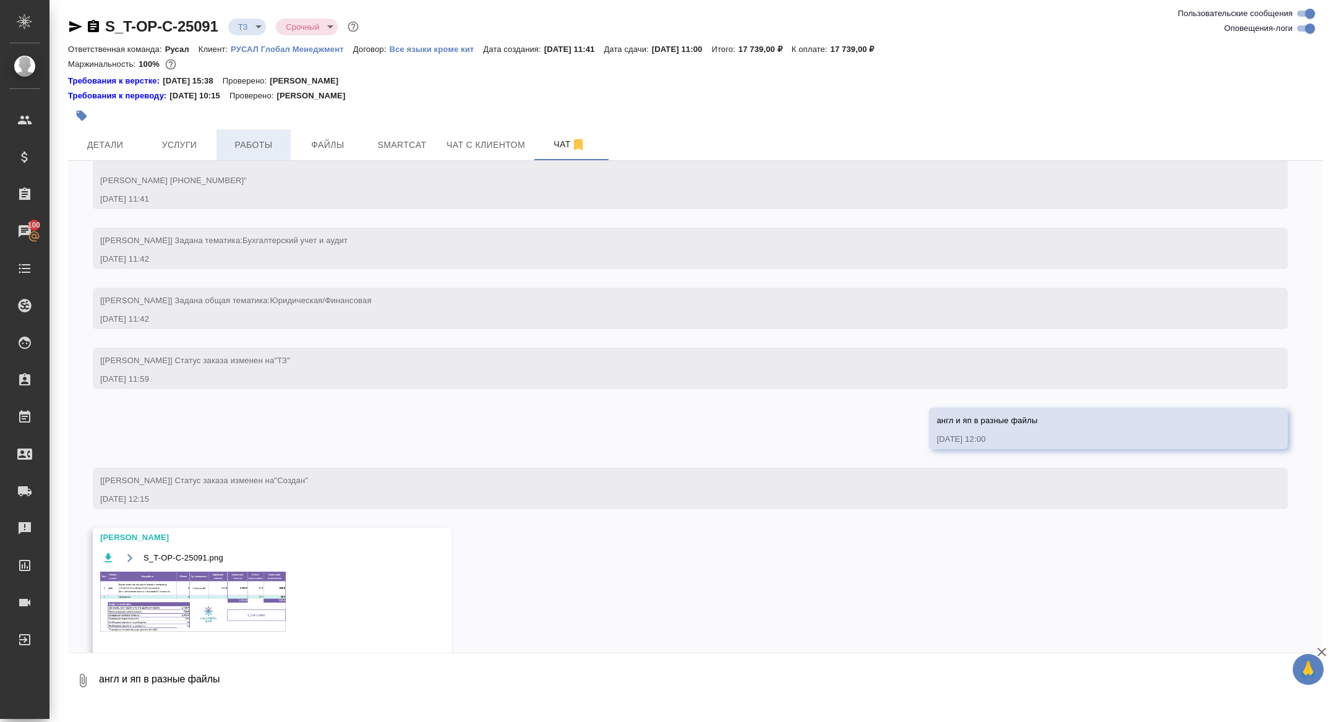
click at [257, 146] on span "Работы" at bounding box center [253, 144] width 59 height 15
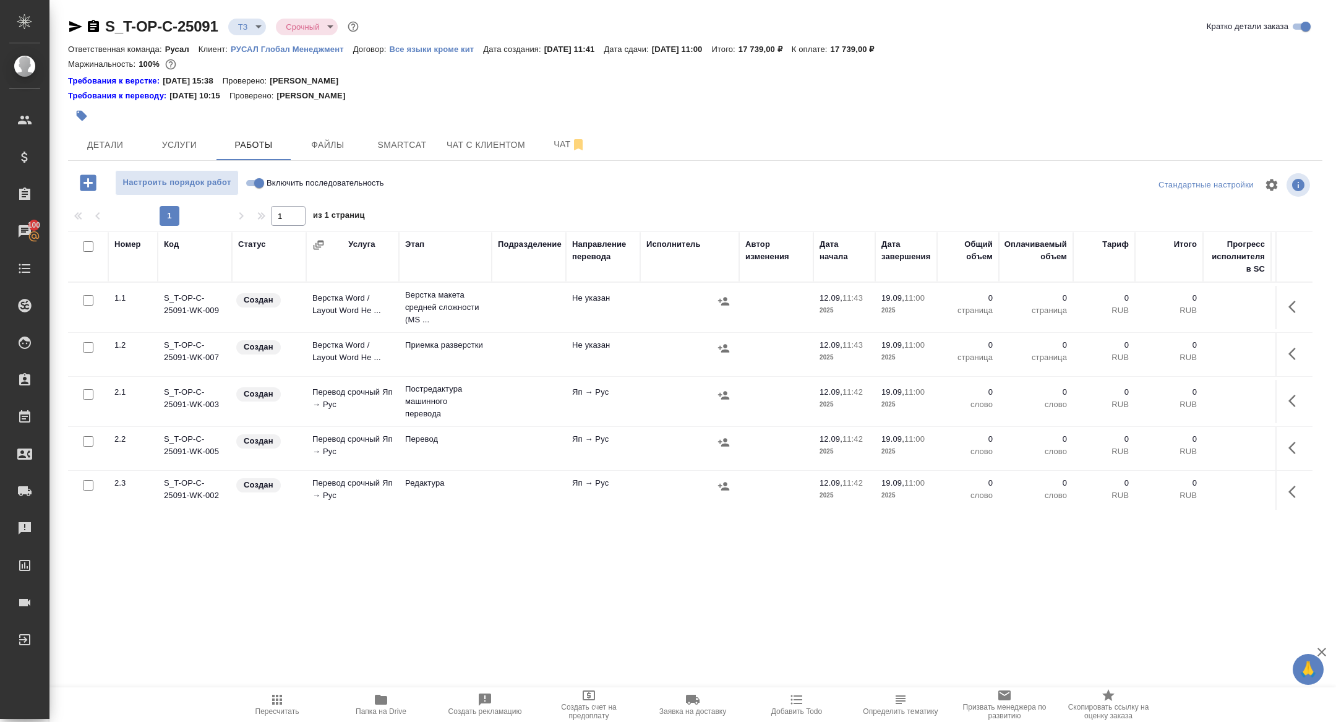
click at [1291, 312] on icon "button" at bounding box center [1296, 306] width 15 height 15
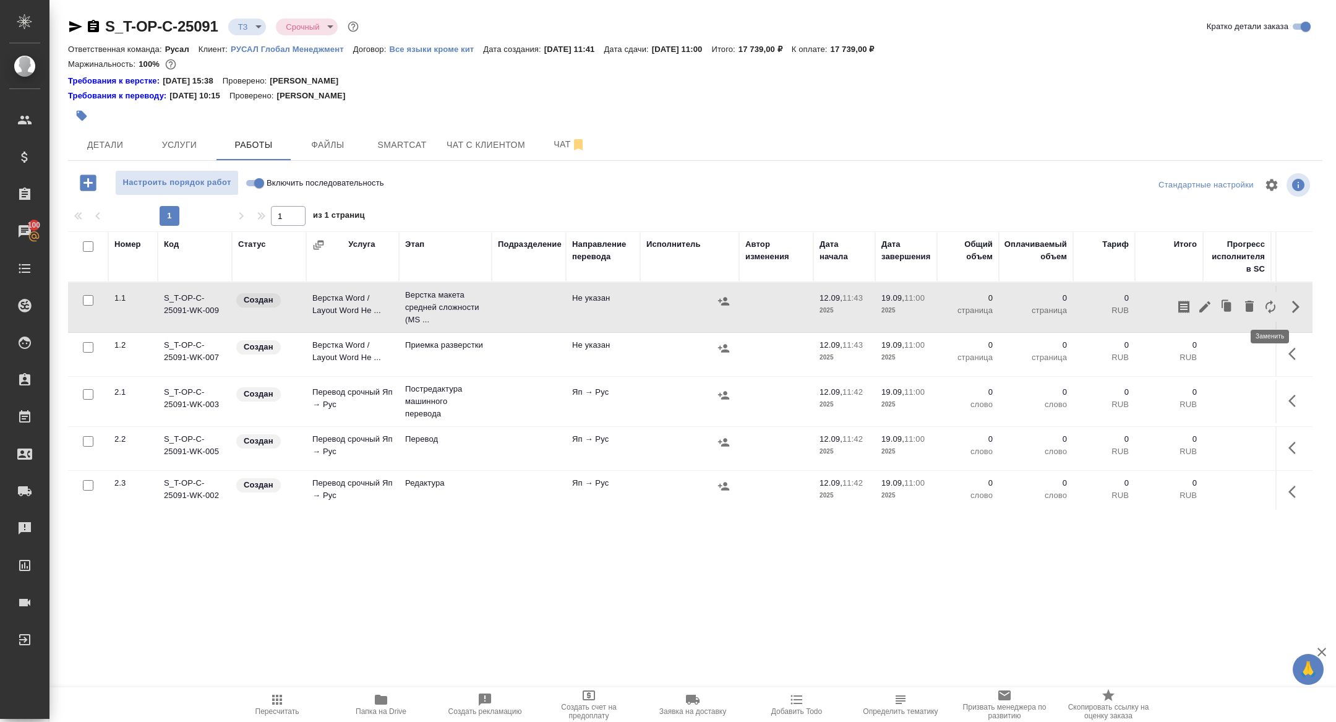
click at [1274, 311] on icon "button" at bounding box center [1270, 306] width 15 height 15
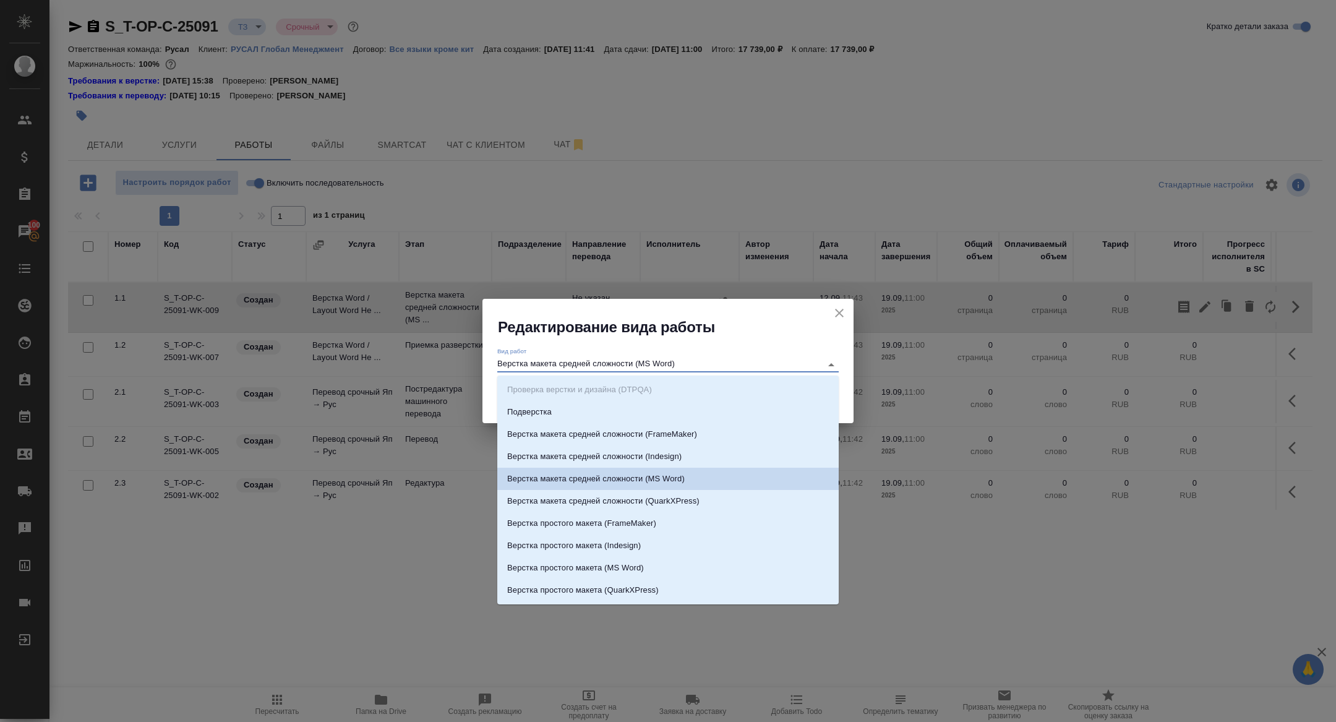
click at [596, 361] on input "Верстка макета средней сложности (MS Word)" at bounding box center [656, 364] width 318 height 15
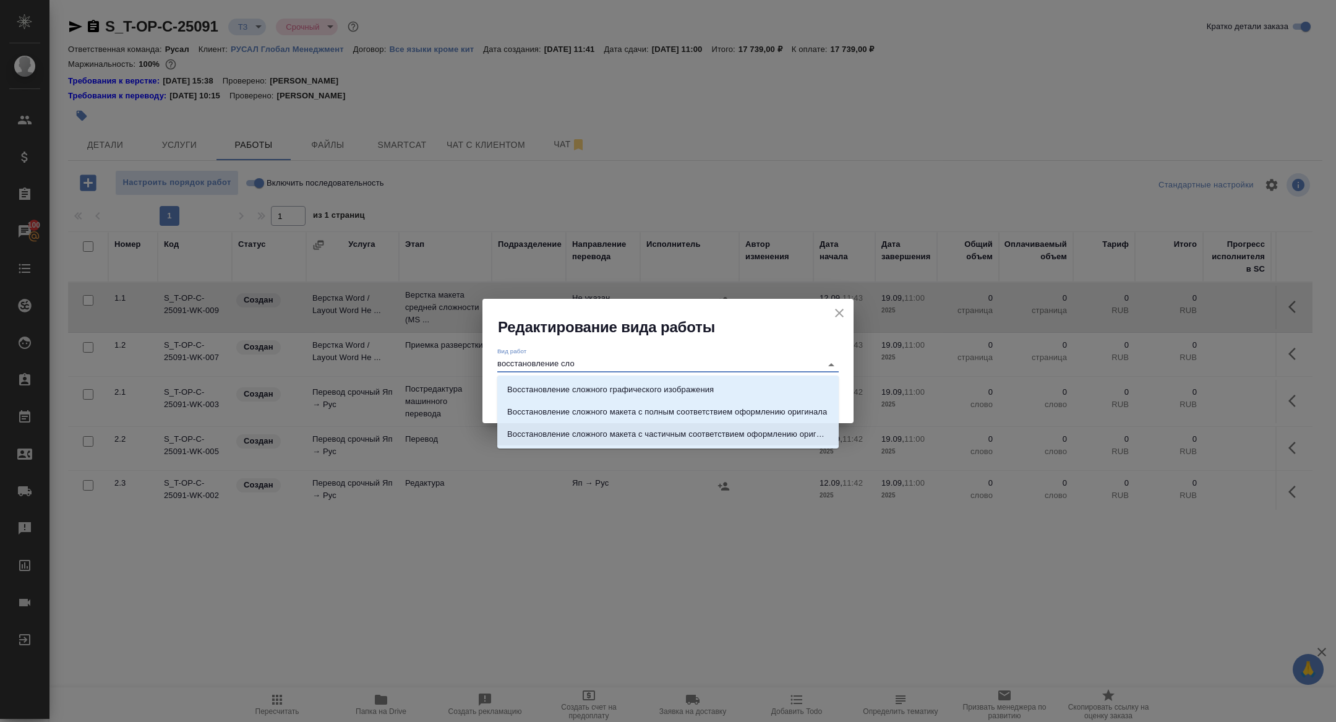
click at [663, 438] on p "Восстановление сложного макета с частичным соответствием оформлению оригинала" at bounding box center [668, 434] width 322 height 12
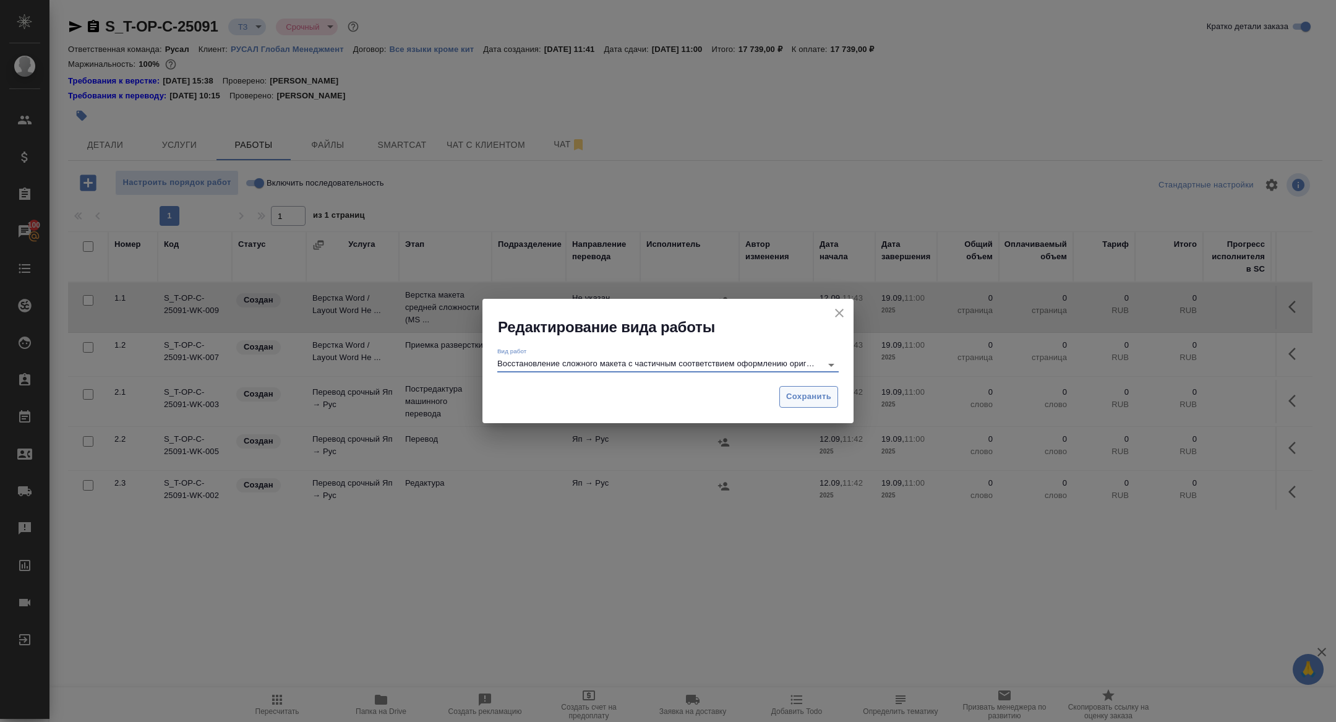
type input "Восстановление сложного макета с частичным соответствием оформлению оригинала"
click at [813, 392] on span "Сохранить" at bounding box center [808, 397] width 45 height 14
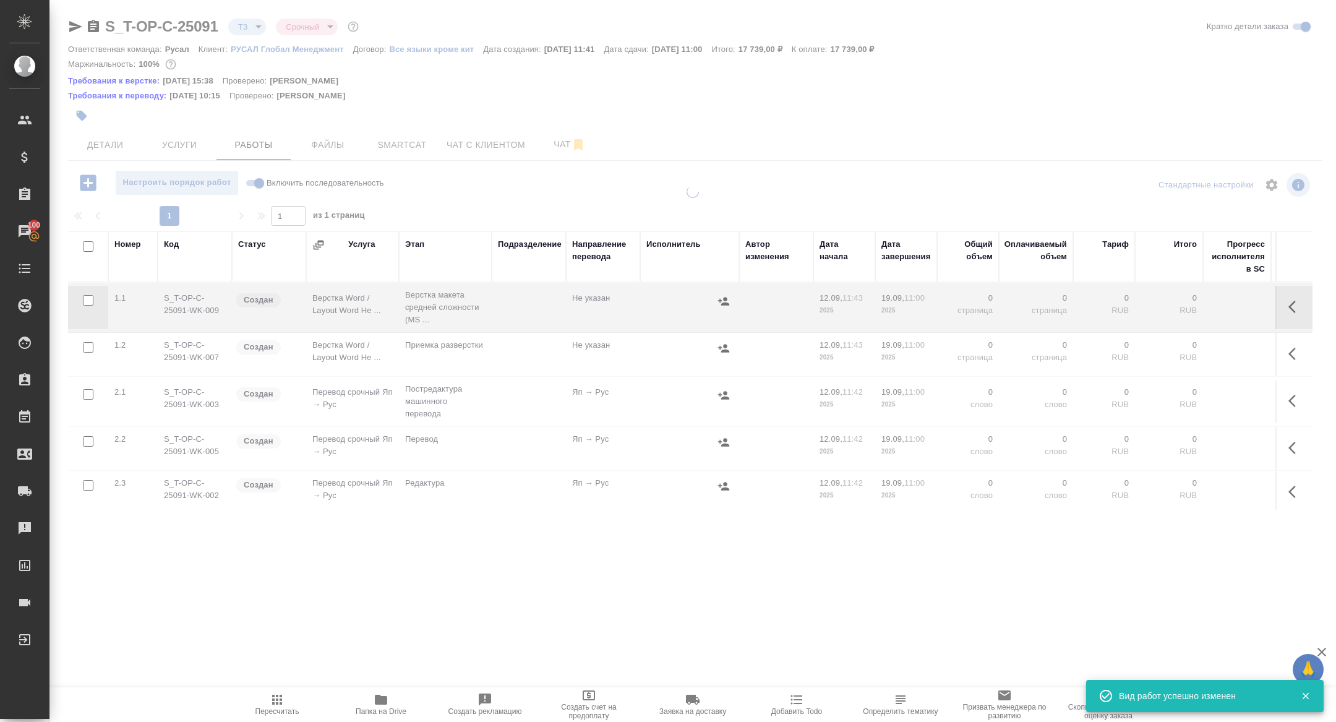
type input "new"
click at [1287, 304] on button "button" at bounding box center [1296, 307] width 30 height 30
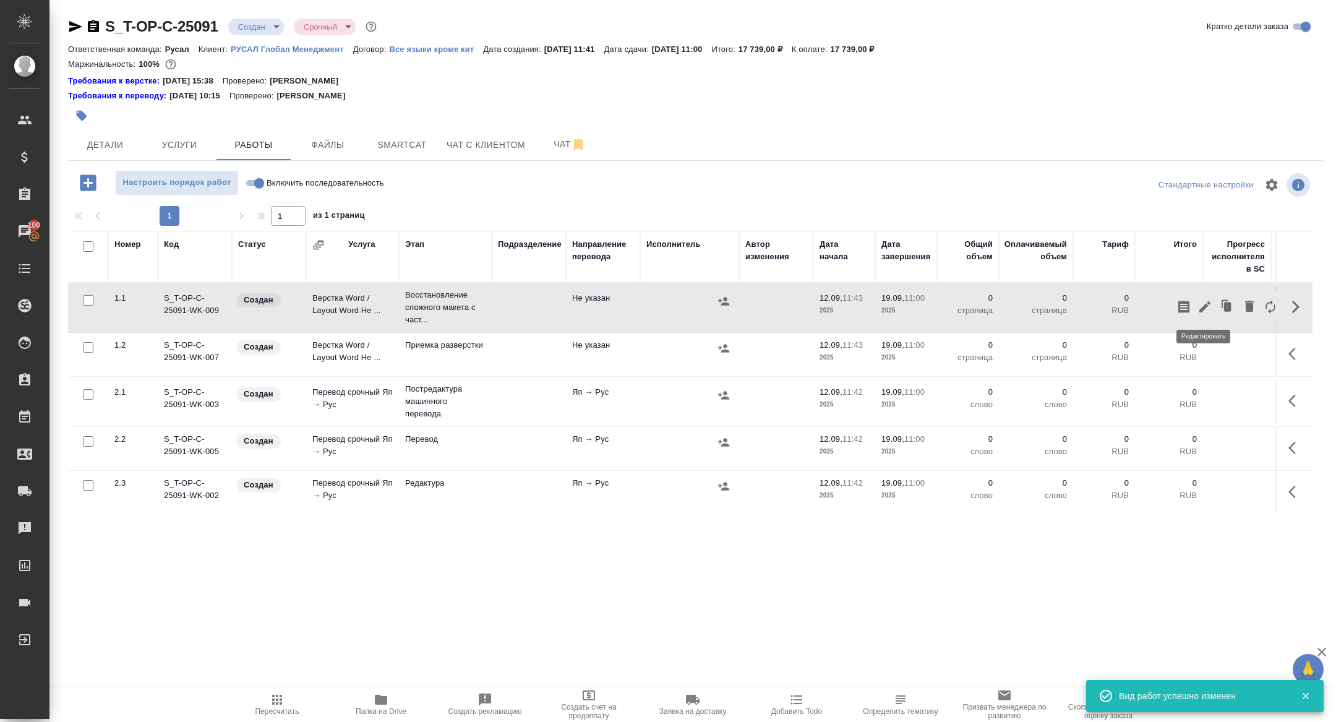
click at [1207, 303] on icon "button" at bounding box center [1205, 306] width 15 height 15
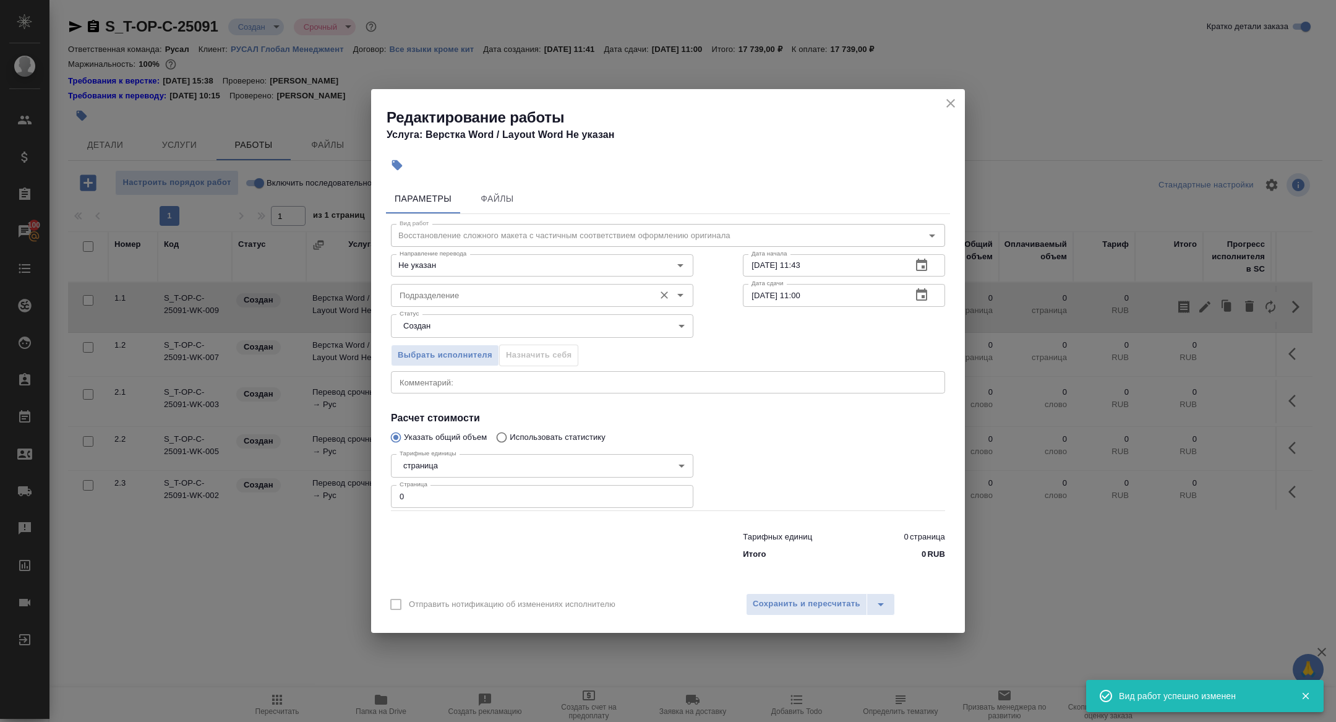
click at [417, 284] on div "Подразделение" at bounding box center [542, 295] width 303 height 22
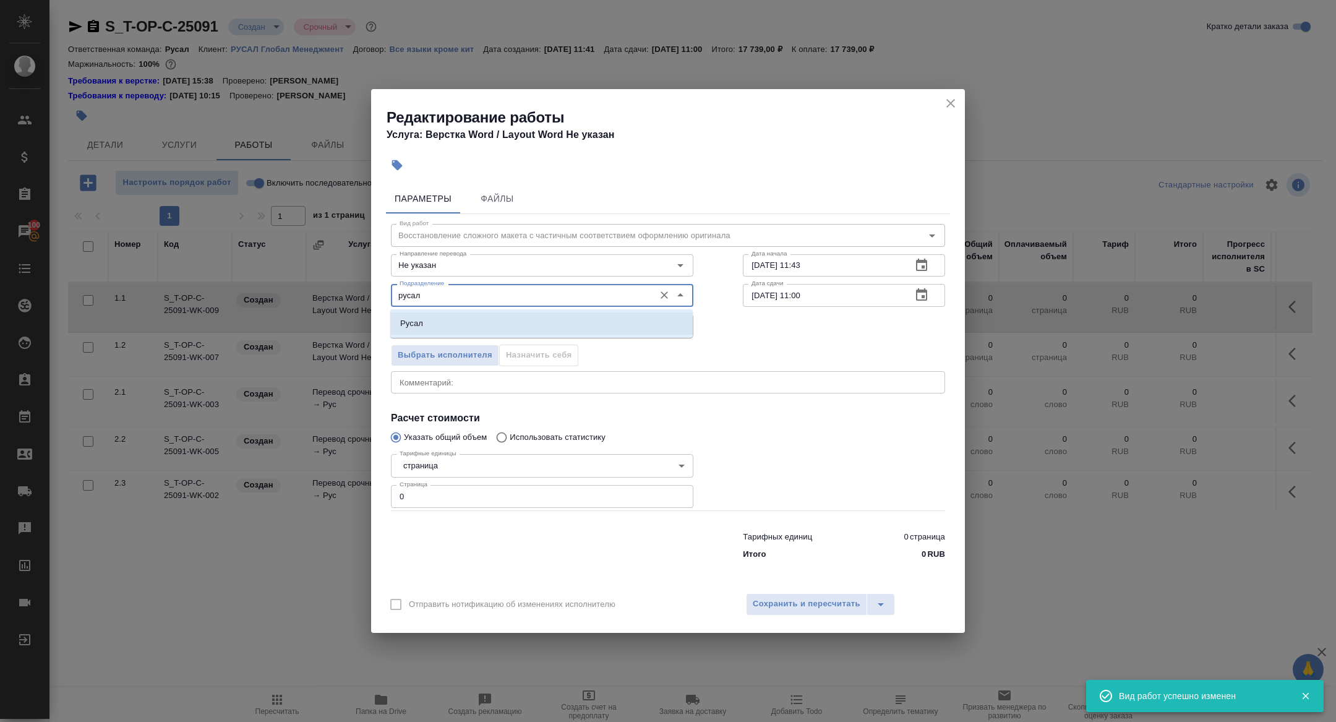
click at [452, 332] on li "Русал" at bounding box center [541, 323] width 303 height 22
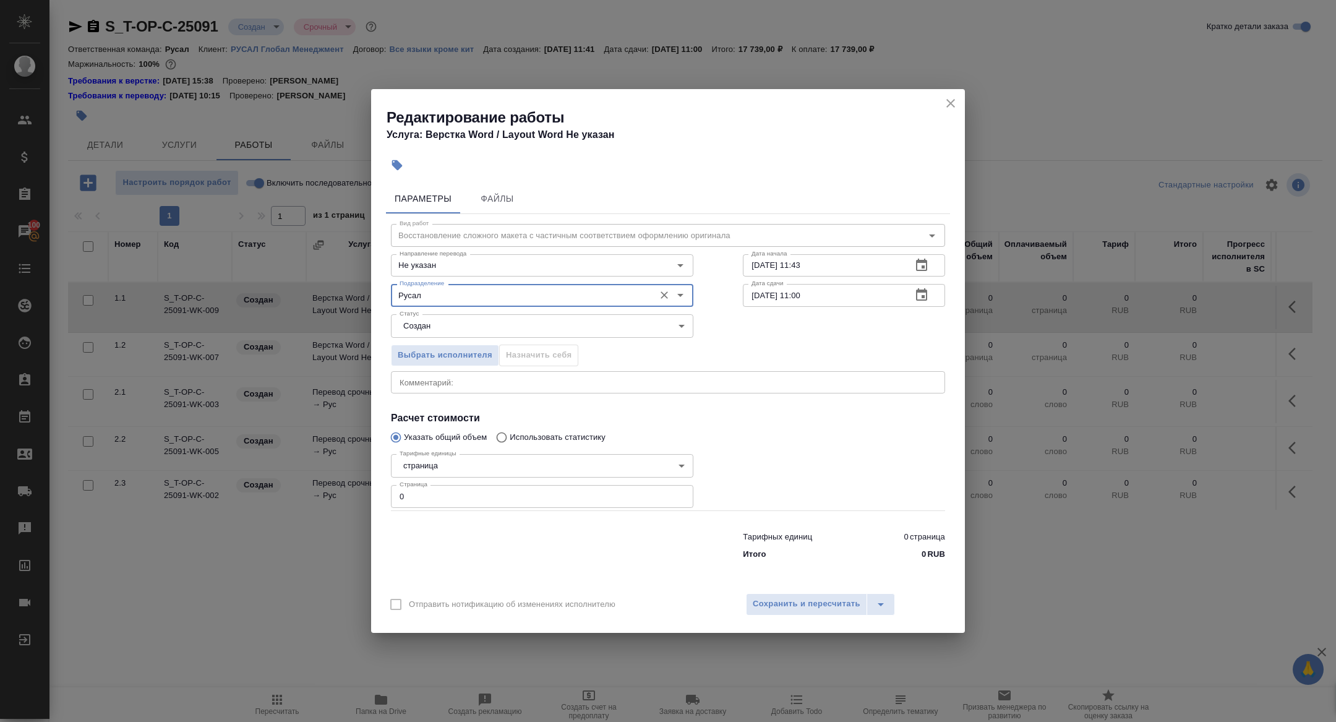
type input "Русал"
click at [437, 335] on body "🙏 .cls-1 fill:#fff; AWATERA Zhuravleva Alexandra Клиенты Спецификации Заказы 10…" at bounding box center [668, 361] width 1336 height 722
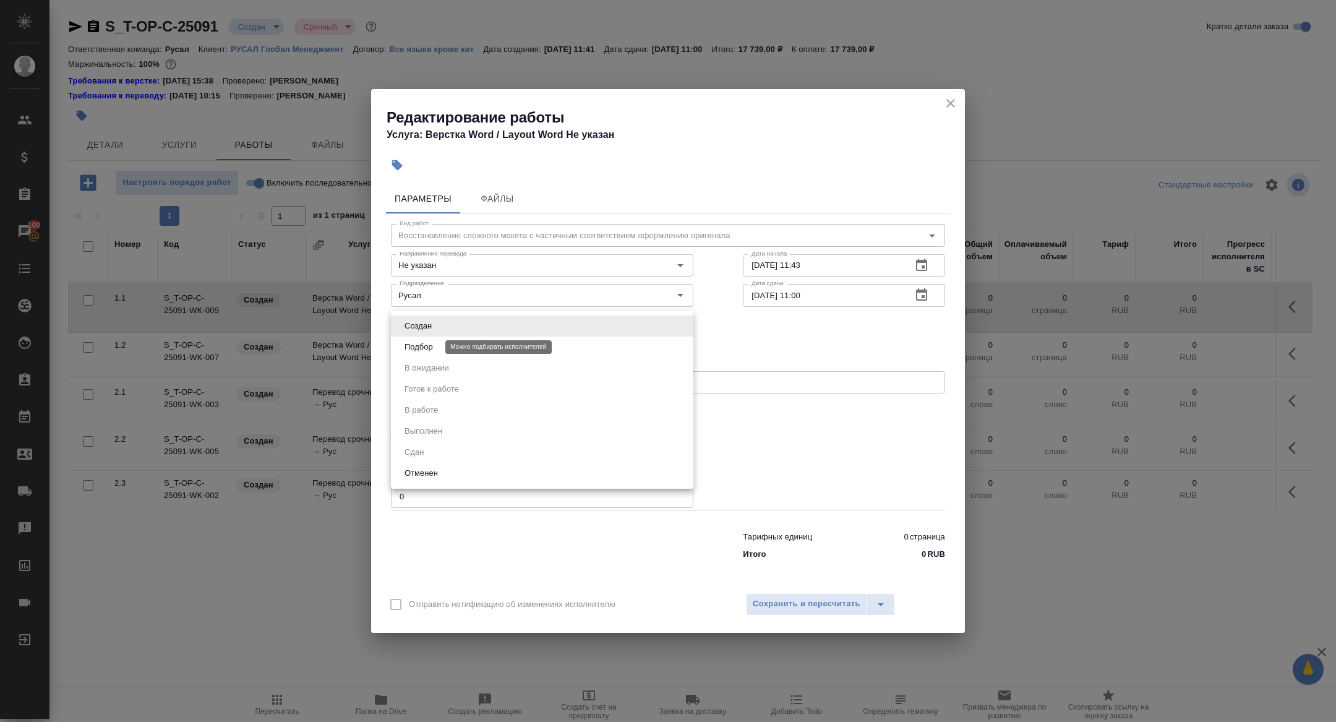
click at [428, 350] on button "Подбор" at bounding box center [419, 347] width 36 height 14
type input "recruiting"
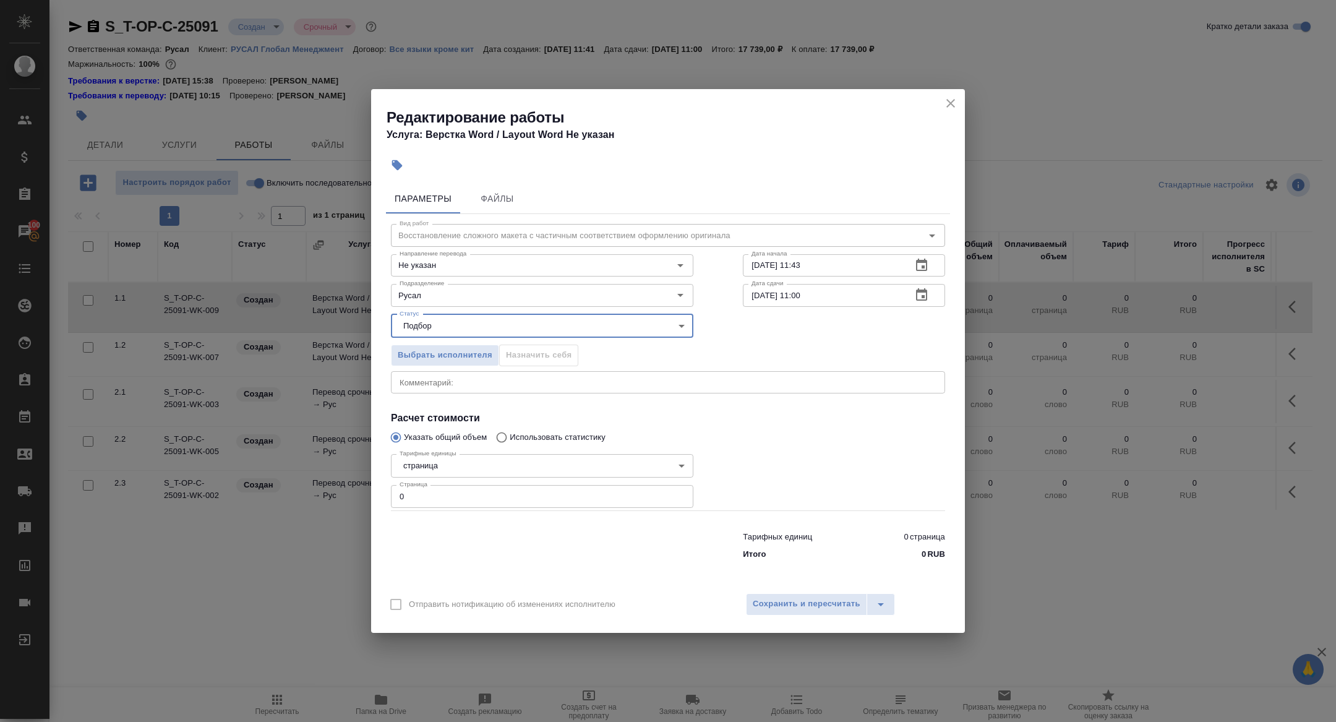
click at [925, 297] on icon "button" at bounding box center [921, 295] width 15 height 15
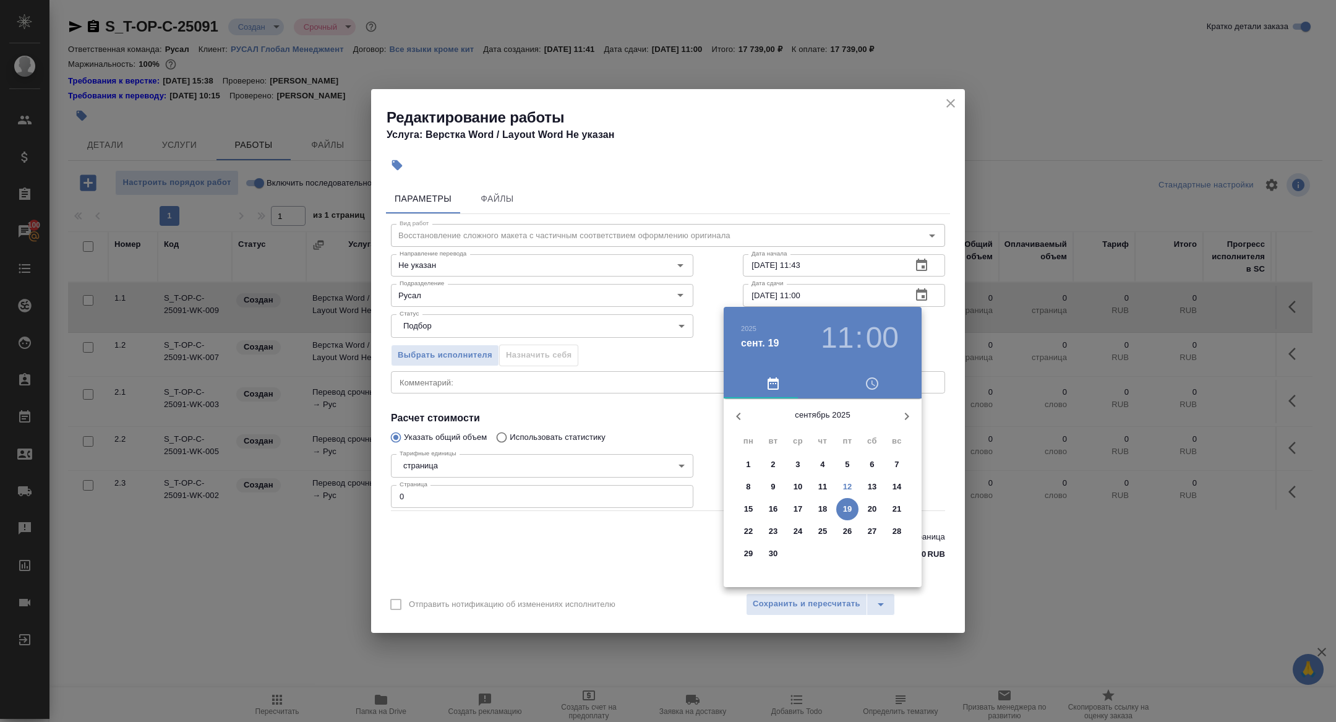
click at [854, 481] on span "12" at bounding box center [847, 487] width 22 height 12
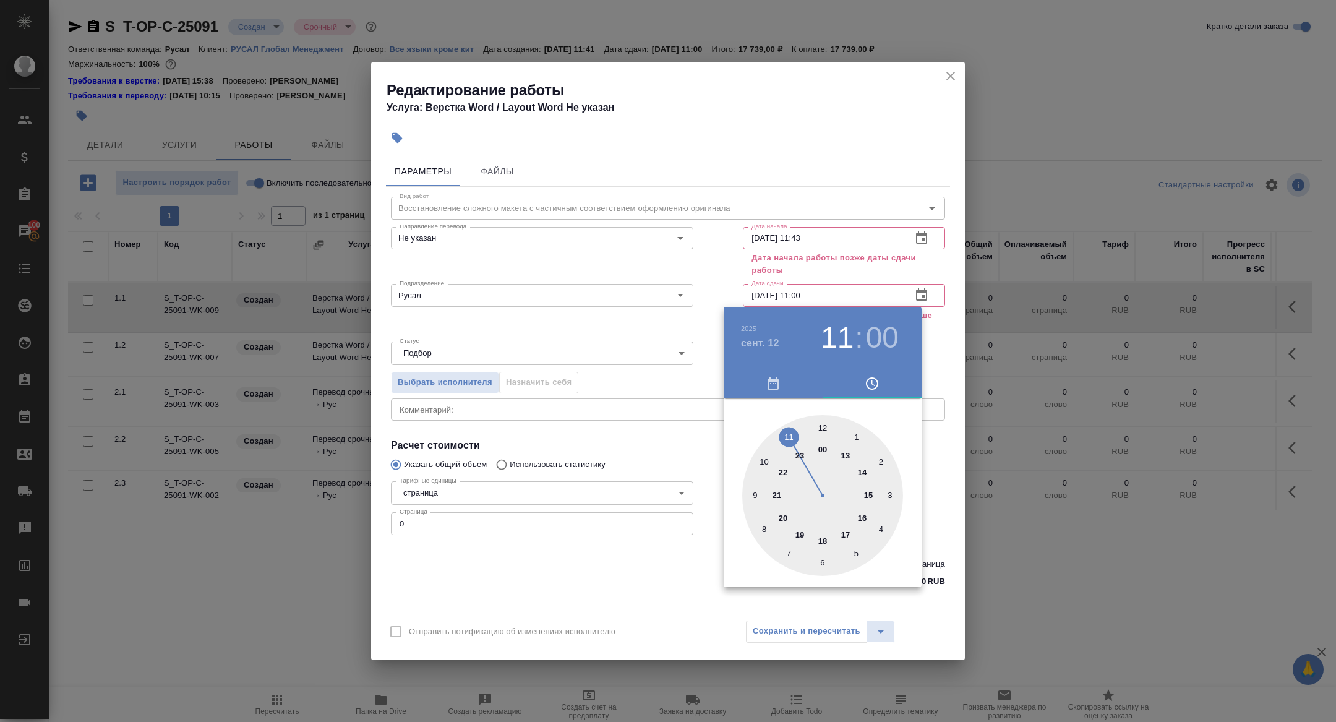
click at [867, 495] on div at bounding box center [822, 495] width 161 height 161
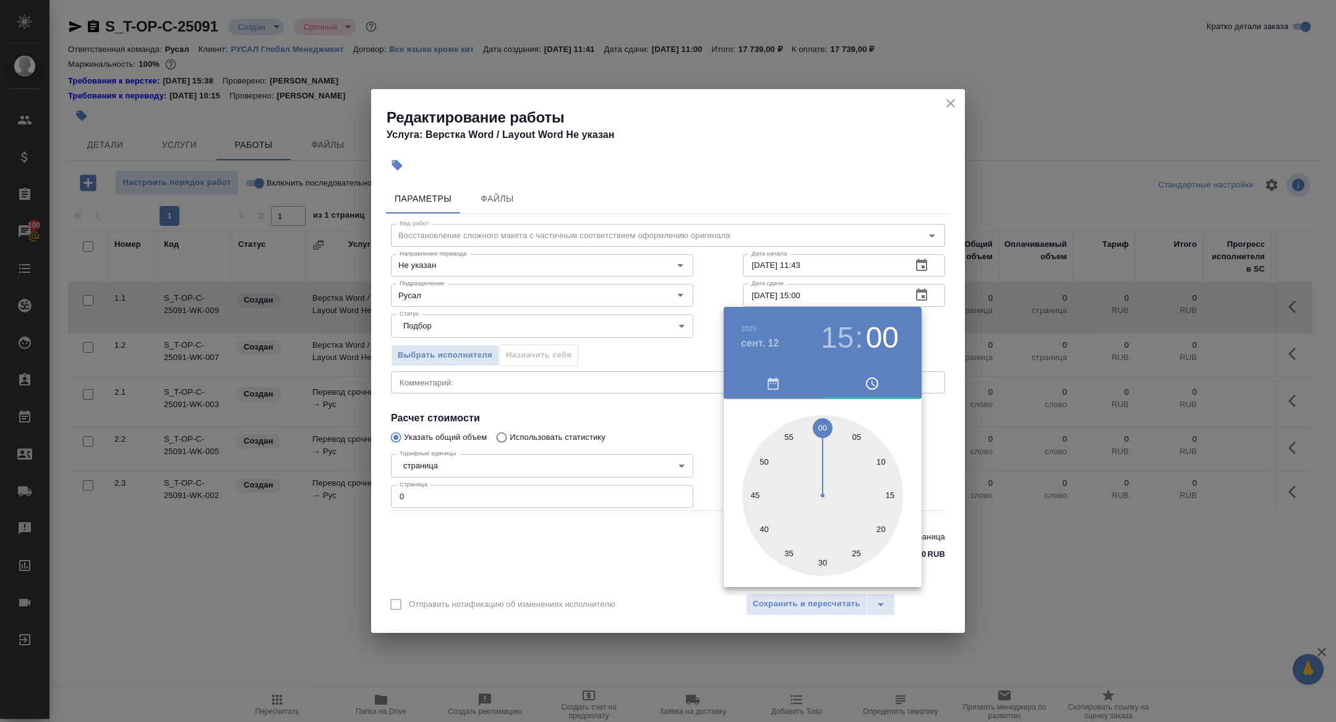
click at [822, 560] on div at bounding box center [822, 495] width 161 height 161
type input "12.09.2025 15:30"
click at [502, 353] on div at bounding box center [668, 361] width 1336 height 722
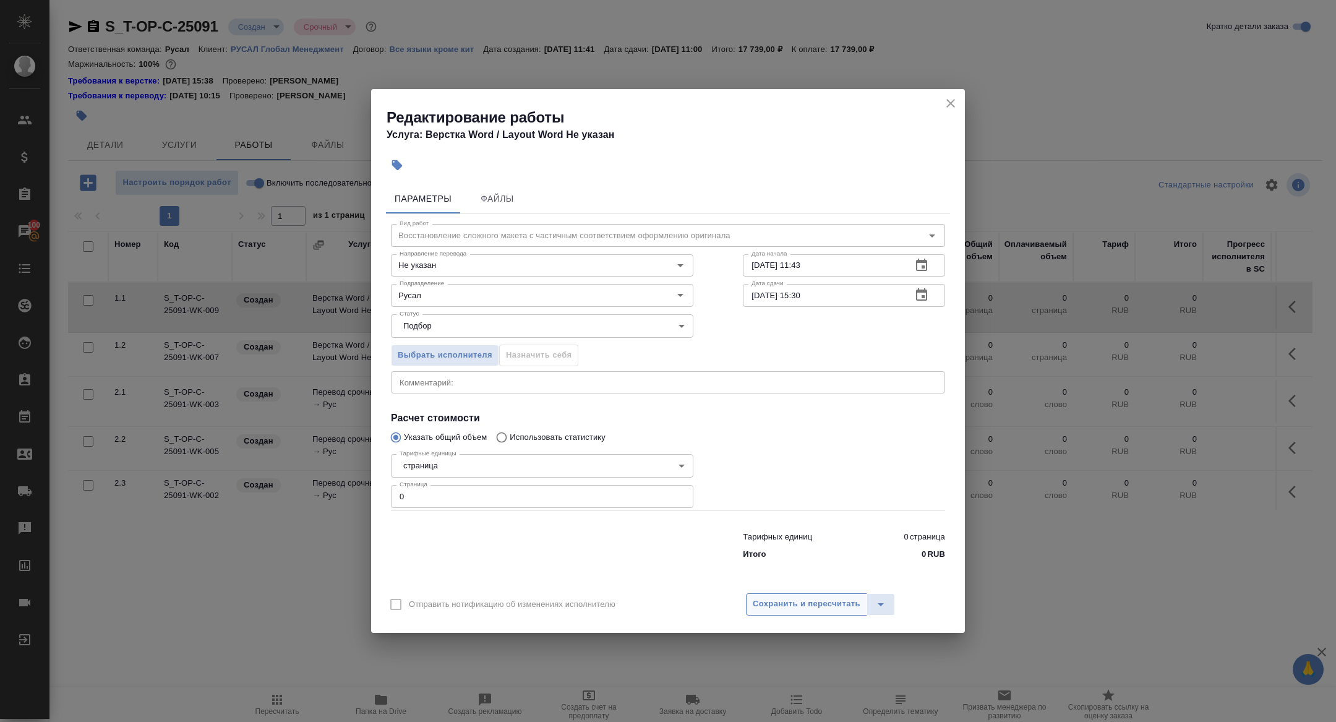
click at [778, 599] on span "Сохранить и пересчитать" at bounding box center [807, 604] width 108 height 14
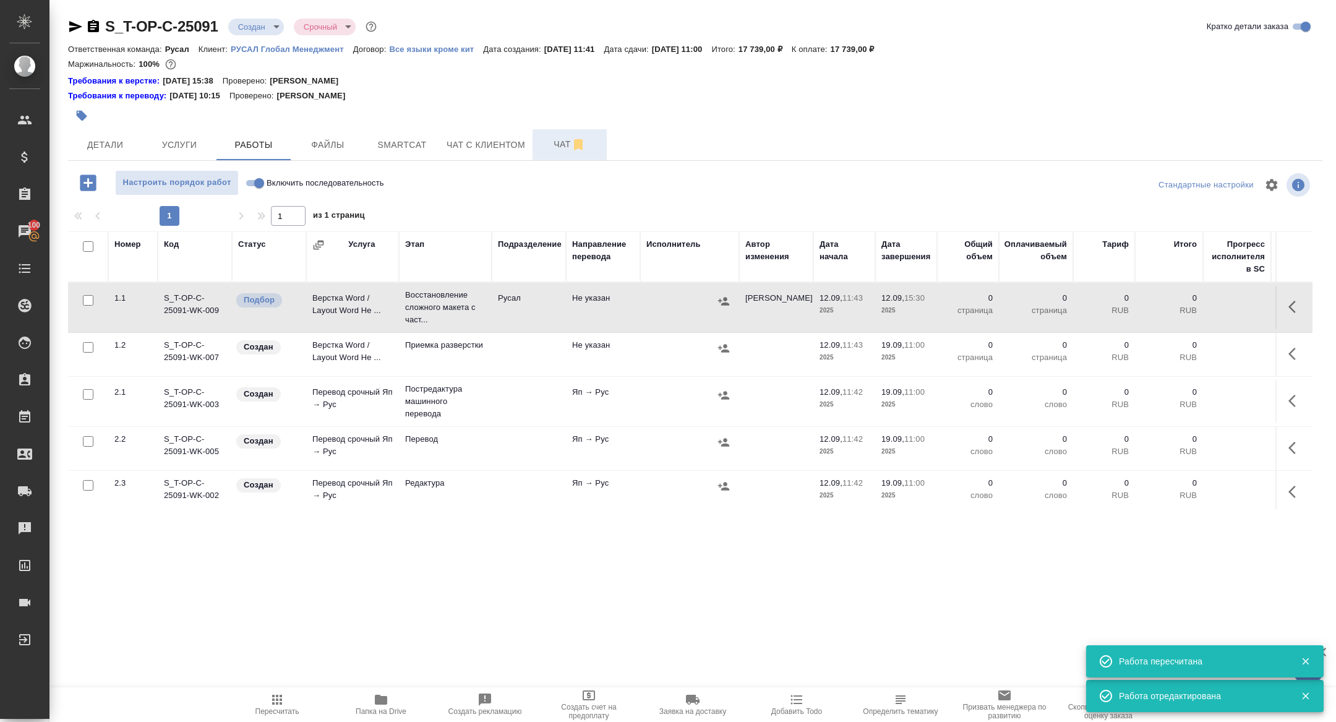
click at [571, 148] on span "Чат" at bounding box center [569, 144] width 59 height 15
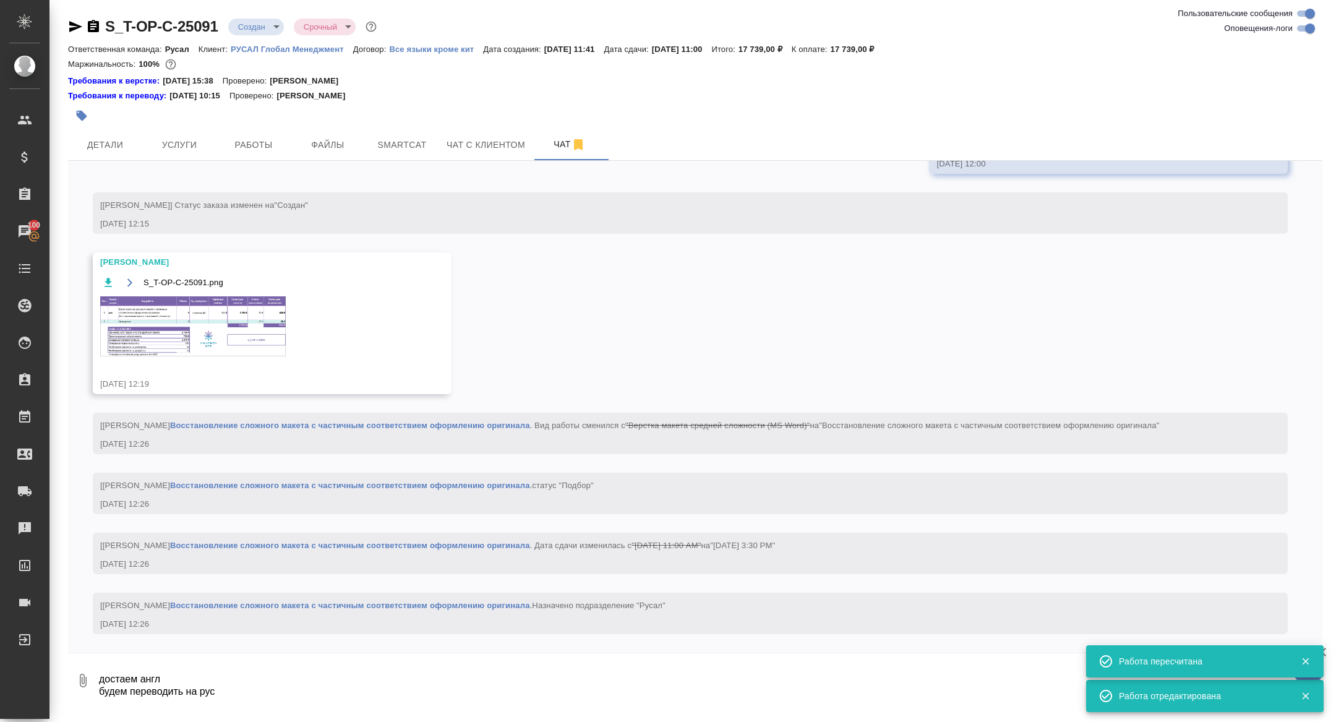
scroll to position [232, 0]
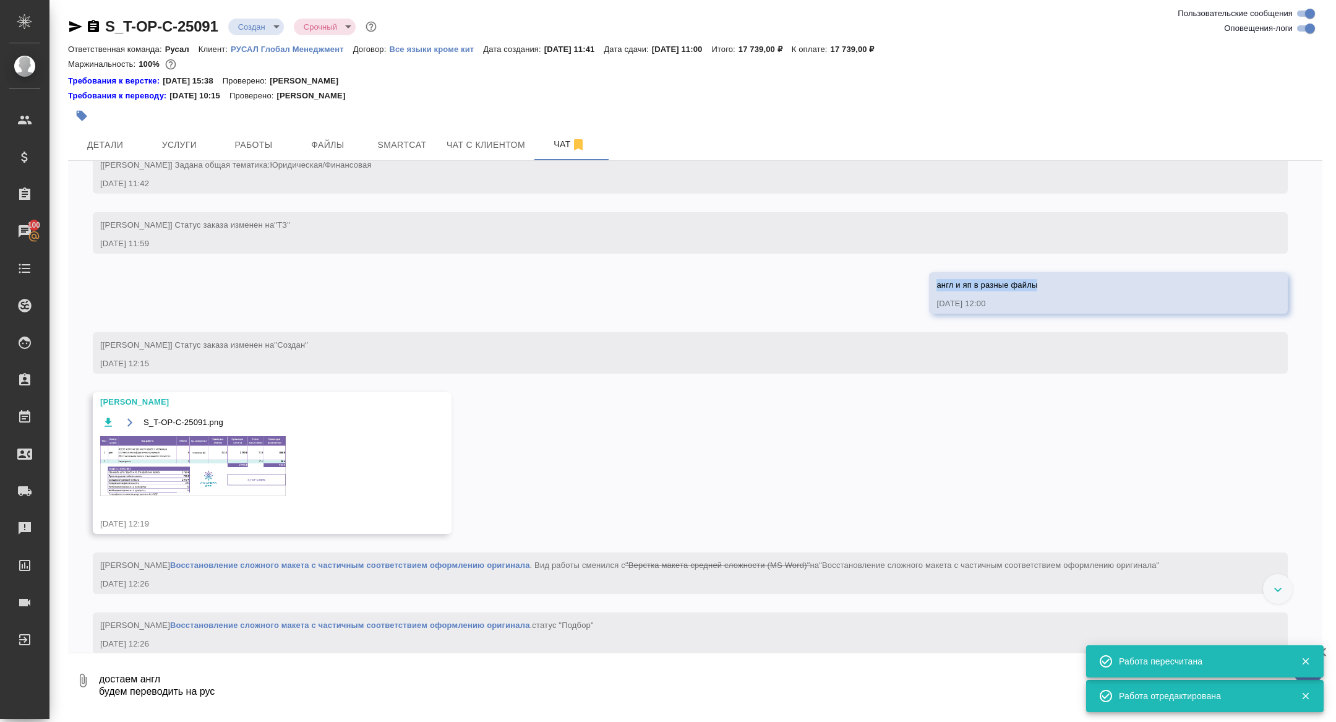
drag, startPoint x: 937, startPoint y: 309, endPoint x: 1109, endPoint y: 309, distance: 172.0
click at [1109, 291] on div "англ и яп в разные файлы" at bounding box center [1091, 283] width 308 height 15
copy span "англ и яп в разные файлы"
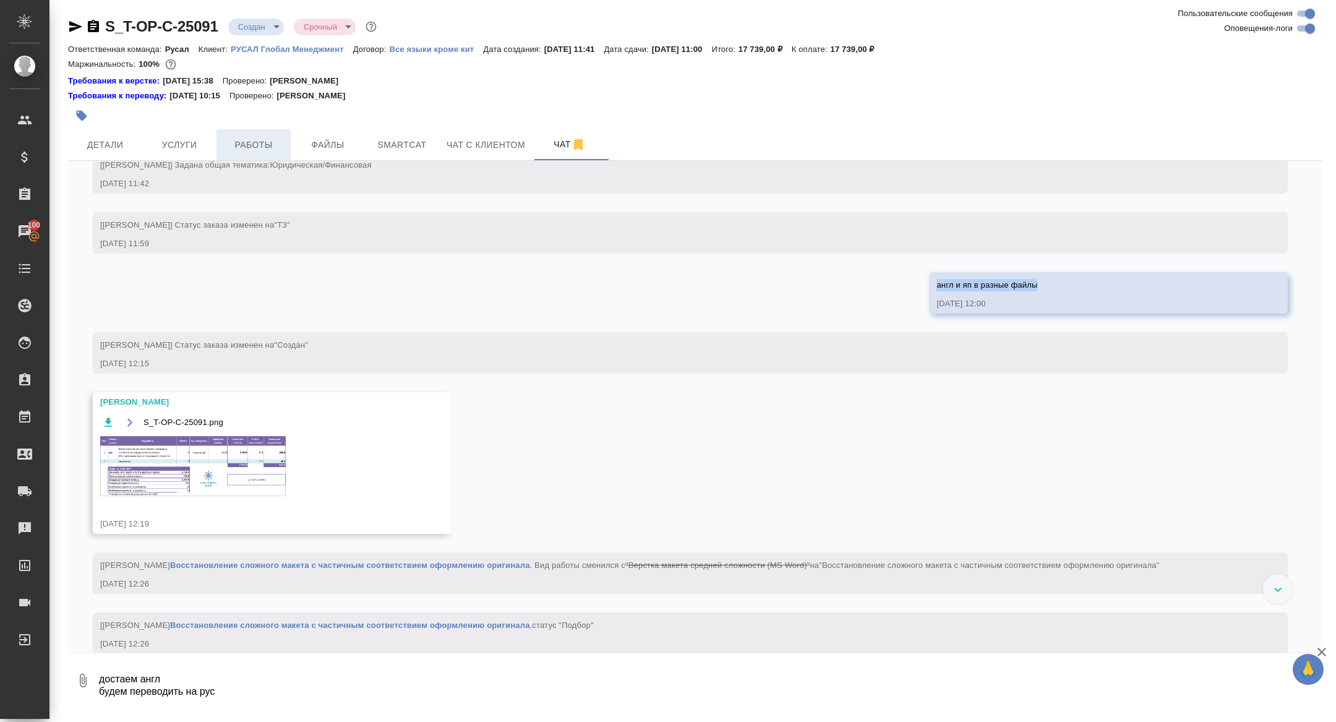
click at [251, 148] on span "Работы" at bounding box center [253, 144] width 59 height 15
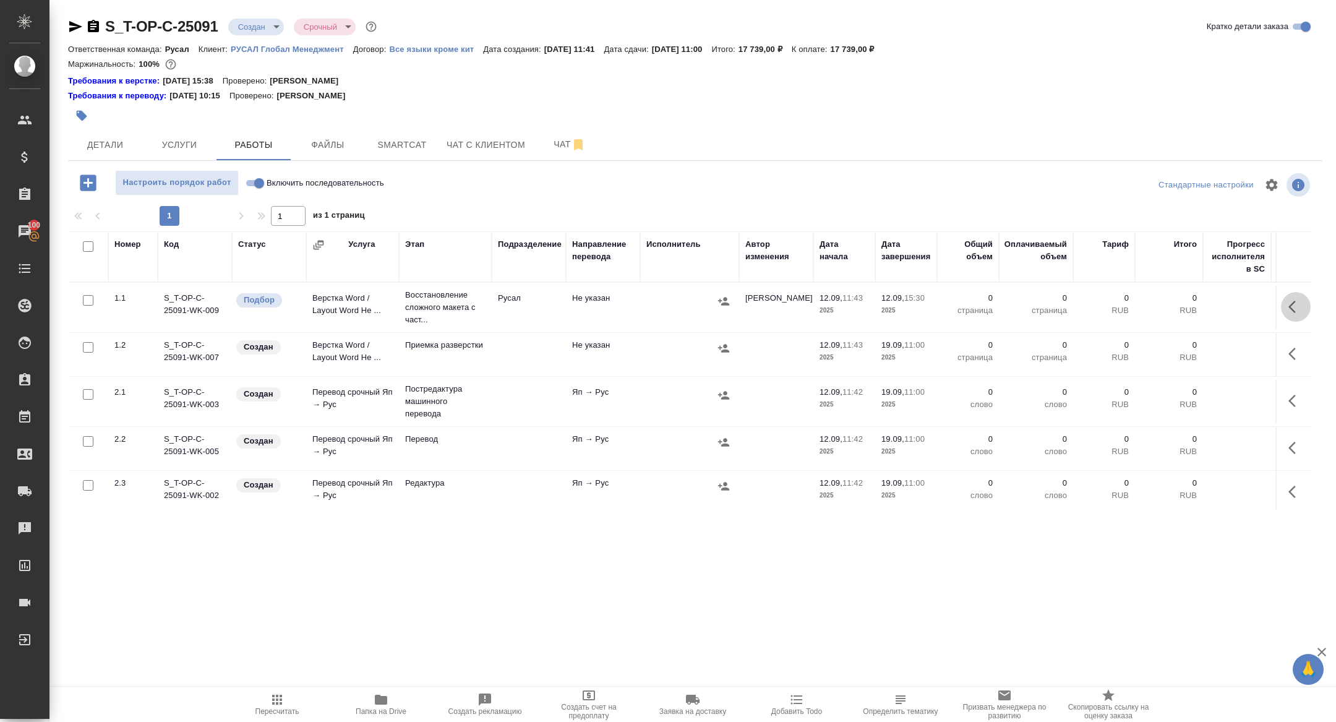
click at [1294, 304] on icon "button" at bounding box center [1296, 306] width 15 height 15
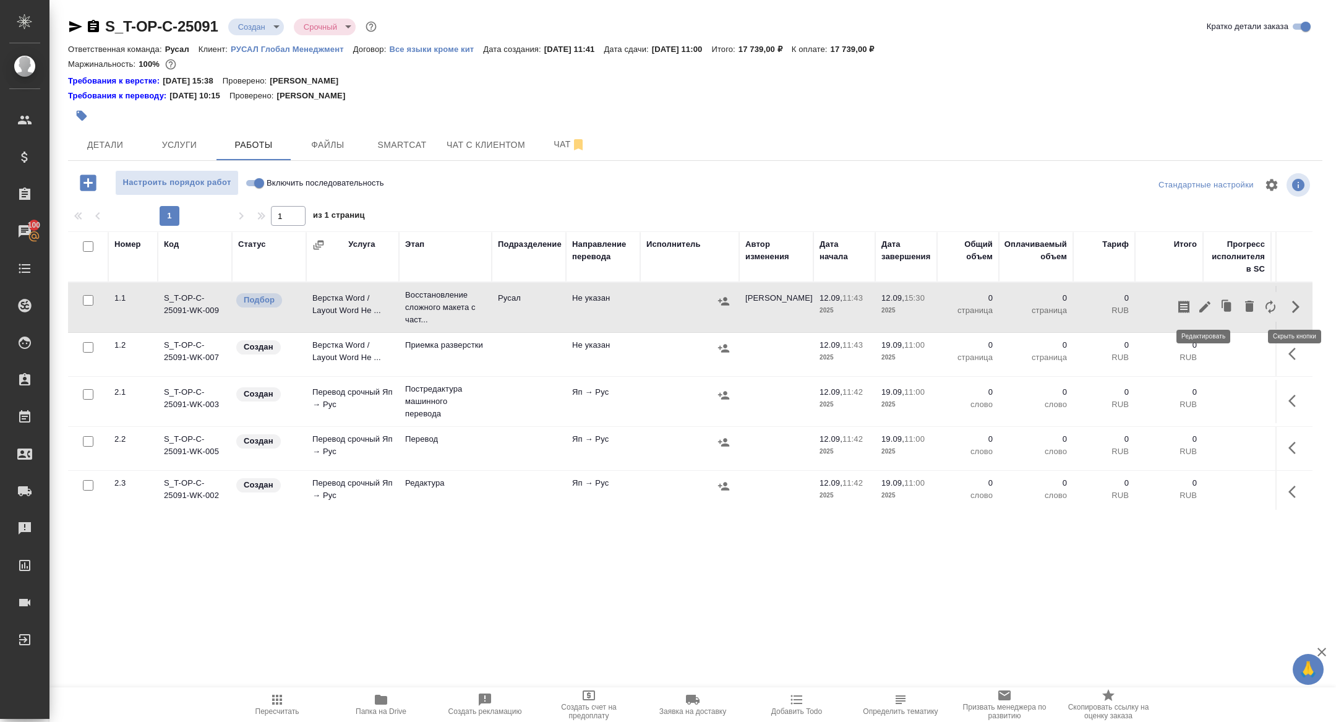
click at [1206, 312] on icon "button" at bounding box center [1205, 306] width 15 height 15
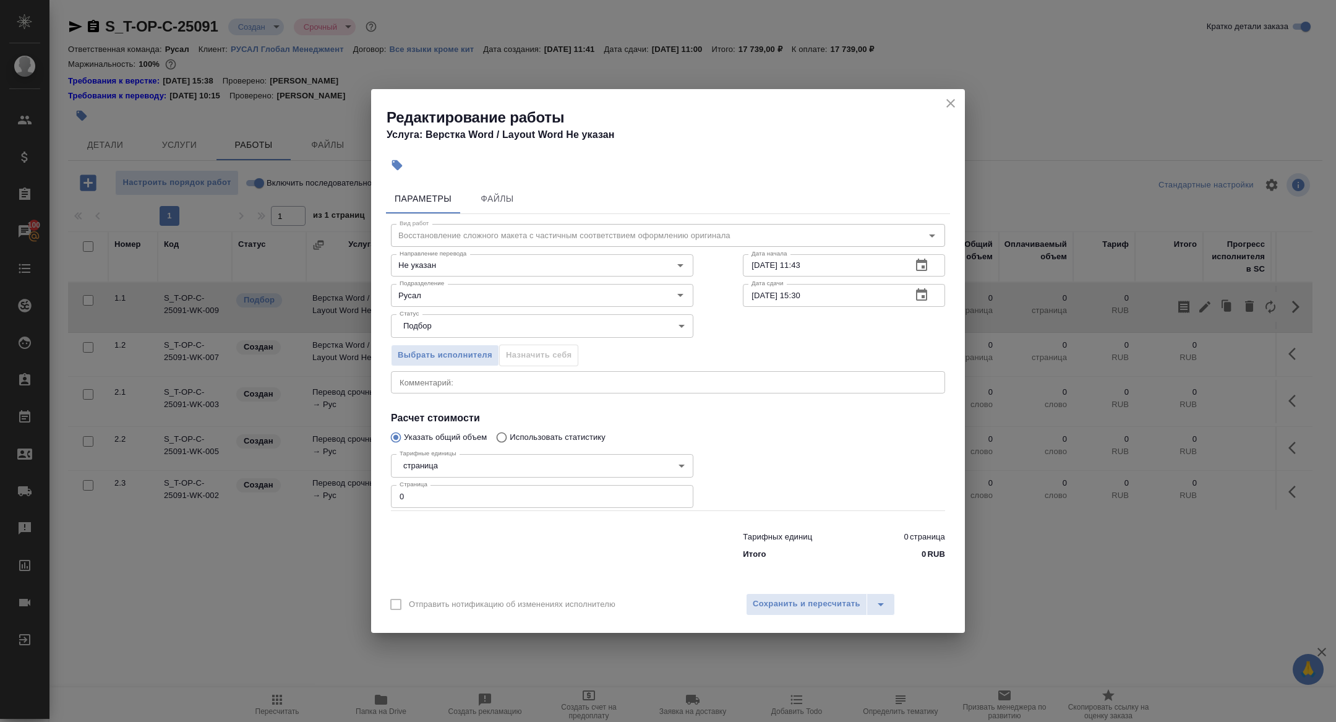
click at [545, 389] on div "x Комментарий:" at bounding box center [668, 382] width 554 height 22
paste textarea "англ и яп в разные файлы"
type textarea "англ и яп в разные файлы"
click at [814, 608] on span "Сохранить и пересчитать" at bounding box center [807, 604] width 108 height 14
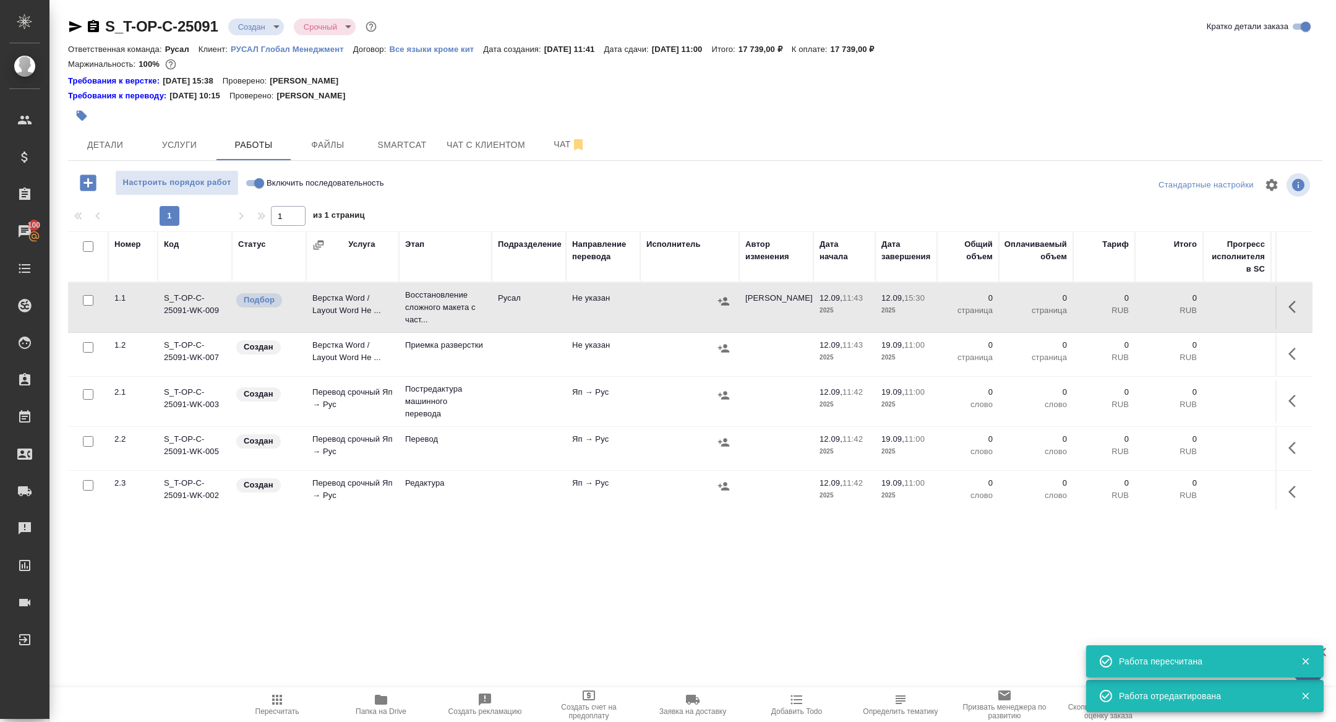
click at [255, 181] on input "Включить последовательность" at bounding box center [259, 183] width 45 height 15
checkbox input "true"
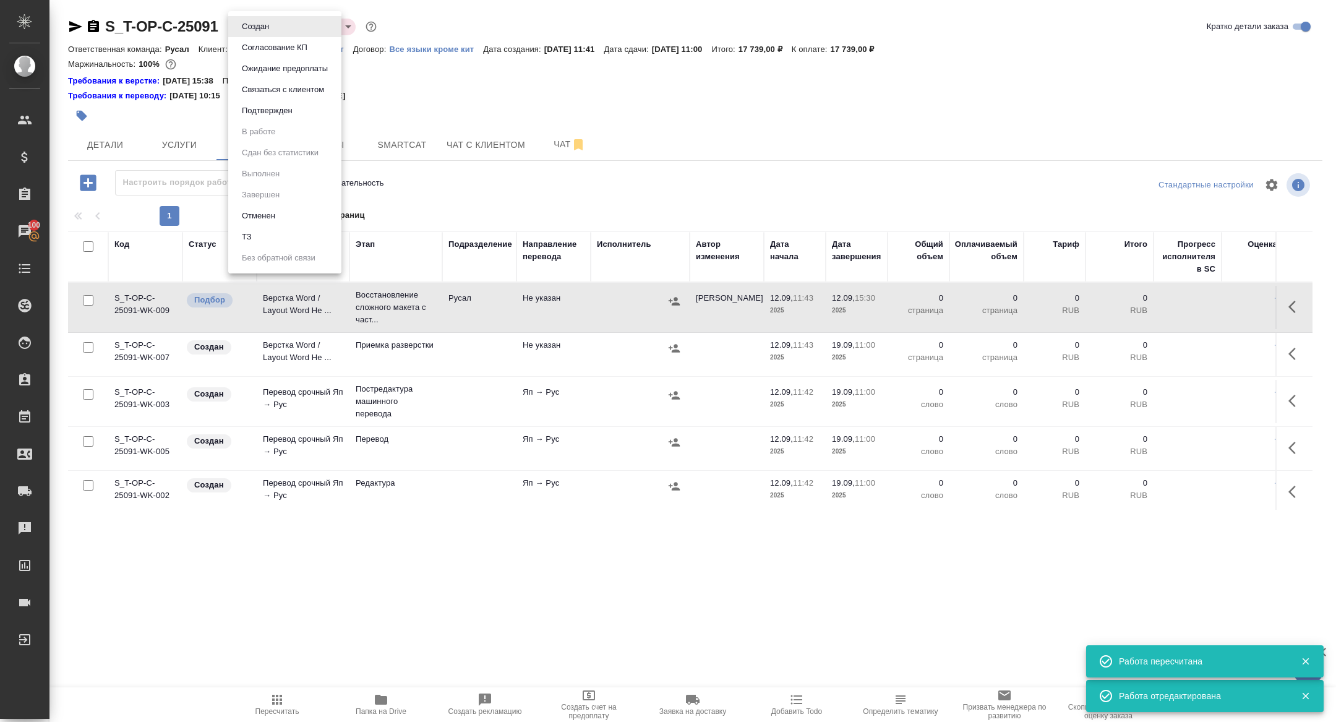
click at [247, 25] on body "🙏 .cls-1 fill:#fff; AWATERA Zhuravleva Alexandra Клиенты Спецификации Заказы 10…" at bounding box center [668, 361] width 1336 height 722
click at [264, 113] on button "Подтвержден" at bounding box center [267, 111] width 58 height 14
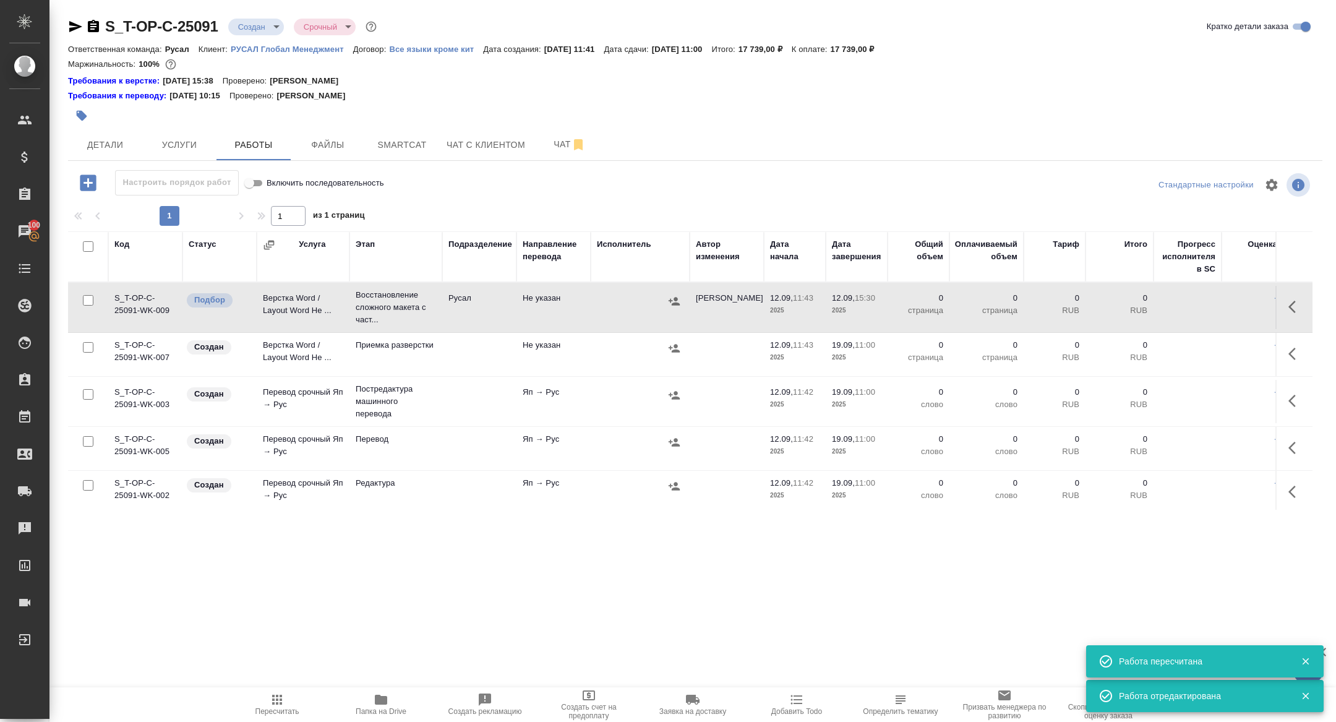
click at [277, 307] on td "Верстка Word / Layout Word Не ..." at bounding box center [303, 307] width 93 height 43
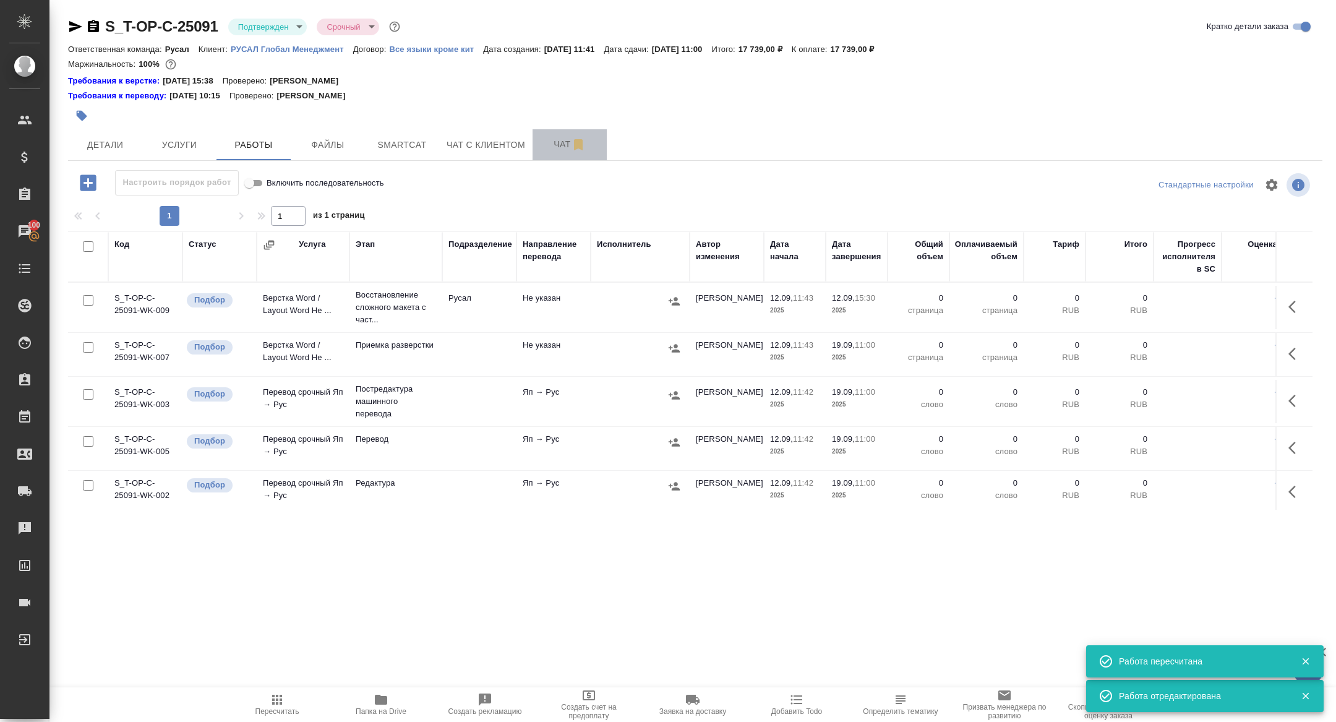
click at [549, 154] on button "Чат" at bounding box center [570, 144] width 74 height 31
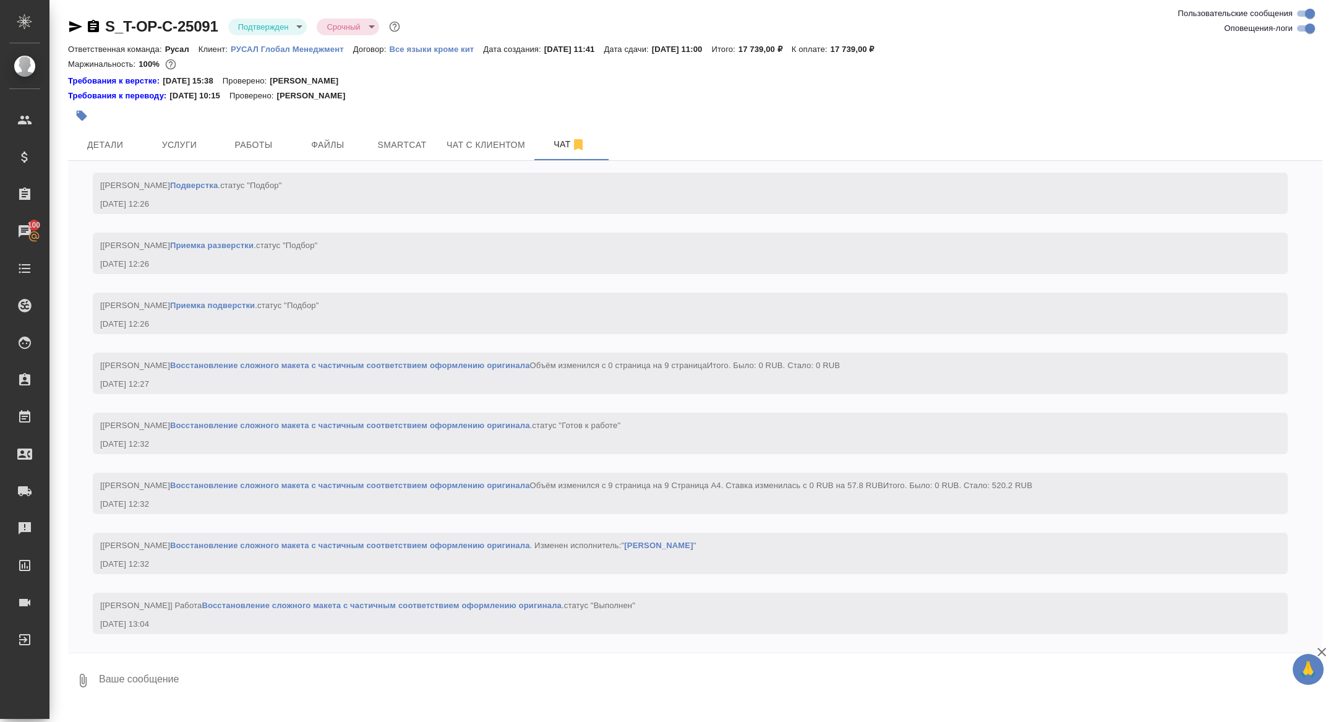
scroll to position [1441, 0]
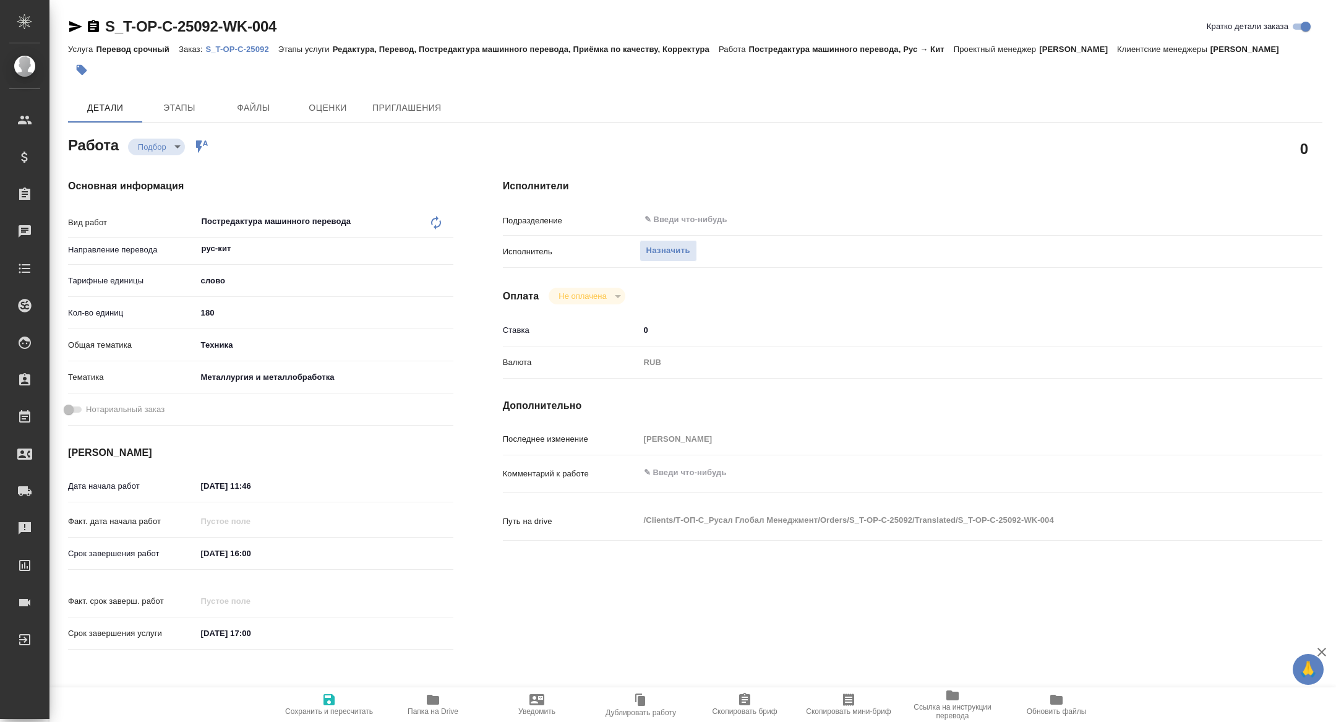
type textarea "x"
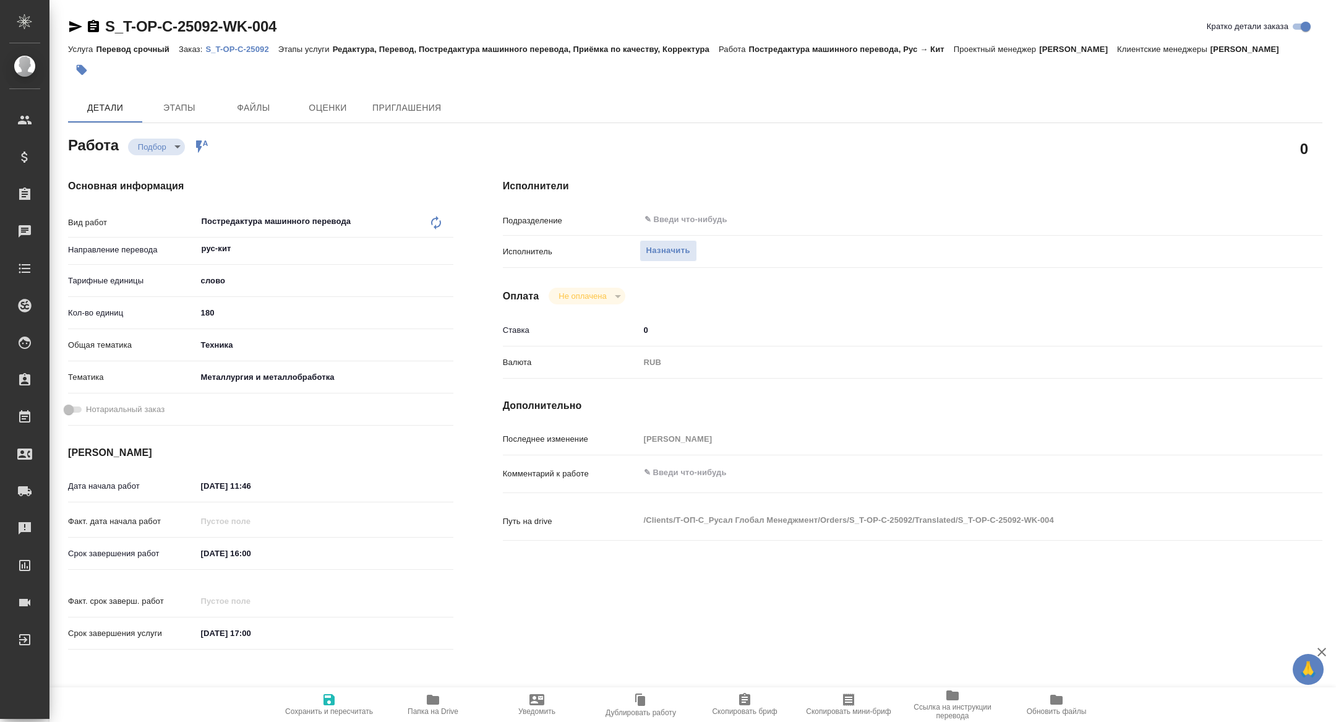
type textarea "x"
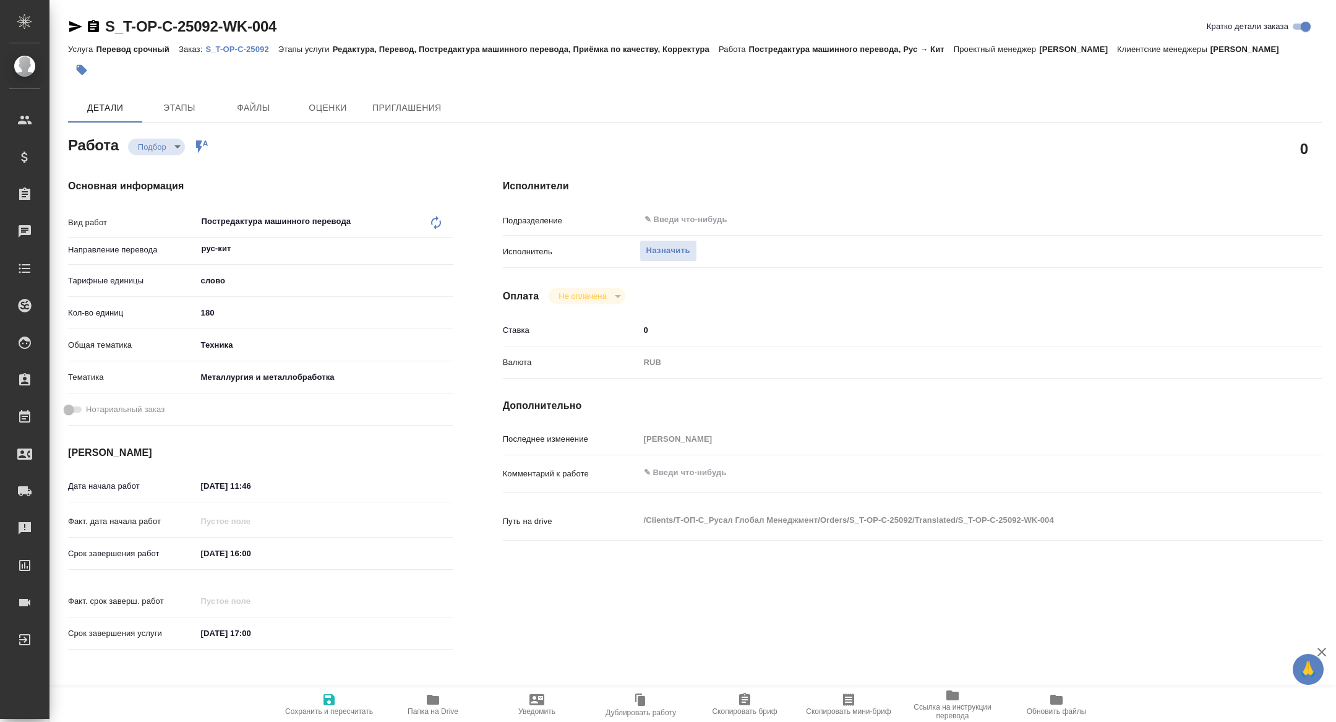
type textarea "x"
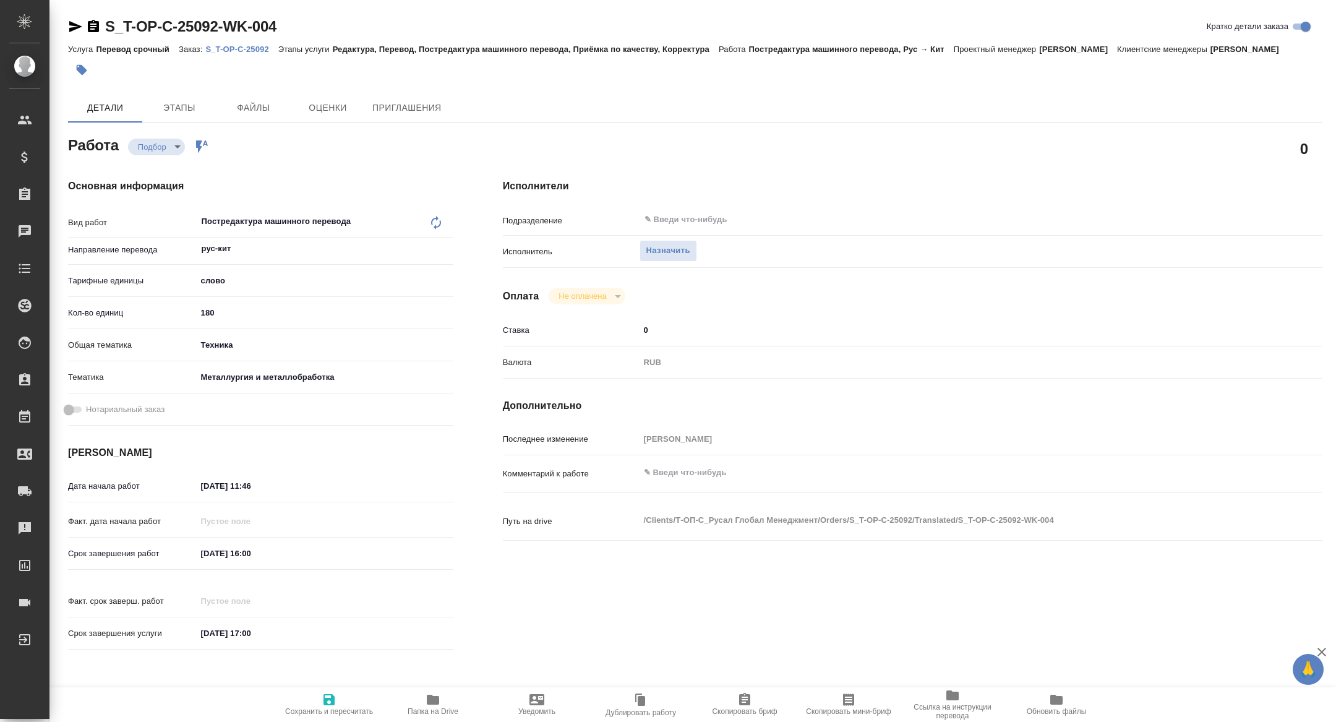
type textarea "x"
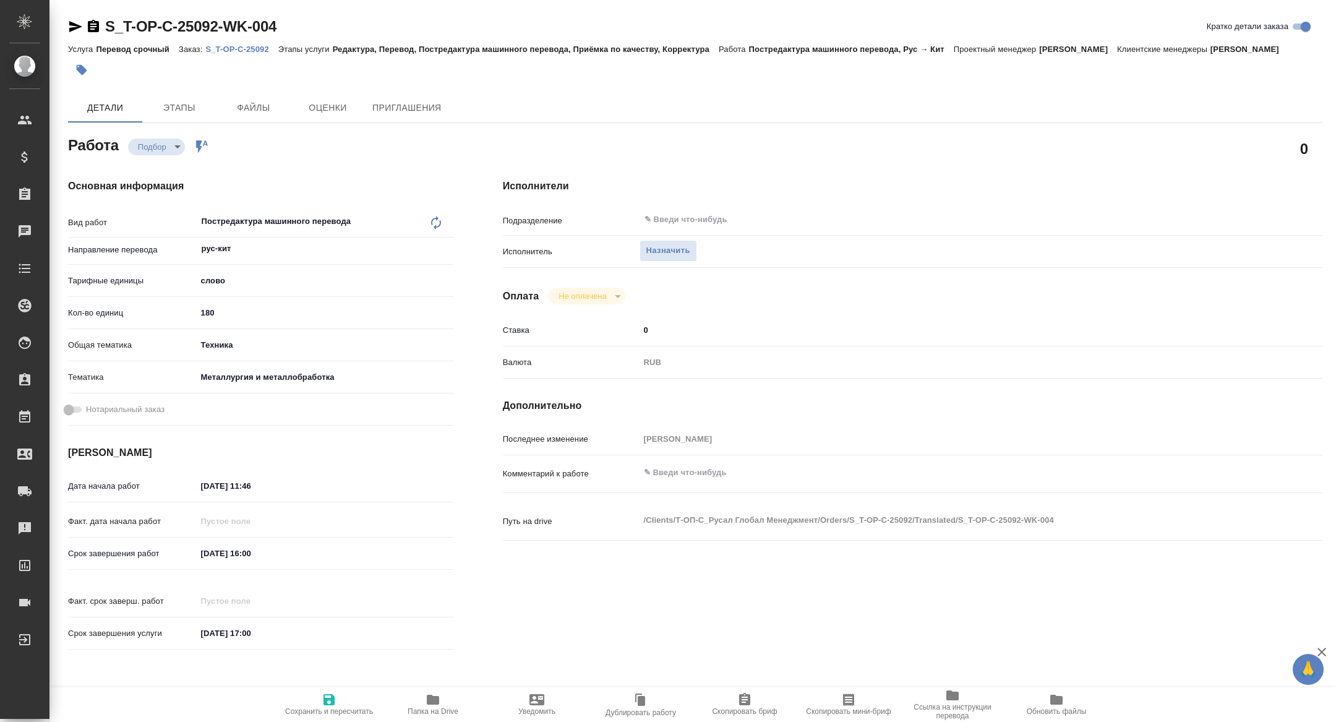
type textarea "x"
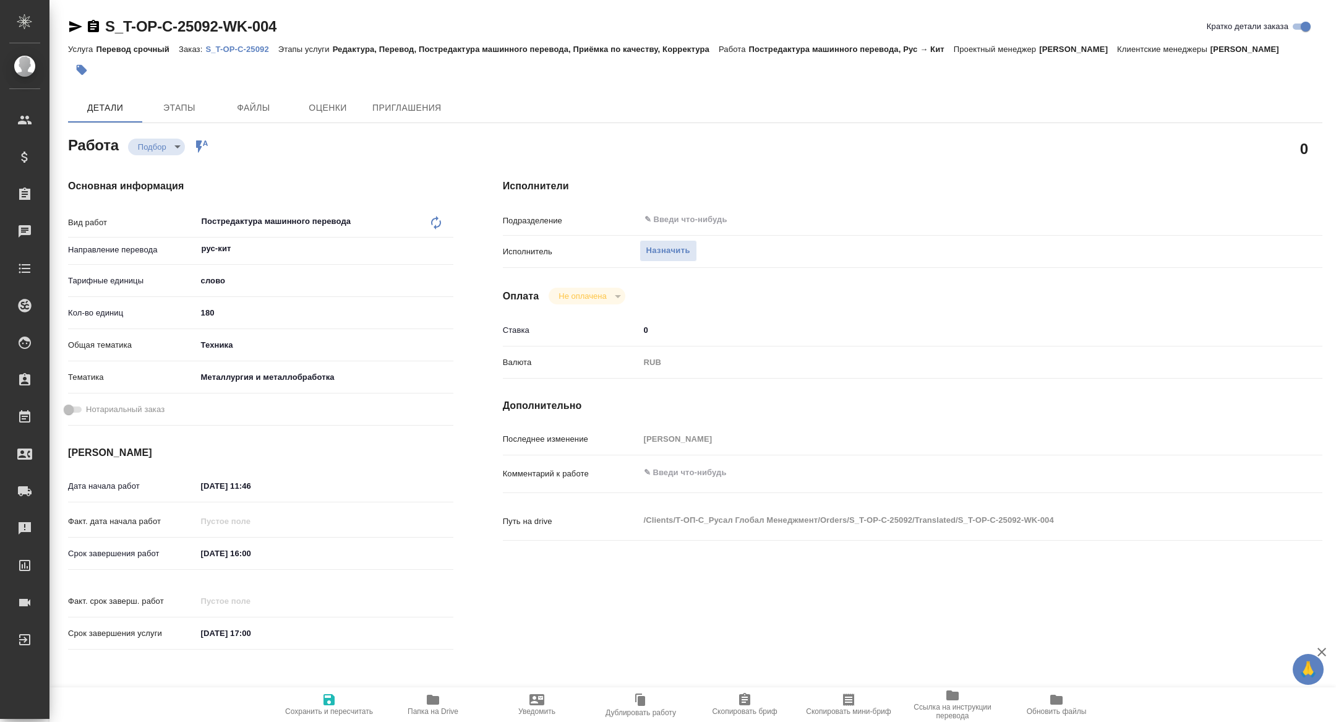
type textarea "x"
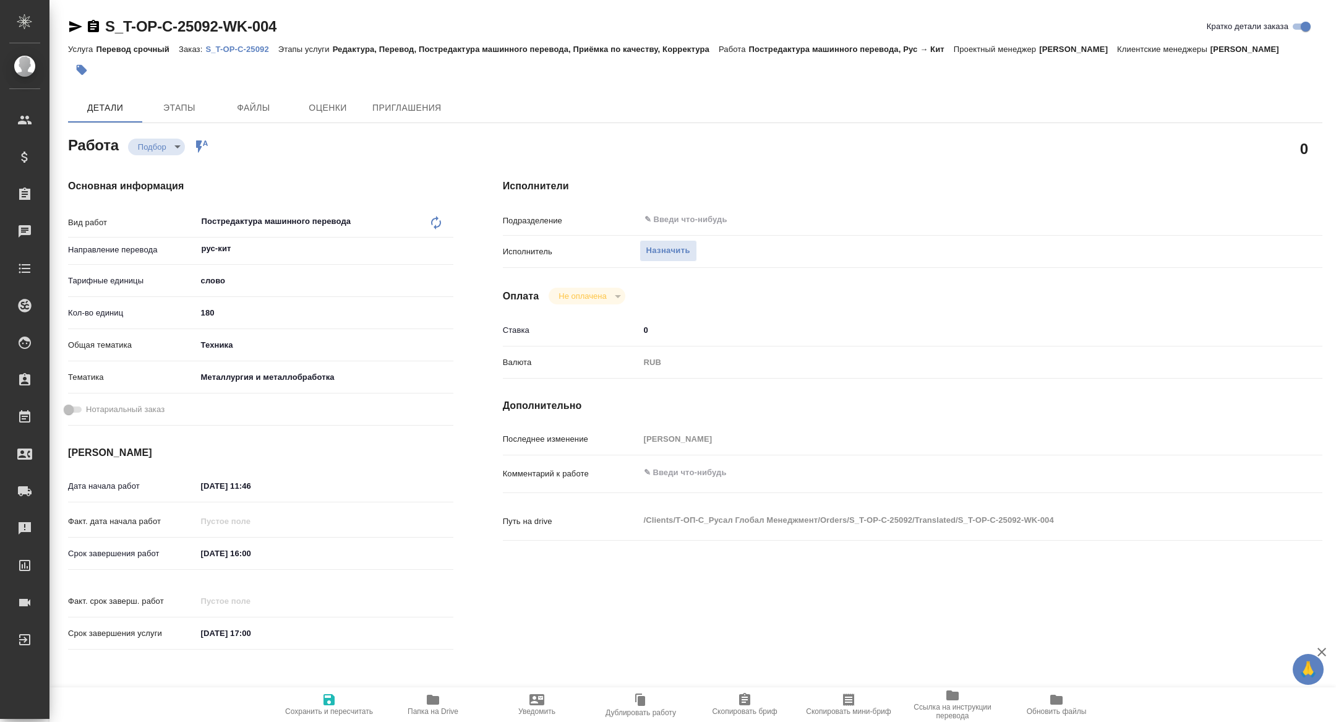
click at [839, 699] on span "Скопировать мини-бриф" at bounding box center [848, 704] width 89 height 24
type textarea "x"
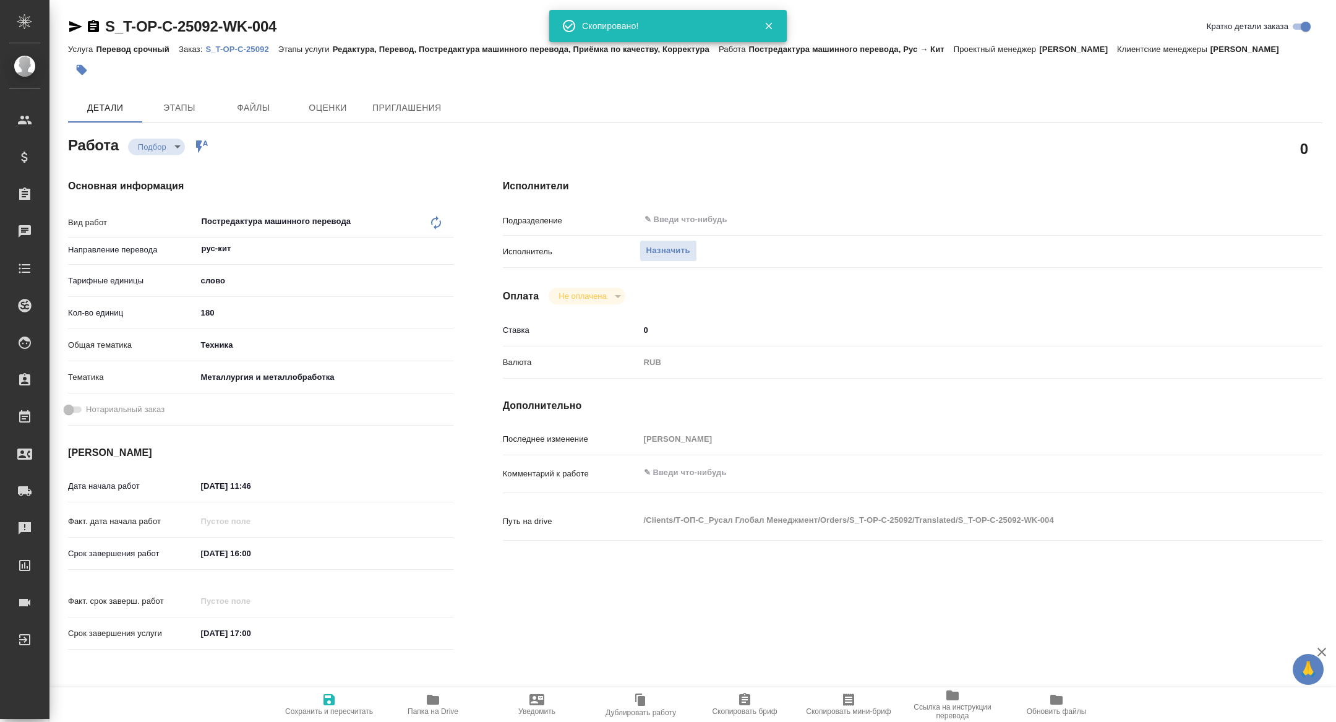
type textarea "x"
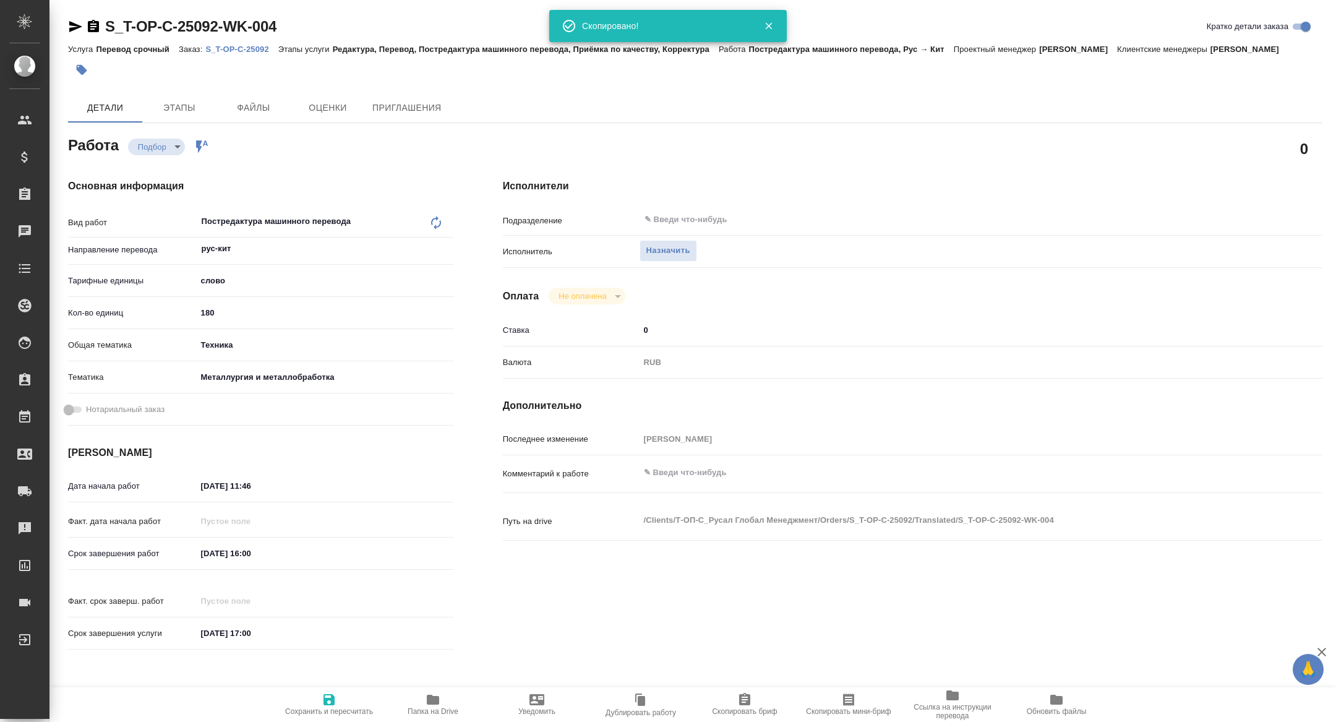
type textarea "x"
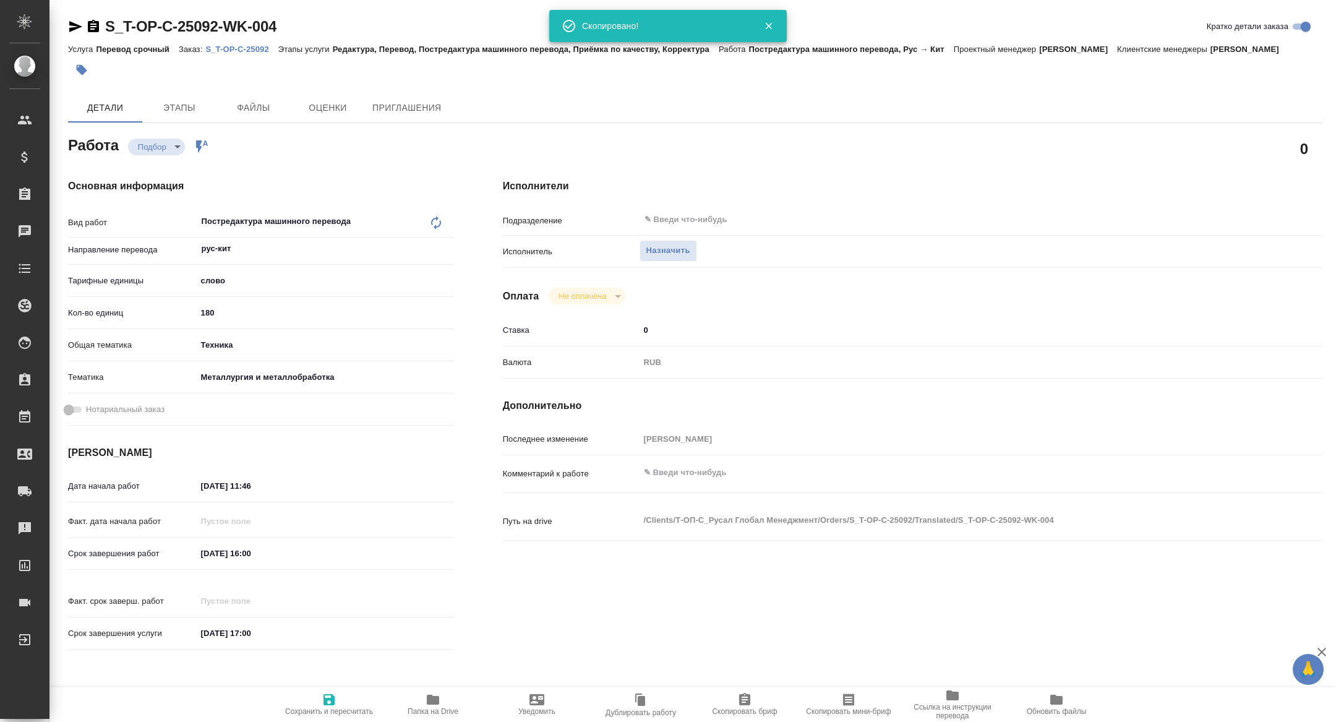
type textarea "x"
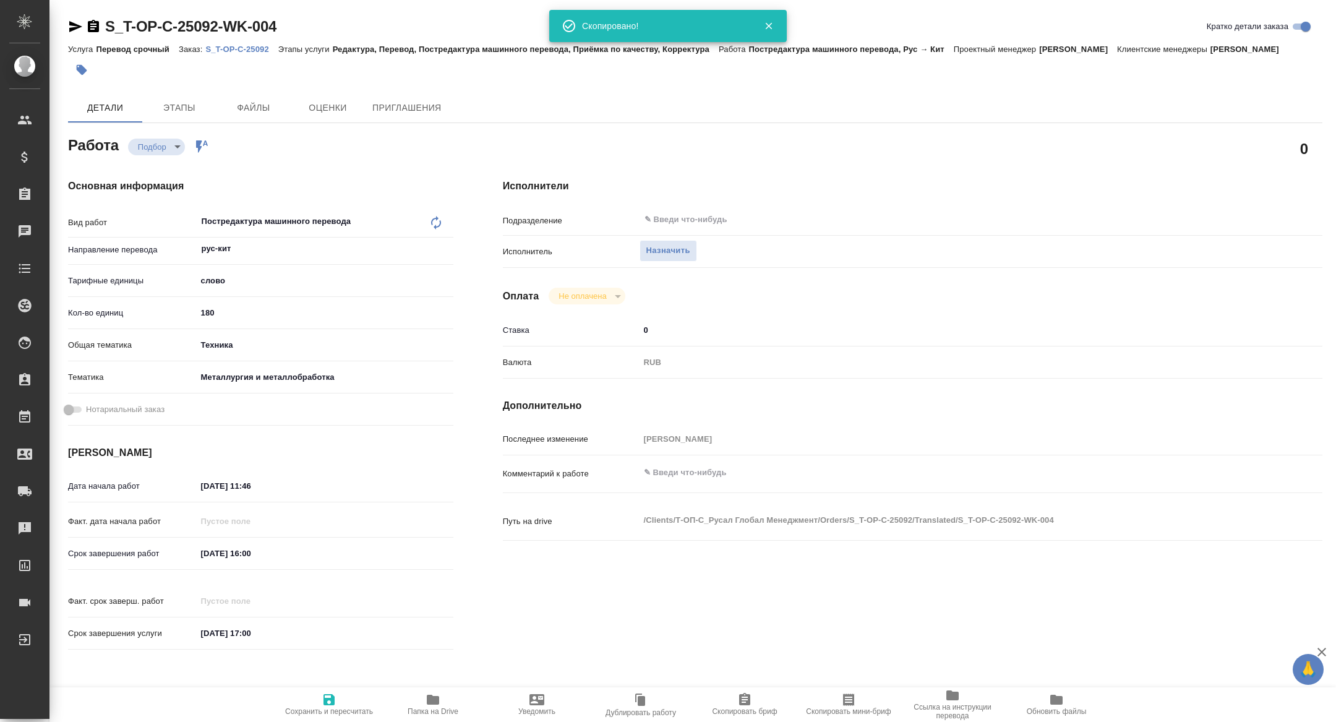
type textarea "x"
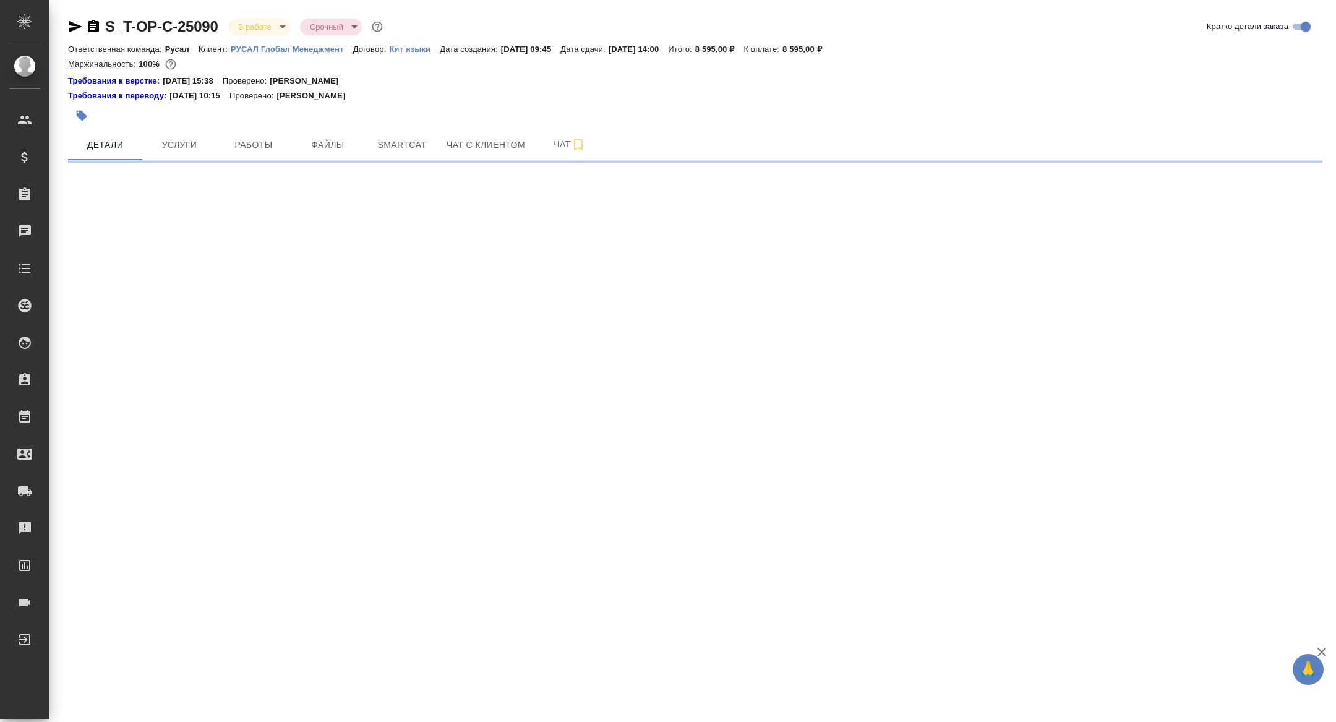
select select "RU"
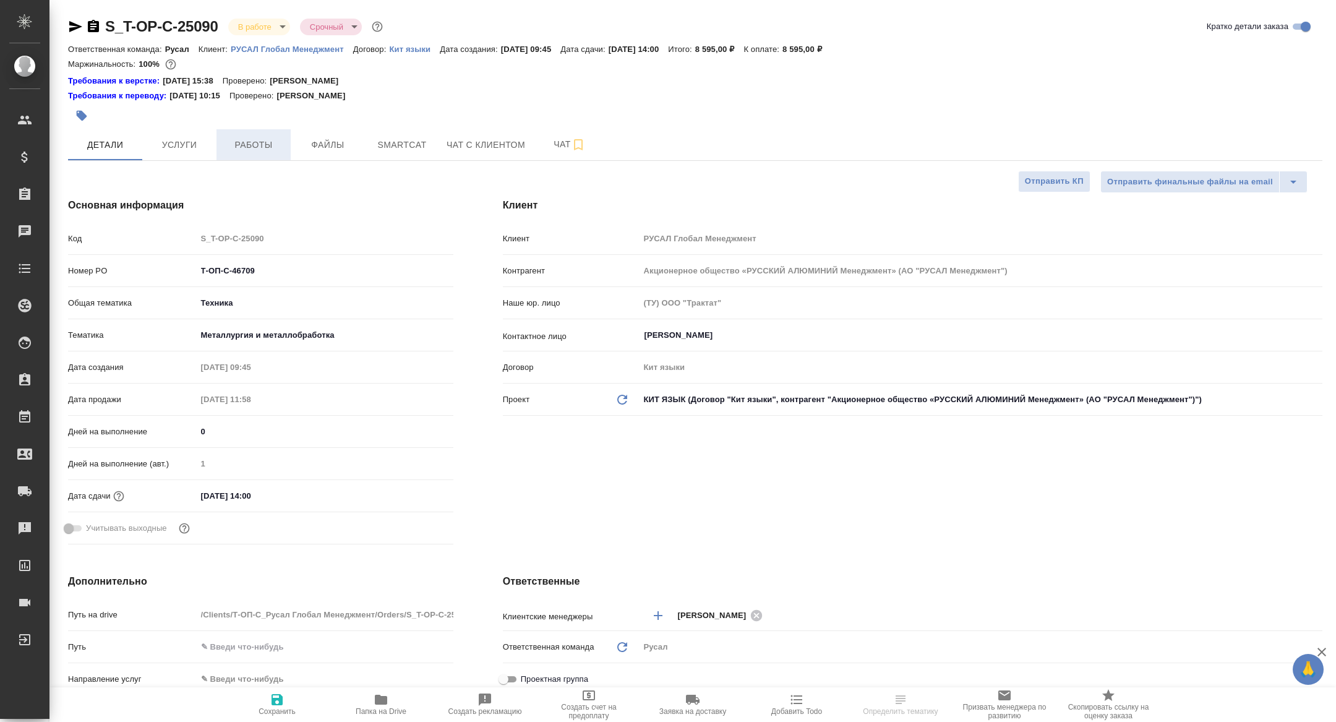
type textarea "x"
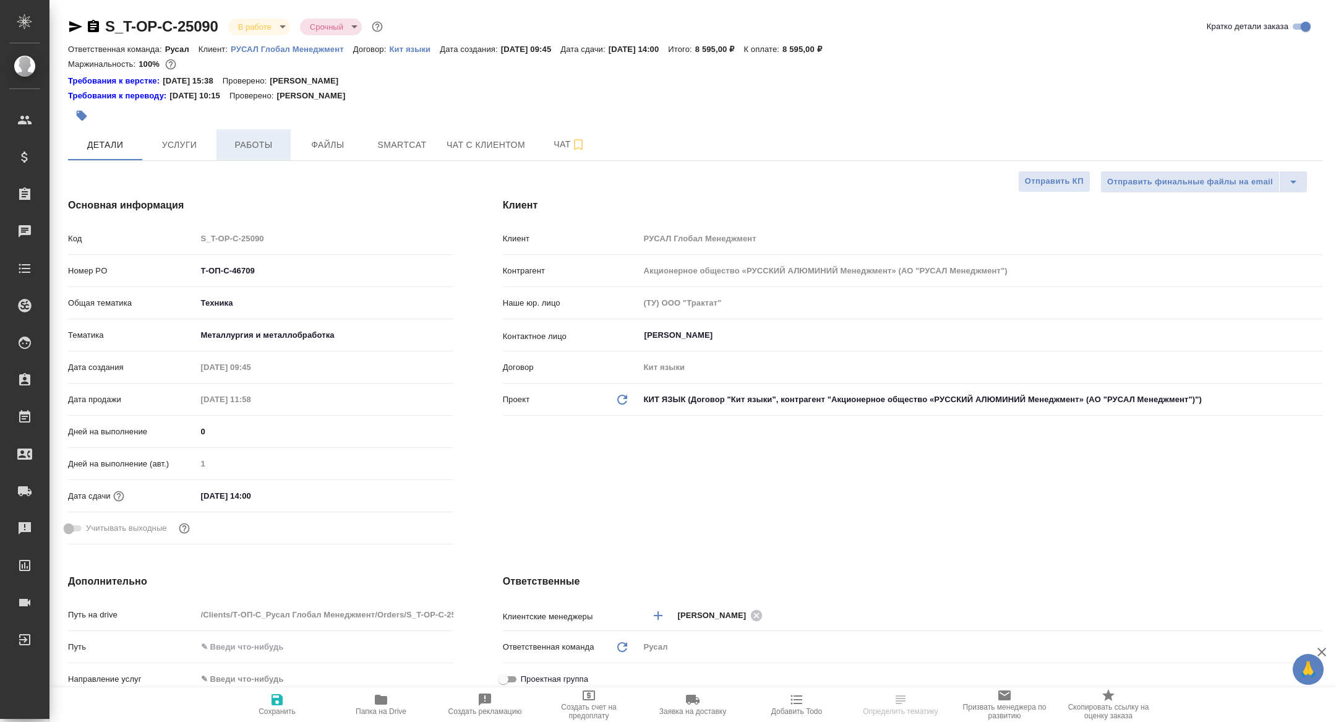
type textarea "x"
click at [260, 148] on span "Работы" at bounding box center [253, 144] width 59 height 15
type textarea "x"
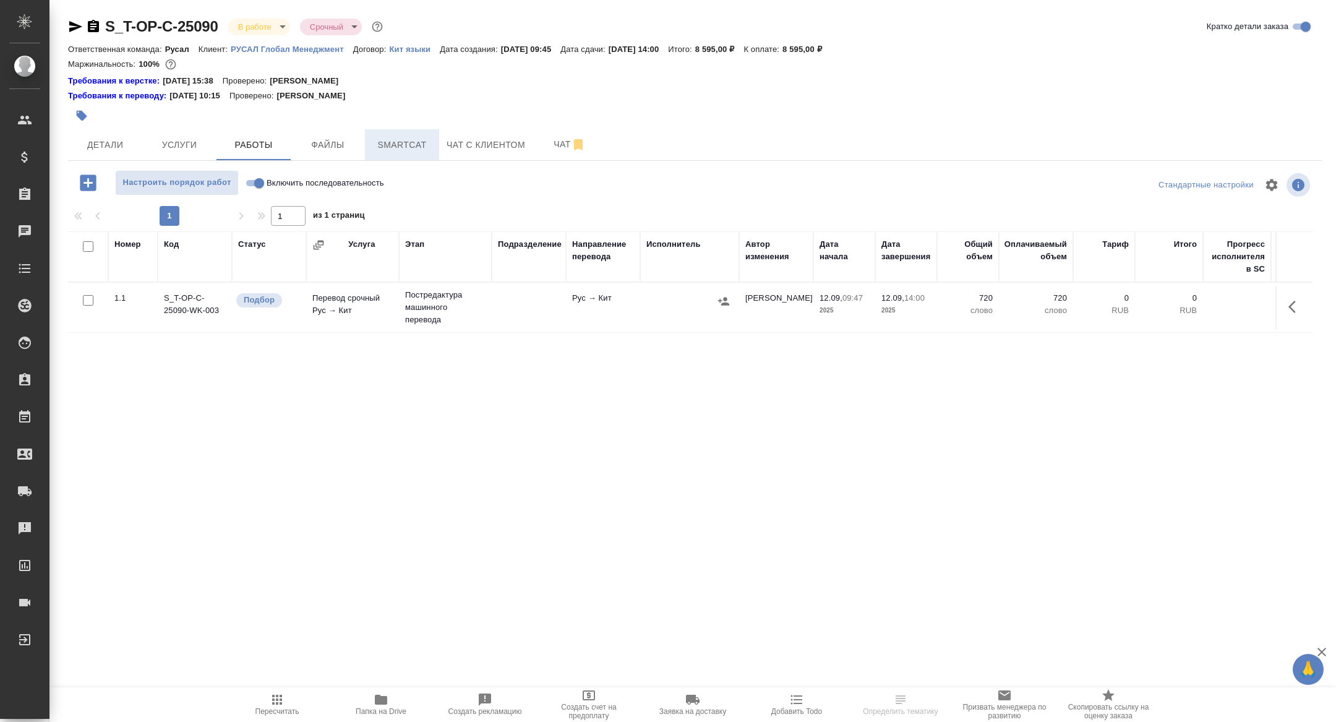
click at [402, 136] on button "Smartcat" at bounding box center [402, 144] width 74 height 31
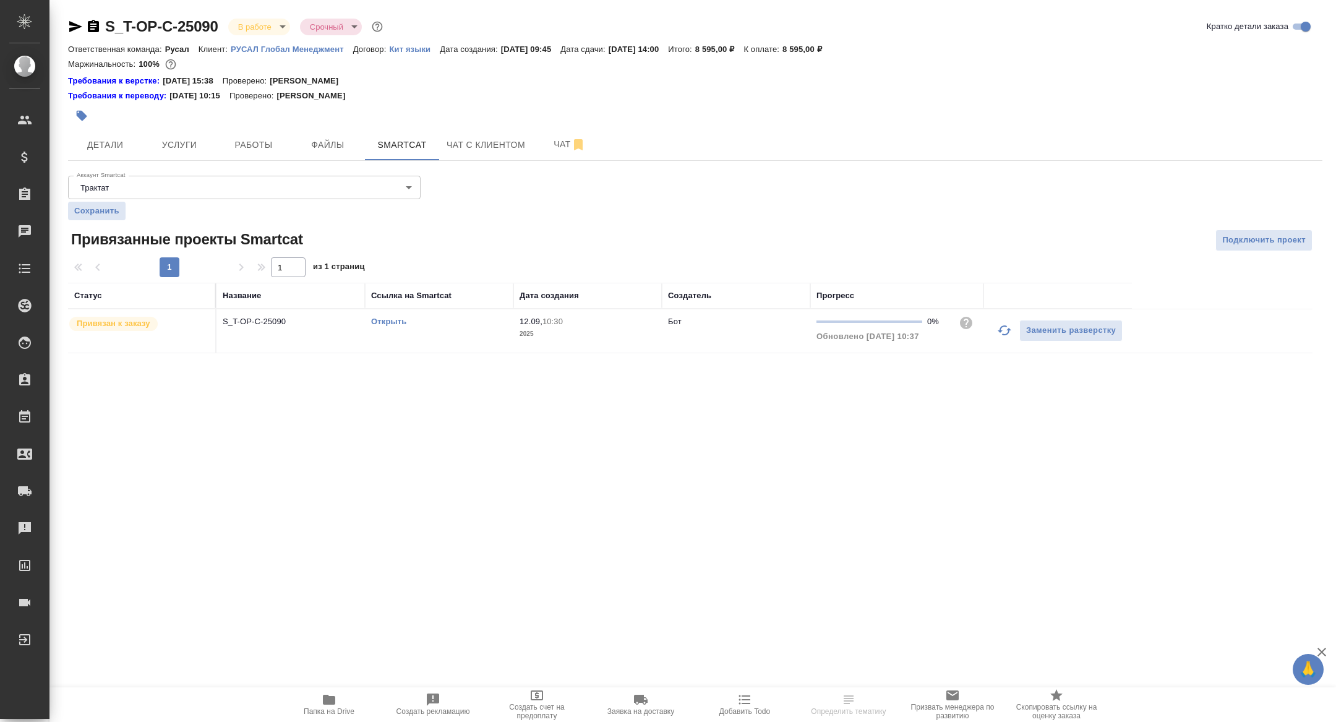
click at [1000, 338] on button "button" at bounding box center [1005, 330] width 30 height 30
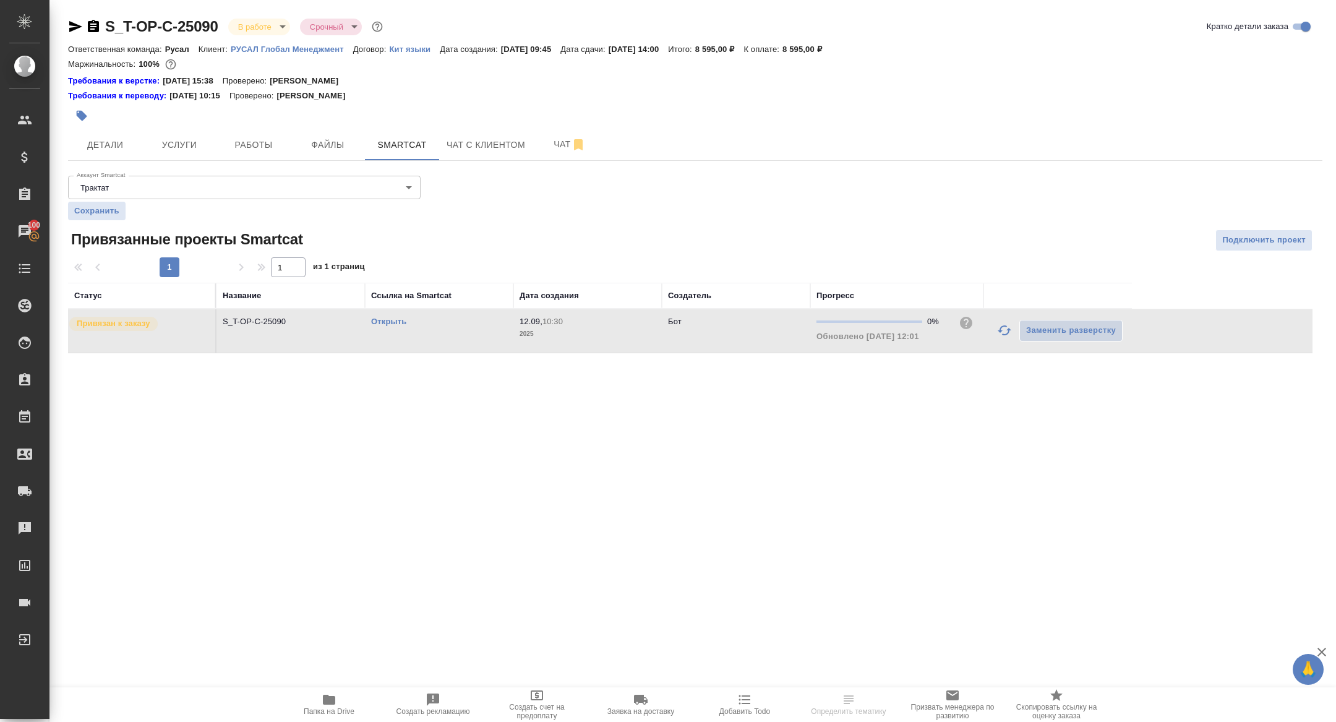
click at [400, 324] on link "Открыть" at bounding box center [388, 321] width 35 height 9
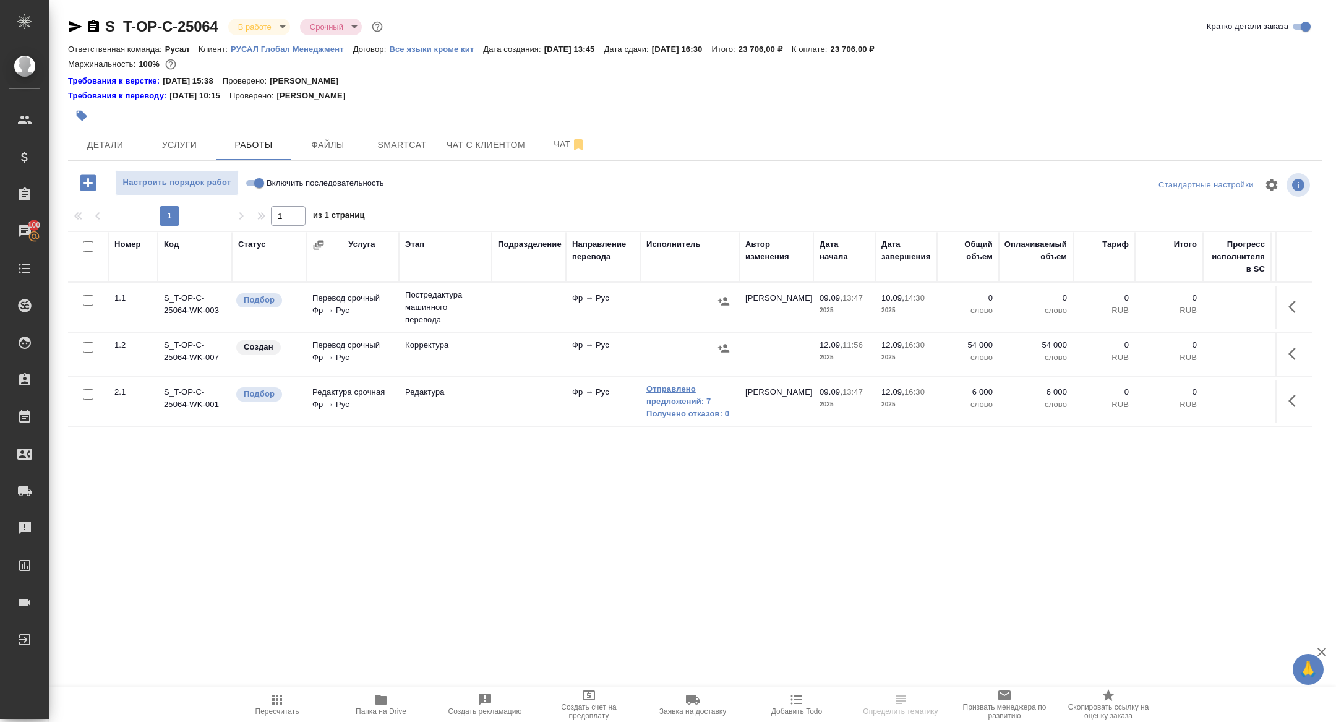
click at [669, 398] on link "Отправлено предложений: 7" at bounding box center [689, 395] width 87 height 25
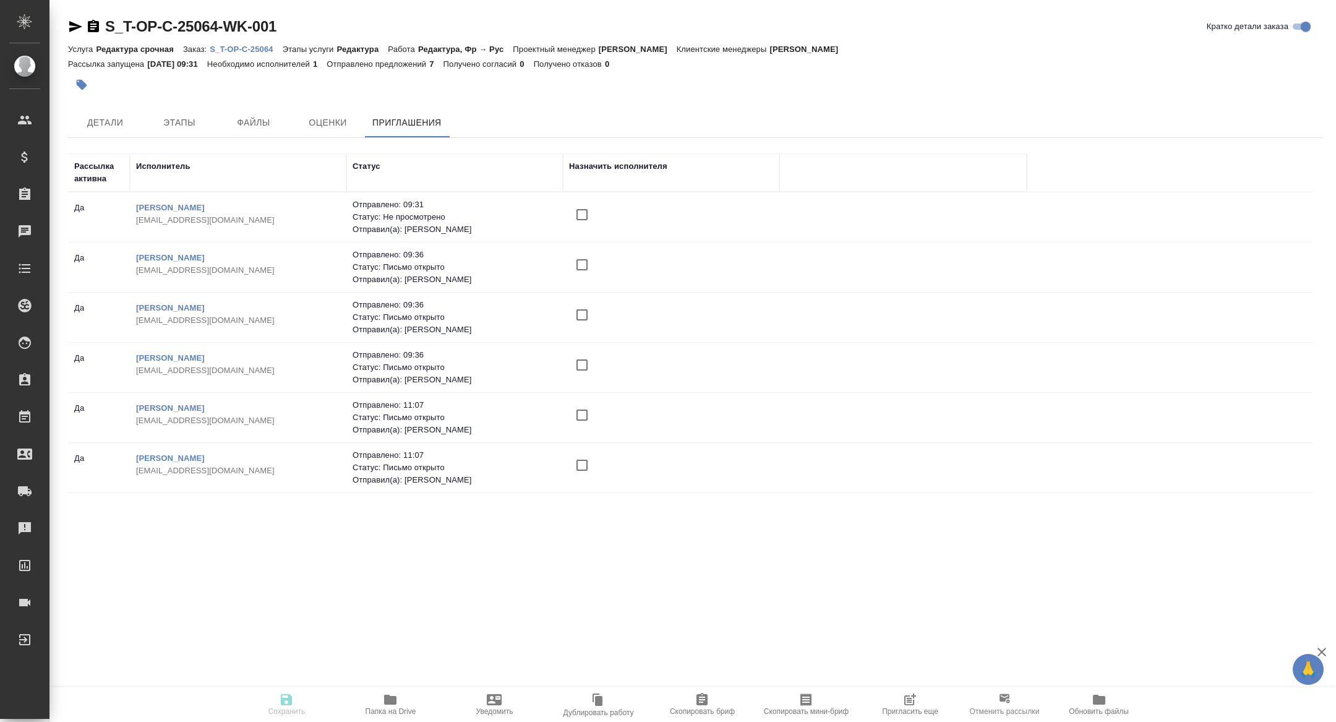
scroll to position [48, 0]
click at [888, 692] on span "Пригласить еще" at bounding box center [909, 704] width 89 height 24
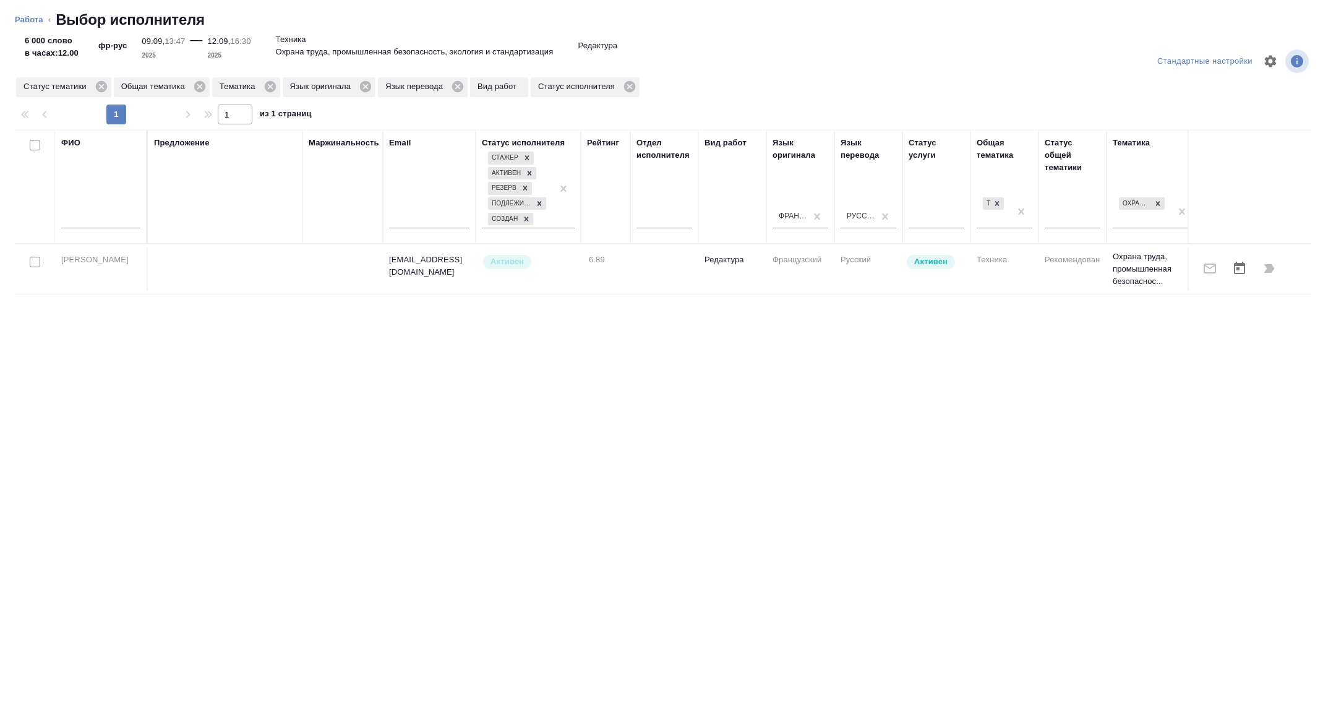
click at [71, 231] on div at bounding box center [100, 222] width 79 height 30
click at [72, 218] on input "text" at bounding box center [100, 220] width 79 height 15
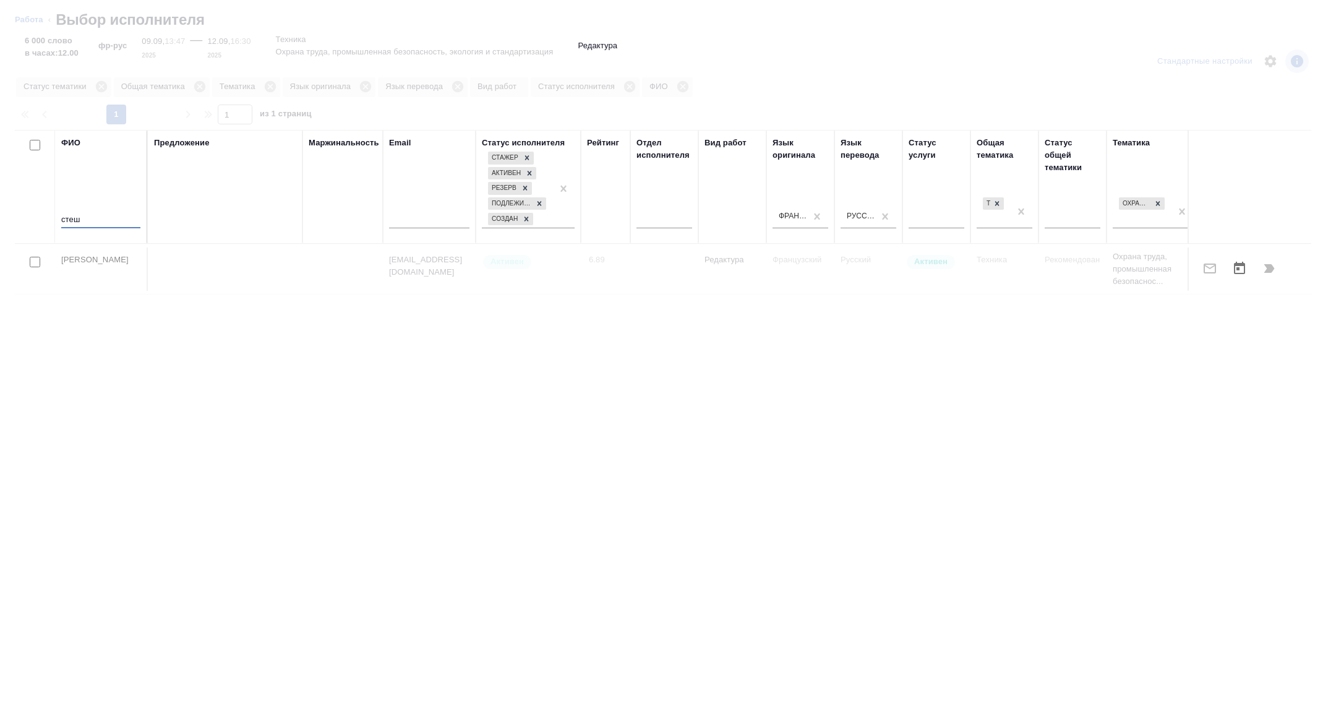
type input "стеш"
click at [107, 84] on div at bounding box center [668, 361] width 1336 height 722
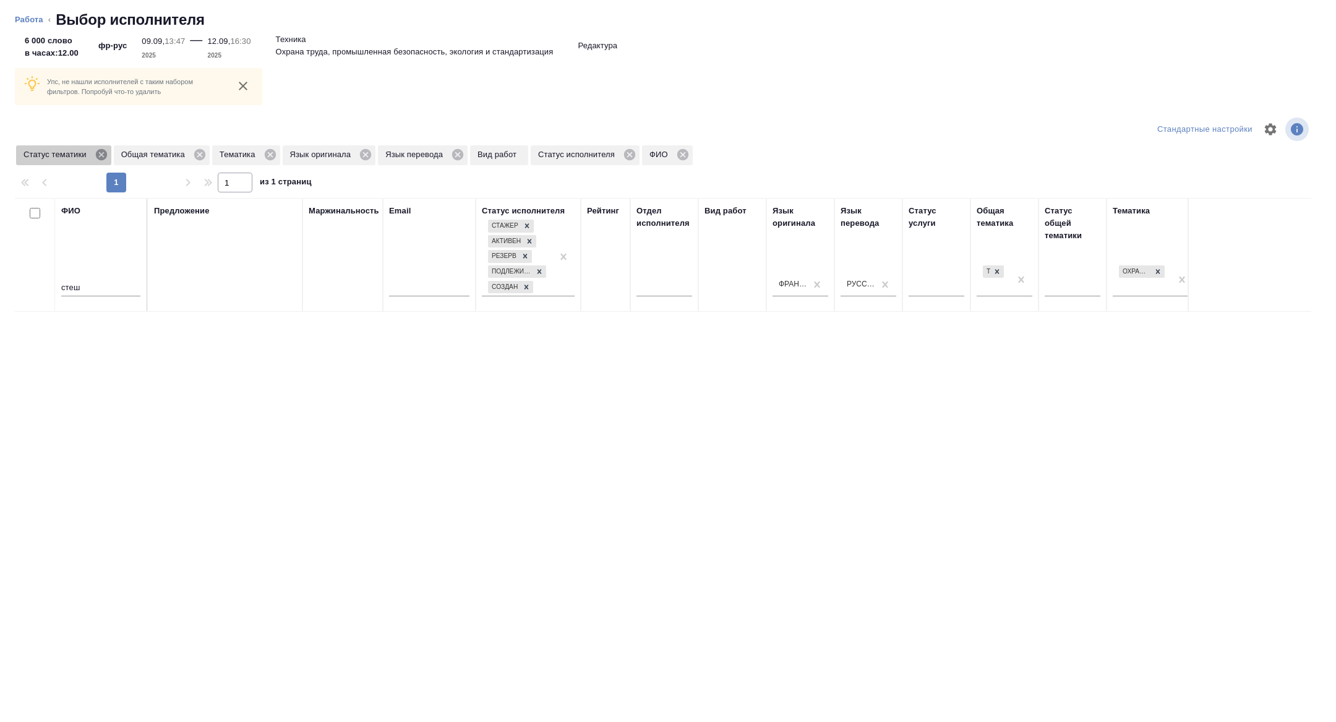
click at [105, 151] on icon at bounding box center [100, 154] width 11 height 11
click at [178, 156] on icon at bounding box center [172, 154] width 11 height 11
click at [102, 151] on icon at bounding box center [102, 154] width 11 height 11
click at [104, 153] on icon at bounding box center [98, 154] width 11 height 11
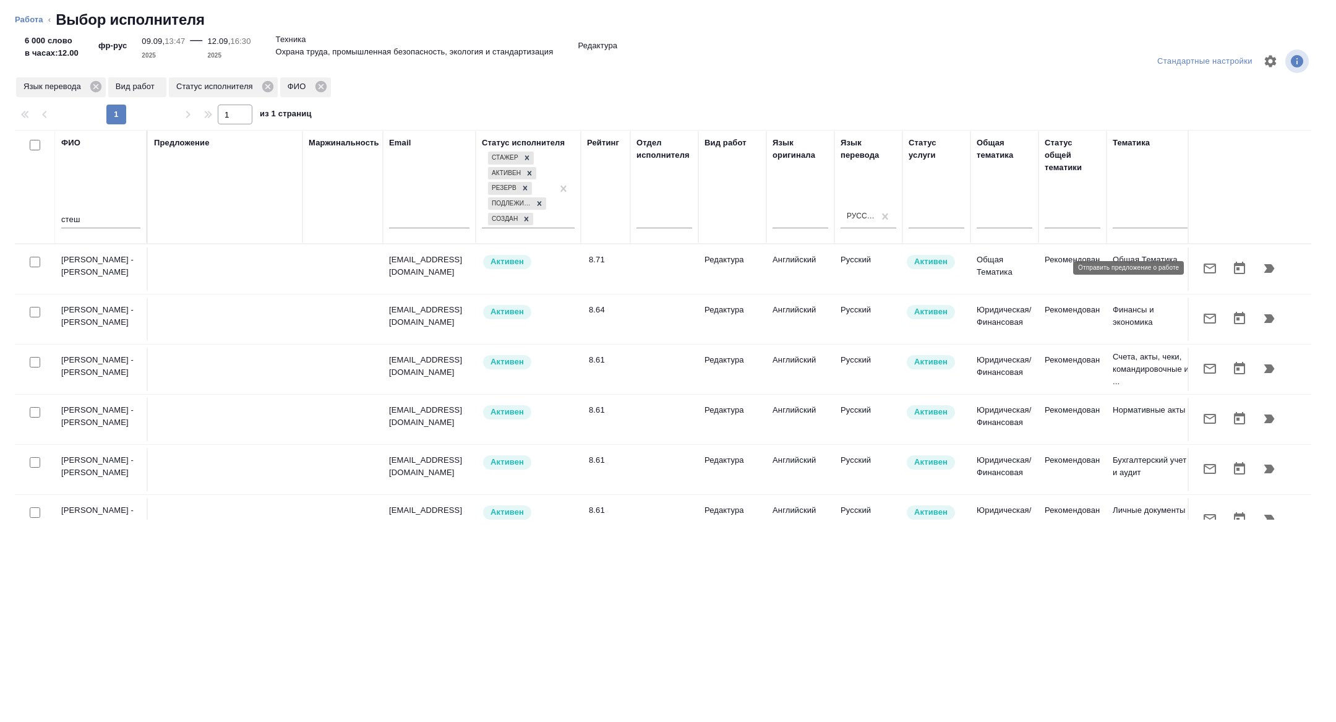
click at [1204, 261] on icon "button" at bounding box center [1210, 268] width 15 height 15
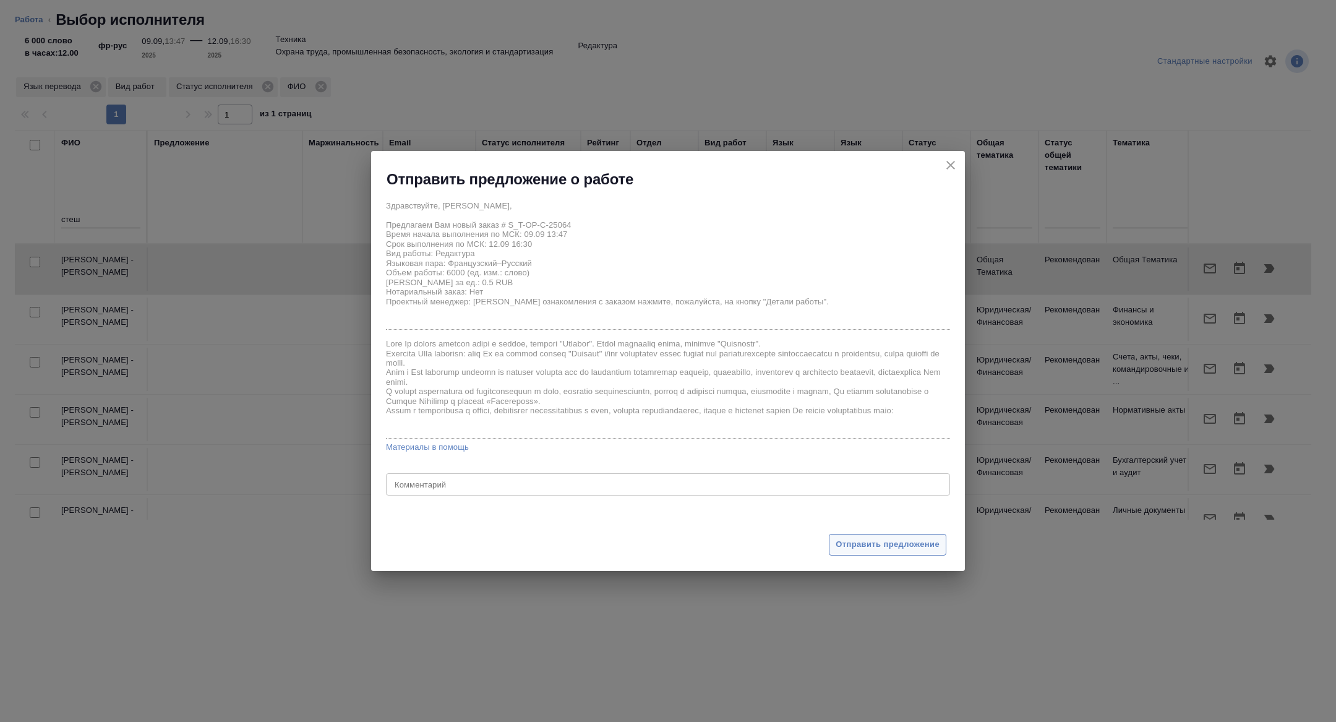
click at [895, 547] on span "Отправить предложение" at bounding box center [888, 545] width 104 height 14
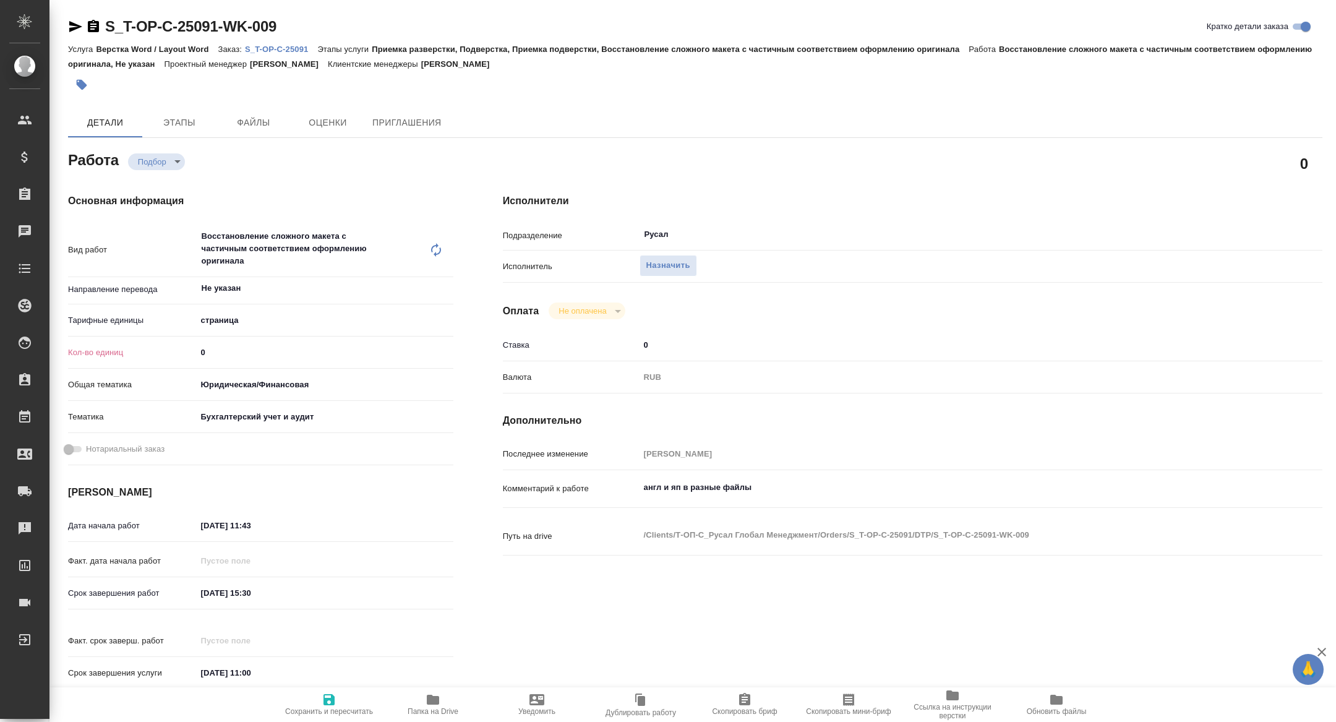
type textarea "x"
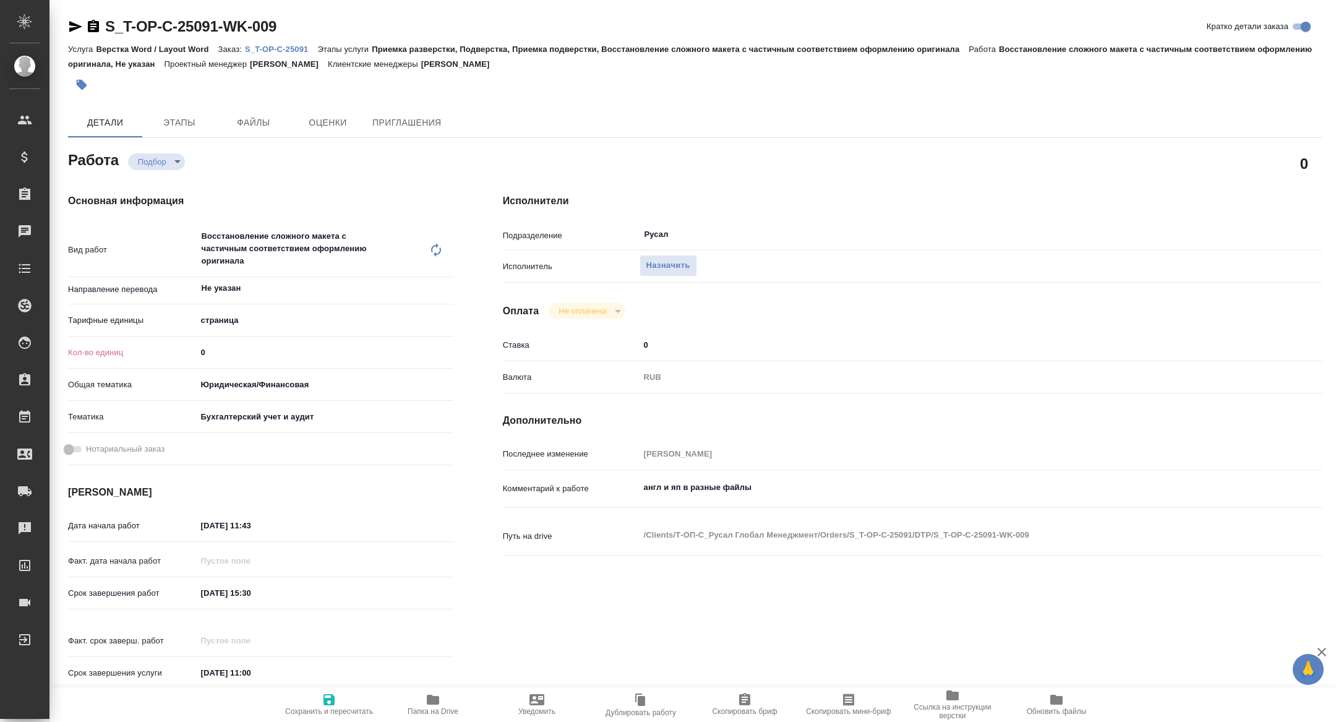
type textarea "x"
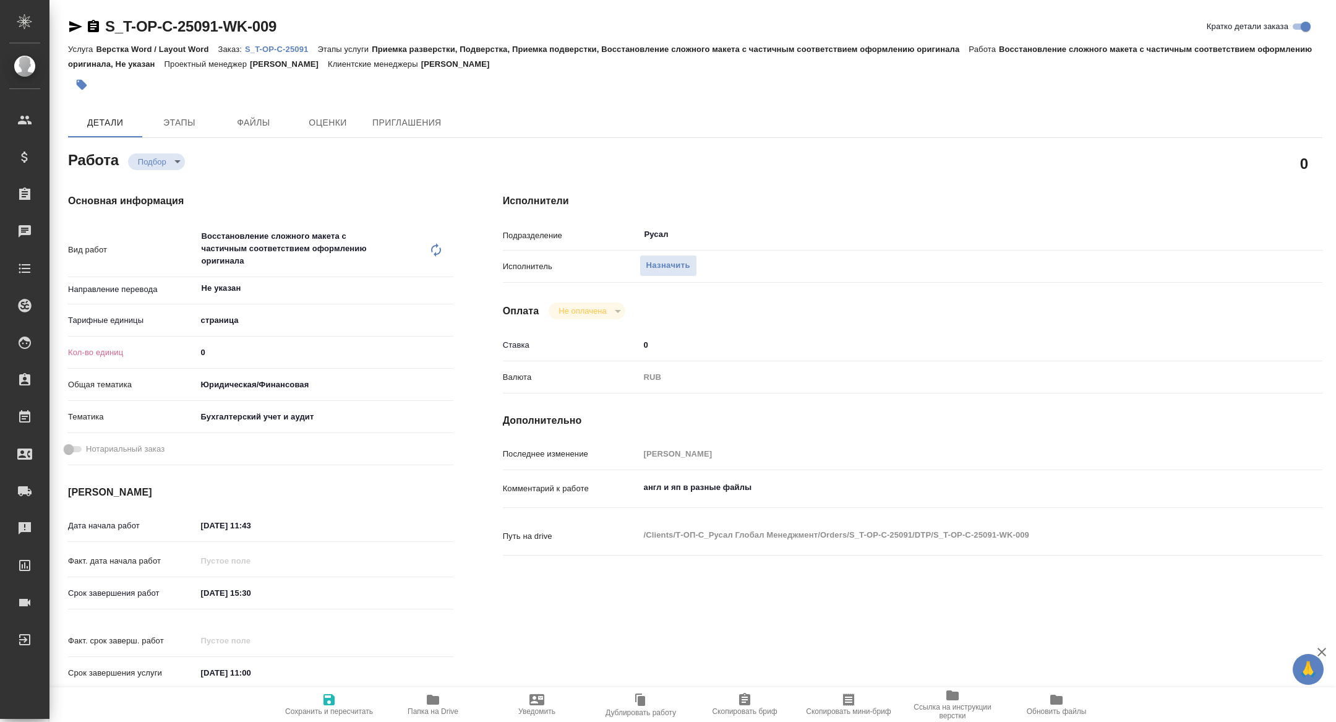
type textarea "x"
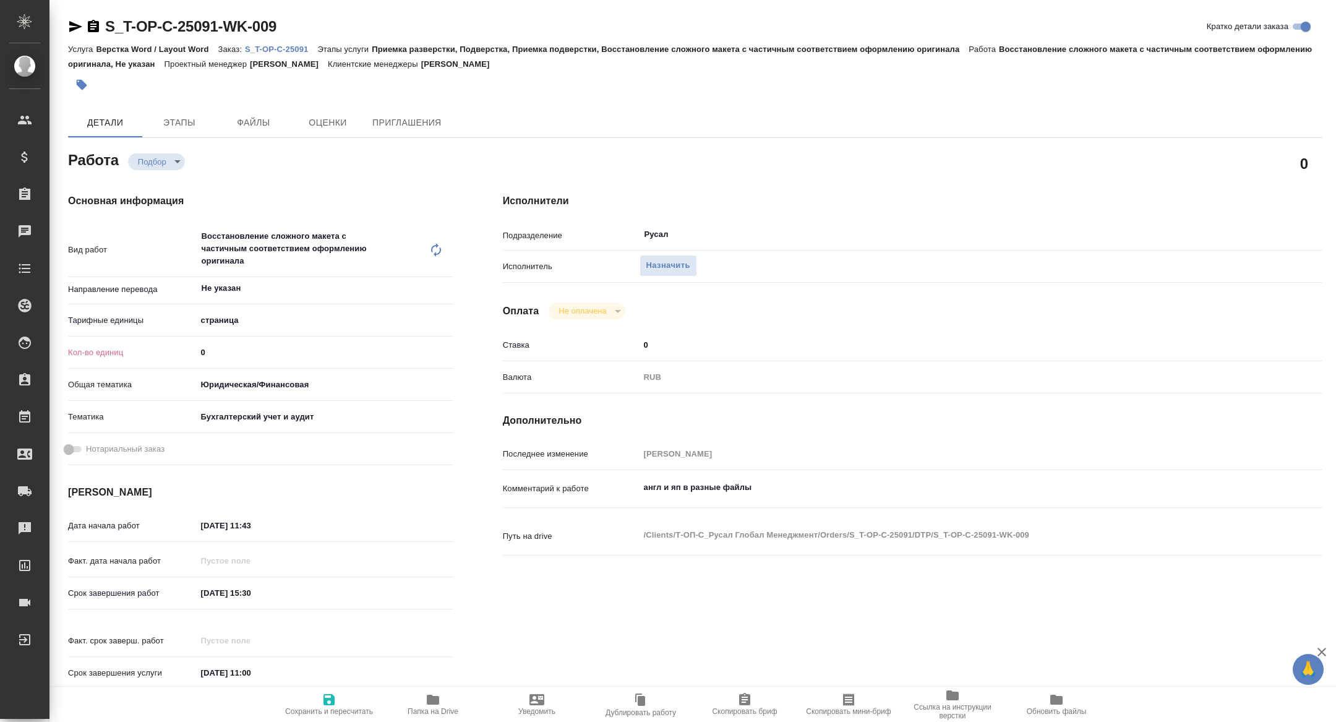
type textarea "x"
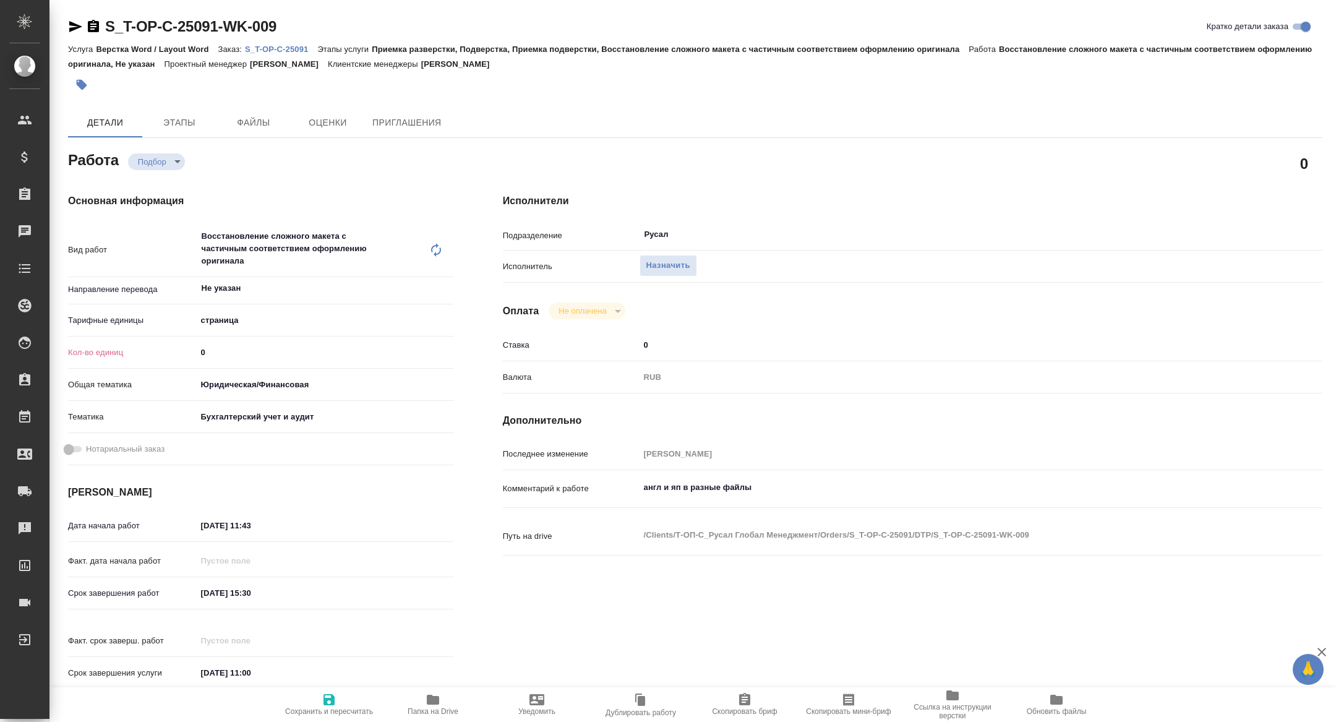
type textarea "x"
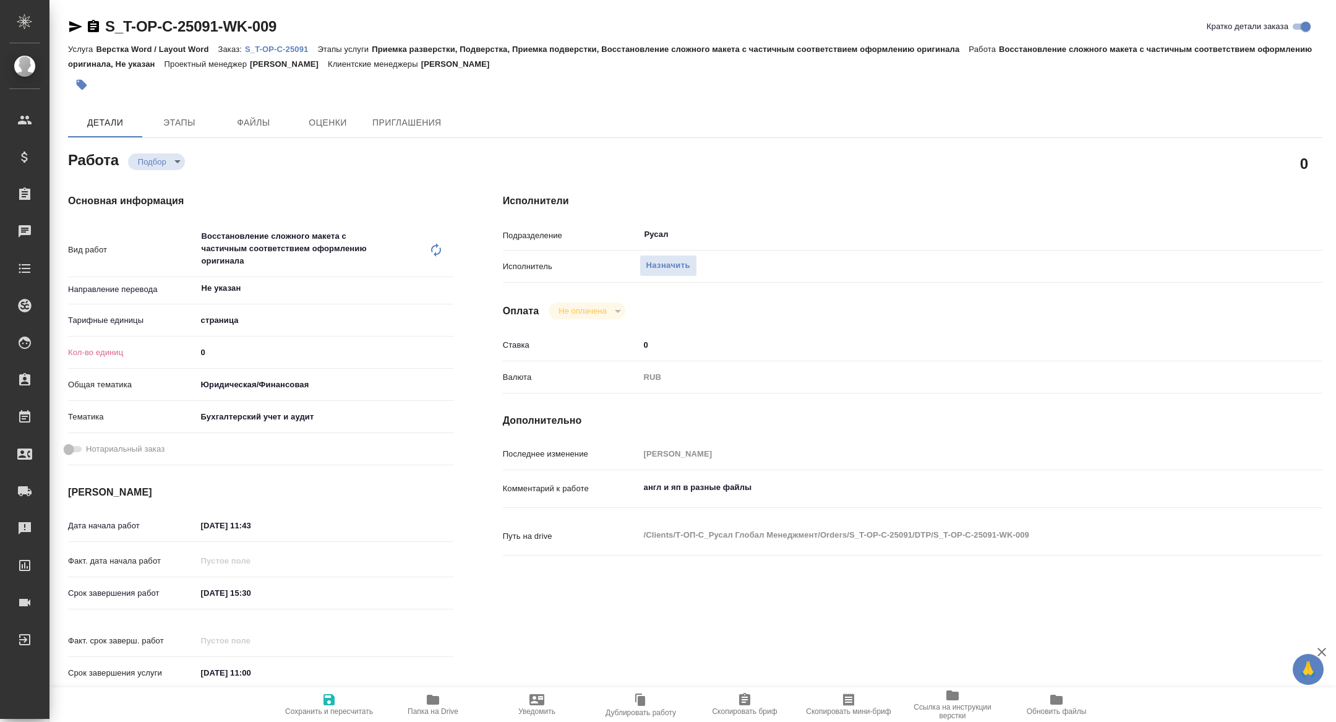
click at [74, 30] on icon "button" at bounding box center [75, 26] width 15 height 15
type textarea "x"
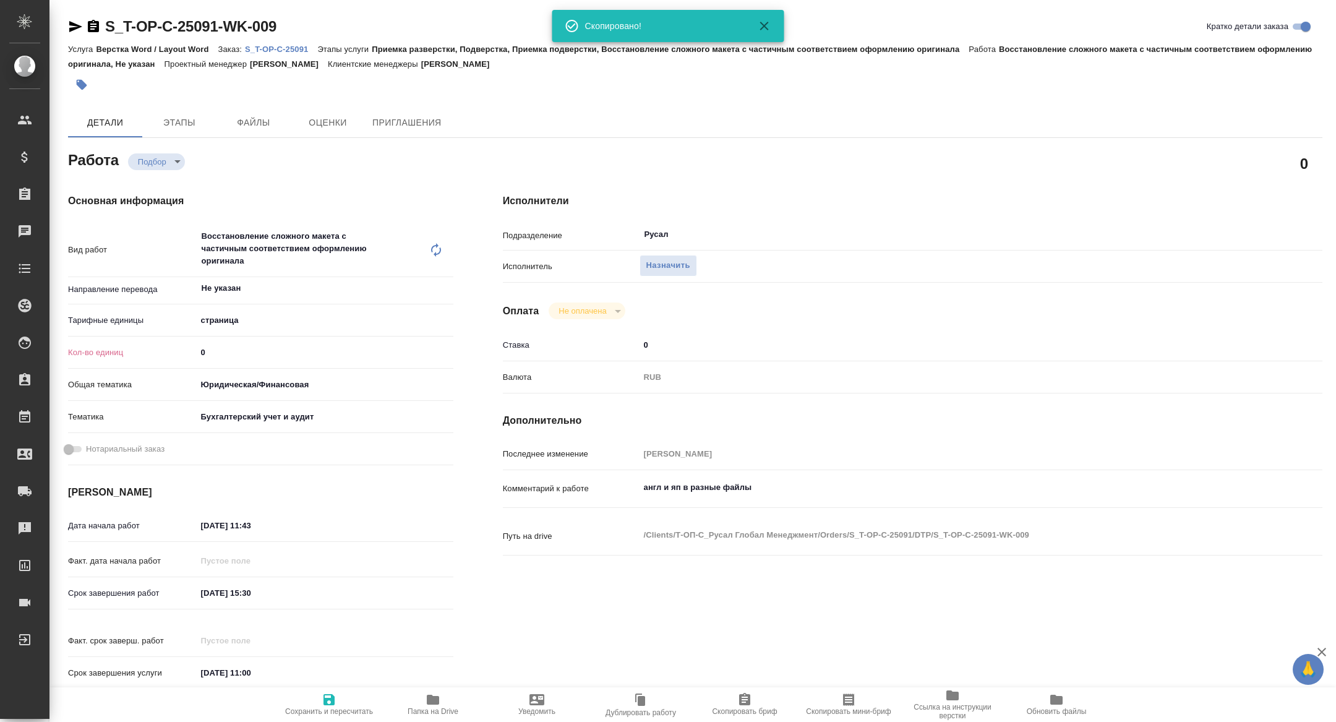
type textarea "x"
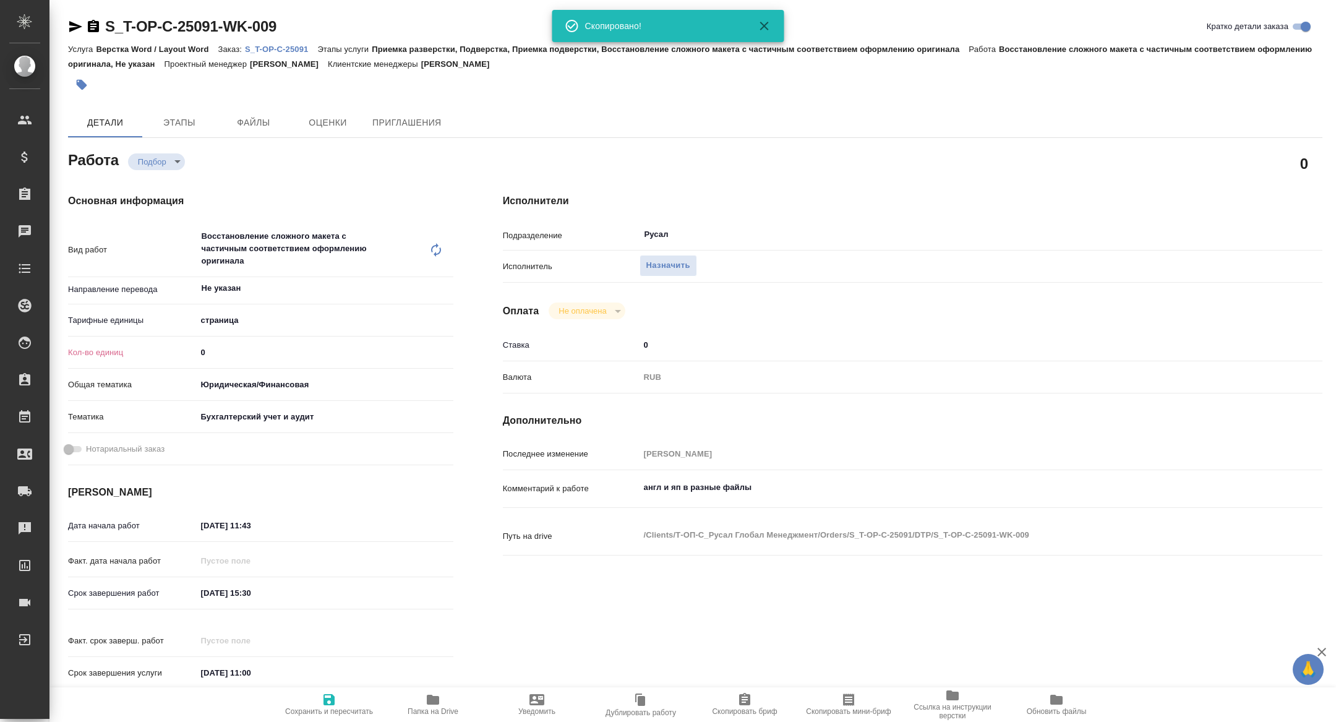
type textarea "x"
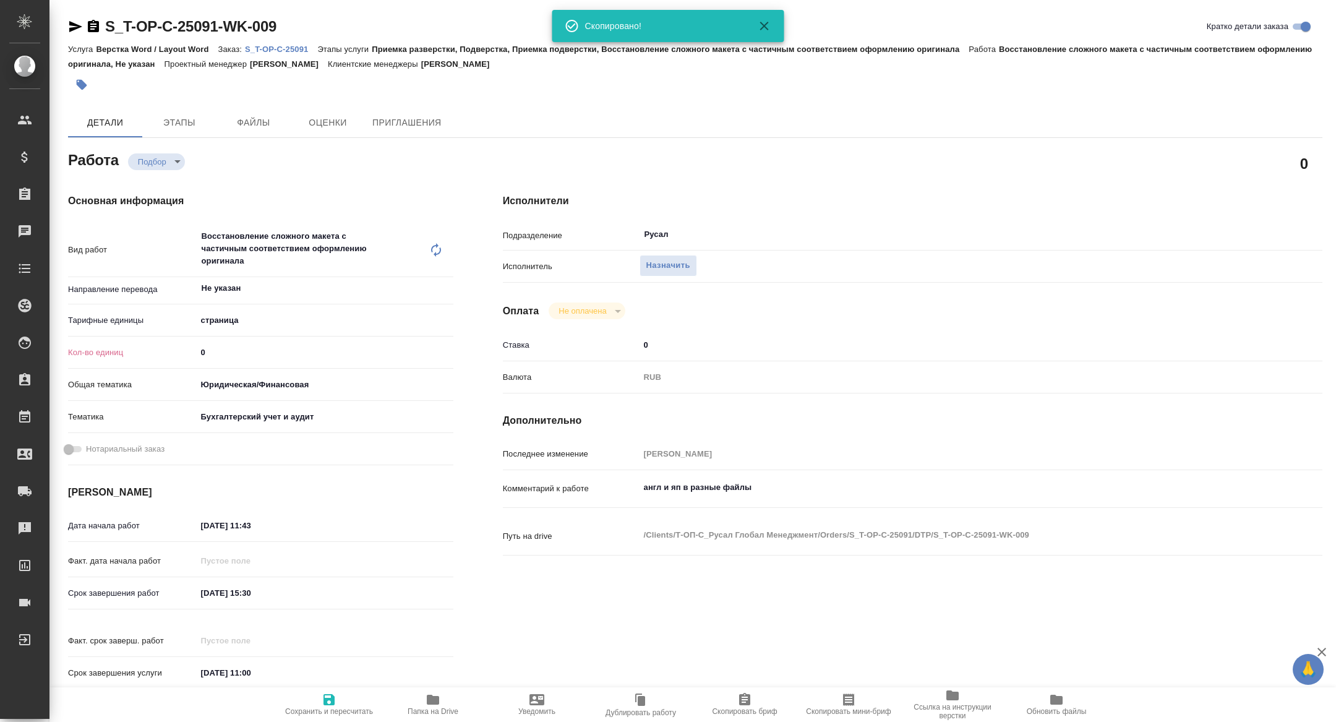
type textarea "x"
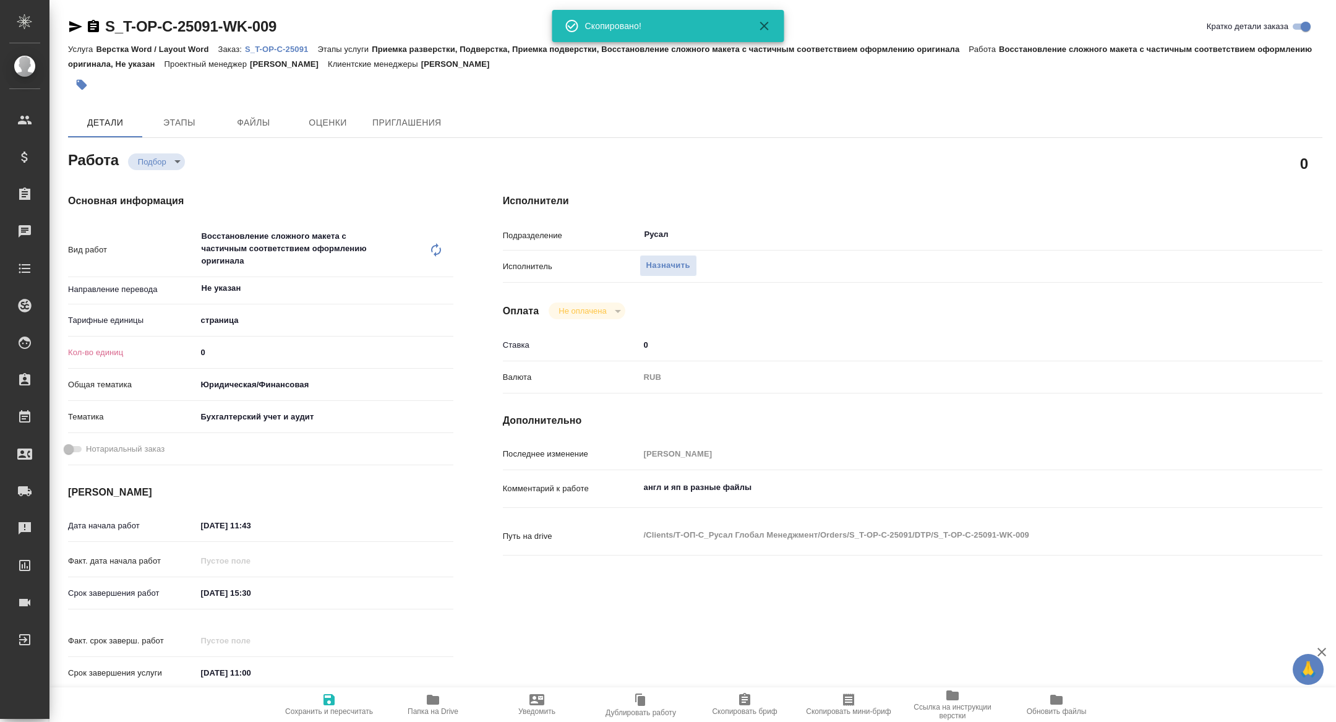
type textarea "x"
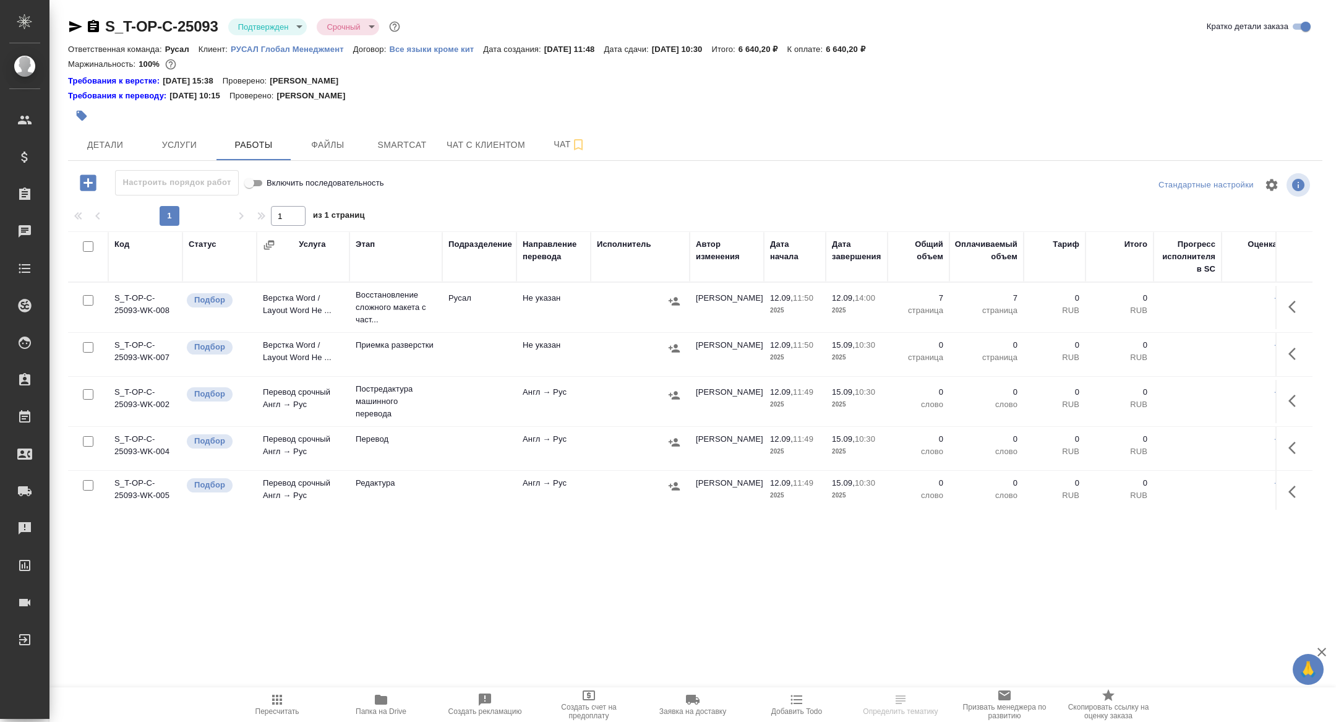
click at [1297, 299] on icon "button" at bounding box center [1296, 306] width 15 height 15
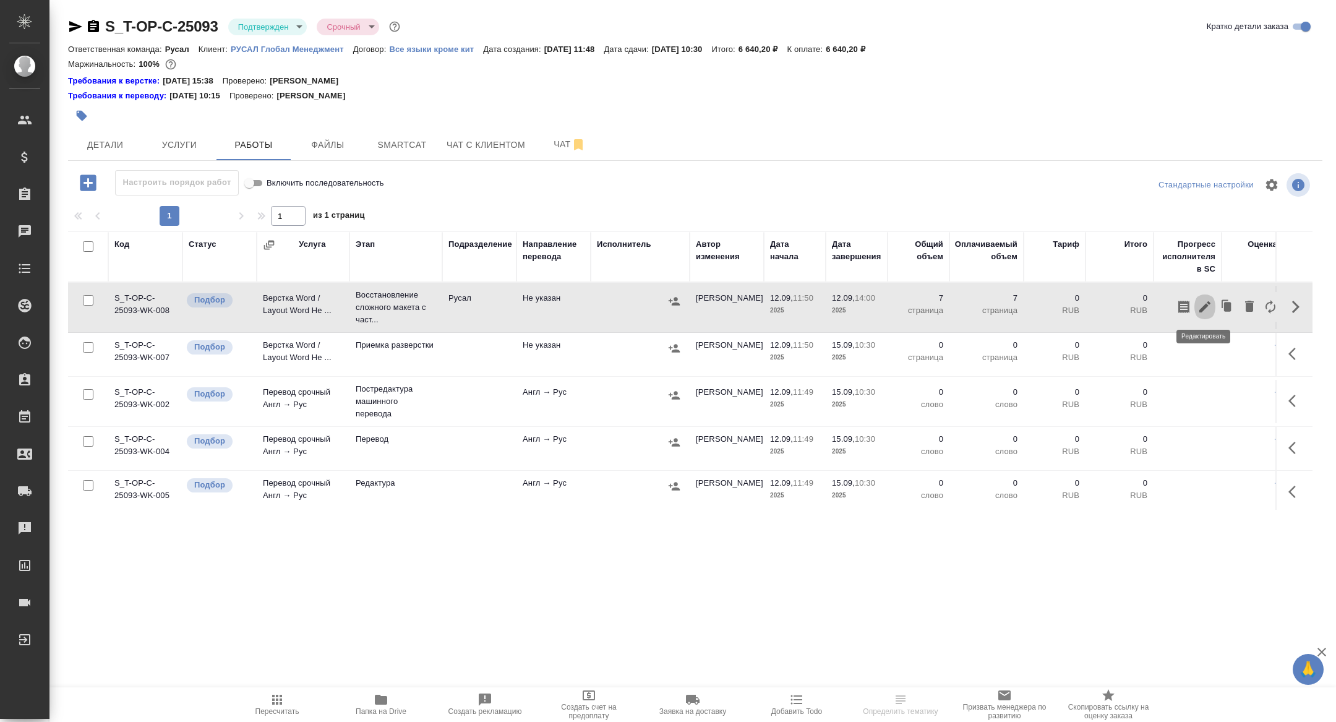
click at [1208, 304] on icon "button" at bounding box center [1205, 306] width 15 height 15
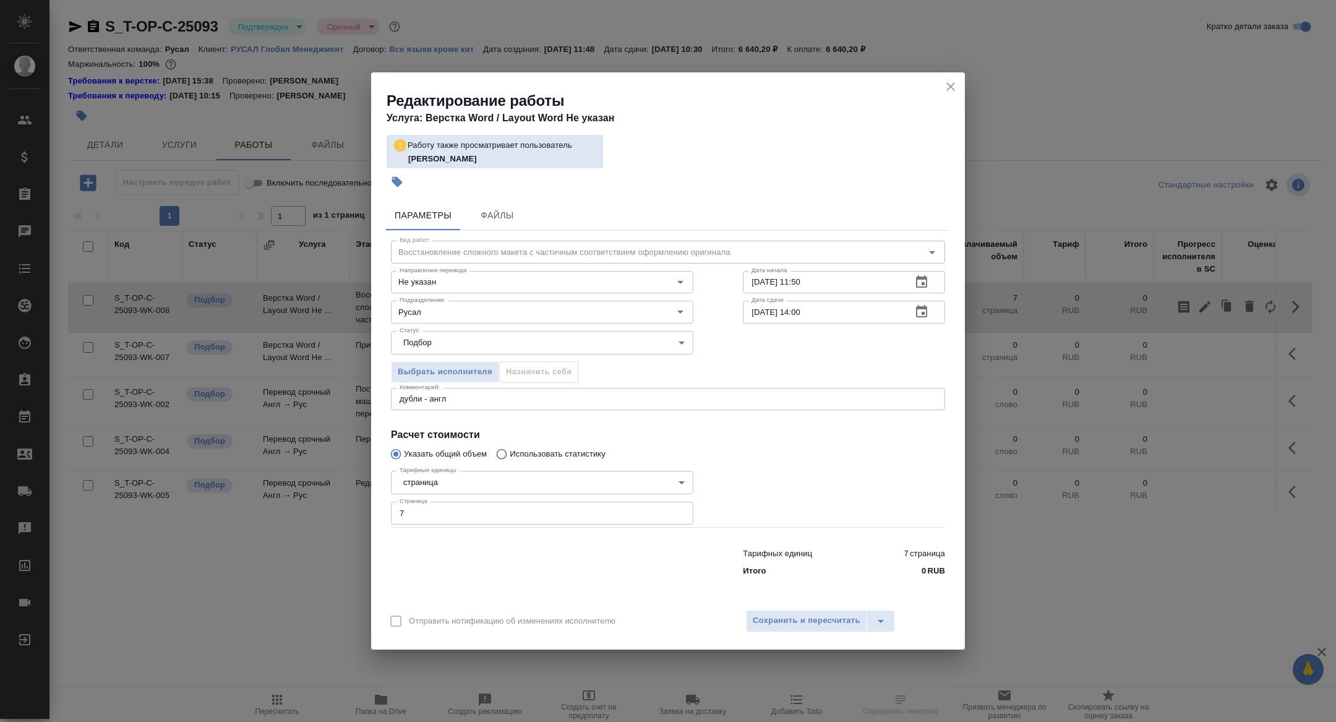
click at [947, 84] on icon "close" at bounding box center [950, 86] width 9 height 9
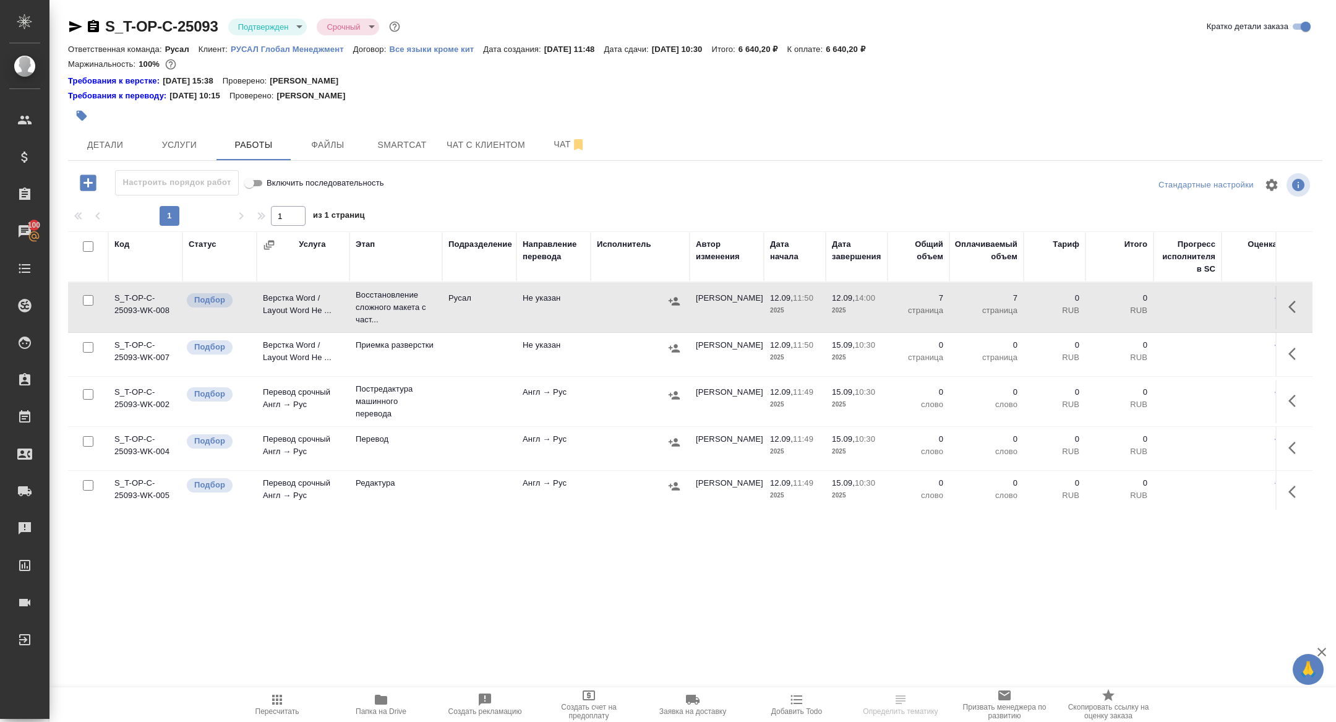
click at [262, 316] on td "Верстка Word / Layout Word Не ..." at bounding box center [303, 307] width 93 height 43
click at [561, 130] on button "Чат" at bounding box center [570, 144] width 74 height 31
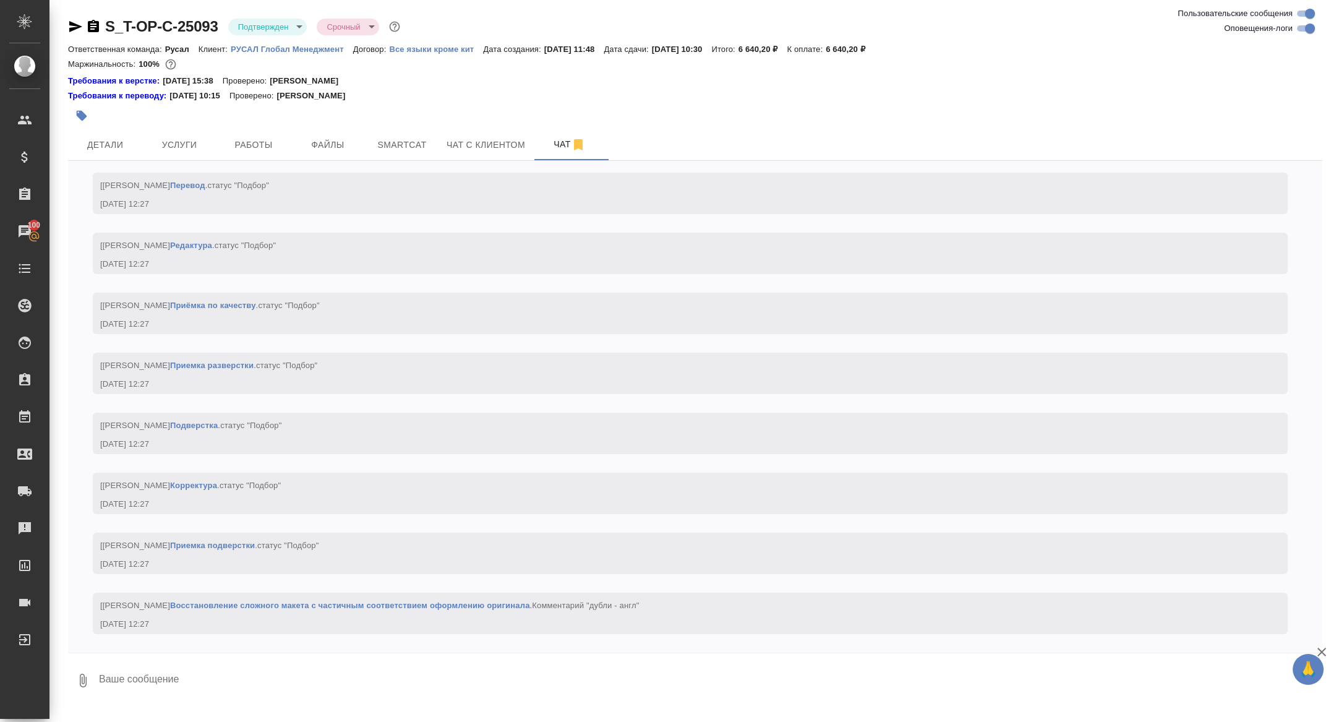
scroll to position [556, 0]
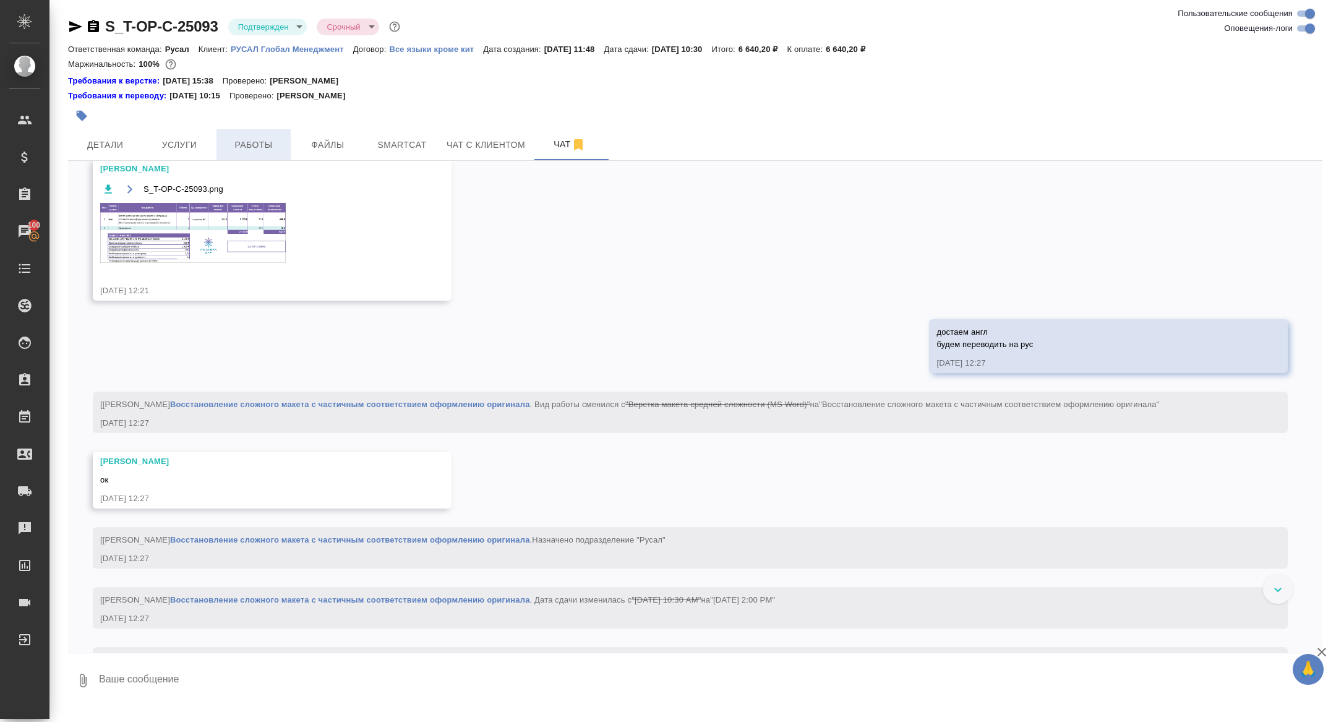
click at [251, 155] on button "Работы" at bounding box center [254, 144] width 74 height 31
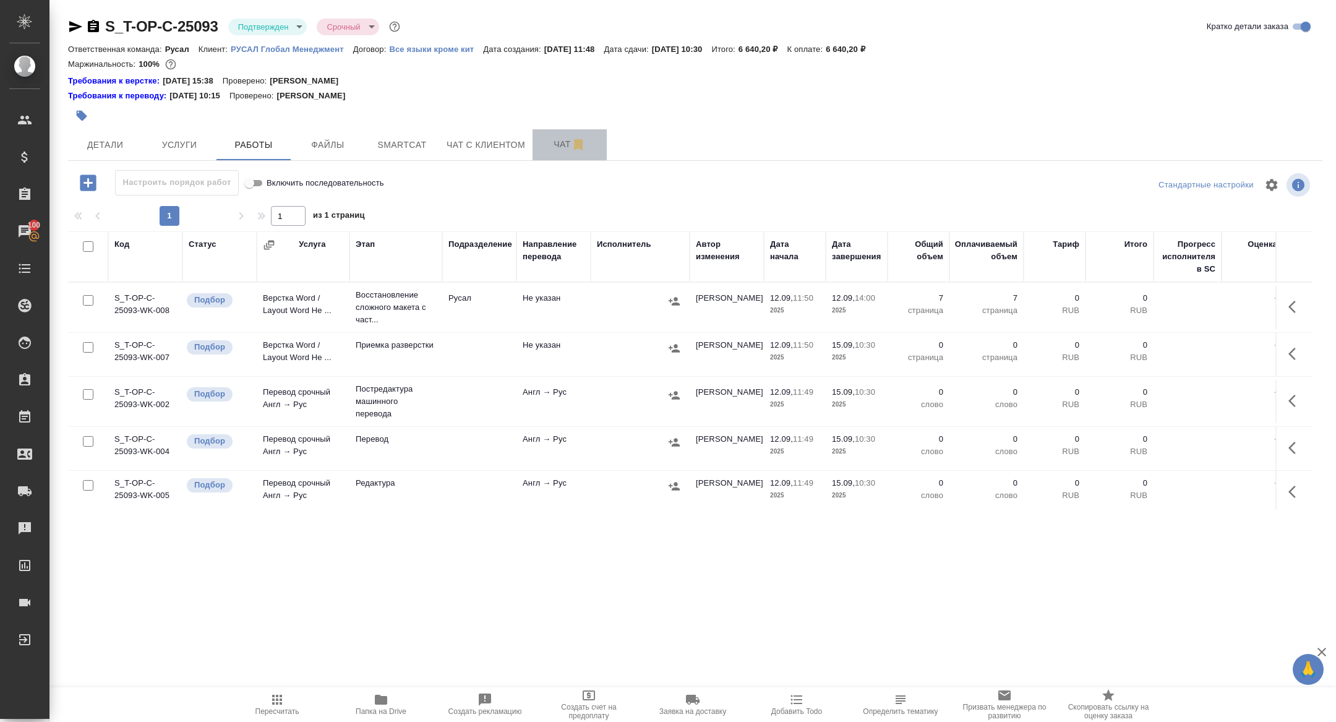
click at [566, 147] on span "Чат" at bounding box center [569, 144] width 59 height 15
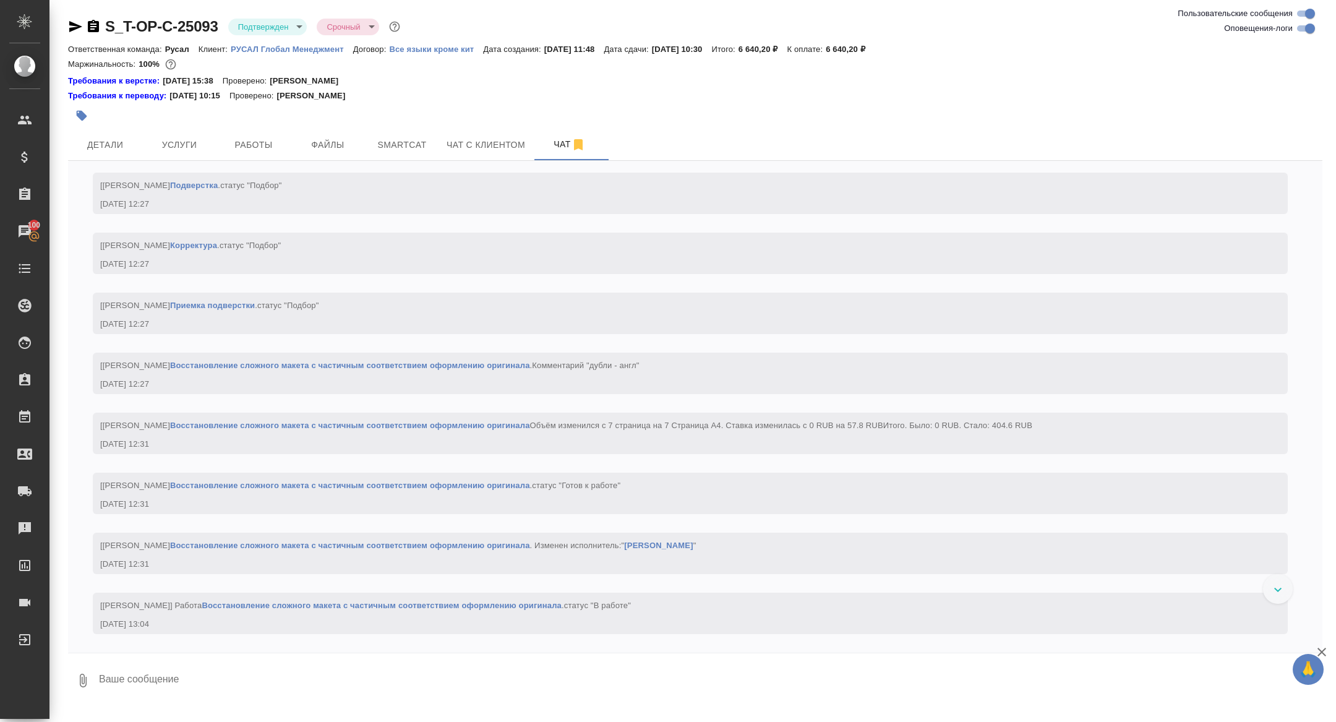
scroll to position [1680, 0]
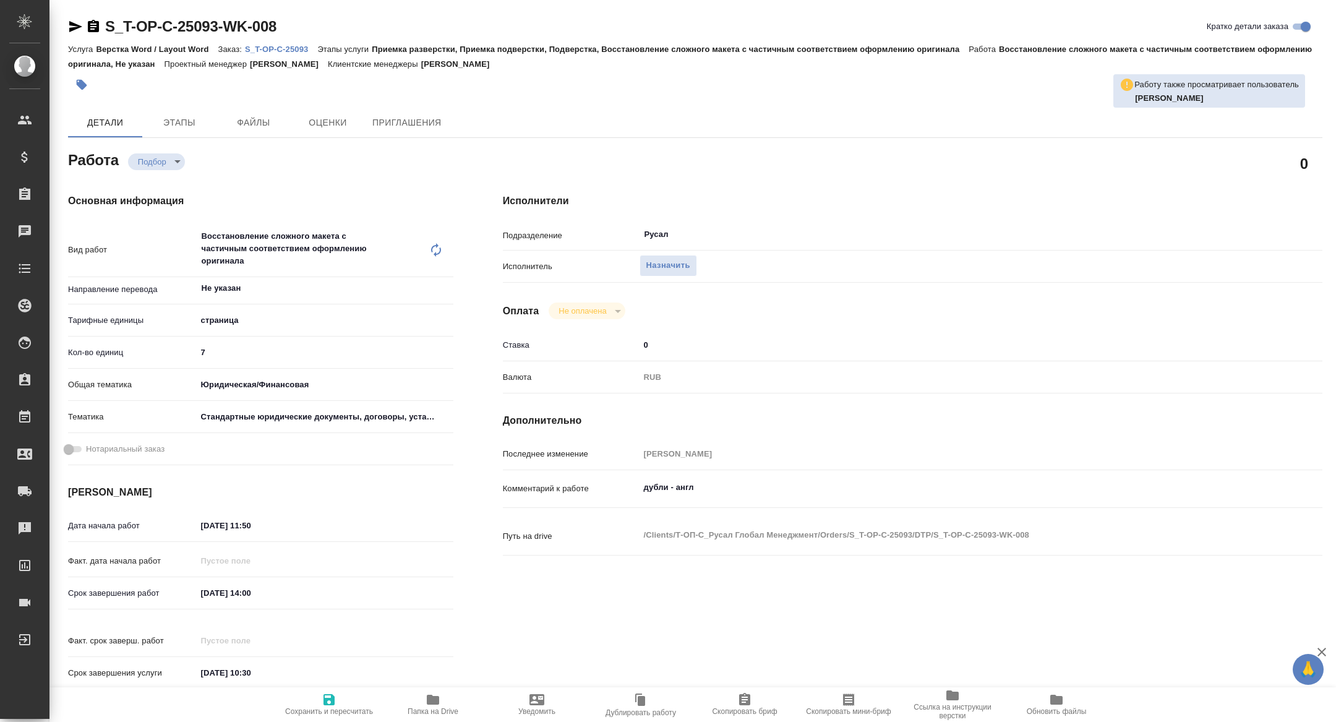
type textarea "x"
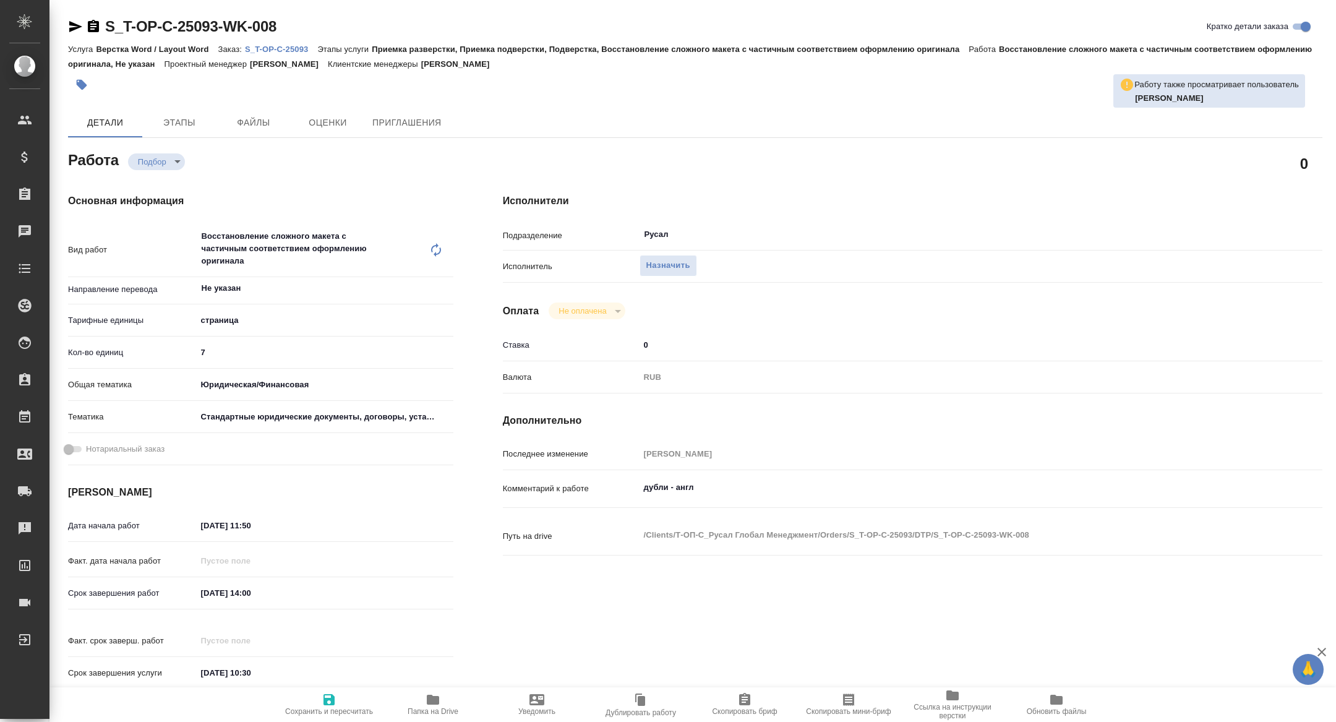
type textarea "x"
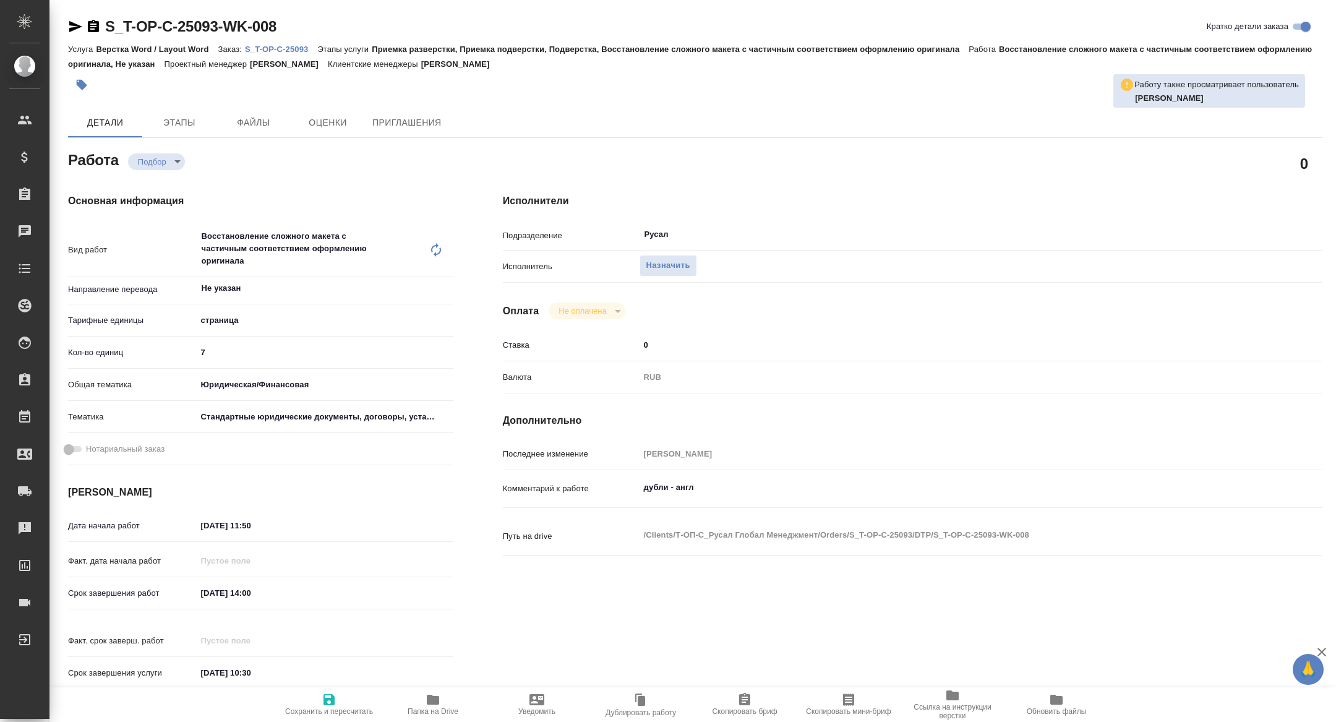
type textarea "x"
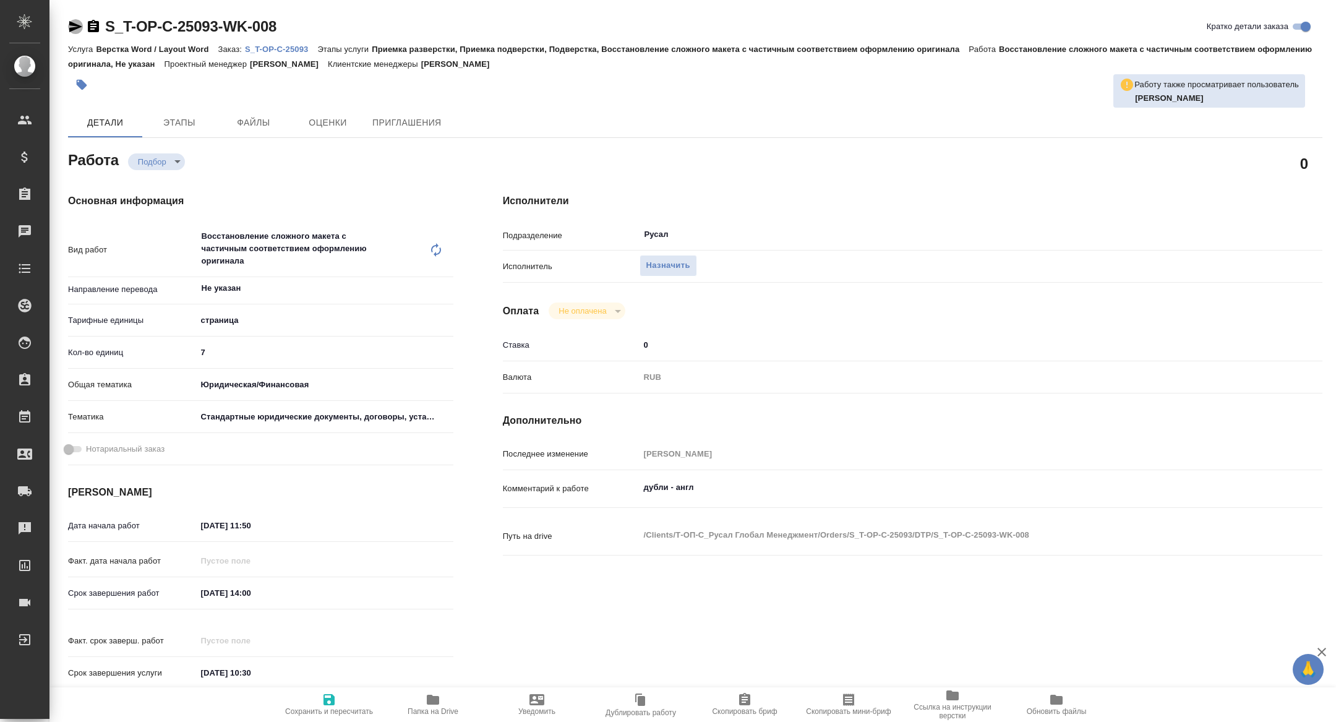
click at [71, 25] on icon "button" at bounding box center [75, 26] width 13 height 11
type textarea "x"
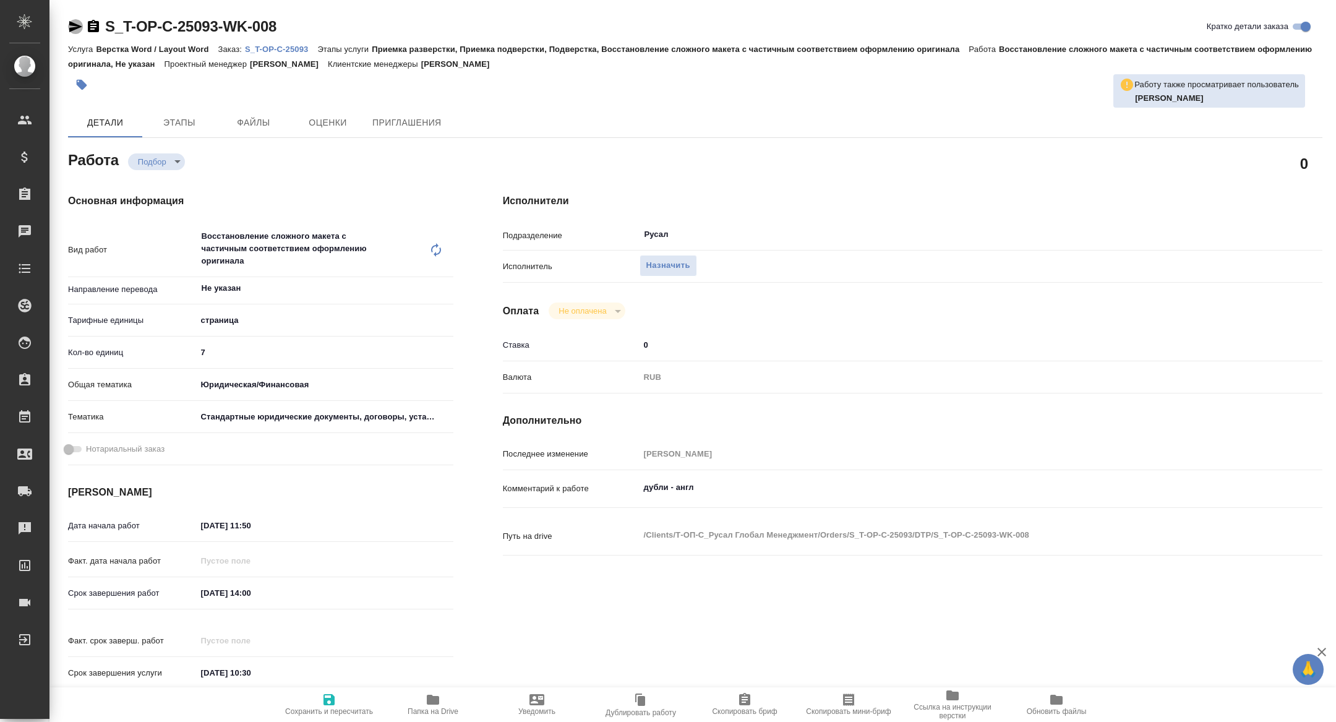
type textarea "x"
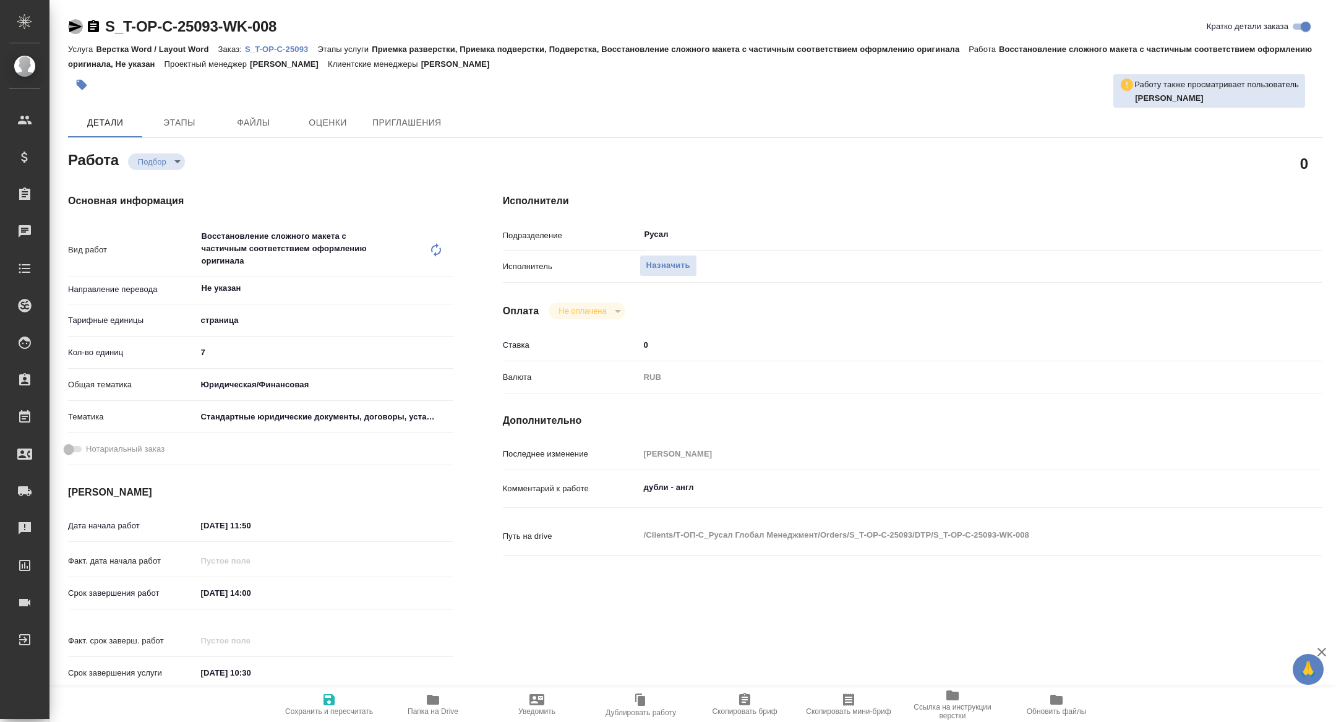
type textarea "x"
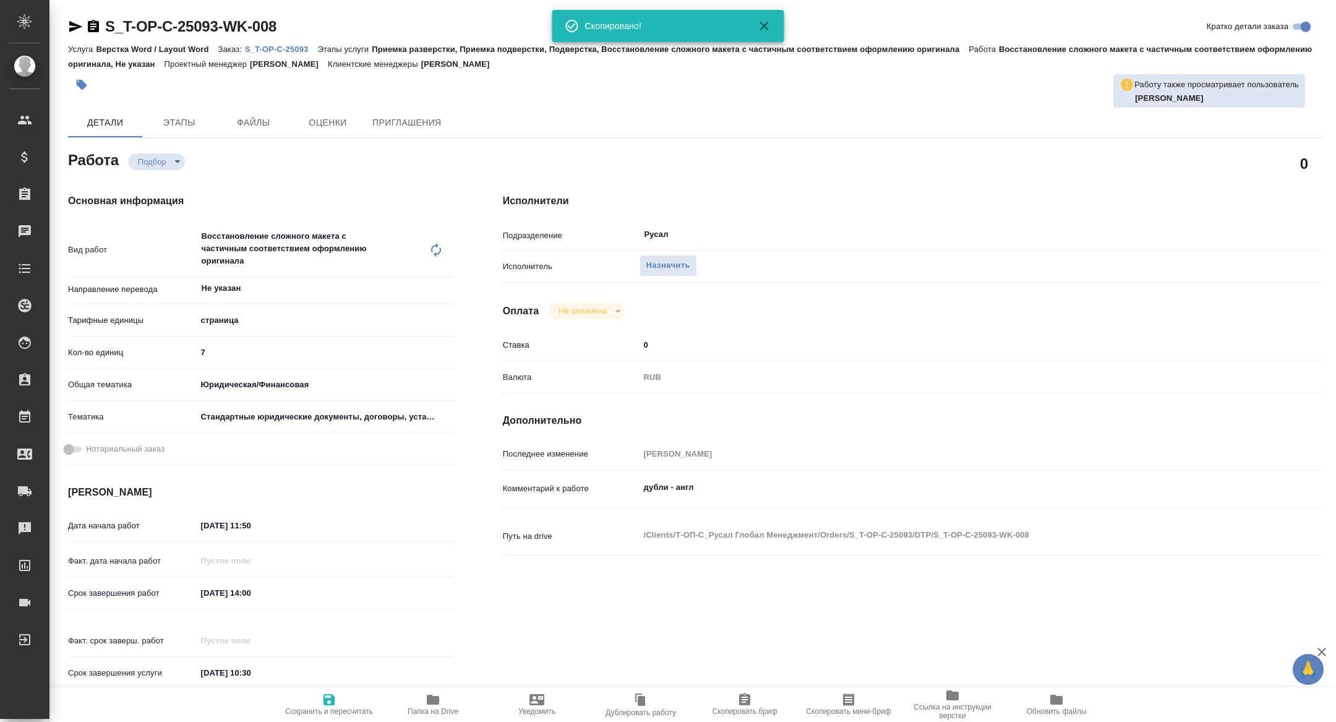
type textarea "x"
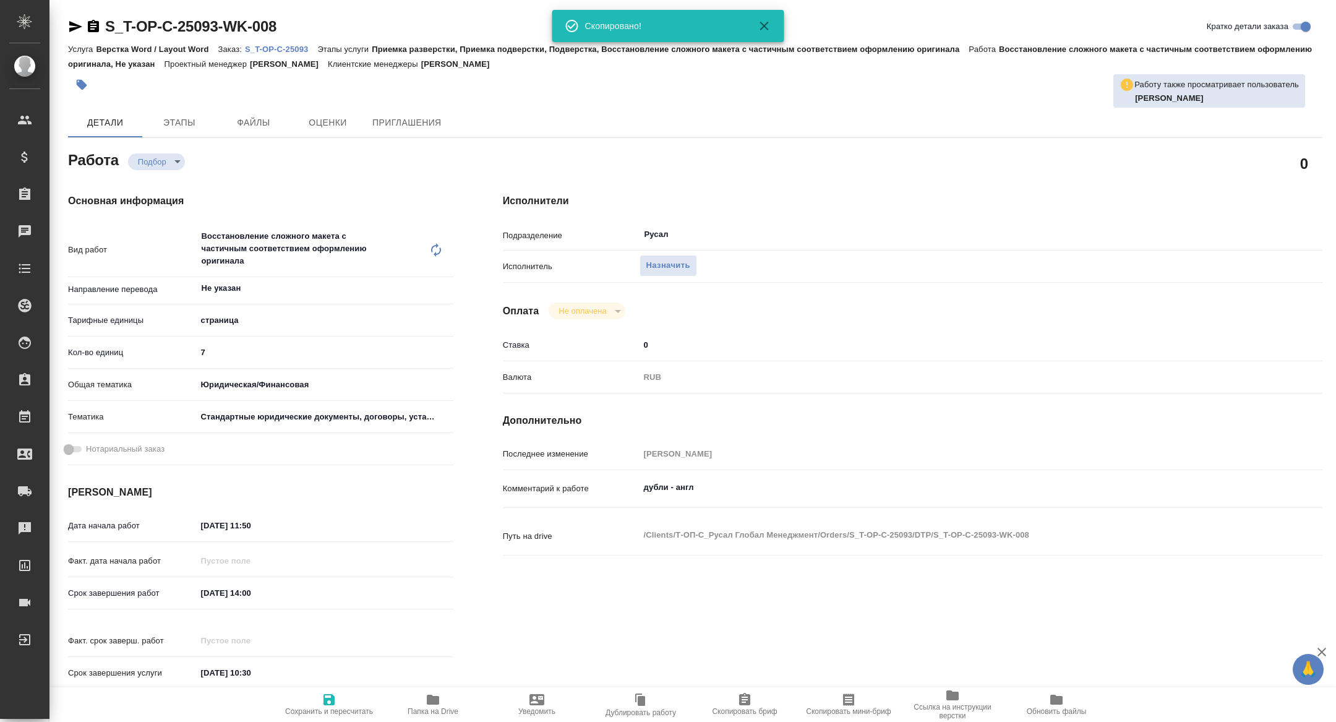
type textarea "x"
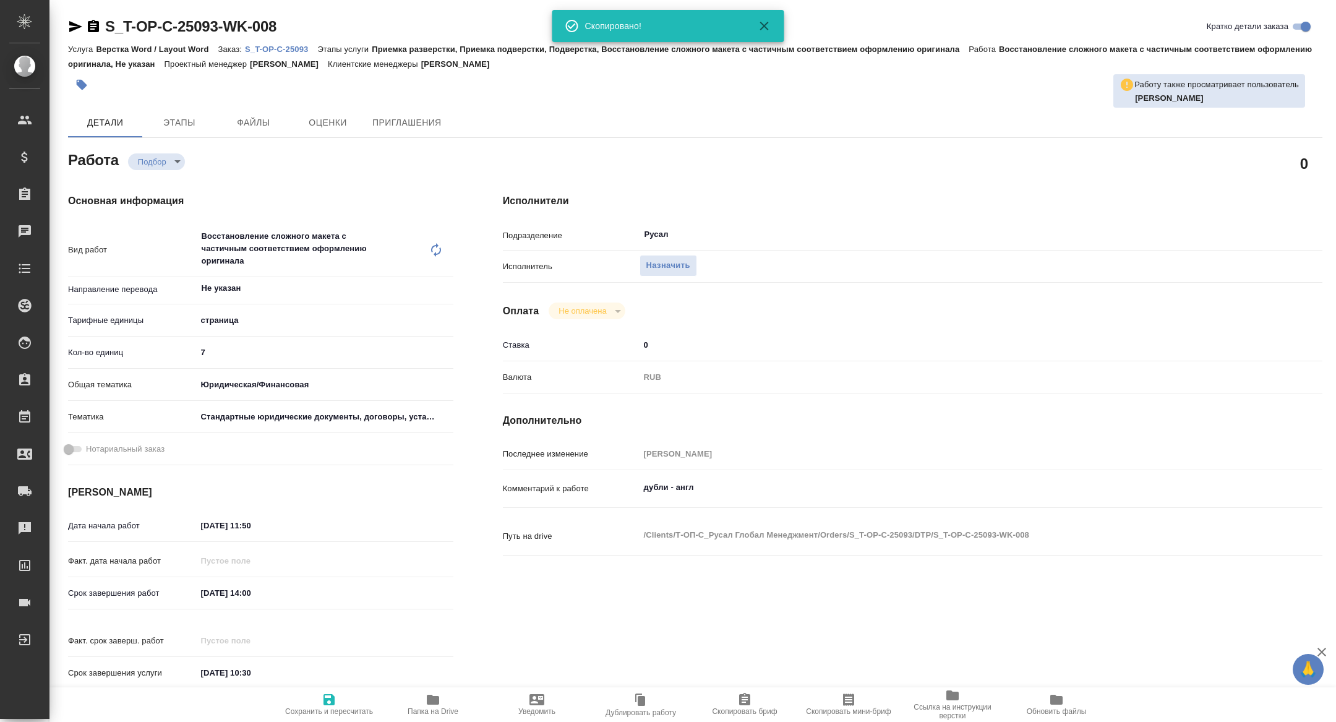
type textarea "x"
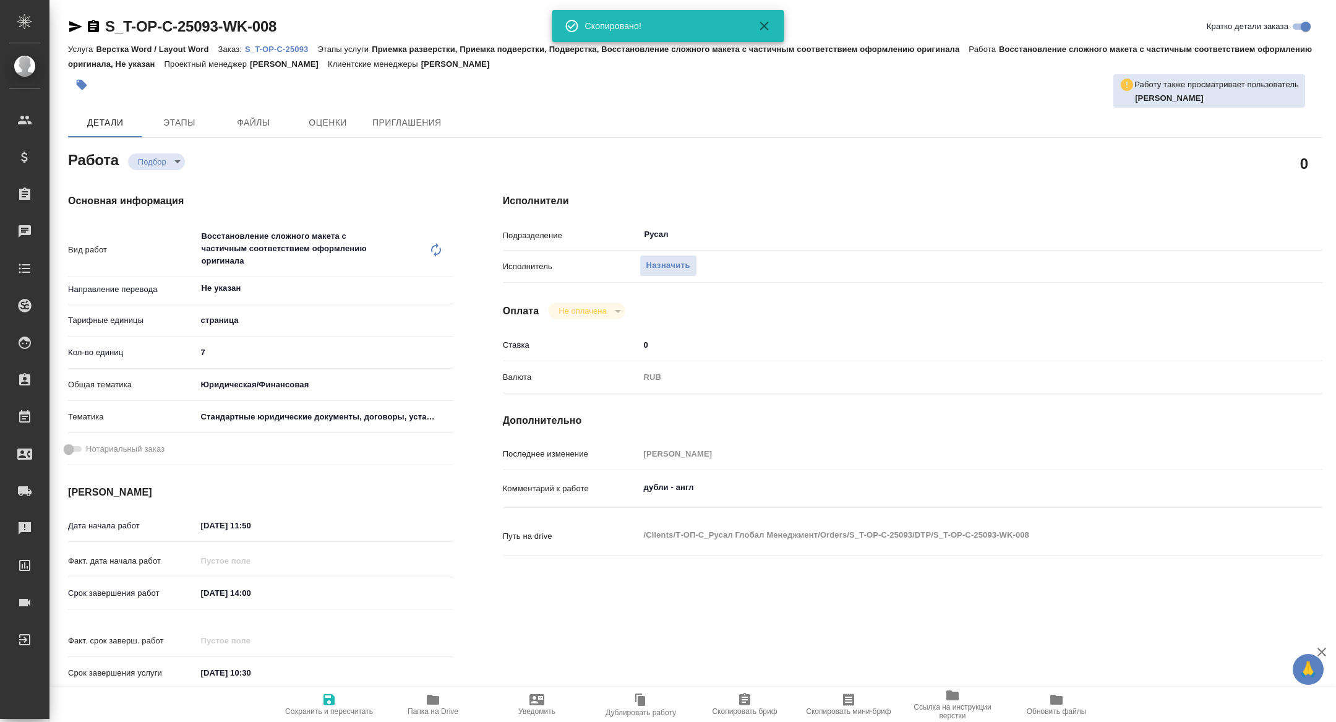
type textarea "x"
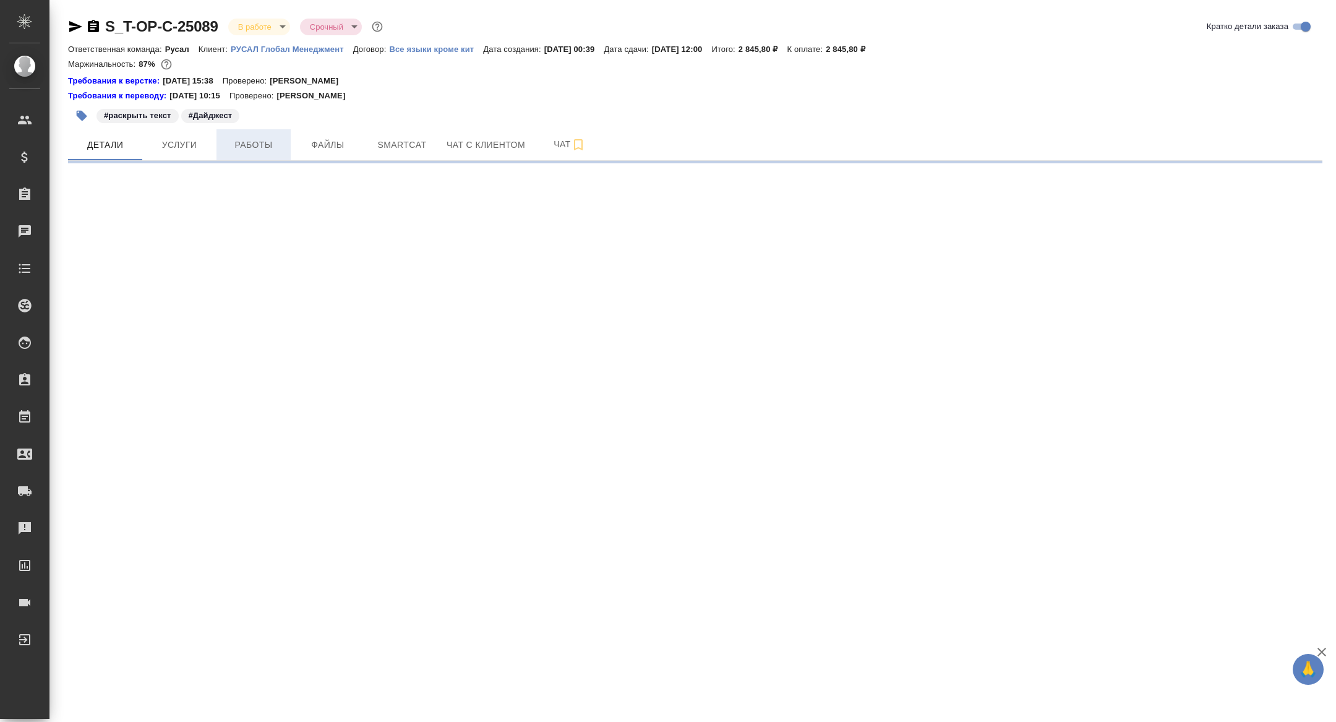
click at [265, 145] on span "Работы" at bounding box center [253, 144] width 59 height 15
select select "RU"
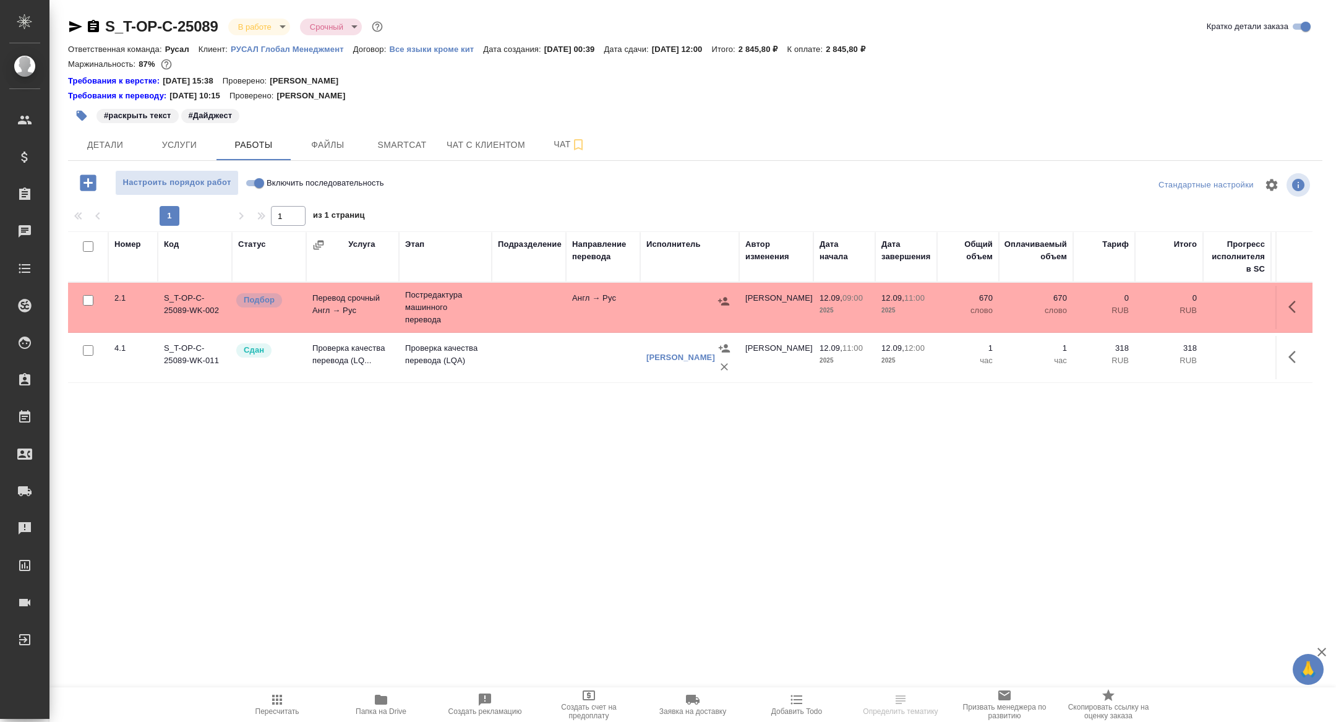
click at [86, 244] on input "checkbox" at bounding box center [88, 246] width 11 height 11
checkbox input "true"
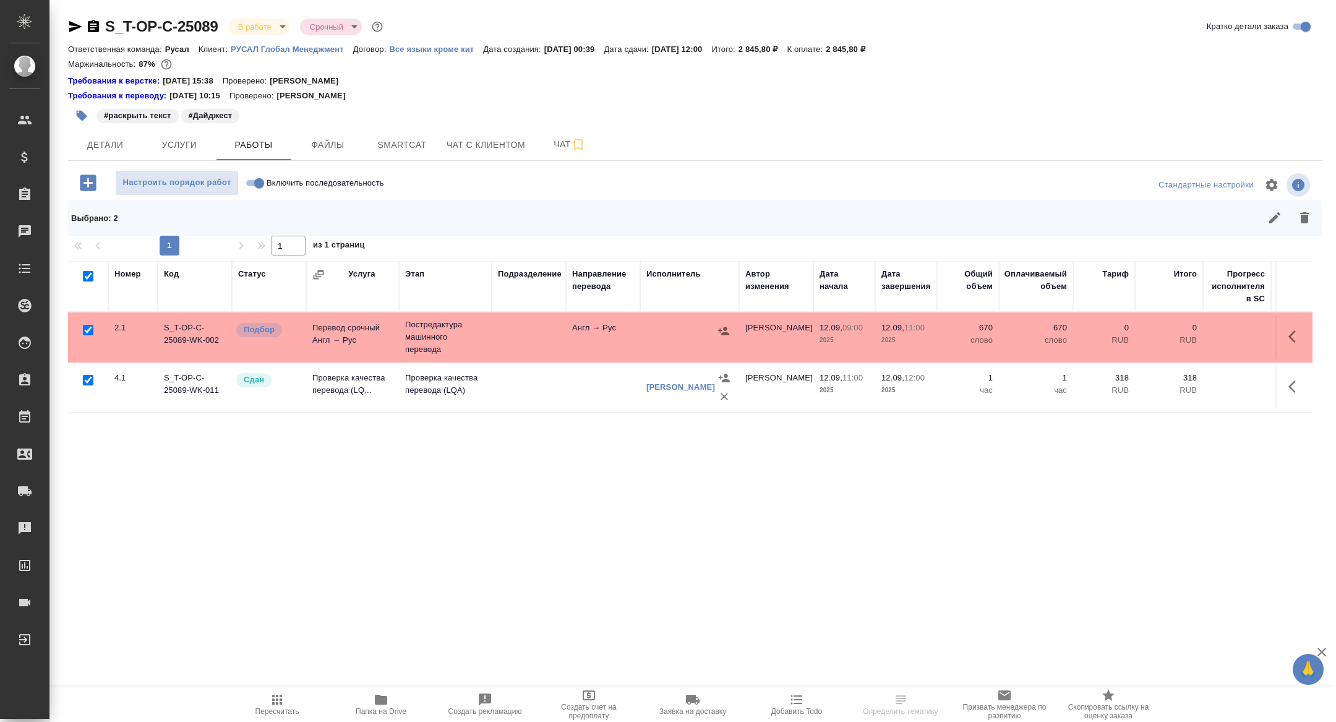
click at [86, 378] on input "checkbox" at bounding box center [88, 380] width 11 height 11
checkbox input "false"
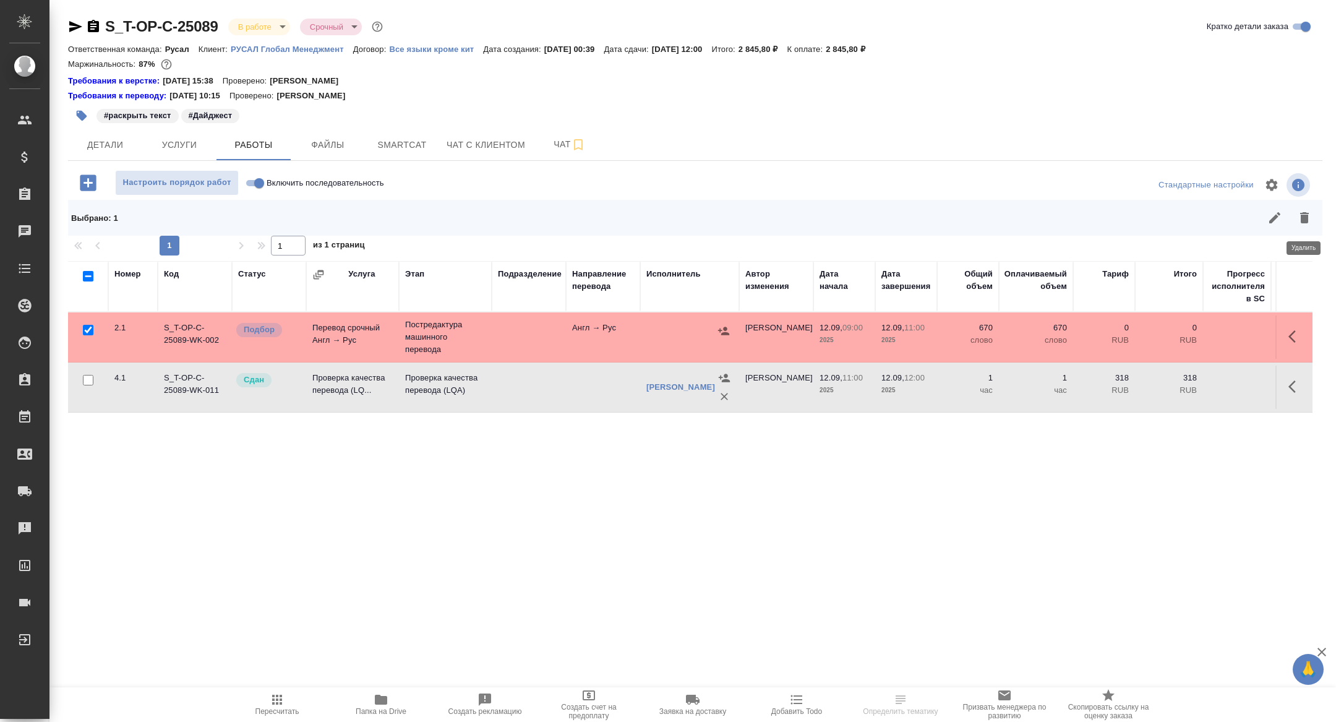
click at [1305, 225] on icon "button" at bounding box center [1304, 217] width 15 height 15
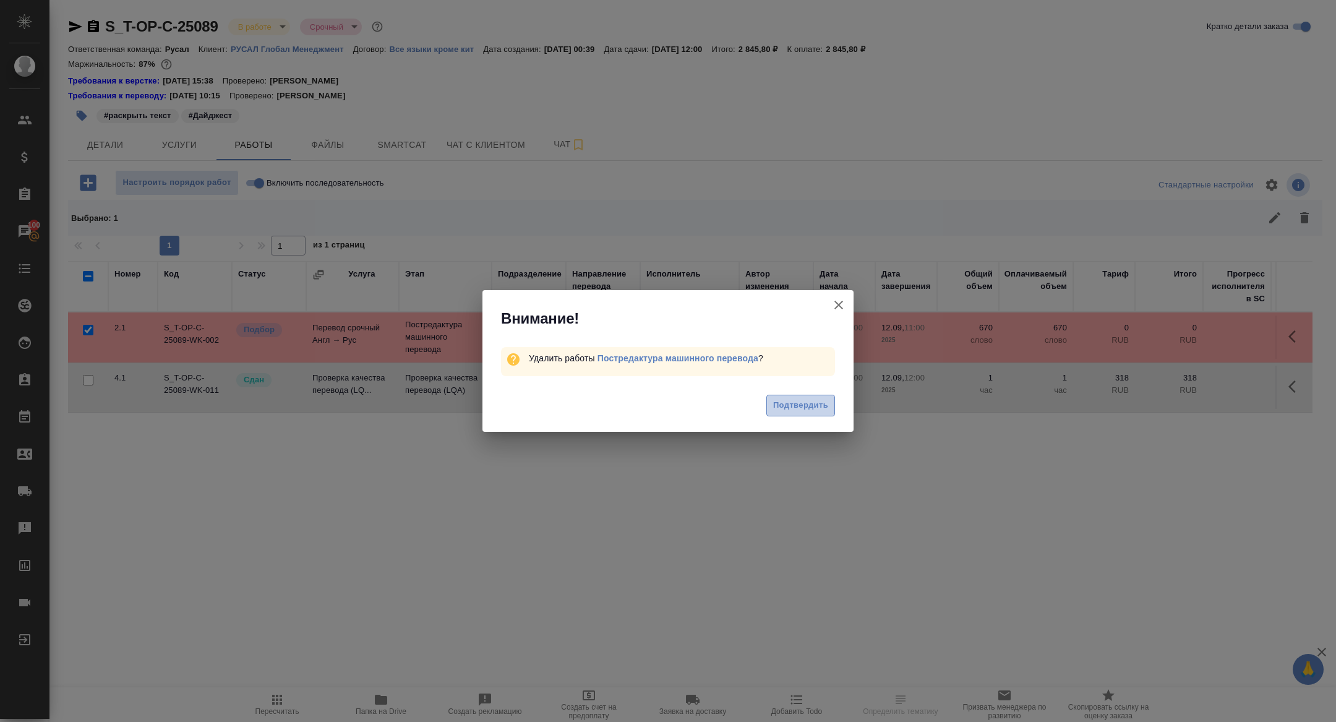
click at [807, 408] on span "Подтвердить" at bounding box center [800, 405] width 55 height 14
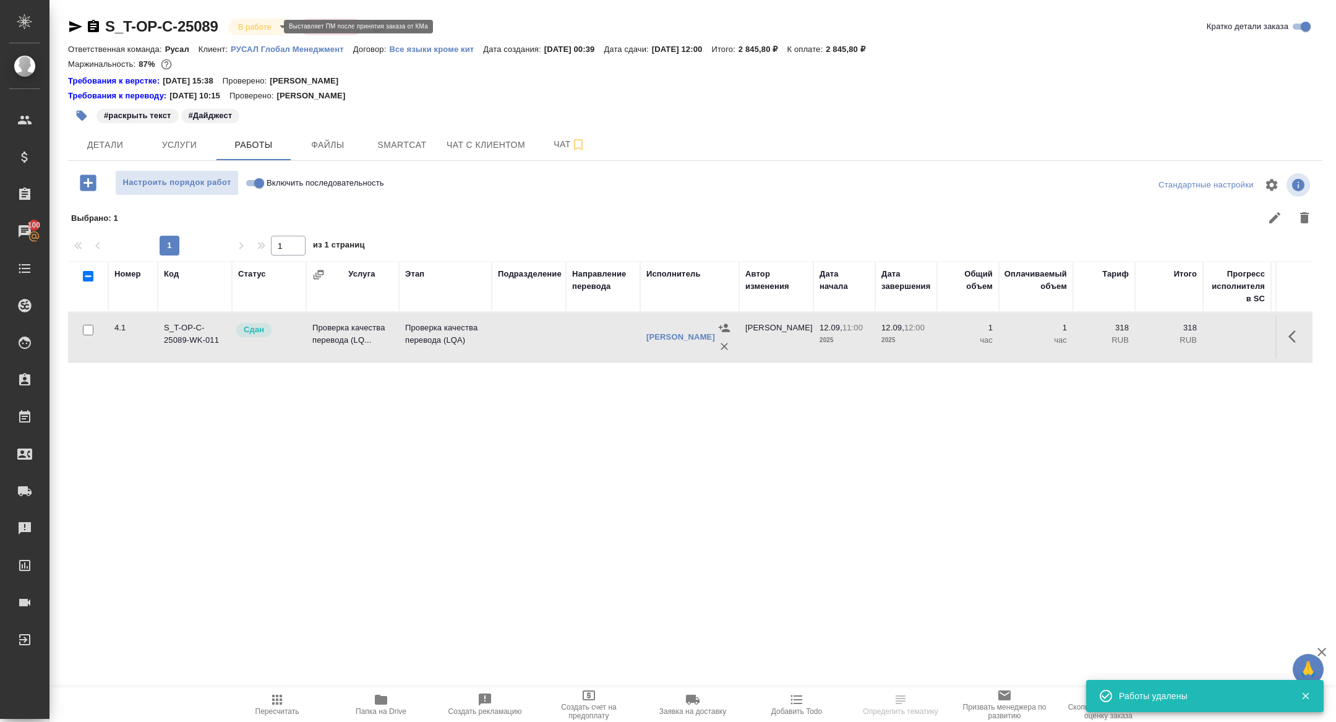
click at [253, 28] on body "🙏 .cls-1 fill:#fff; AWATERA [PERSON_NAME] Спецификации Заказы 100 Чаты Todo Про…" at bounding box center [668, 361] width 1336 height 722
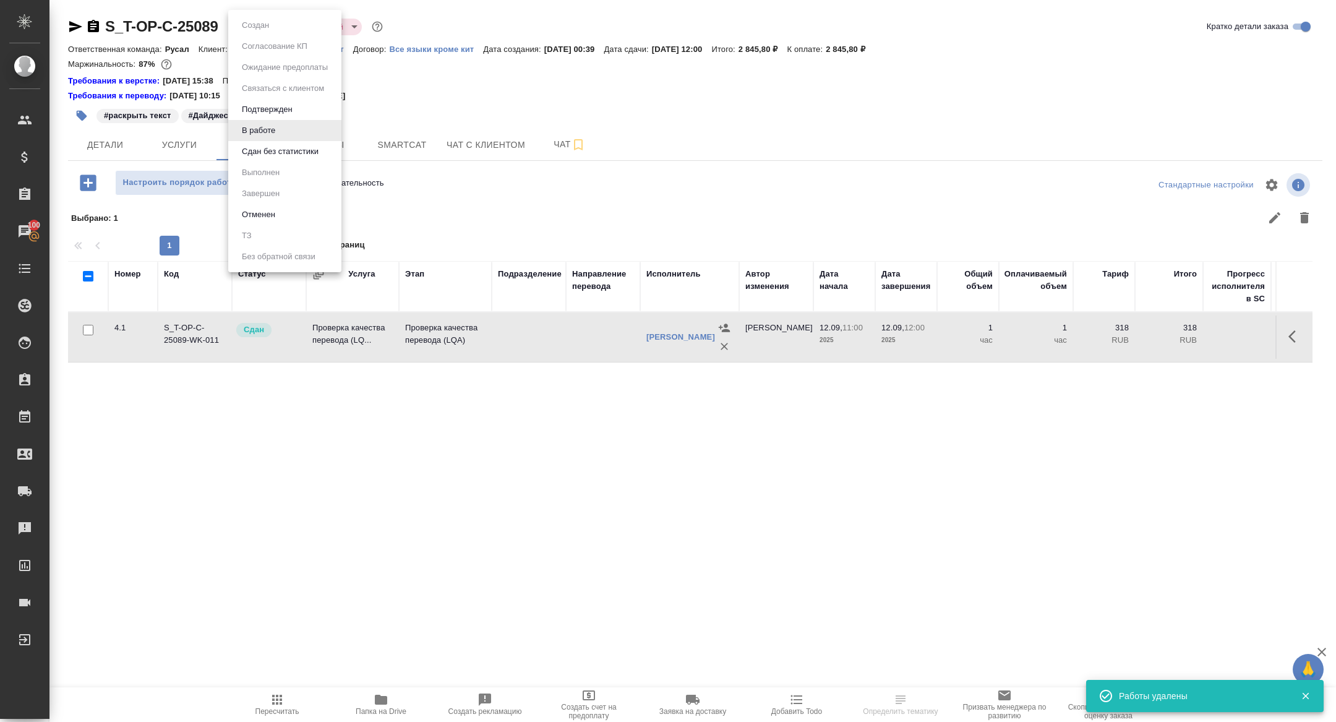
click at [253, 159] on li "Сдан без статистики" at bounding box center [284, 151] width 113 height 21
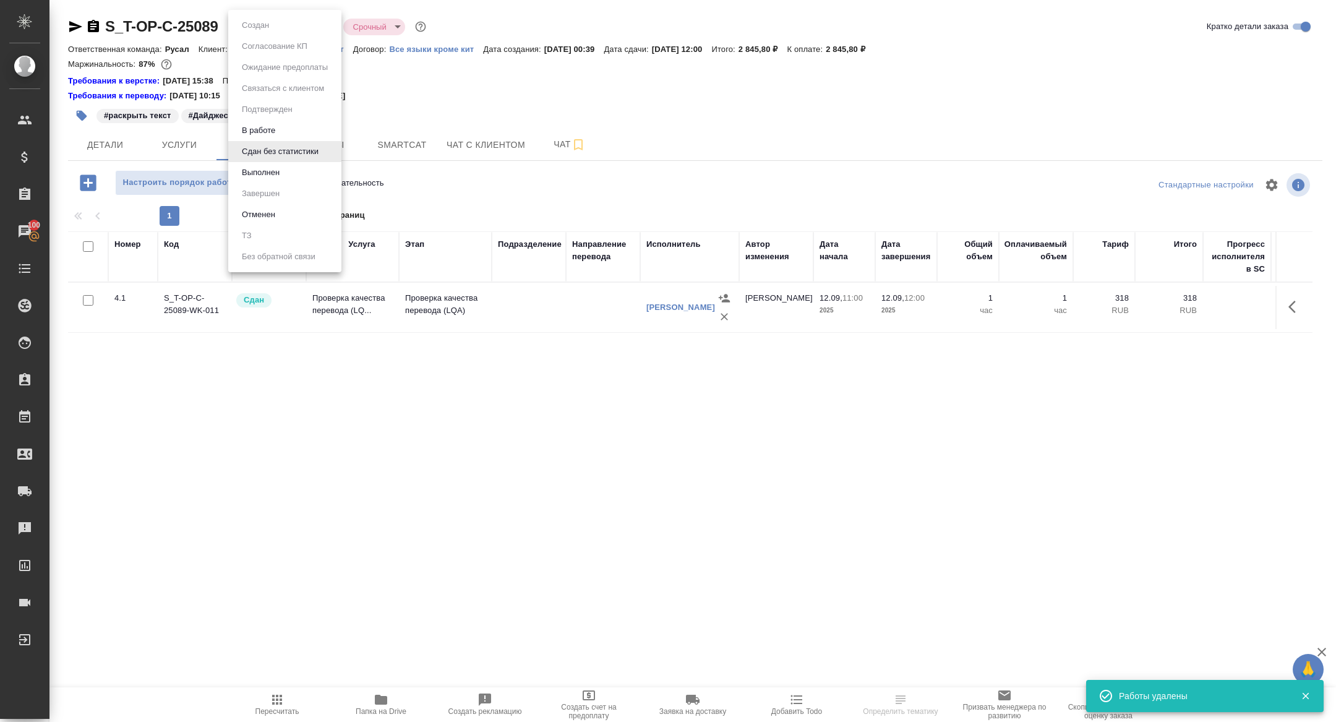
click at [272, 27] on body "🙏 .cls-1 fill:#fff; AWATERA [PERSON_NAME] Спецификации Заказы 100 Чаты Todo Про…" at bounding box center [668, 361] width 1336 height 722
click at [267, 169] on button "Выполнен" at bounding box center [260, 173] width 45 height 14
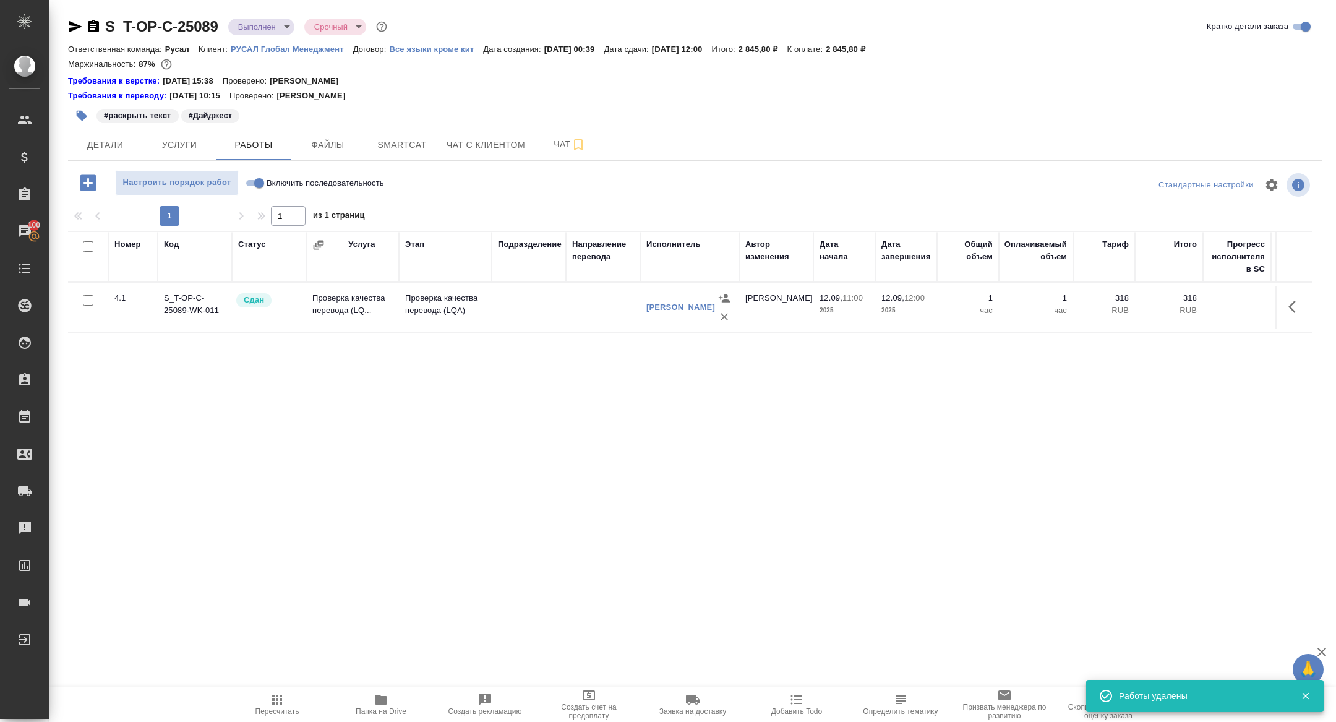
click at [74, 26] on icon "button" at bounding box center [75, 26] width 15 height 15
click at [195, 145] on span "Услуги" at bounding box center [179, 144] width 59 height 15
